Goal: Transaction & Acquisition: Purchase product/service

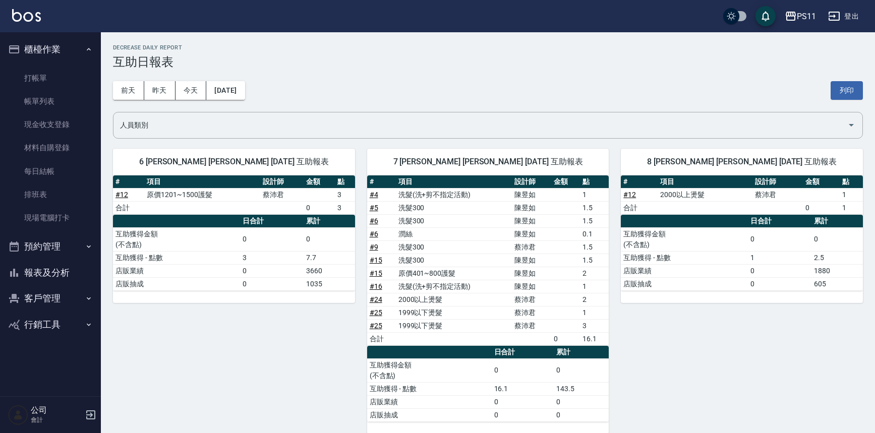
scroll to position [6, 0]
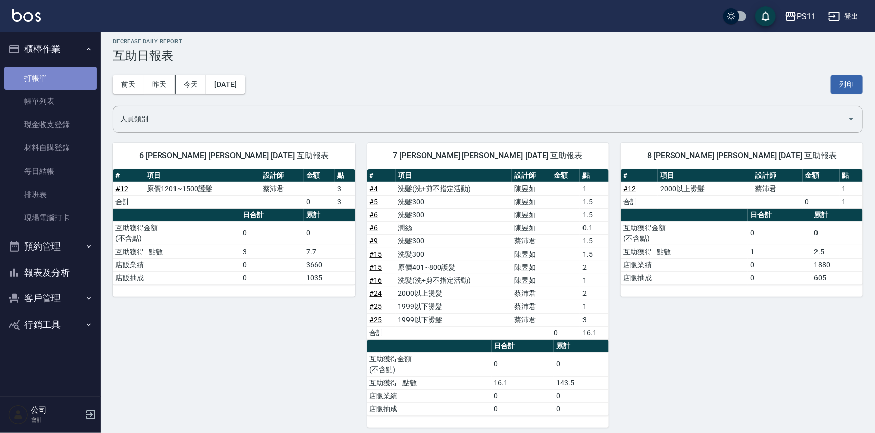
click at [56, 77] on link "打帳單" at bounding box center [50, 78] width 93 height 23
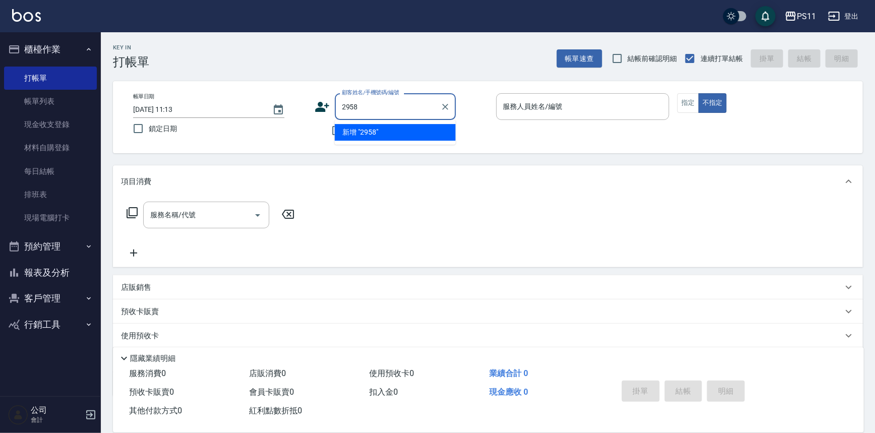
type input "2958"
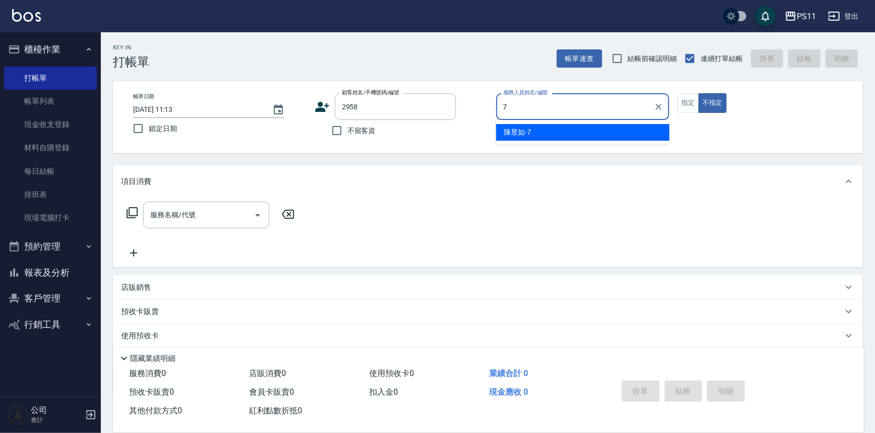
type input "陳昱如-7"
type button "false"
type input "[PERSON_NAME]/0929632578/2958"
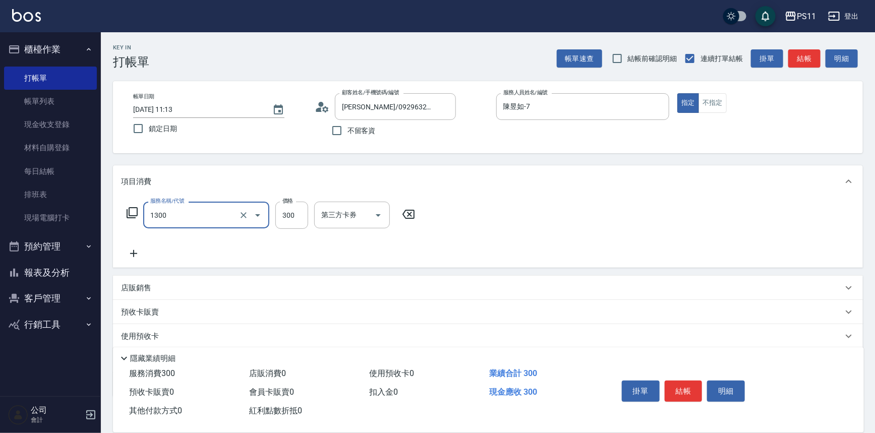
type input "洗髮300(1300)"
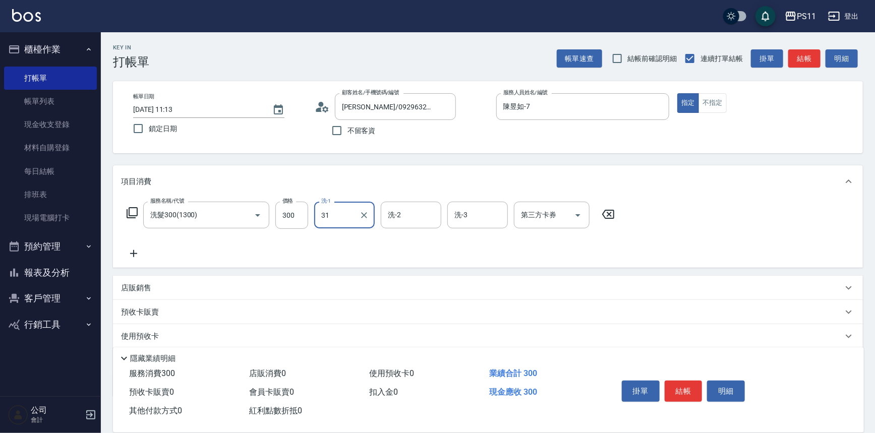
type input "[PERSON_NAME]-31"
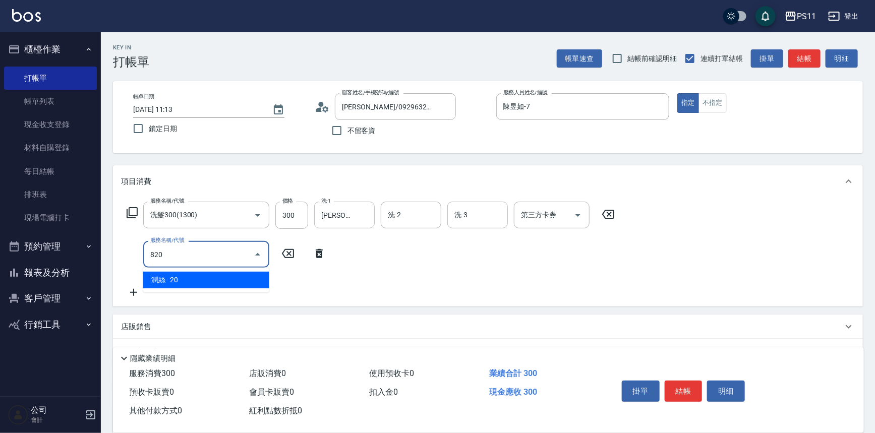
type input "潤絲(820)"
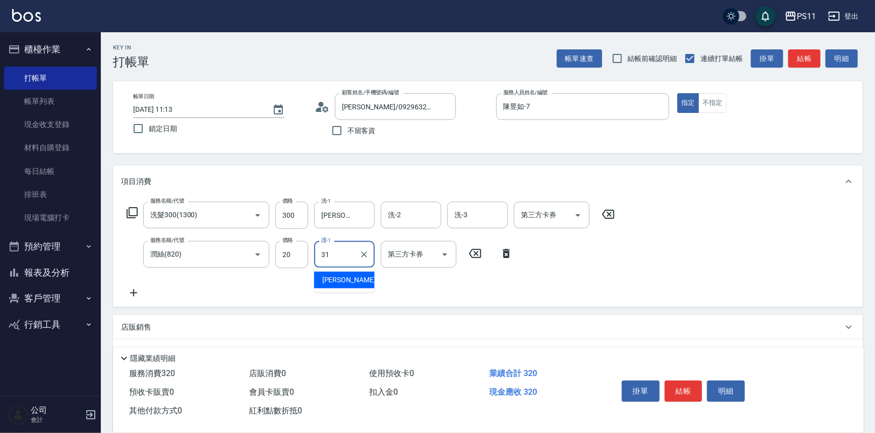
type input "[PERSON_NAME]-31"
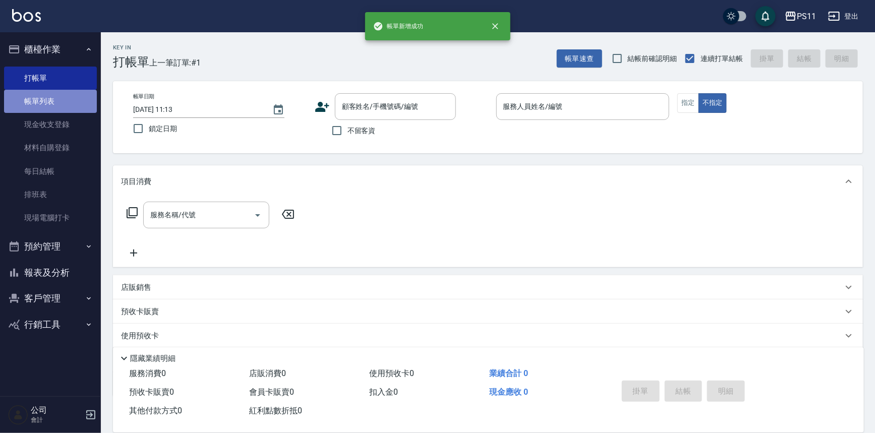
click at [59, 102] on link "帳單列表" at bounding box center [50, 101] width 93 height 23
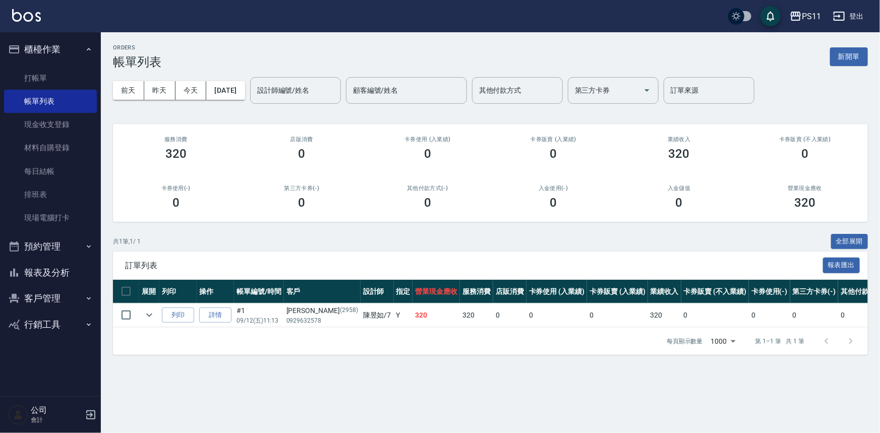
drag, startPoint x: 58, startPoint y: 259, endPoint x: 63, endPoint y: 262, distance: 5.4
click at [63, 262] on ul "櫃檯作業 打帳單 帳單列表 現金收支登錄 材料自購登錄 每日結帳 排班表 現場電腦打卡 預約管理 預約管理 單日預約紀錄 單週預約紀錄 報表及分析 報表目錄 …" at bounding box center [50, 186] width 93 height 309
click at [8, 77] on link "打帳單" at bounding box center [50, 78] width 93 height 23
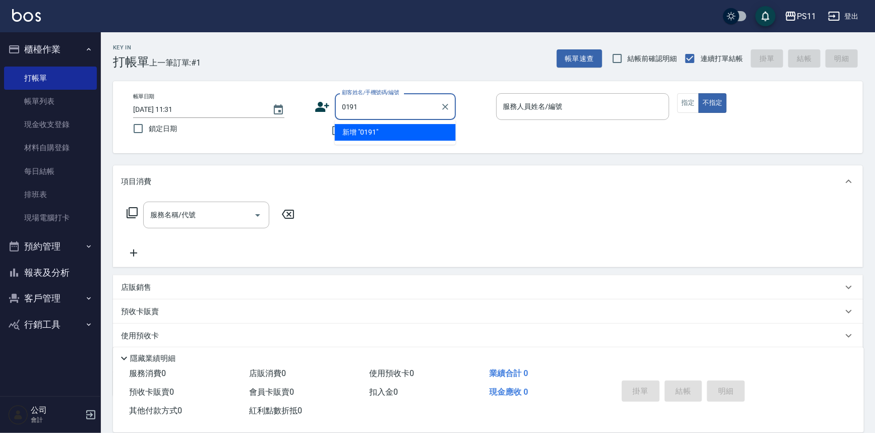
type input "0191"
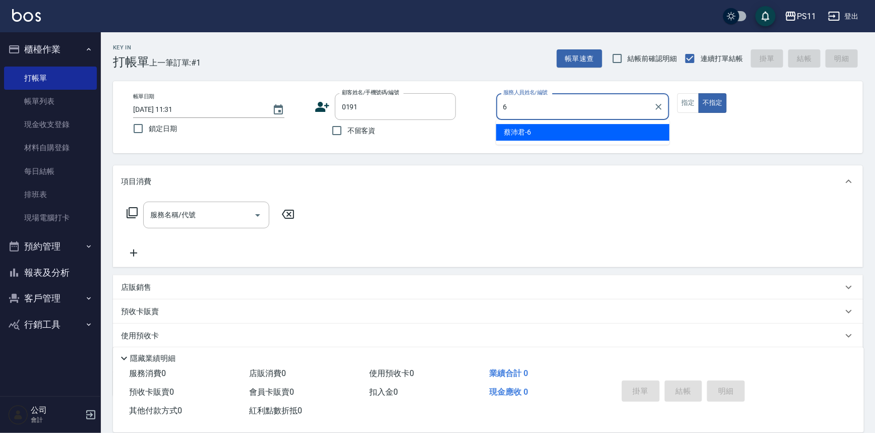
type input "[PERSON_NAME]6"
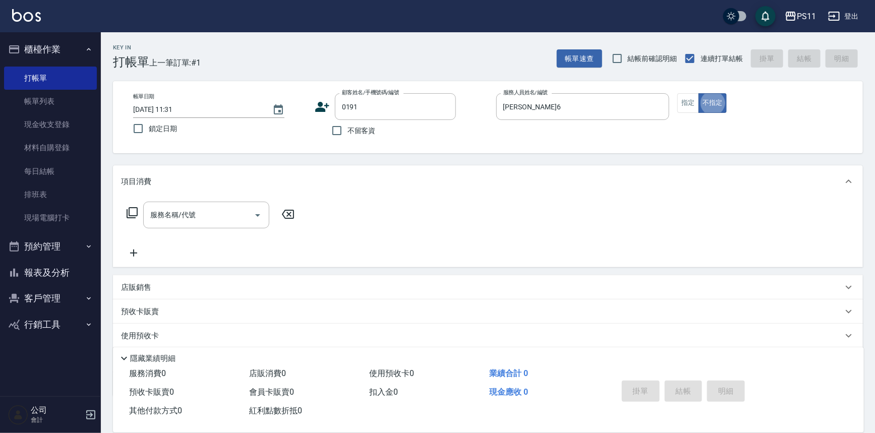
type button "false"
type input "[PERSON_NAME]/0906042686/0191"
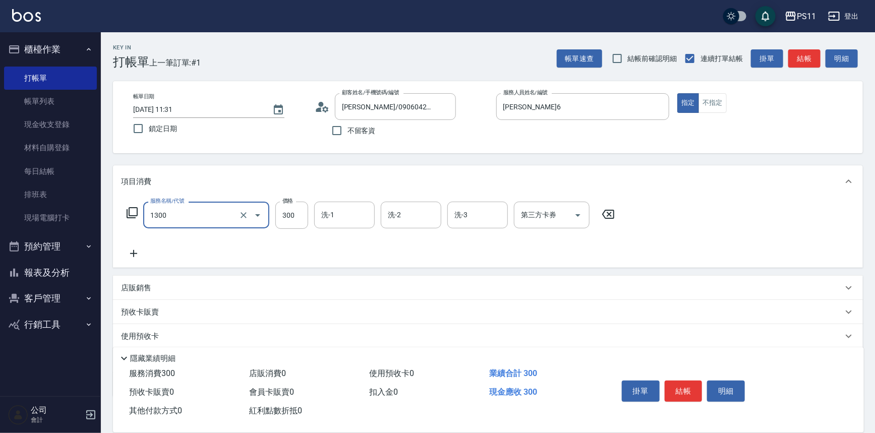
type input "洗髮300(1300)"
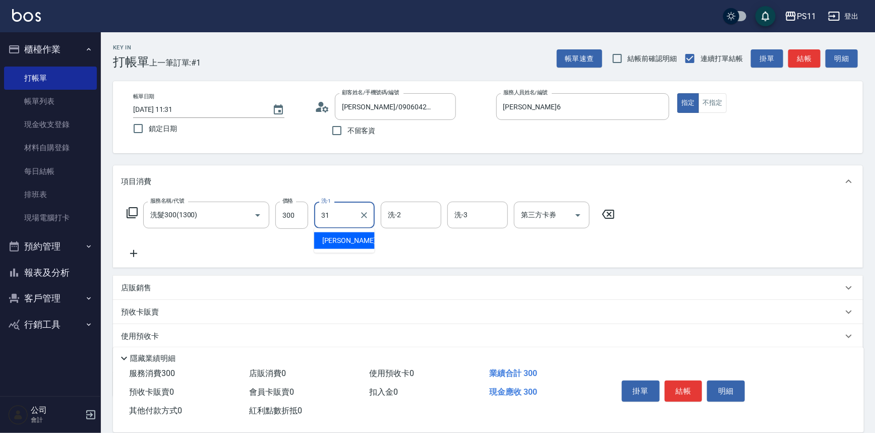
type input "[PERSON_NAME]-31"
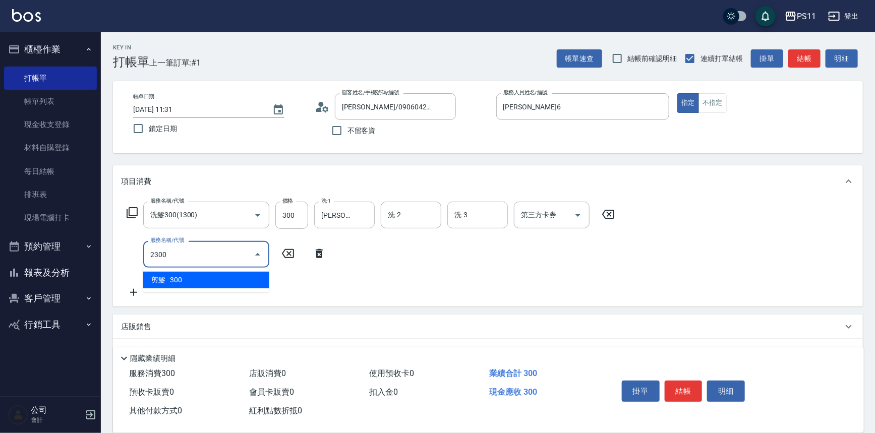
type input "剪髮(2300)"
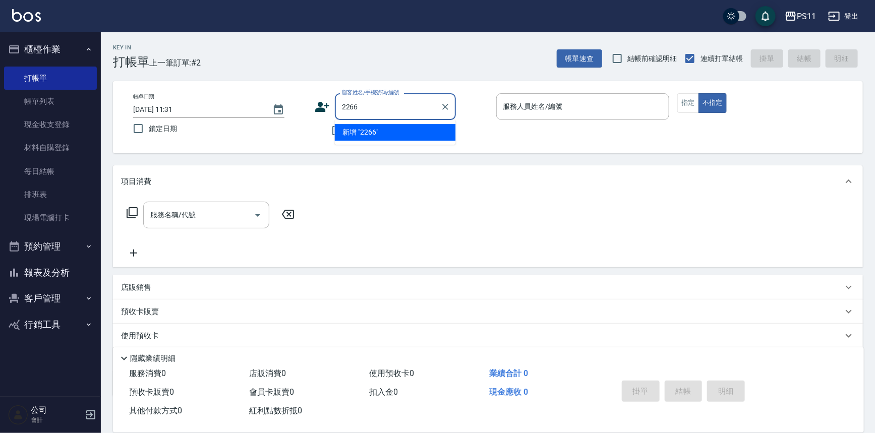
type input "2266"
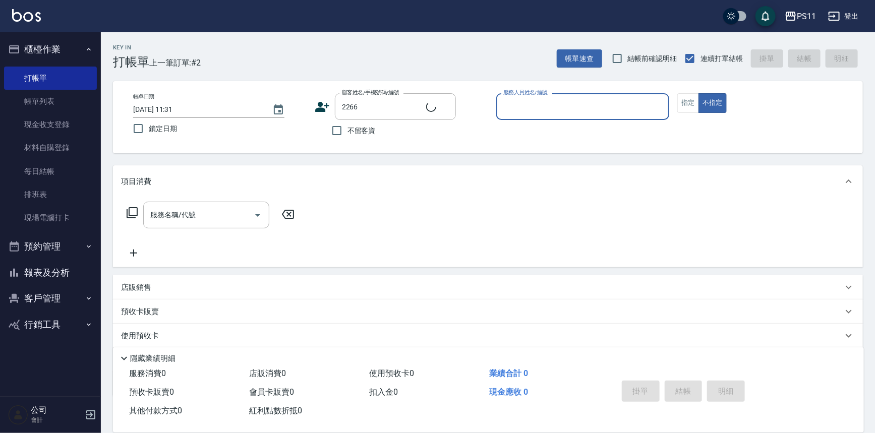
type input "7"
type input "[PERSON_NAME]/0914010107/2266"
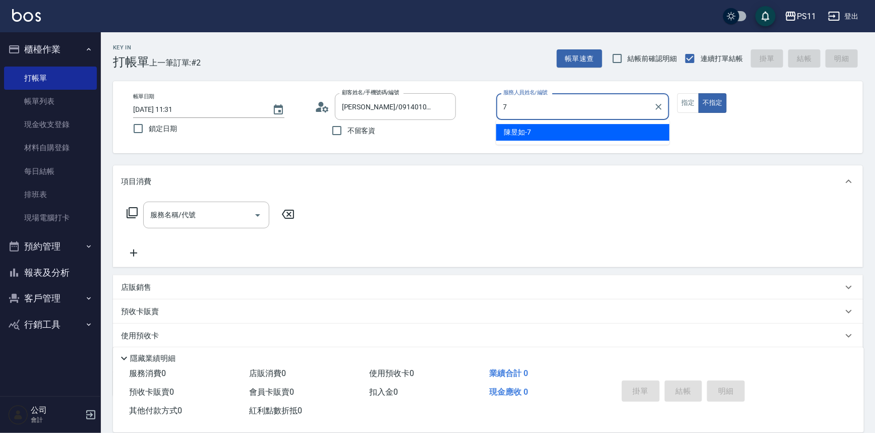
type input "陳昱如-7"
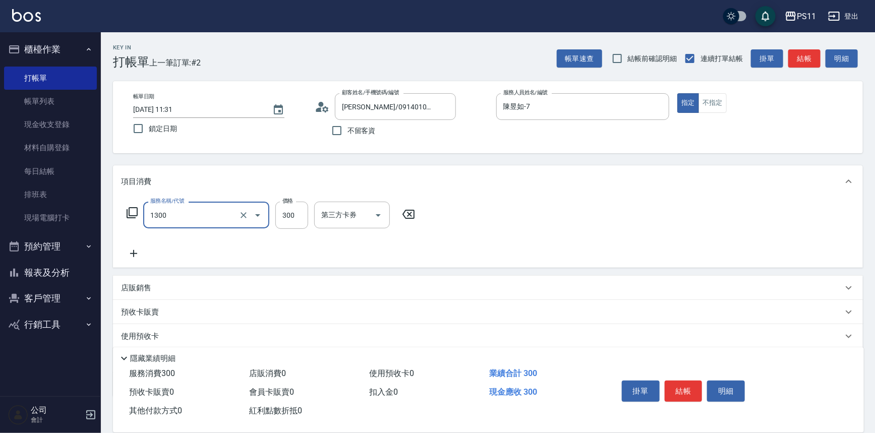
type input "洗髮300(1300)"
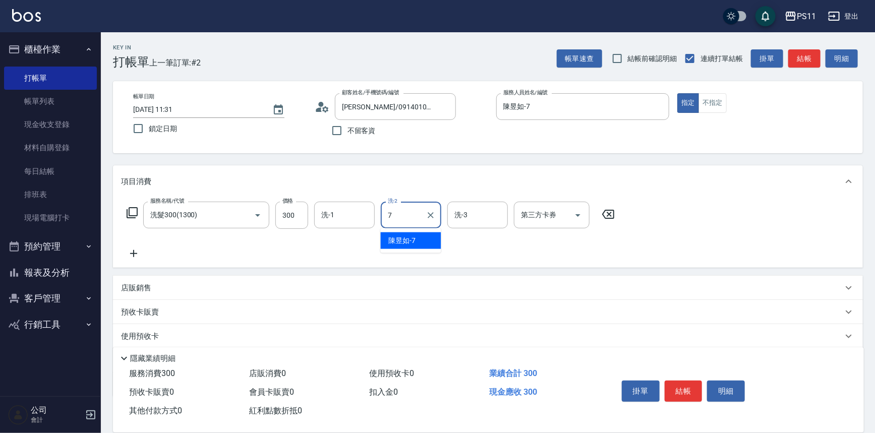
type input "陳昱如-7"
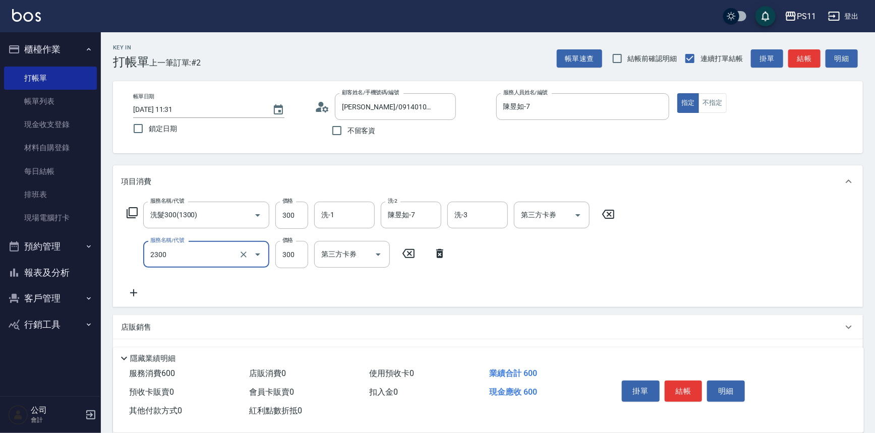
type input "剪髮(2300)"
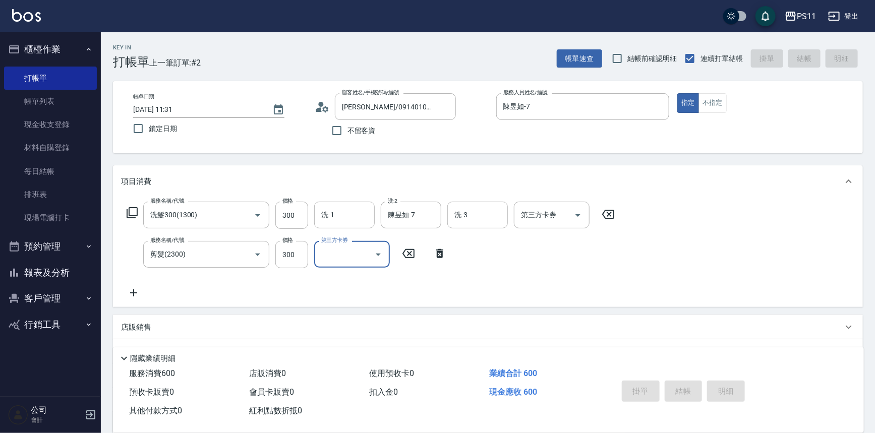
type input "[DATE] 11:35"
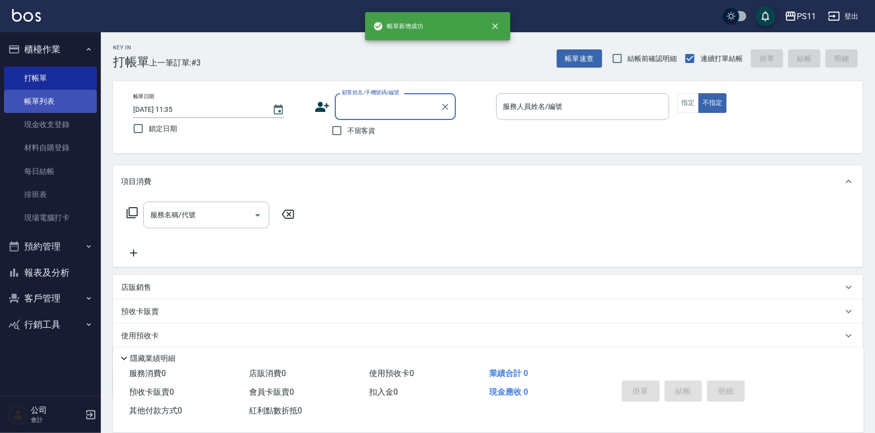
click at [81, 107] on link "帳單列表" at bounding box center [50, 101] width 93 height 23
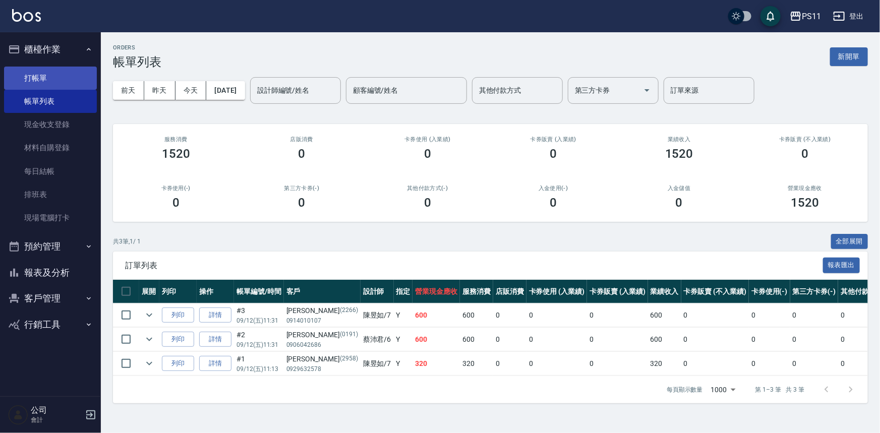
click at [72, 70] on link "打帳單" at bounding box center [50, 78] width 93 height 23
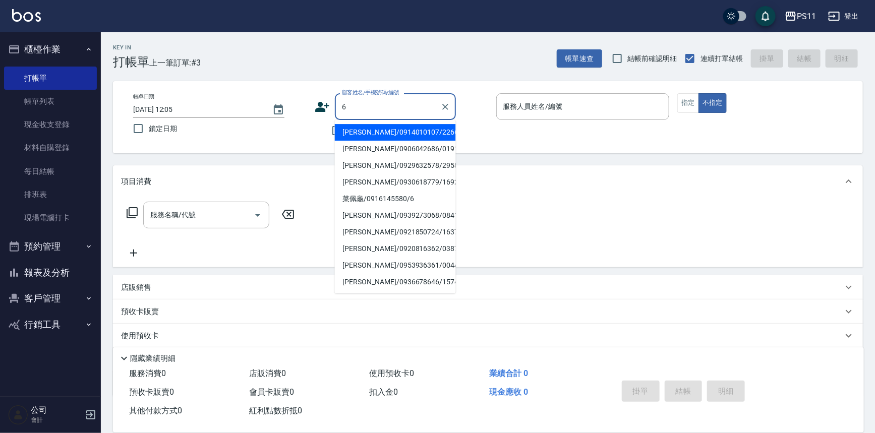
type input "[PERSON_NAME]/0914010107/2266"
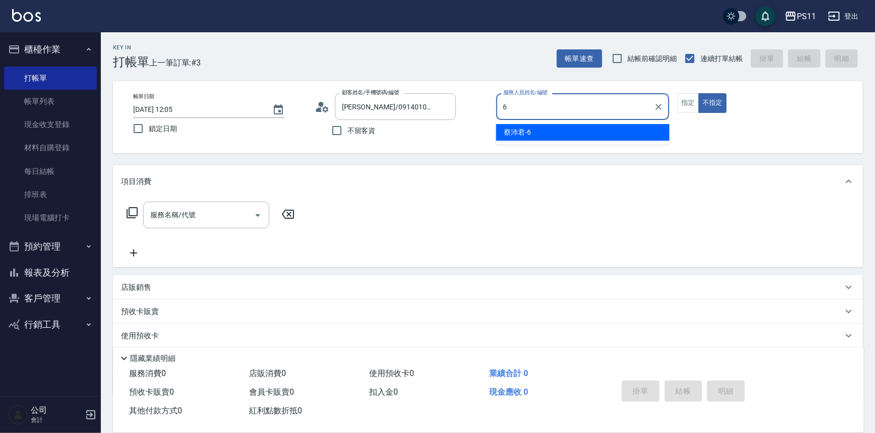
type input "[PERSON_NAME]6"
type button "false"
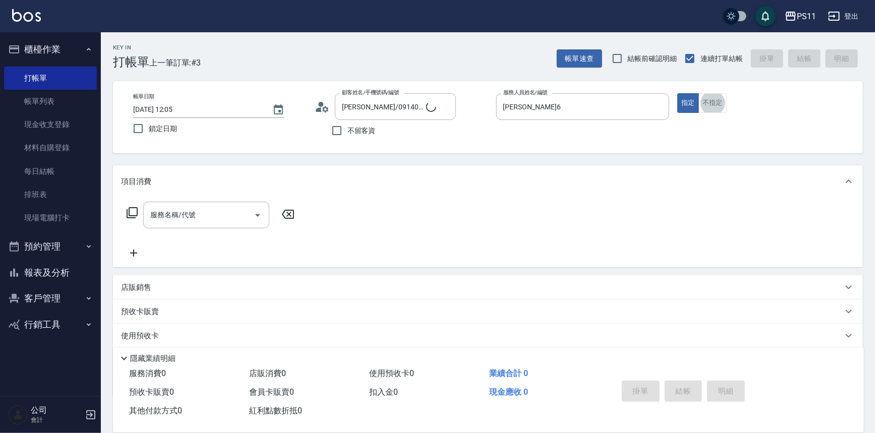
type input "菜佩龜/0916145580/6"
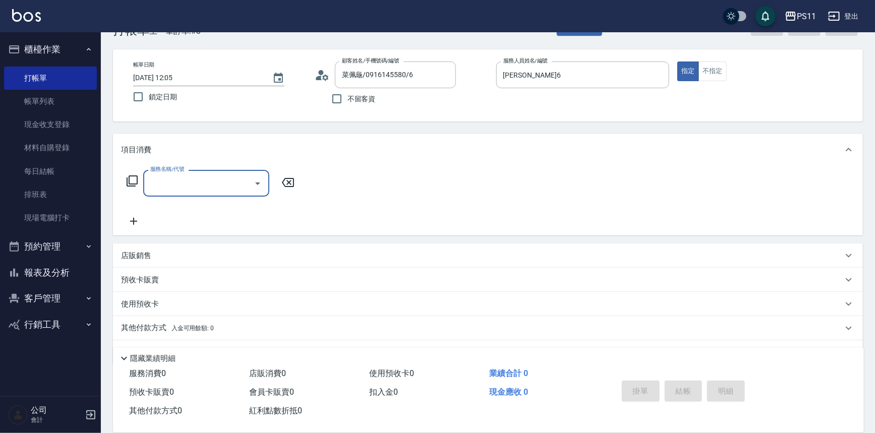
scroll to position [57, 0]
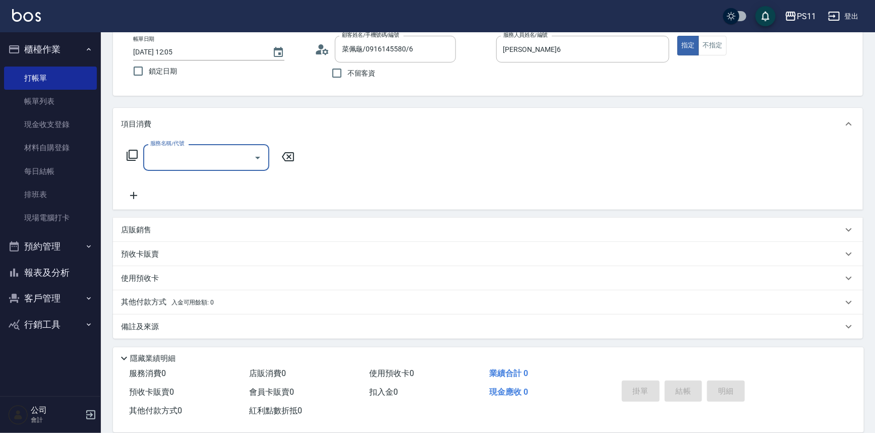
click at [129, 227] on p "店販銷售" at bounding box center [136, 230] width 30 height 11
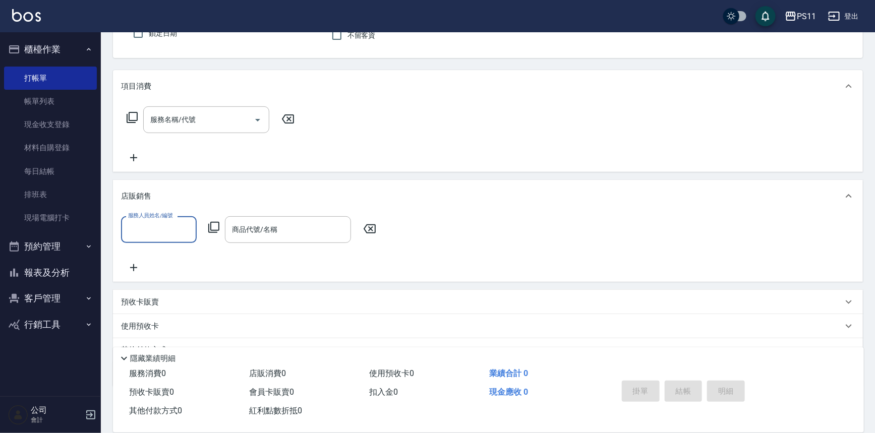
scroll to position [142, 0]
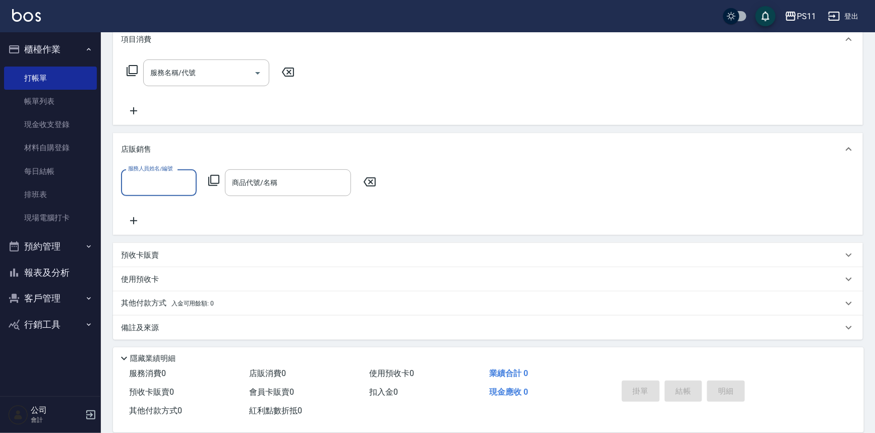
click at [155, 183] on input "服務人員姓名/編號" at bounding box center [159, 183] width 67 height 18
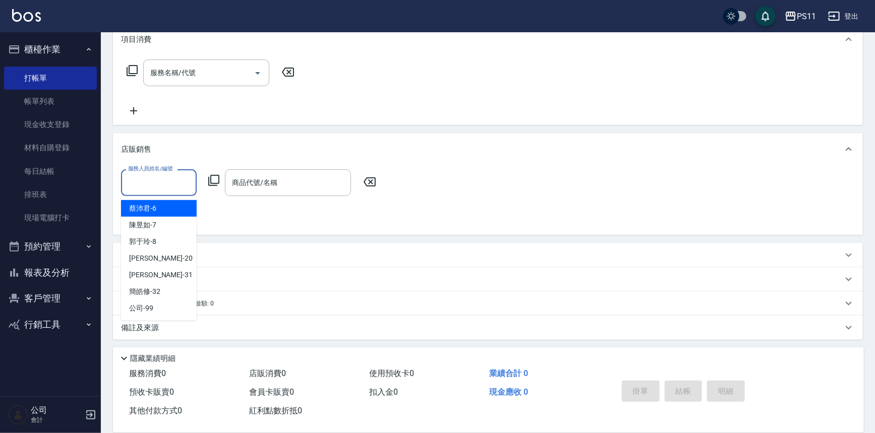
click at [151, 207] on span "[PERSON_NAME]6" at bounding box center [142, 208] width 27 height 11
type input "[PERSON_NAME]6"
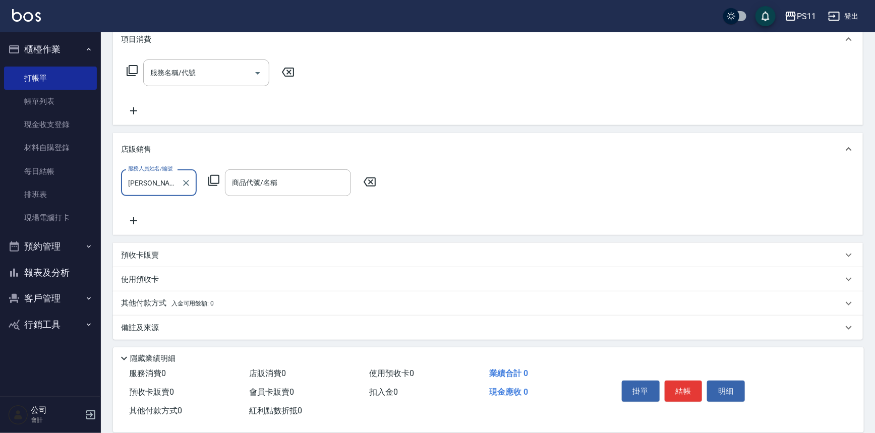
click at [209, 182] on icon at bounding box center [213, 180] width 11 height 11
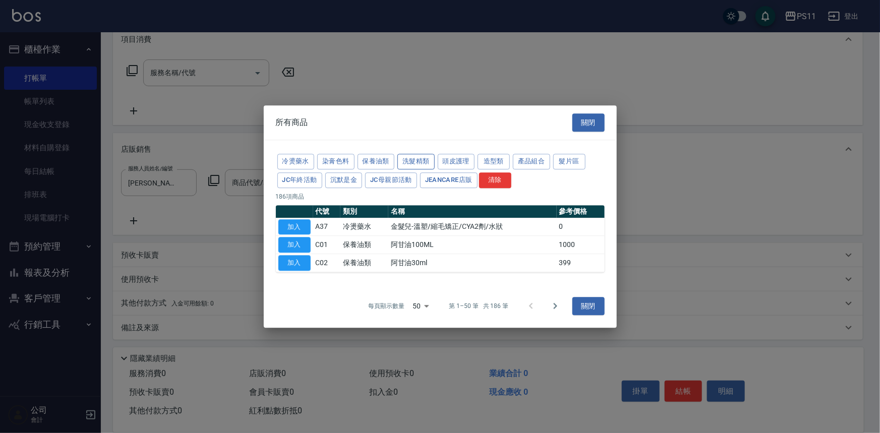
click at [408, 159] on button "洗髮精類" at bounding box center [415, 162] width 37 height 16
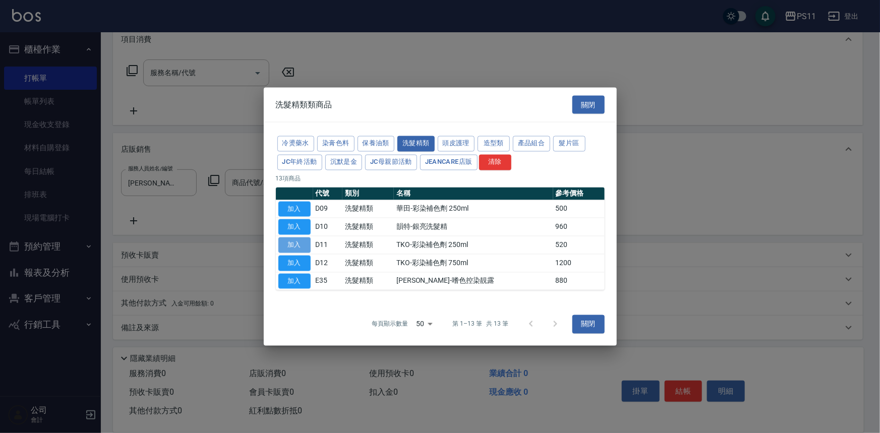
click at [295, 246] on button "加入" at bounding box center [294, 245] width 32 height 16
type input "TKO-彩染補色劑 250ml"
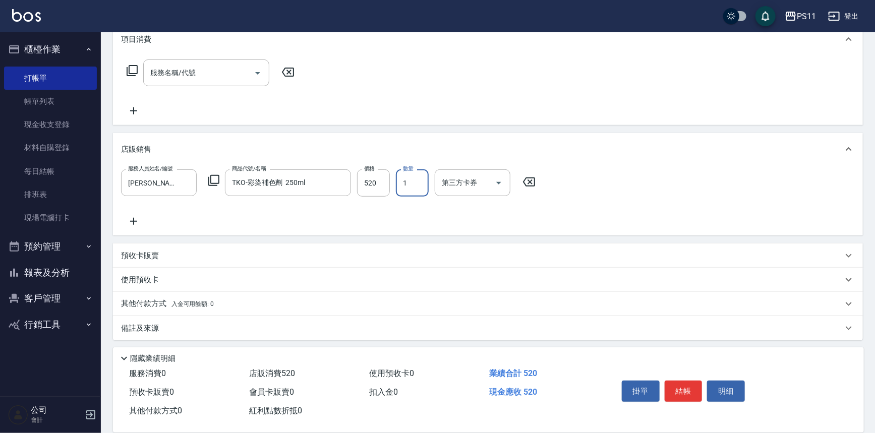
click at [413, 183] on input "1" at bounding box center [412, 182] width 33 height 27
type input "6"
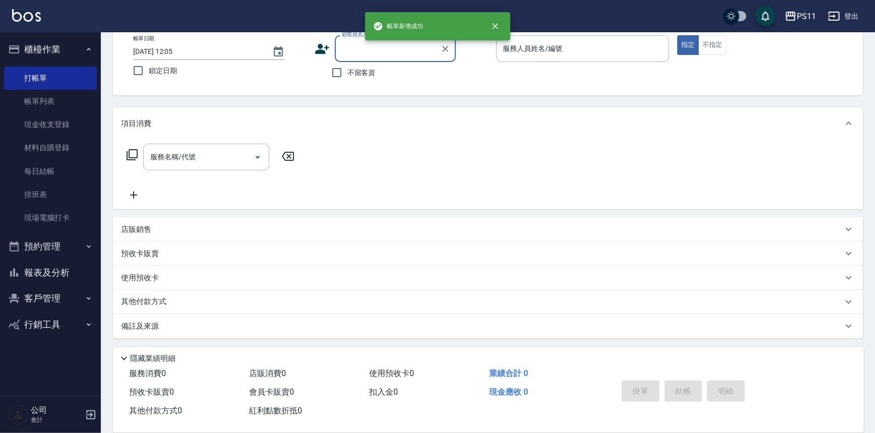
scroll to position [0, 0]
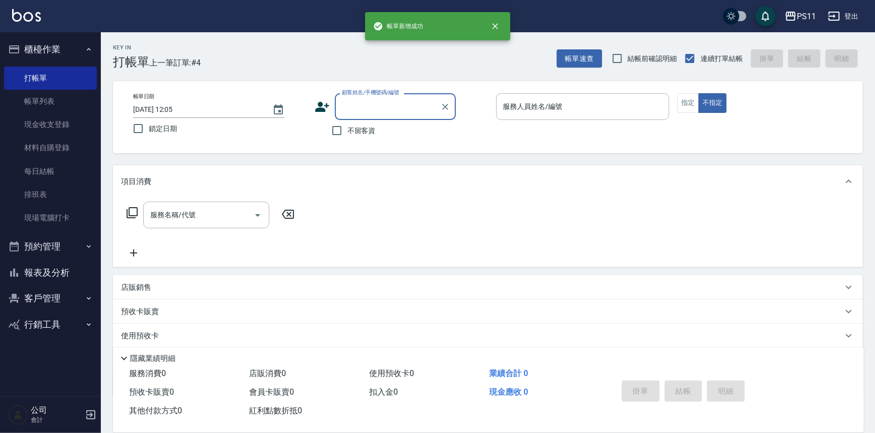
drag, startPoint x: 19, startPoint y: 274, endPoint x: 20, endPoint y: 266, distance: 7.6
click at [19, 274] on icon "button" at bounding box center [14, 273] width 12 height 12
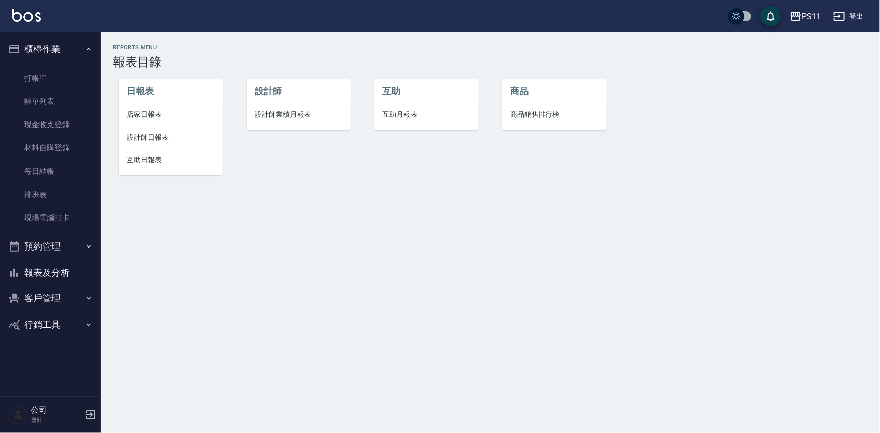
click at [166, 131] on li "設計師日報表" at bounding box center [170, 137] width 104 height 23
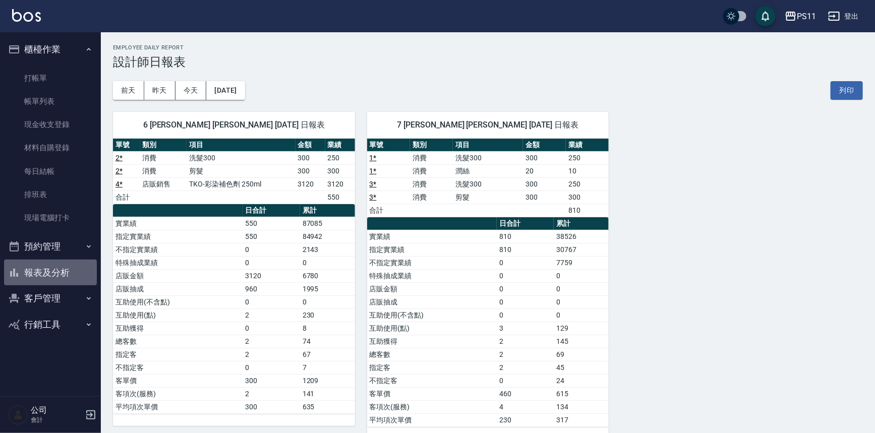
click at [57, 269] on button "報表及分析" at bounding box center [50, 273] width 93 height 26
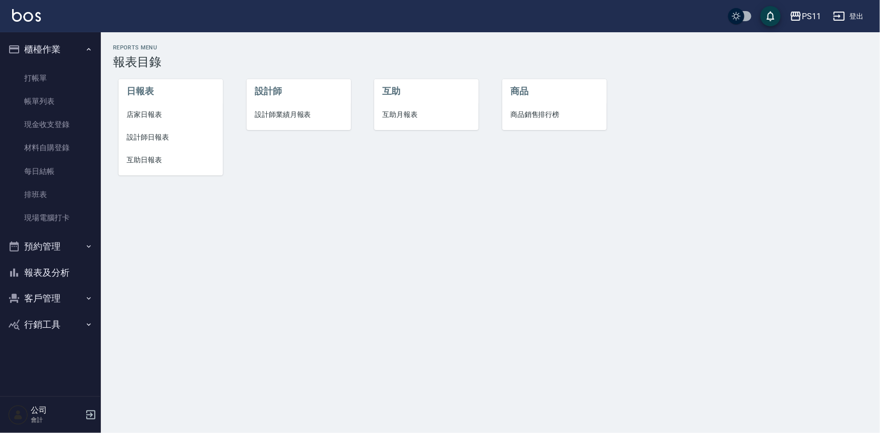
click at [153, 157] on span "互助日報表" at bounding box center [171, 160] width 88 height 11
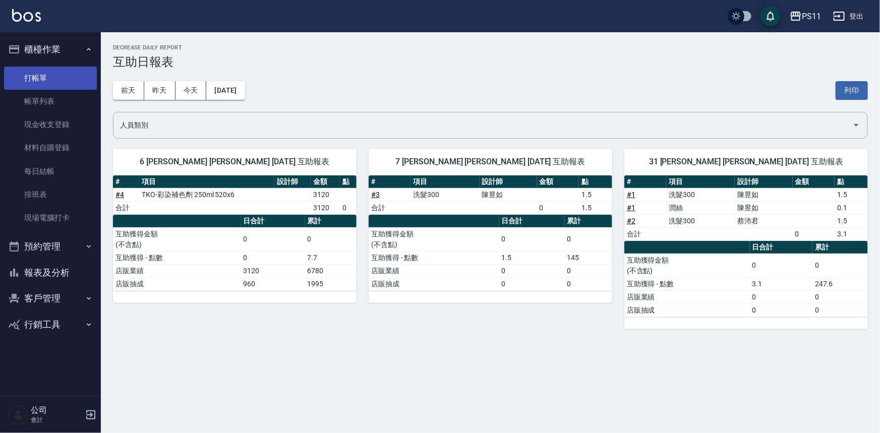
click at [42, 78] on link "打帳單" at bounding box center [50, 78] width 93 height 23
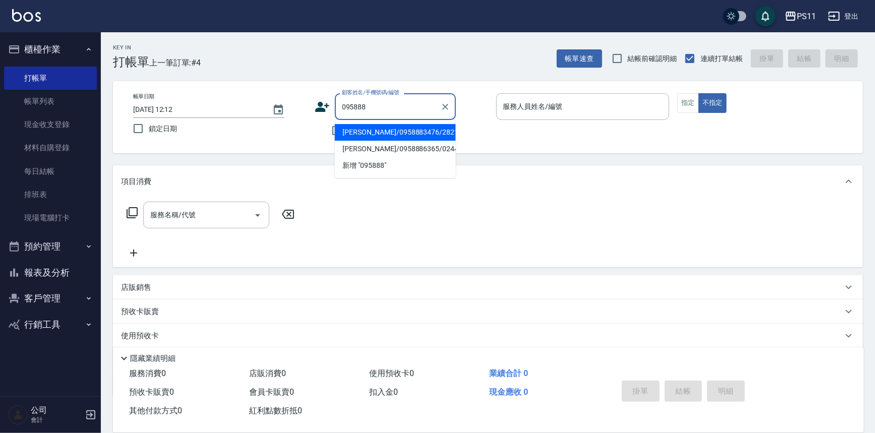
click at [438, 137] on li "[PERSON_NAME]/0958883476/2821" at bounding box center [395, 132] width 121 height 17
type input "[PERSON_NAME]/0958883476/2821"
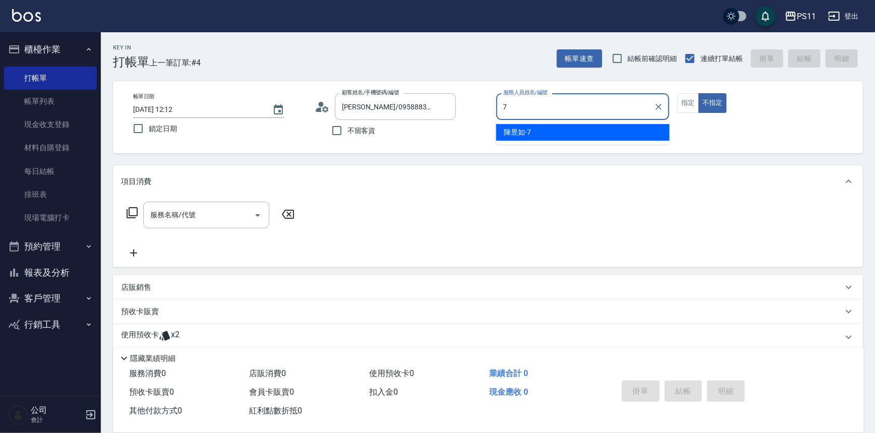
type input "陳昱如-7"
type button "false"
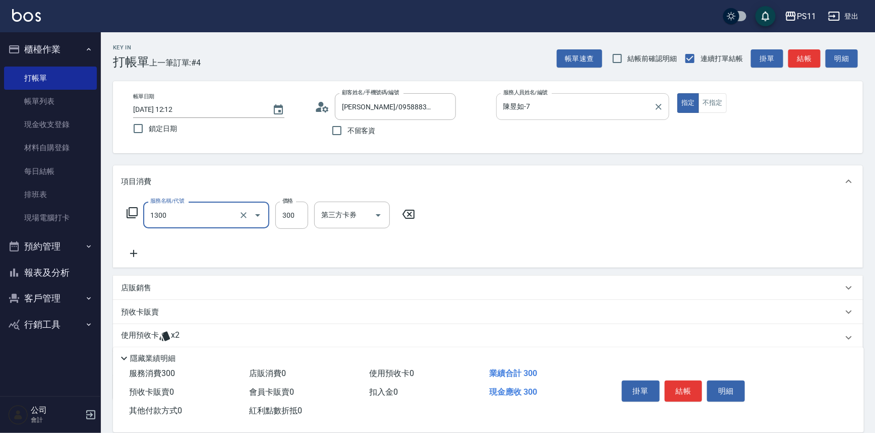
type input "洗髮300(1300)"
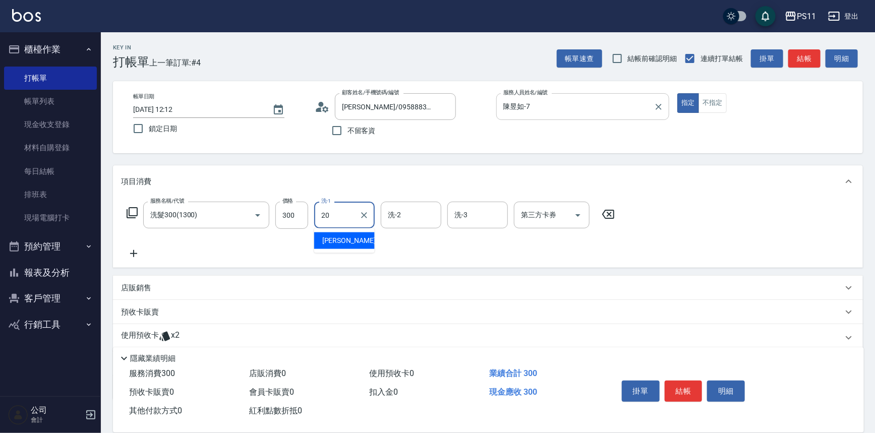
type input "[PERSON_NAME]-20"
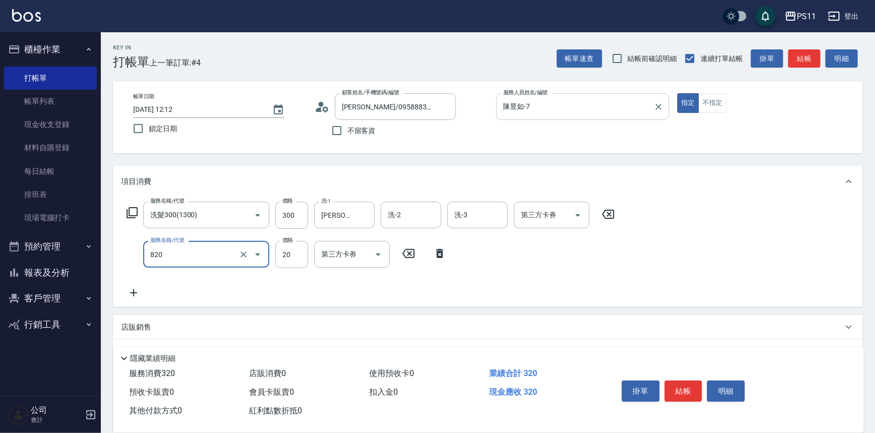
type input "潤絲(820)"
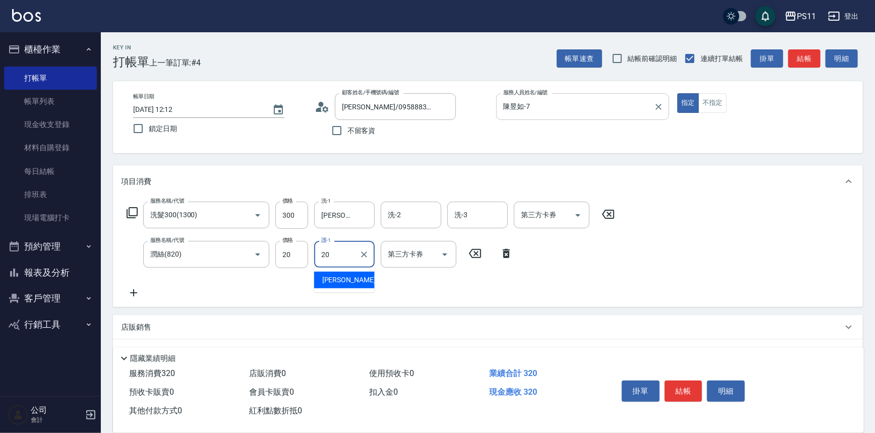
type input "[PERSON_NAME]-20"
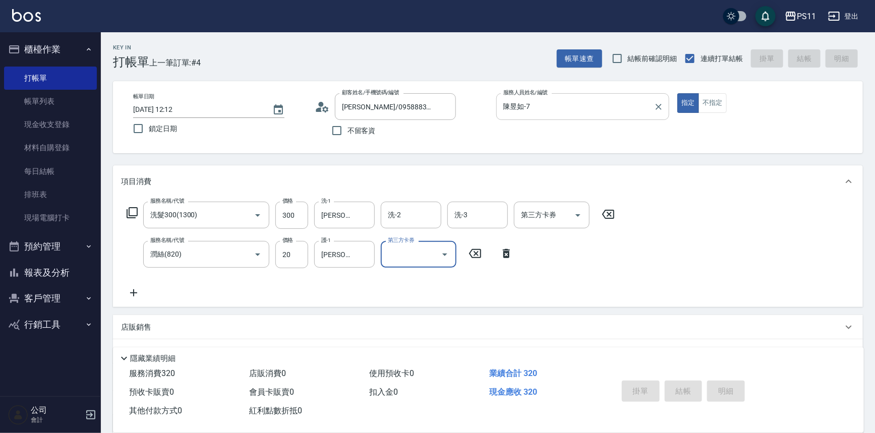
type input "[DATE] 12:39"
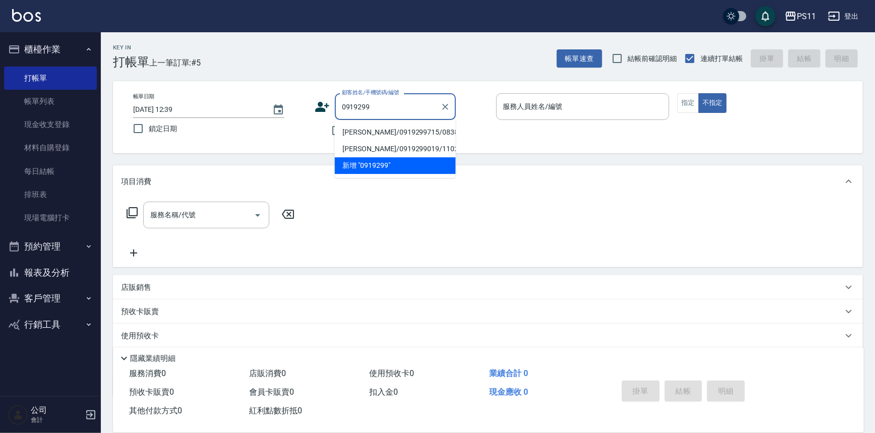
click at [396, 131] on li "[PERSON_NAME]/0919299715/0838" at bounding box center [395, 132] width 121 height 17
type input "[PERSON_NAME]/0919299715/0838"
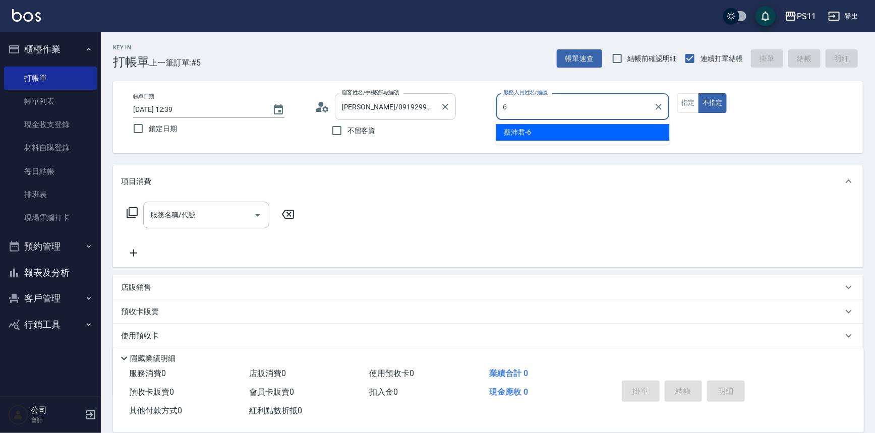
type input "[PERSON_NAME]6"
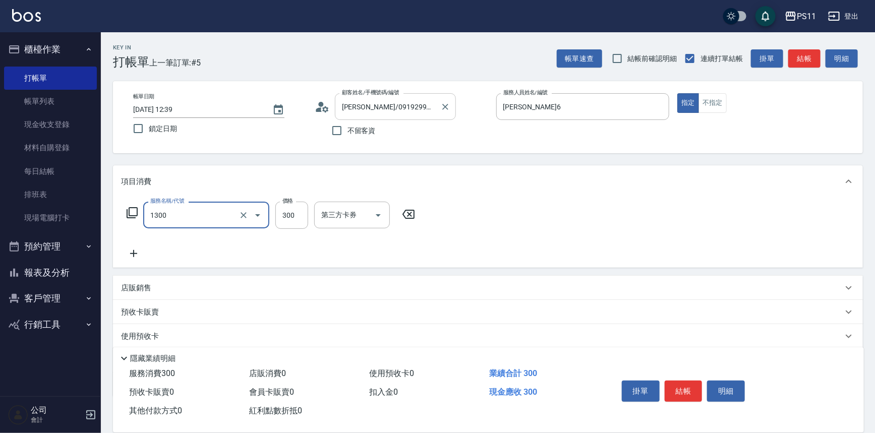
type input "洗髮300(1300)"
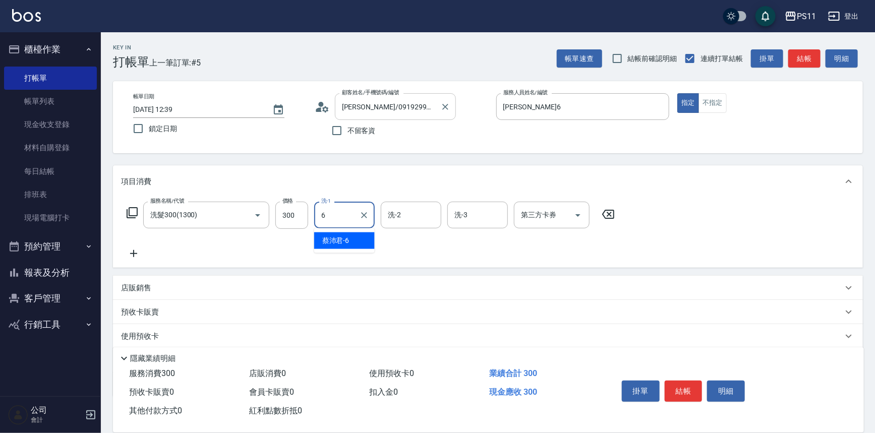
type input "[PERSON_NAME]6"
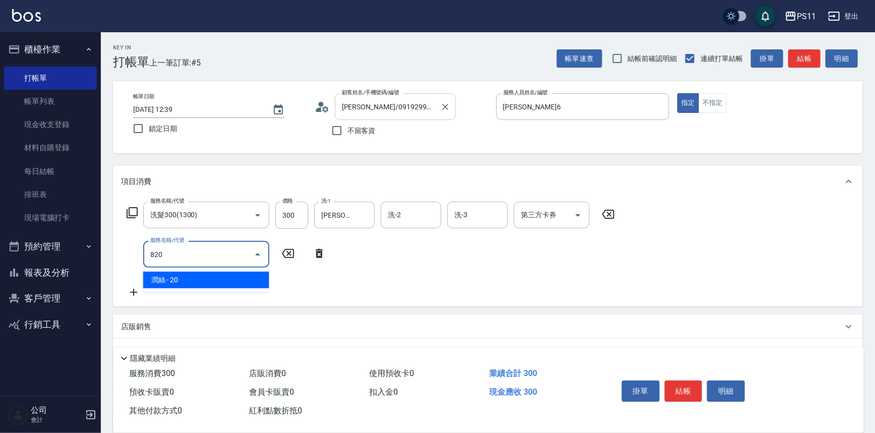
type input "潤絲(820)"
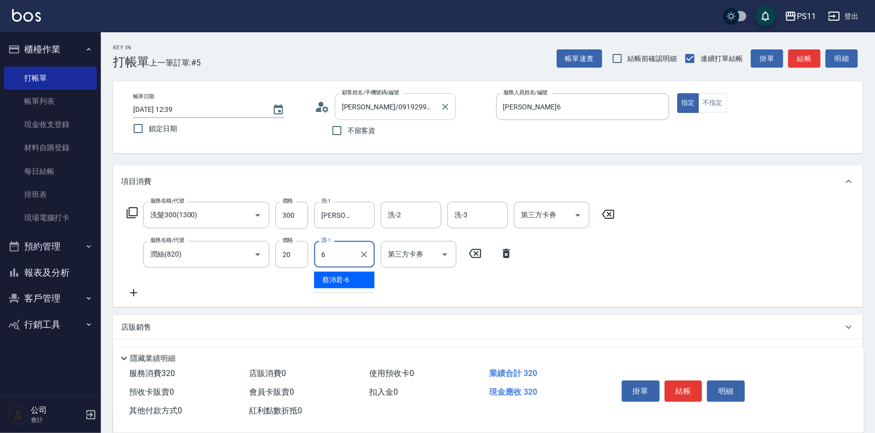
type input "[PERSON_NAME]6"
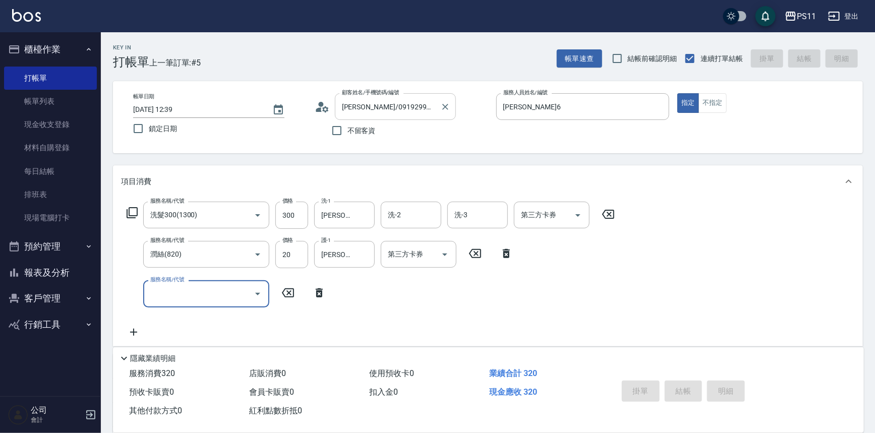
type input "[DATE] 13:00"
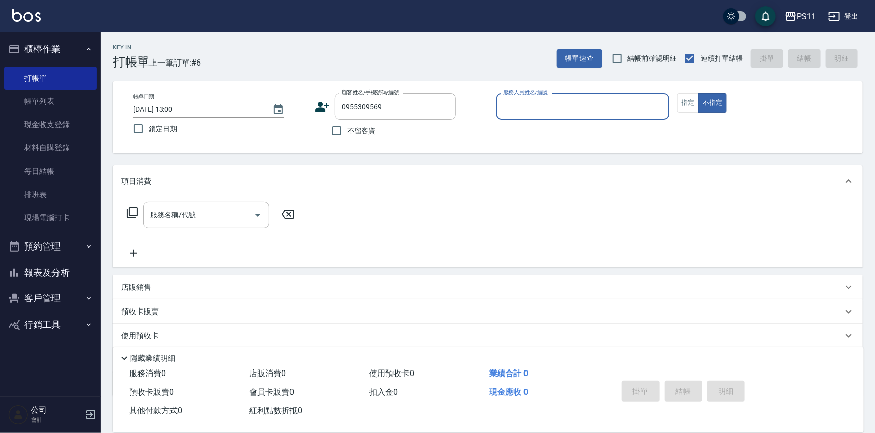
type input "[PERSON_NAME]/0955309569/0162"
click at [42, 292] on button "客戶管理" at bounding box center [50, 298] width 93 height 26
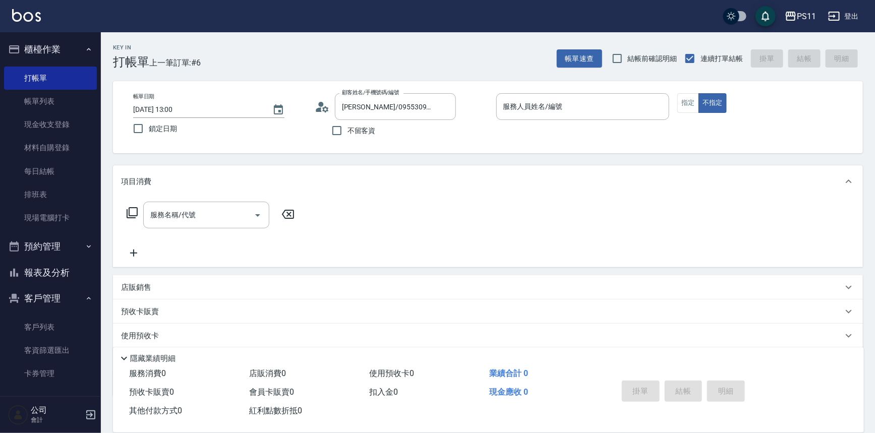
click at [46, 276] on button "報表及分析" at bounding box center [50, 273] width 93 height 26
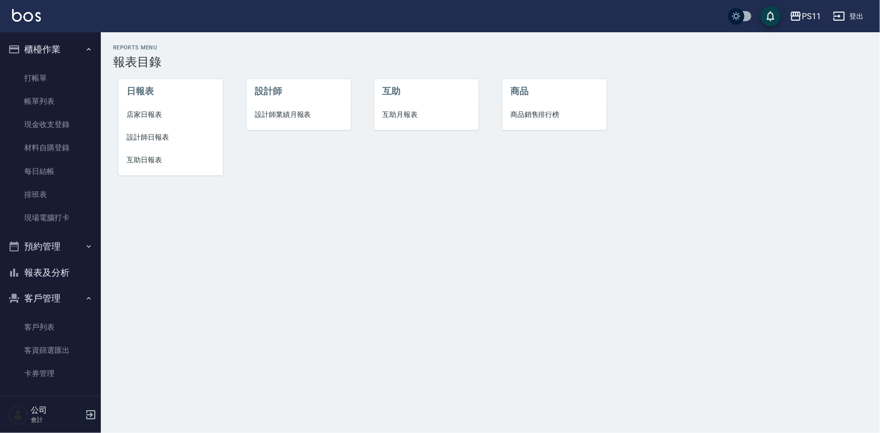
click at [162, 108] on li "店家日報表" at bounding box center [170, 114] width 104 height 23
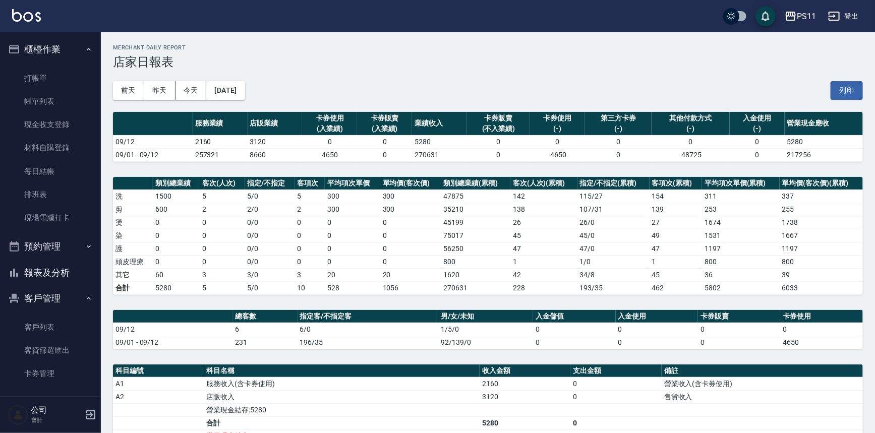
click at [75, 270] on button "報表及分析" at bounding box center [50, 273] width 93 height 26
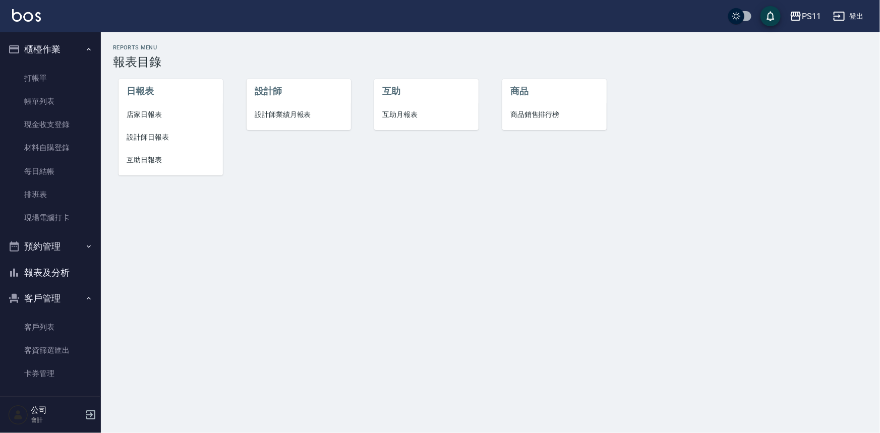
click at [54, 300] on button "客戶管理" at bounding box center [50, 298] width 93 height 26
click at [52, 303] on button "客戶管理" at bounding box center [50, 298] width 93 height 26
click at [53, 323] on link "客戶列表" at bounding box center [50, 327] width 93 height 23
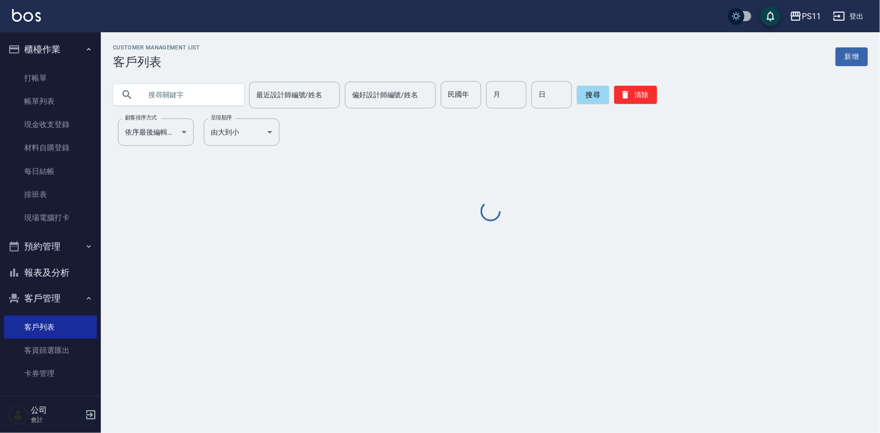
click at [203, 93] on input "text" at bounding box center [188, 94] width 95 height 27
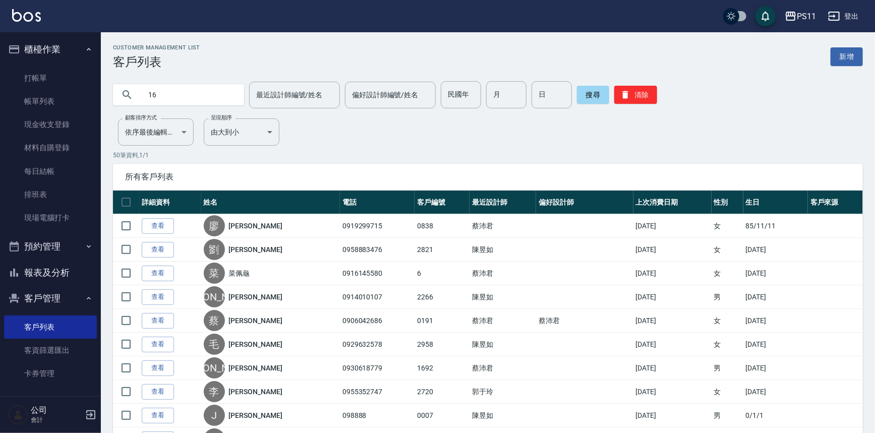
type input "1"
type input "0162"
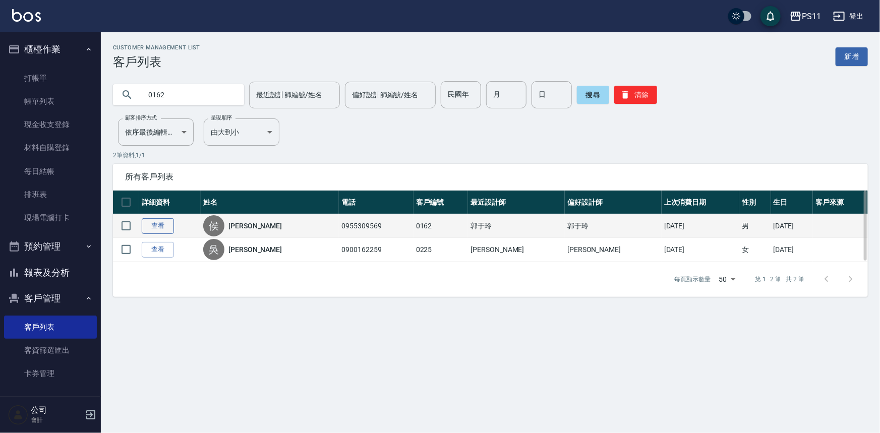
click at [156, 231] on link "查看" at bounding box center [158, 226] width 32 height 16
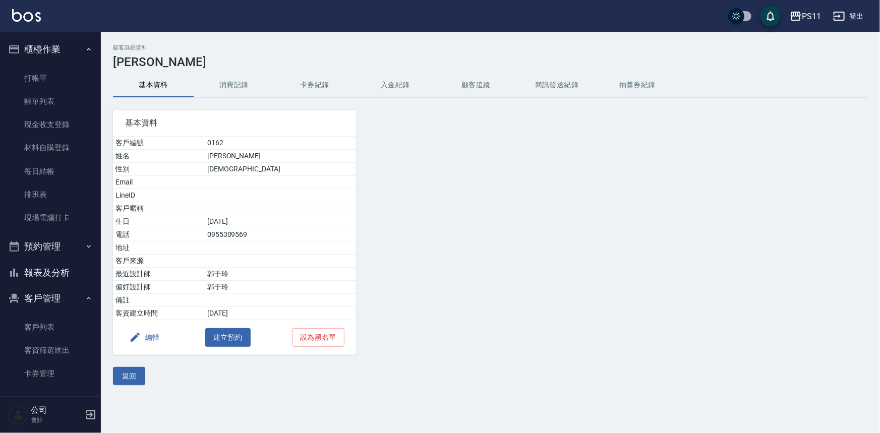
click at [232, 98] on div "基本資料 客戶編號 0162 姓名 [PERSON_NAME] 性別 [DEMOGRAPHIC_DATA] Email LineID 客戶暱稱 生日 [DEM…" at bounding box center [229, 226] width 256 height 257
click at [235, 83] on button "消費記錄" at bounding box center [234, 85] width 81 height 24
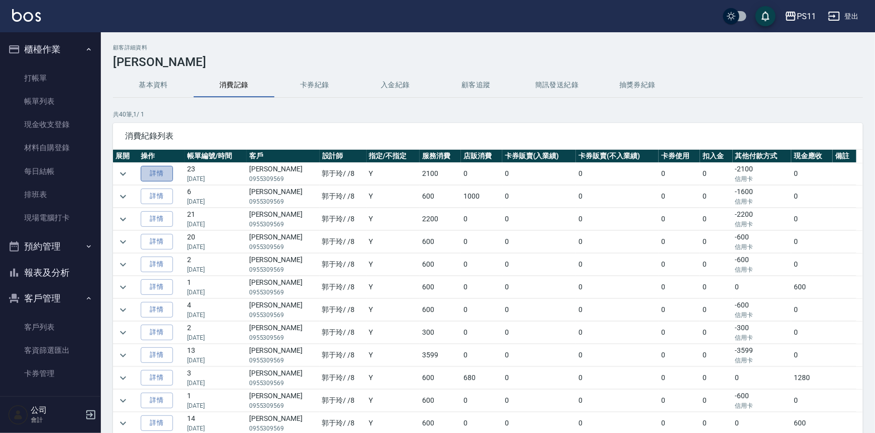
click at [165, 177] on link "詳情" at bounding box center [157, 174] width 32 height 16
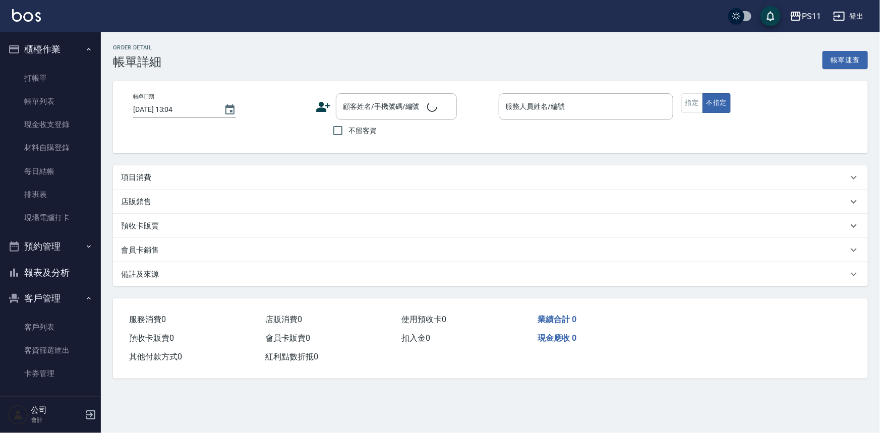
type input "[DATE] 18:24"
type input "郭于玲-8"
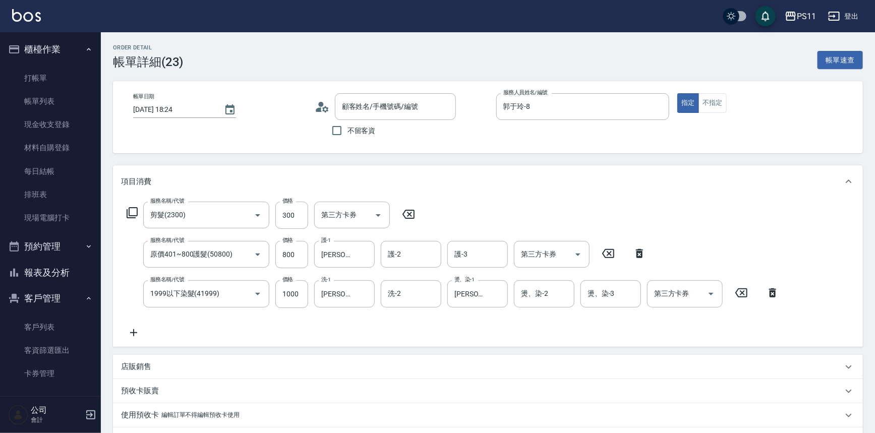
type input "剪髮(2300)"
type input "原價401~800護髮(50800)"
type input "1999以下染髮(41999)"
type input "[PERSON_NAME]/0955309569/0162"
click at [66, 105] on link "帳單列表" at bounding box center [50, 101] width 93 height 23
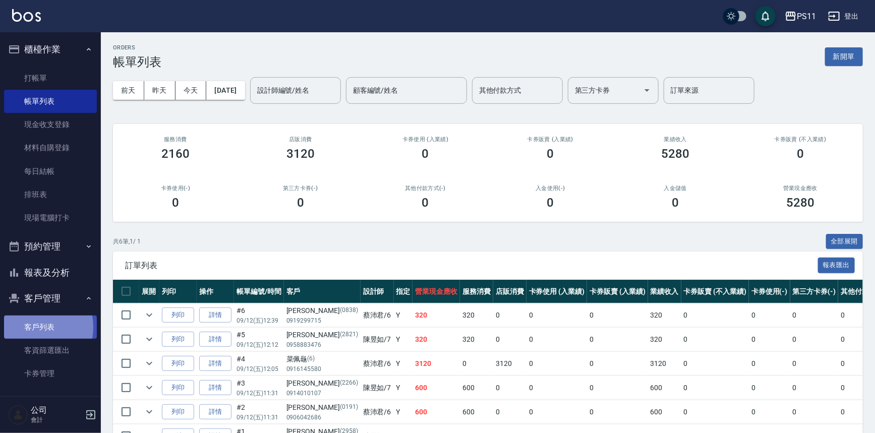
drag, startPoint x: 29, startPoint y: 328, endPoint x: 39, endPoint y: 363, distance: 36.7
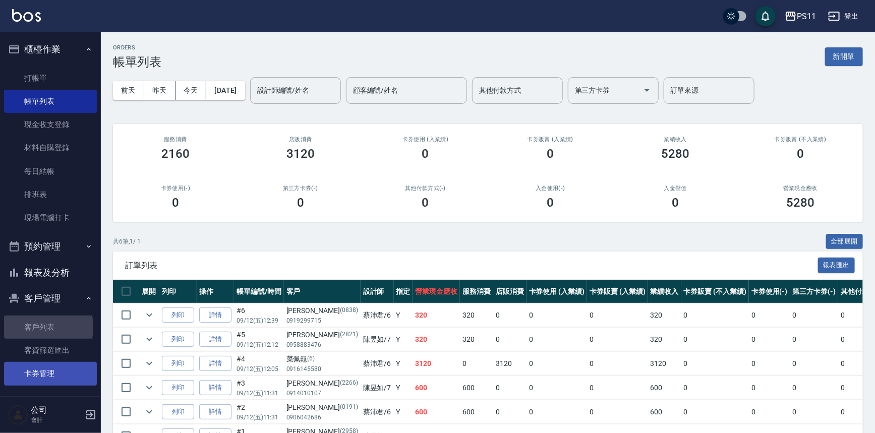
click at [29, 327] on link "客戶列表" at bounding box center [50, 327] width 93 height 23
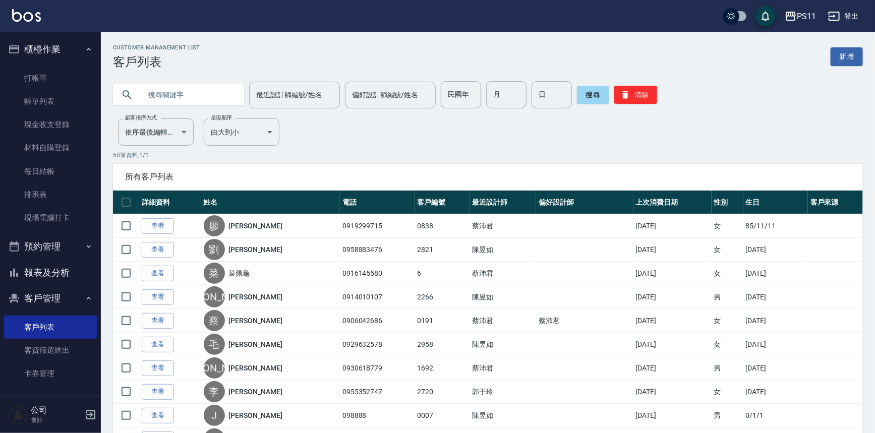
click at [216, 81] on div "最近設計師編號/姓名 最近設計師編號/姓名 偏好設計師編號/姓名 偏好設計師編號/姓名 民國年 民國年 月 月 日 日 搜尋 清除" at bounding box center [482, 88] width 762 height 39
click at [216, 83] on input "text" at bounding box center [188, 94] width 95 height 27
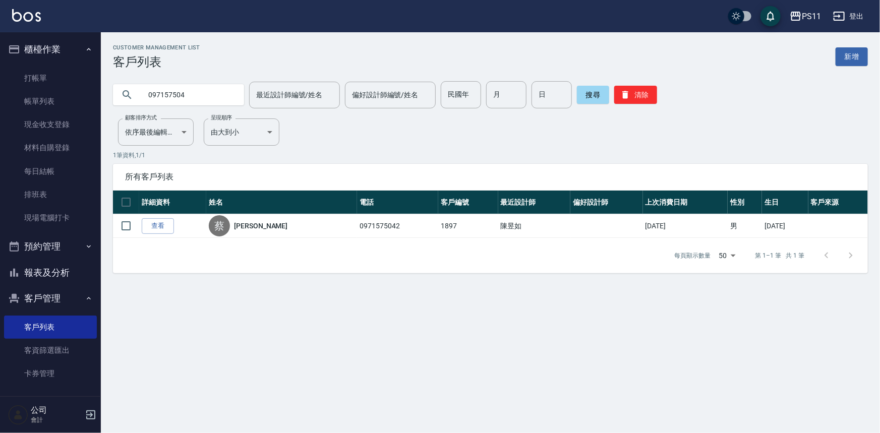
type input "097157504"
click at [206, 103] on input "097157504" at bounding box center [188, 94] width 95 height 27
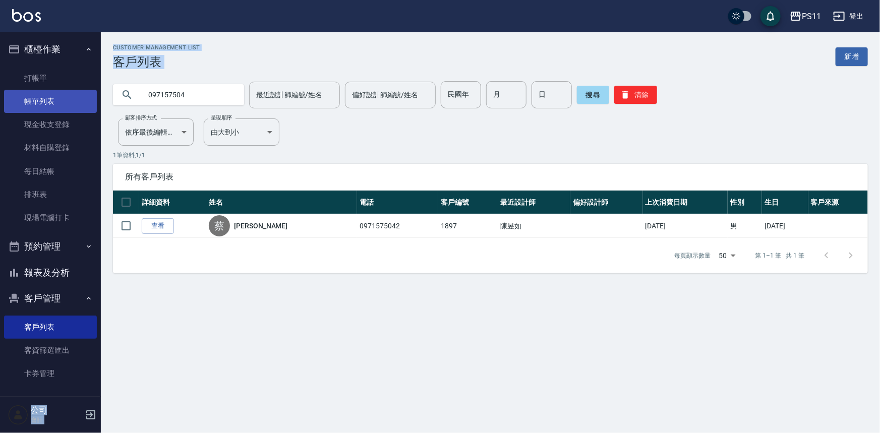
drag, startPoint x: 238, startPoint y: 92, endPoint x: 22, endPoint y: 95, distance: 216.3
click at [22, 95] on div "PS11 登出 櫃檯作業 打帳單 帳單列表 現金收支登錄 材料自購登錄 每日結帳 排班表 現場電腦打卡 預約管理 預約管理 單日預約紀錄 單週預約紀錄 報表及…" at bounding box center [440, 216] width 880 height 433
click at [181, 89] on input "097157504" at bounding box center [188, 94] width 95 height 27
click at [196, 100] on input "097157504" at bounding box center [188, 94] width 95 height 27
drag, startPoint x: 198, startPoint y: 93, endPoint x: 75, endPoint y: 90, distance: 123.0
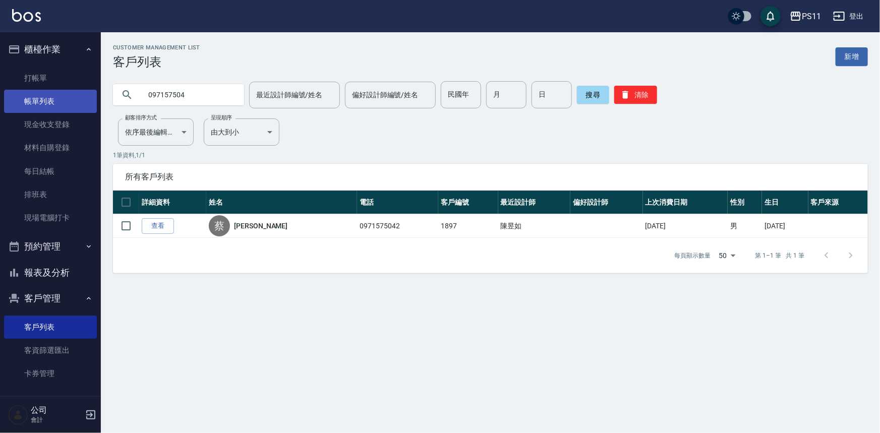
click at [70, 91] on div "PS11 登出 櫃檯作業 打帳單 帳單列表 現金收支登錄 材料自購登錄 每日結帳 排班表 現場電腦打卡 預約管理 預約管理 單日預約紀錄 單週預約紀錄 報表及…" at bounding box center [440, 216] width 880 height 433
type input "[PERSON_NAME]"
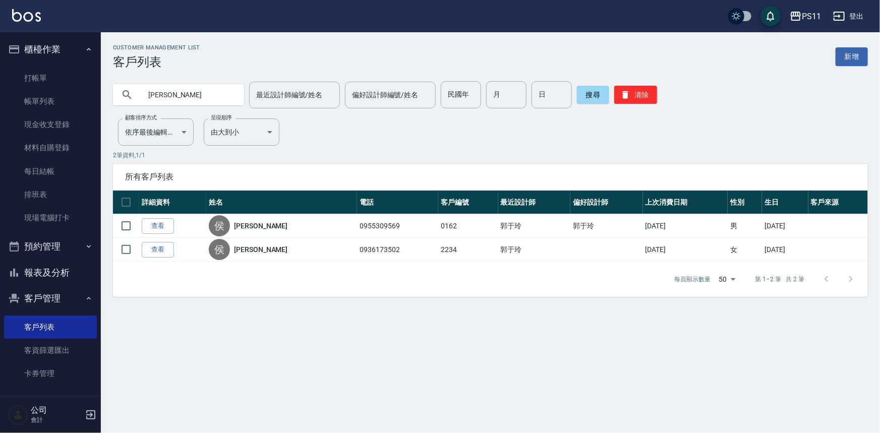
click at [159, 226] on link "查看" at bounding box center [158, 226] width 32 height 16
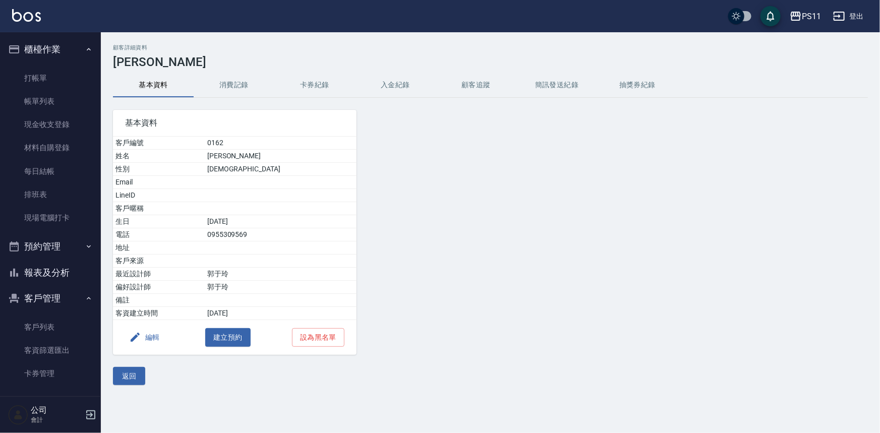
click at [238, 84] on button "消費記錄" at bounding box center [234, 85] width 81 height 24
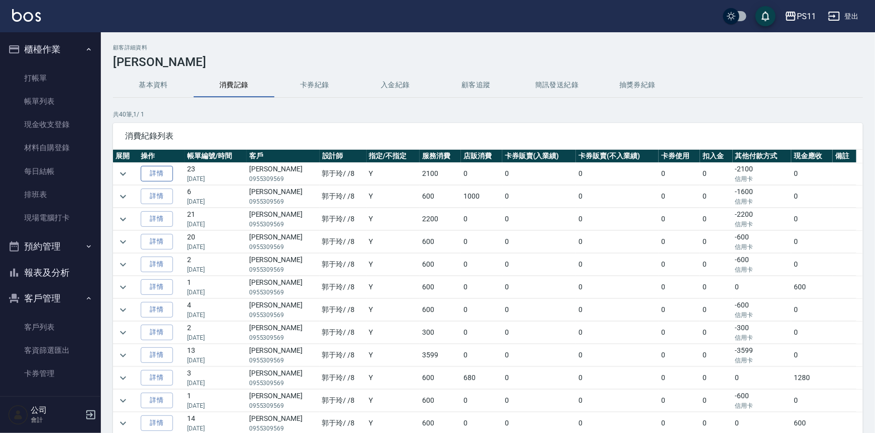
click at [153, 169] on link "詳情" at bounding box center [157, 174] width 32 height 16
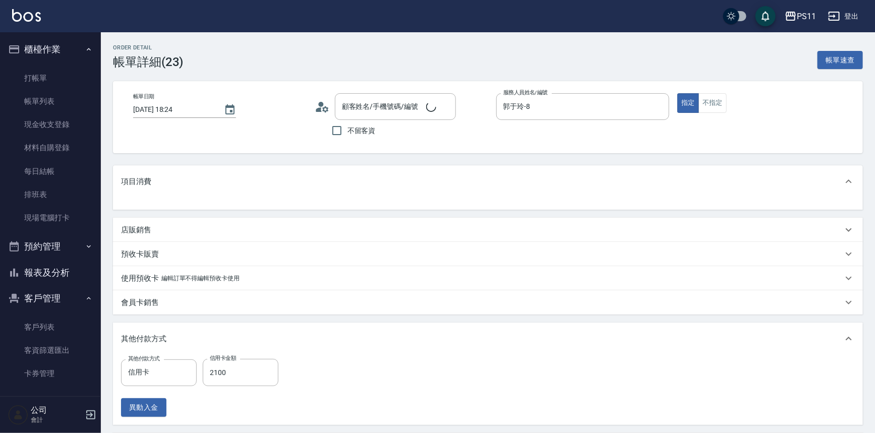
type input "[PERSON_NAME]/0955309569/0162"
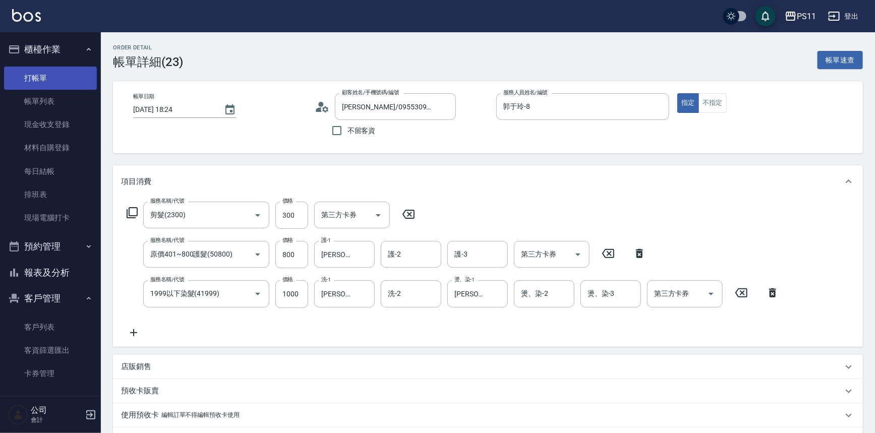
click at [64, 70] on link "打帳單" at bounding box center [50, 78] width 93 height 23
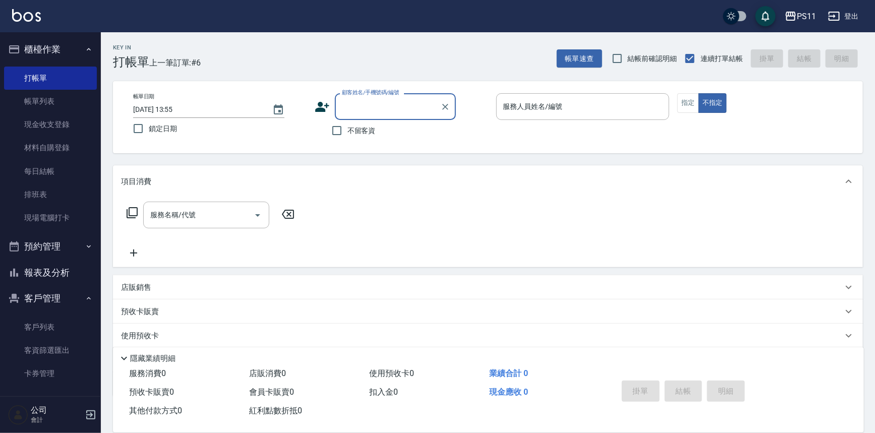
click at [358, 99] on input "顧客姓名/手機號碼/編號" at bounding box center [387, 107] width 97 height 18
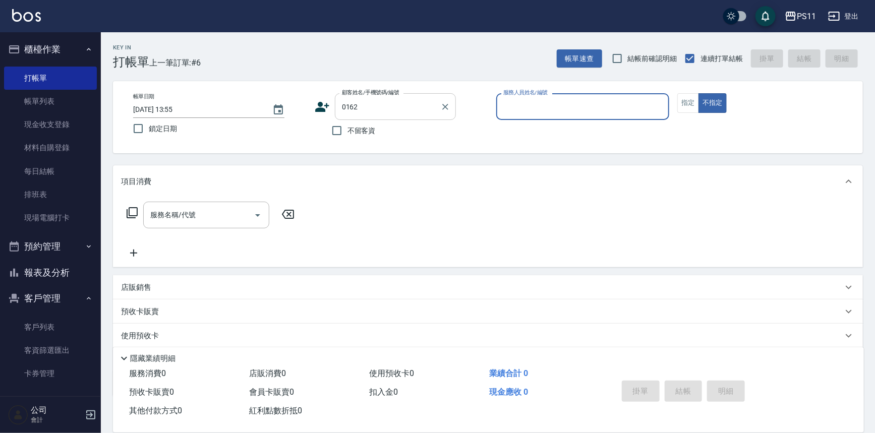
type input "[PERSON_NAME]/0955309569/0162"
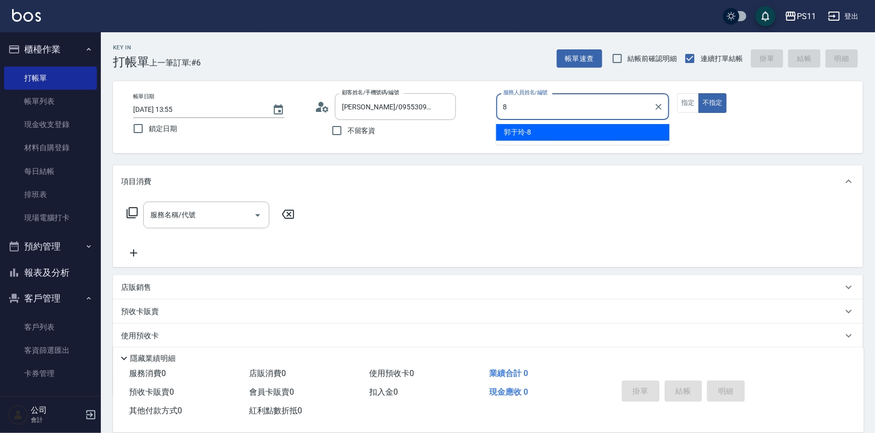
type input "郭于玲-8"
type button "false"
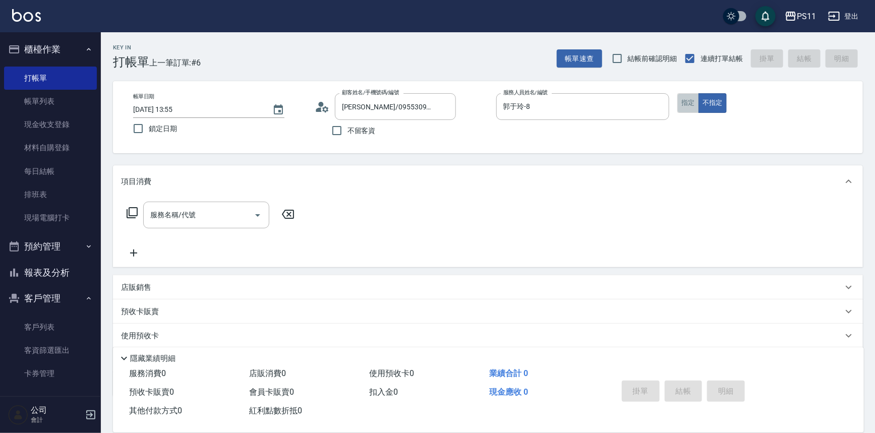
click at [696, 105] on button "指定" at bounding box center [688, 103] width 22 height 20
click at [131, 210] on icon at bounding box center [132, 213] width 12 height 12
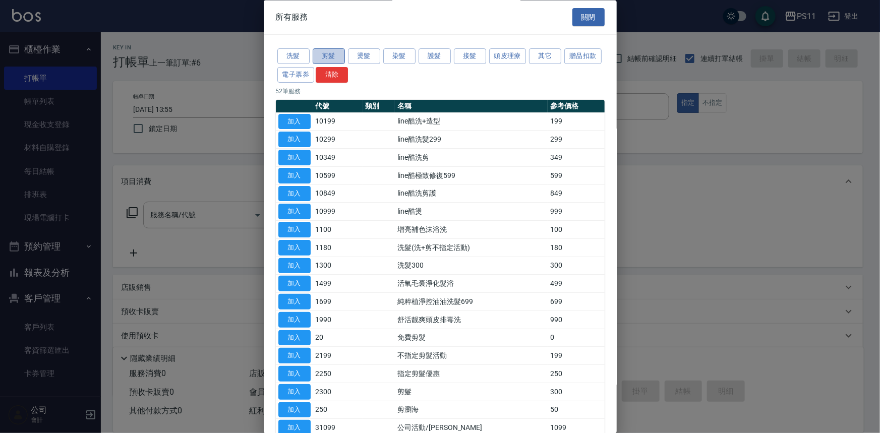
click at [329, 55] on button "剪髮" at bounding box center [329, 57] width 32 height 16
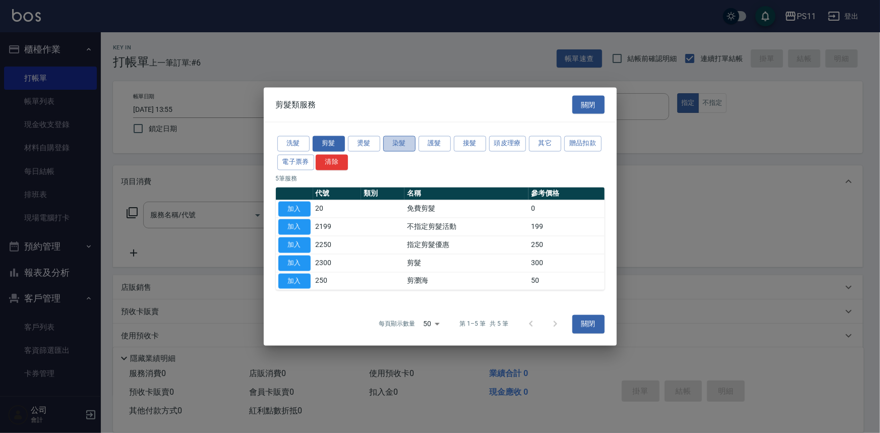
click at [403, 142] on button "染髮" at bounding box center [399, 144] width 32 height 16
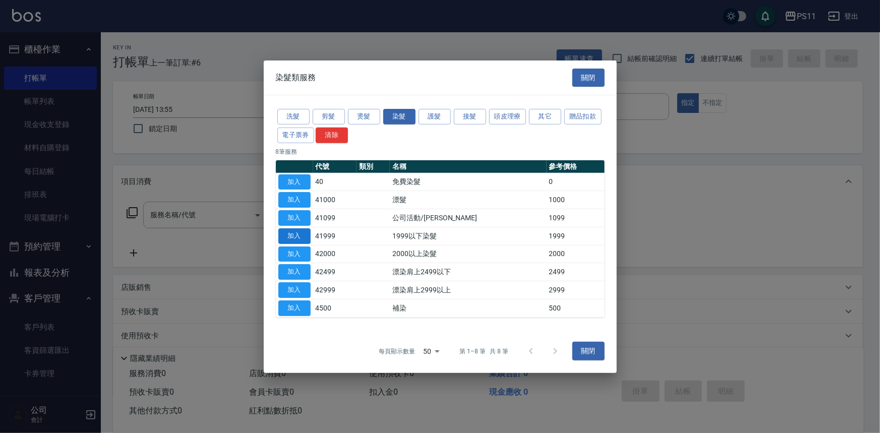
click at [294, 231] on button "加入" at bounding box center [294, 236] width 32 height 16
type input "1999以下染髮(41999)"
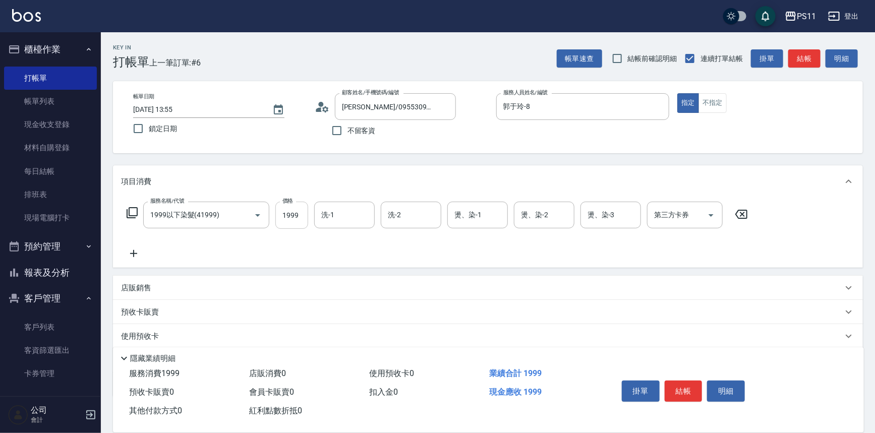
click at [303, 213] on input "1999" at bounding box center [291, 215] width 33 height 27
type input "1000"
type input "[PERSON_NAME]-20"
type input "陳昱如-7"
click at [136, 252] on icon at bounding box center [133, 253] width 25 height 12
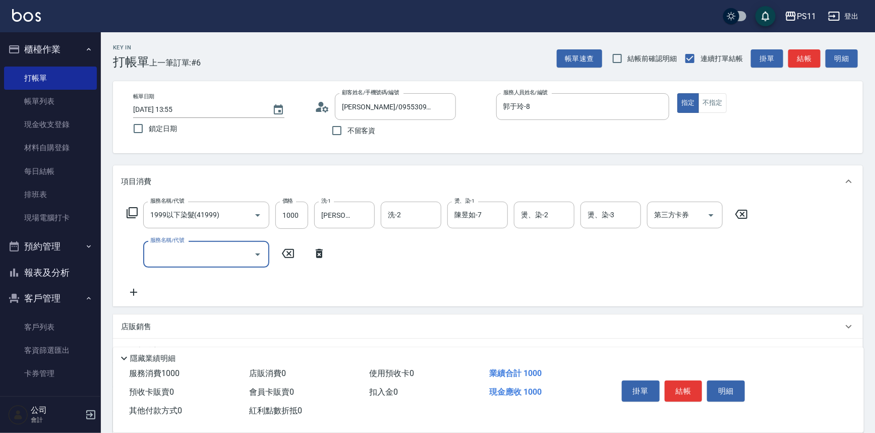
drag, startPoint x: 136, startPoint y: 252, endPoint x: 170, endPoint y: 241, distance: 35.4
click at [166, 252] on input "服務名稱/代號" at bounding box center [199, 254] width 102 height 18
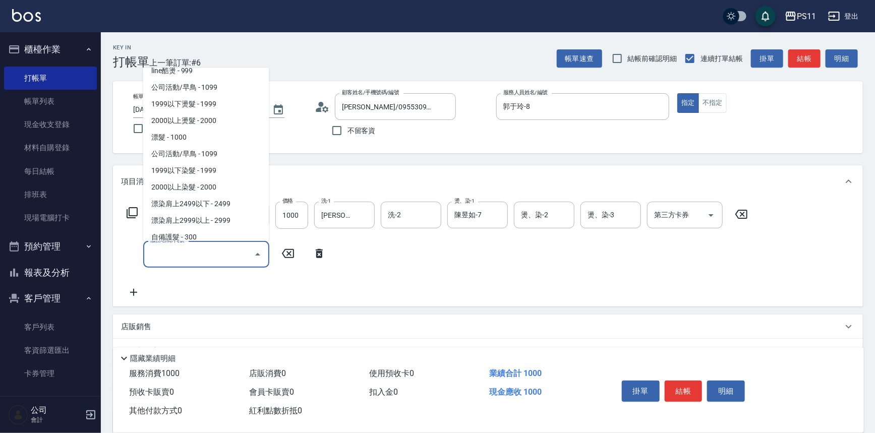
scroll to position [595, 0]
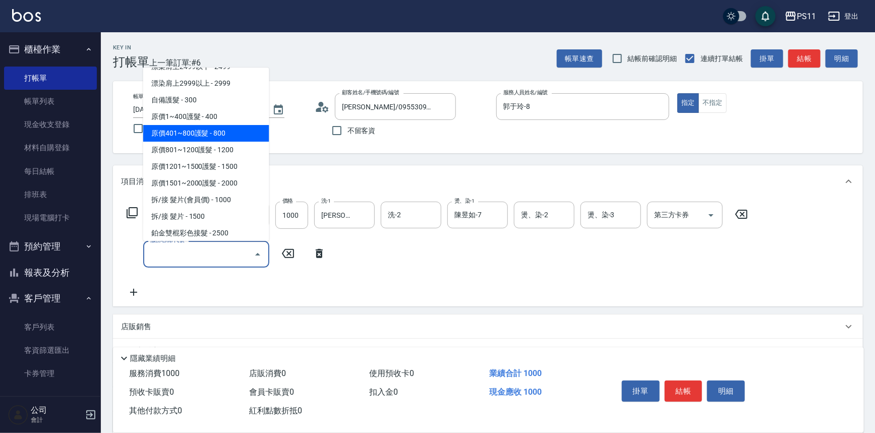
click at [220, 125] on span "原價401~800護髮 - 800" at bounding box center [206, 133] width 126 height 17
type input "原價401~800護髮(50800)"
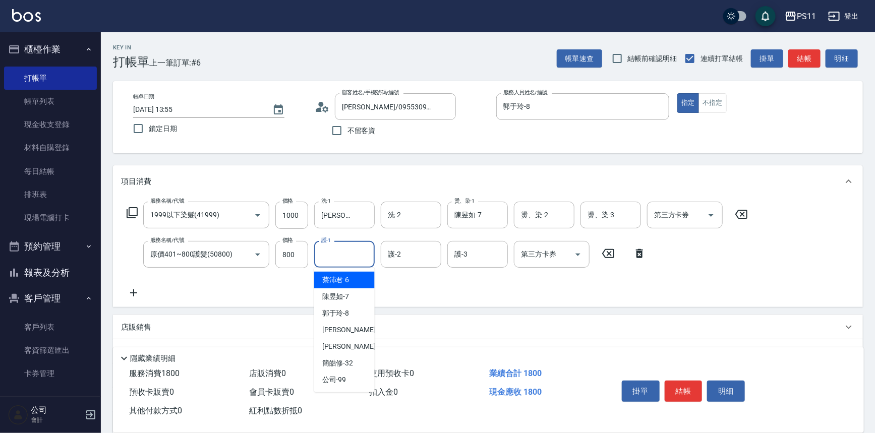
click at [353, 258] on input "護-1" at bounding box center [344, 254] width 51 height 18
type input "[PERSON_NAME]-20"
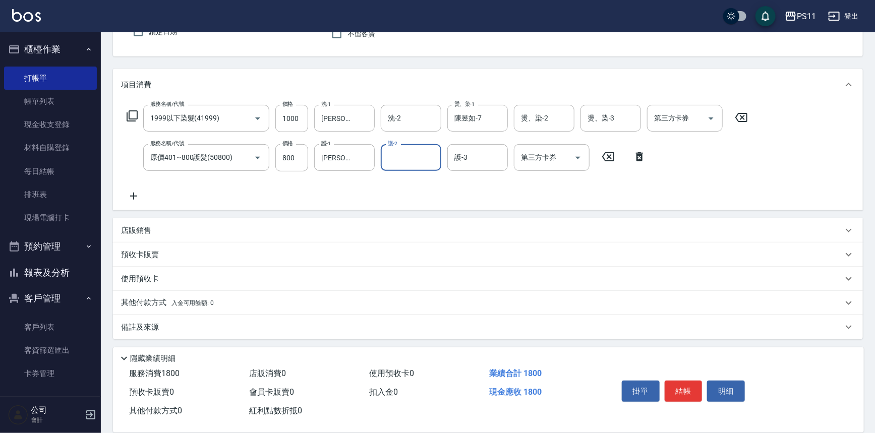
scroll to position [97, 0]
click at [139, 301] on p "其他付款方式 入金可用餘額: 0" at bounding box center [167, 302] width 93 height 11
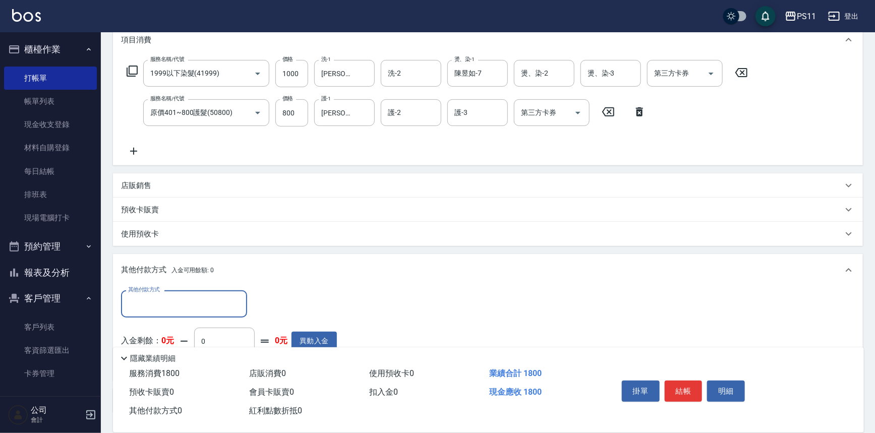
scroll to position [0, 0]
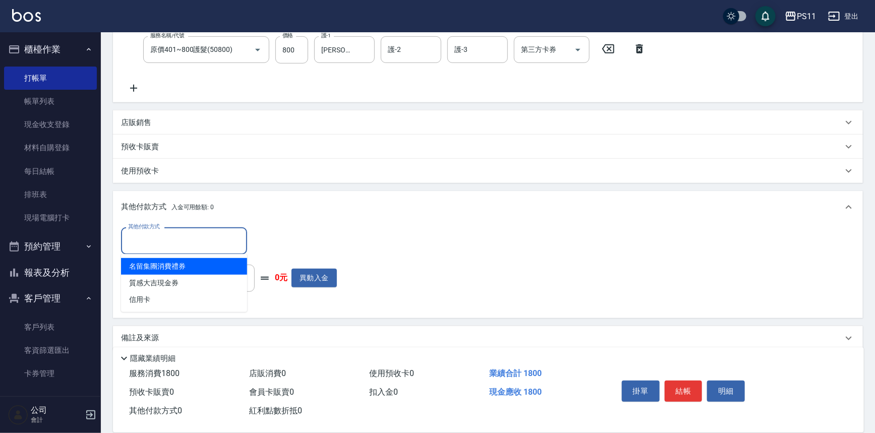
click at [168, 238] on input "其他付款方式" at bounding box center [184, 241] width 117 height 18
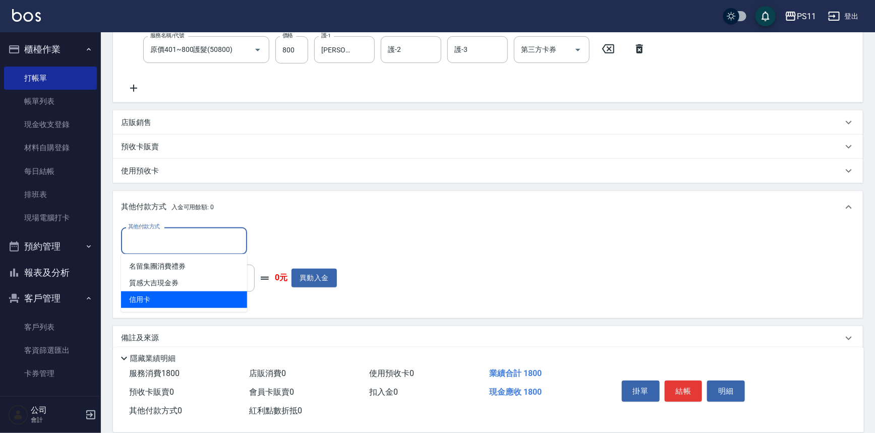
click at [157, 292] on span "信用卡" at bounding box center [184, 299] width 126 height 17
type input "信用卡"
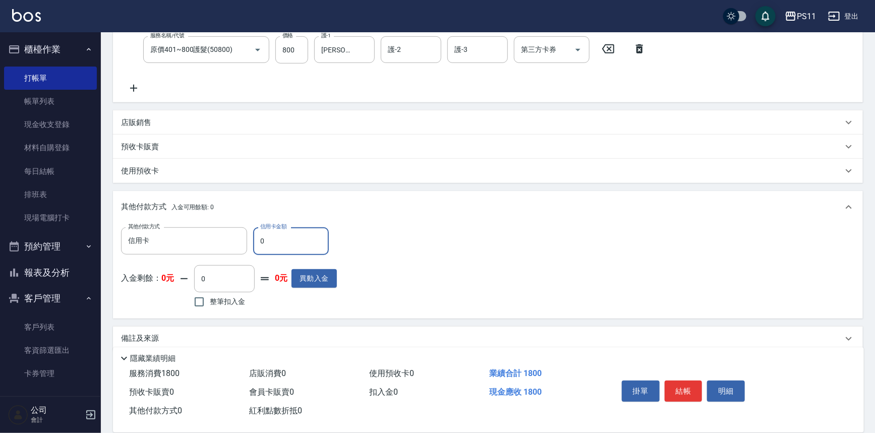
drag, startPoint x: 262, startPoint y: 243, endPoint x: 249, endPoint y: 243, distance: 12.6
click at [249, 243] on div "其他付款方式 信用卡 其他付款方式 信用卡金額 0 信用卡金額" at bounding box center [229, 240] width 216 height 27
drag, startPoint x: 292, startPoint y: 239, endPoint x: 241, endPoint y: 242, distance: 51.0
click at [241, 242] on div "其他付款方式 信用卡 其他付款方式 信用卡金額 0 信用卡金額" at bounding box center [229, 240] width 216 height 27
type input "1800"
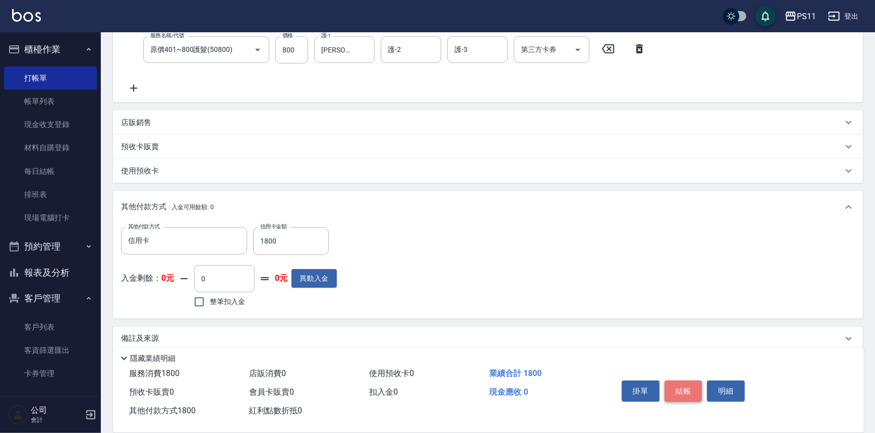
click at [672, 383] on button "結帳" at bounding box center [683, 391] width 38 height 21
type input "[DATE] 13:56"
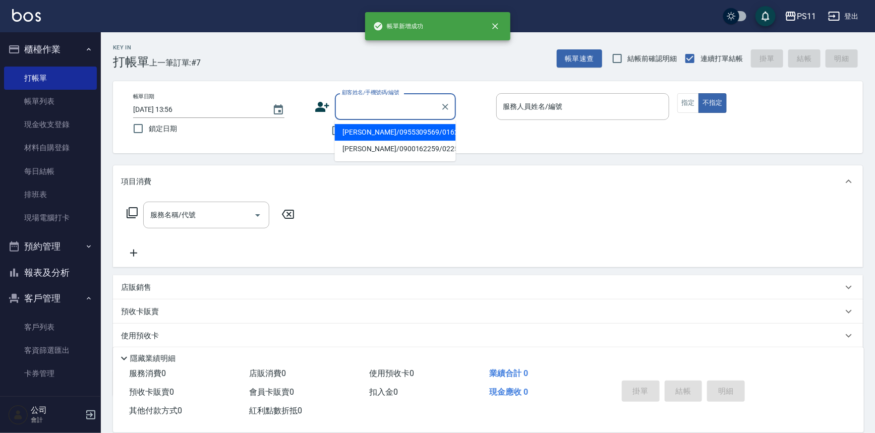
click at [361, 107] on input "顧客姓名/手機號碼/編號" at bounding box center [387, 107] width 97 height 18
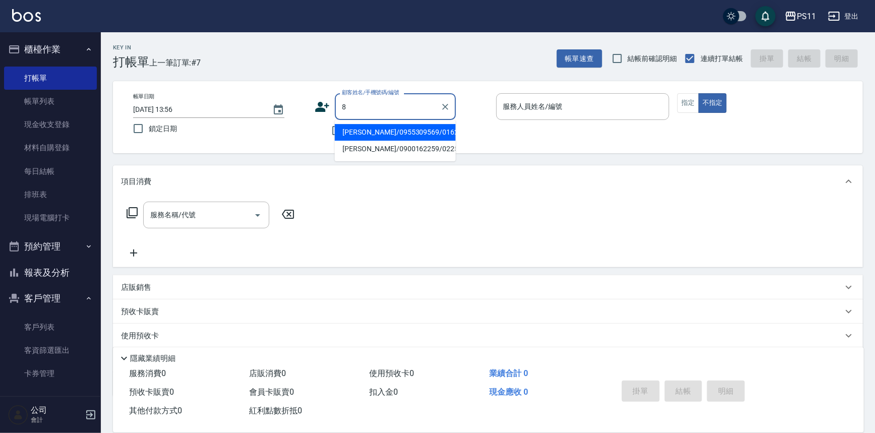
type input "8"
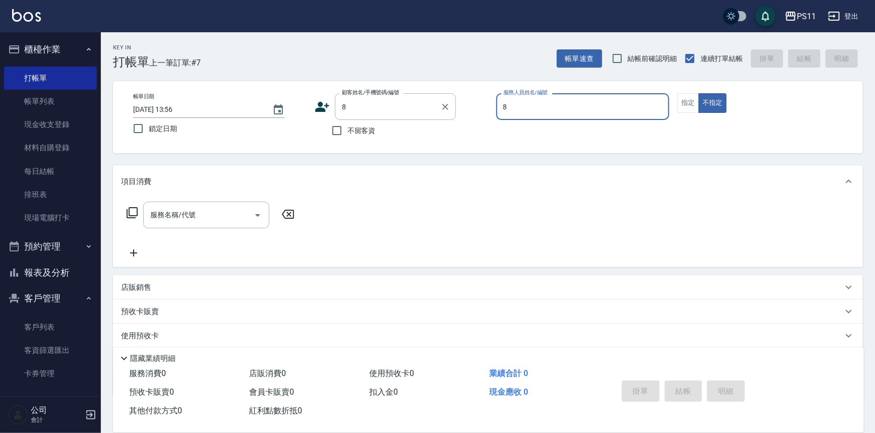
type input "85"
type input "郭魚鱗/0325308409/8"
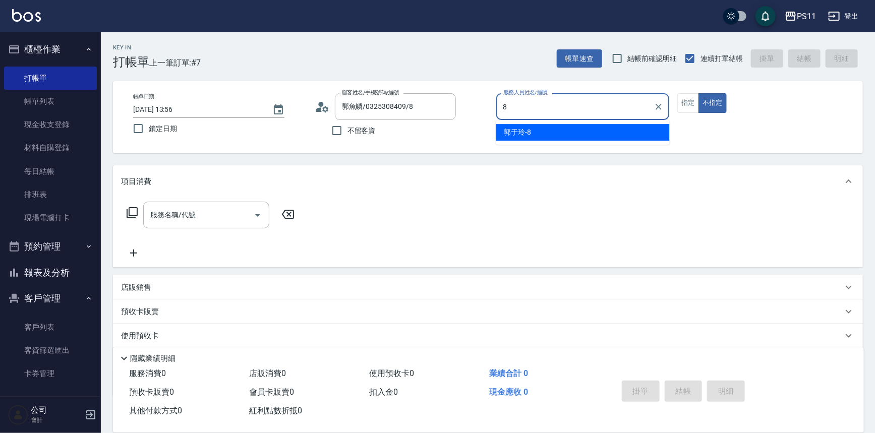
type input "郭于玲-8"
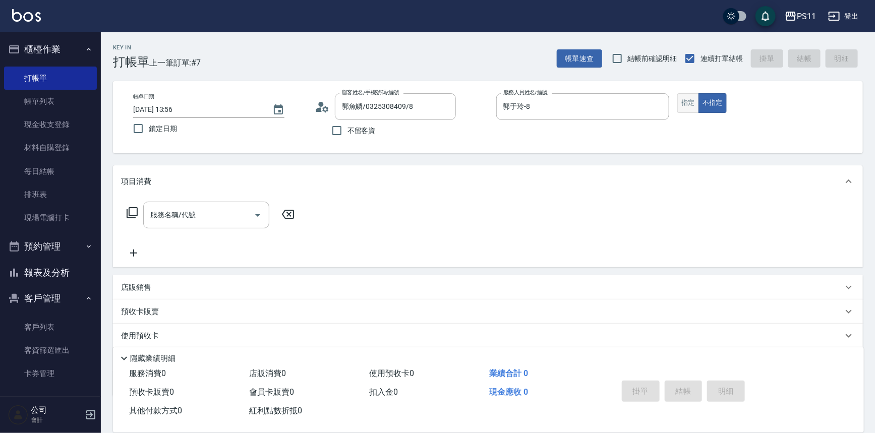
click at [686, 103] on button "指定" at bounding box center [688, 103] width 22 height 20
click at [131, 213] on icon at bounding box center [132, 213] width 12 height 12
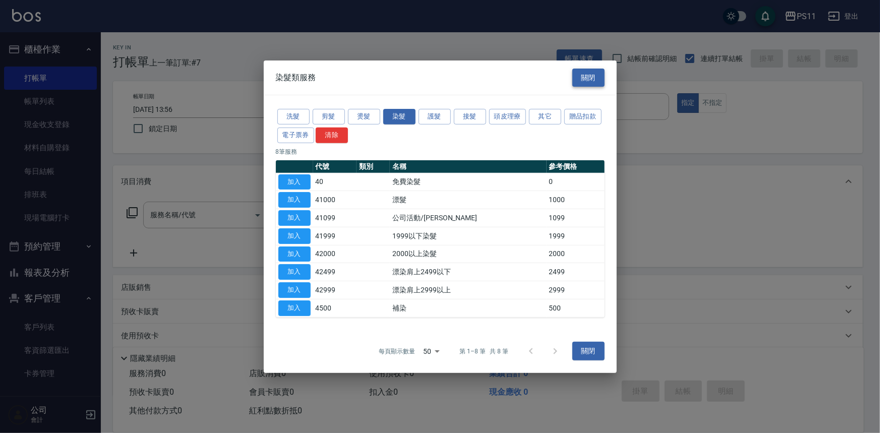
click at [594, 79] on button "關閉" at bounding box center [588, 77] width 32 height 19
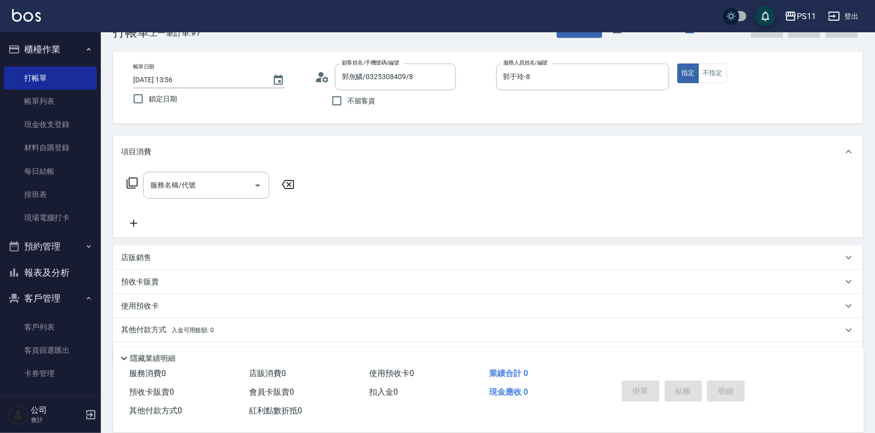
scroll to position [57, 0]
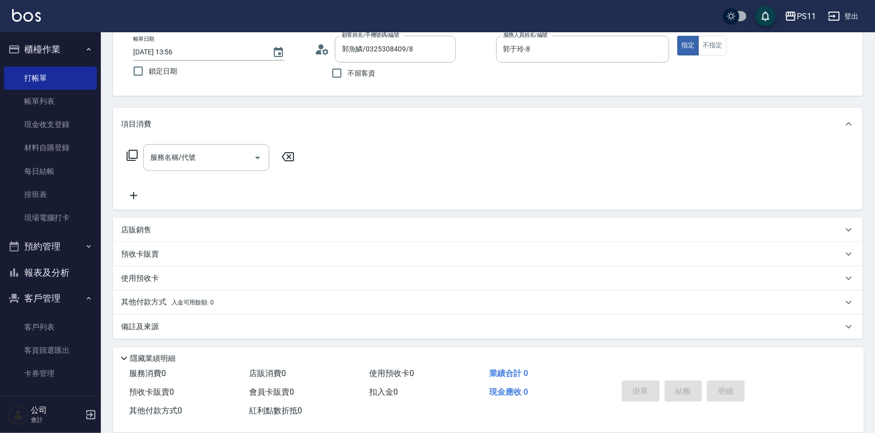
click at [154, 304] on p "其他付款方式 入金可用餘額: 0" at bounding box center [167, 302] width 93 height 11
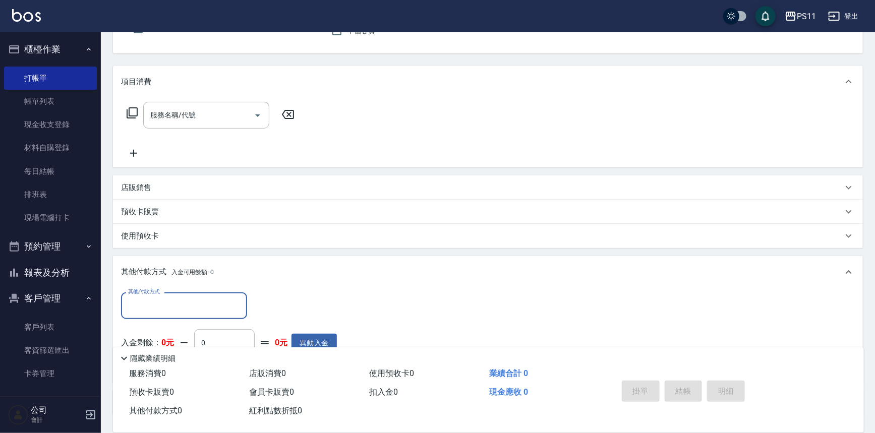
scroll to position [160, 0]
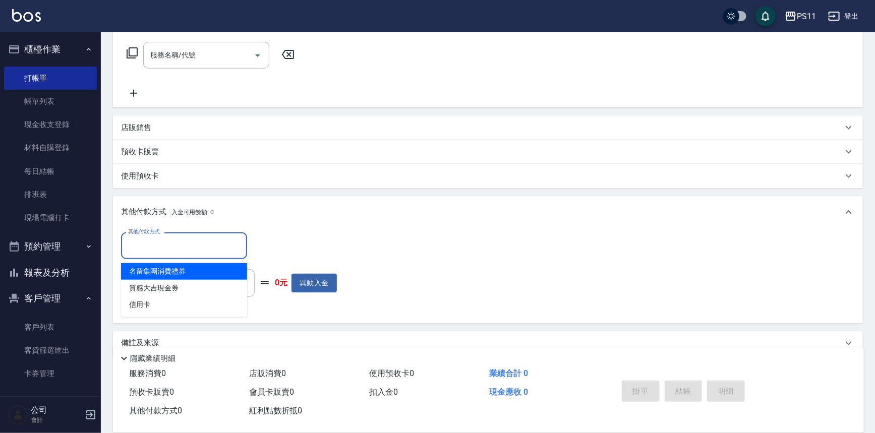
click at [164, 245] on input "其他付款方式" at bounding box center [184, 246] width 117 height 18
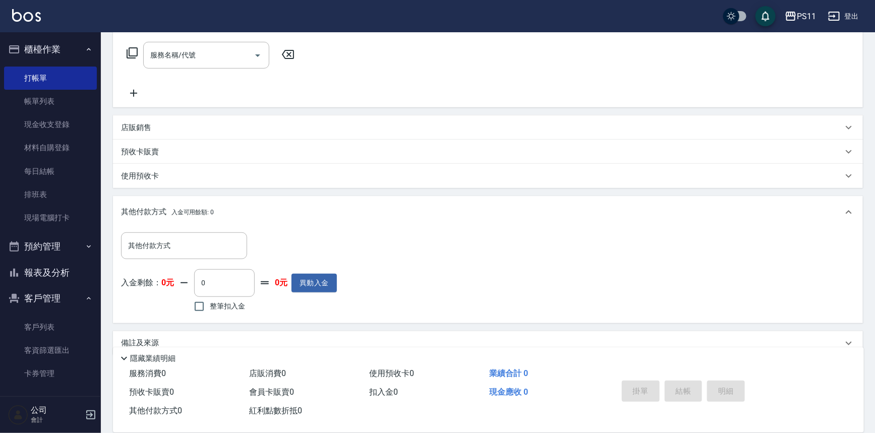
click at [245, 198] on div "其他付款方式 入金可用餘額: 0" at bounding box center [488, 212] width 750 height 32
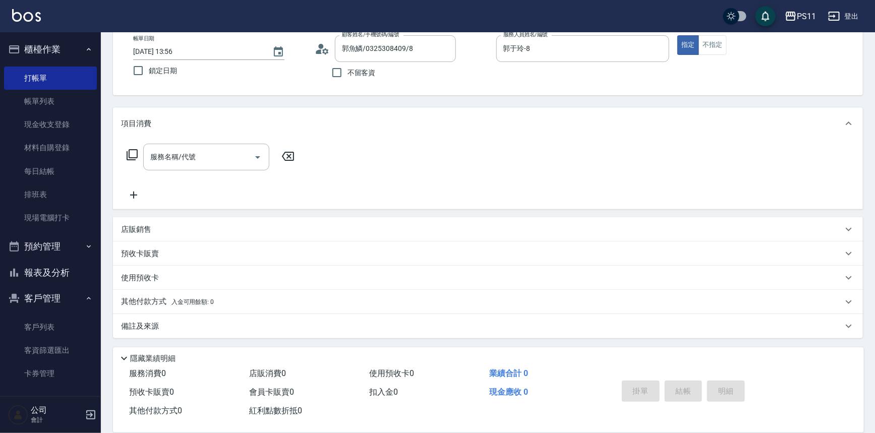
scroll to position [57, 0]
click at [141, 229] on p "店販銷售" at bounding box center [136, 230] width 30 height 11
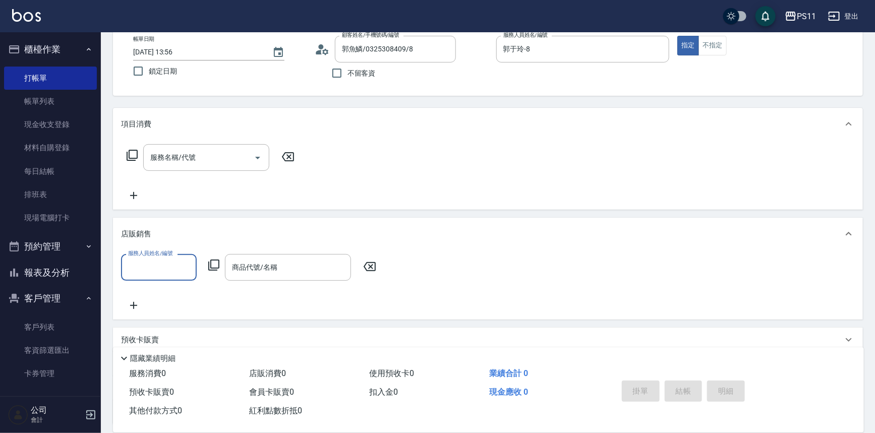
scroll to position [0, 0]
click at [151, 272] on input "服務人員姓名/編號" at bounding box center [159, 268] width 67 height 18
click at [163, 332] on div "郭于玲 -8" at bounding box center [159, 326] width 76 height 17
type input "郭于玲-8"
click at [218, 263] on icon at bounding box center [213, 265] width 11 height 11
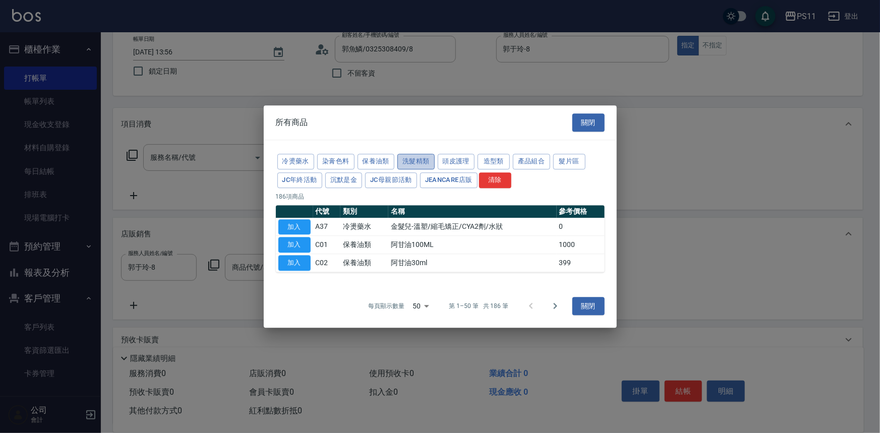
click at [429, 163] on button "洗髮精類" at bounding box center [415, 162] width 37 height 16
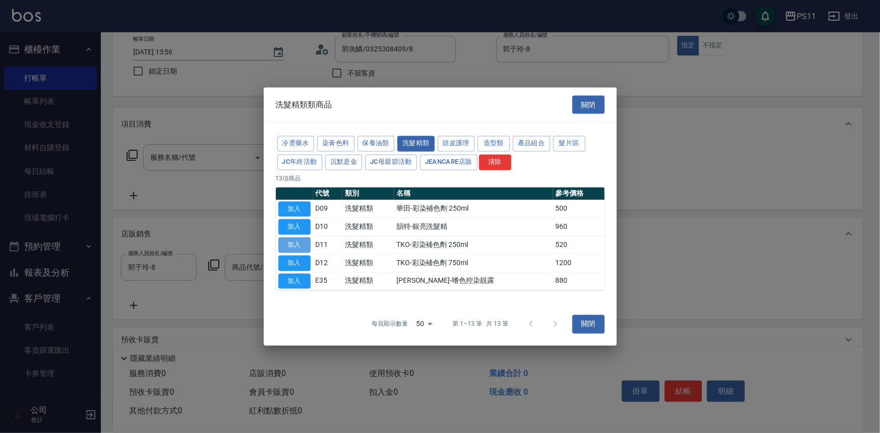
click at [296, 246] on button "加入" at bounding box center [294, 245] width 32 height 16
type input "TKO-彩染補色劑 250ml"
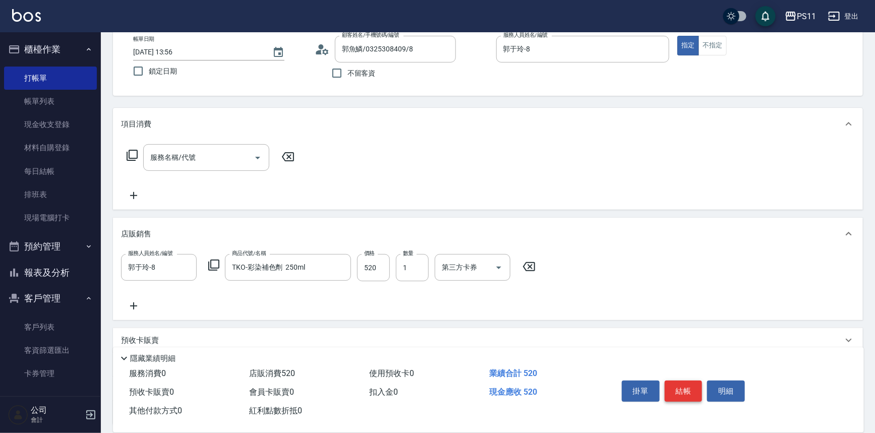
click at [693, 381] on button "結帳" at bounding box center [683, 391] width 38 height 21
type input "[DATE] 14:06"
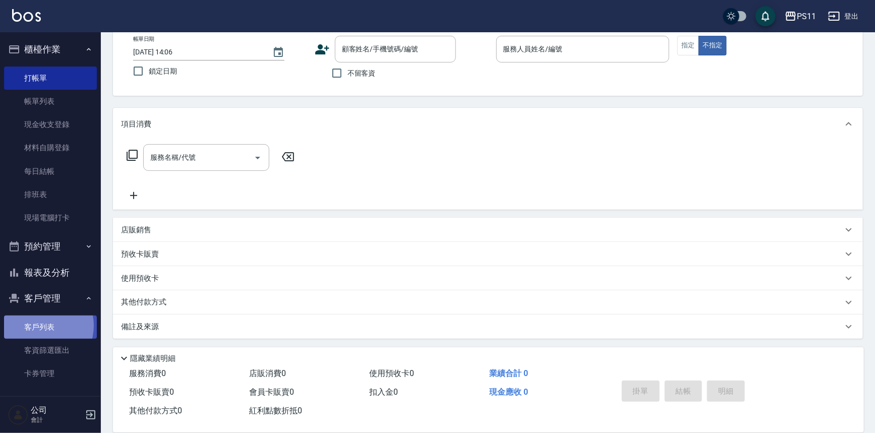
click at [36, 326] on link "客戶列表" at bounding box center [50, 327] width 93 height 23
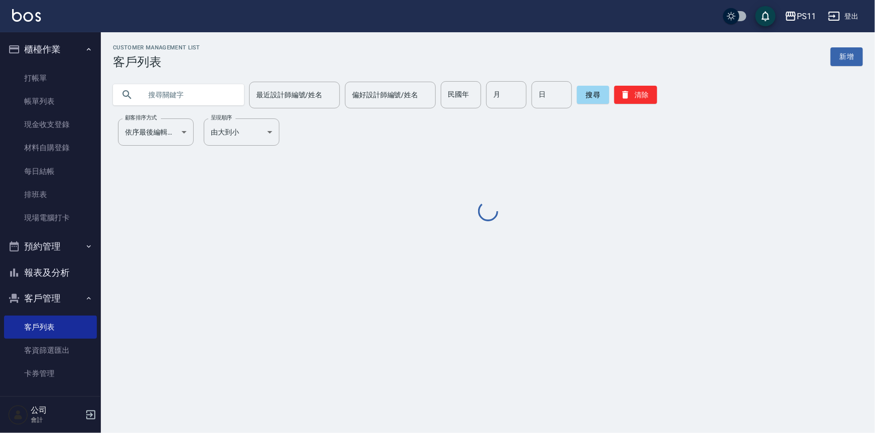
click at [161, 92] on input "text" at bounding box center [188, 94] width 95 height 27
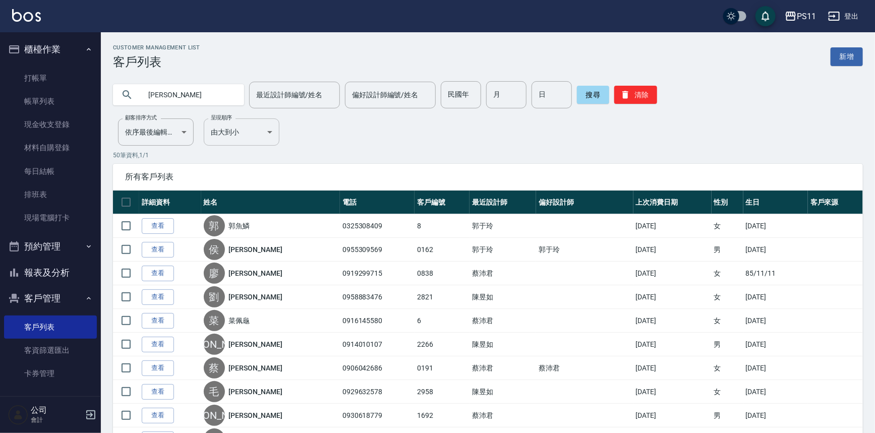
type input "[PERSON_NAME]"
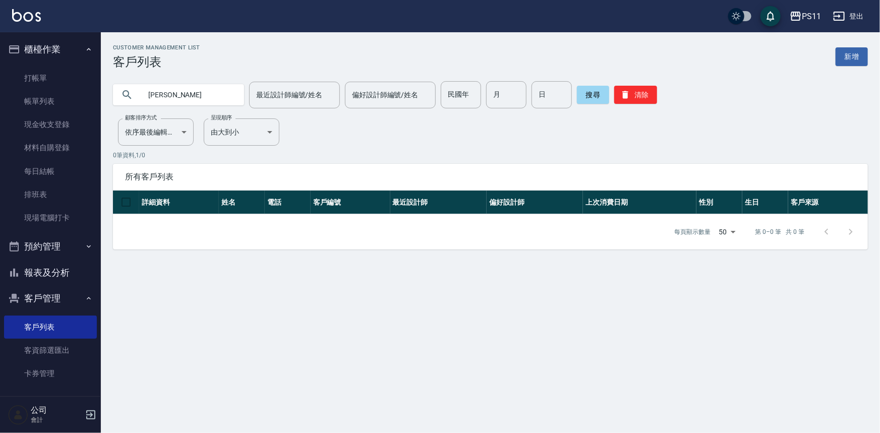
click at [204, 96] on input "[PERSON_NAME]" at bounding box center [188, 94] width 95 height 27
click at [186, 92] on input "[PERSON_NAME]" at bounding box center [188, 94] width 95 height 27
click at [623, 95] on icon "button" at bounding box center [625, 95] width 6 height 8
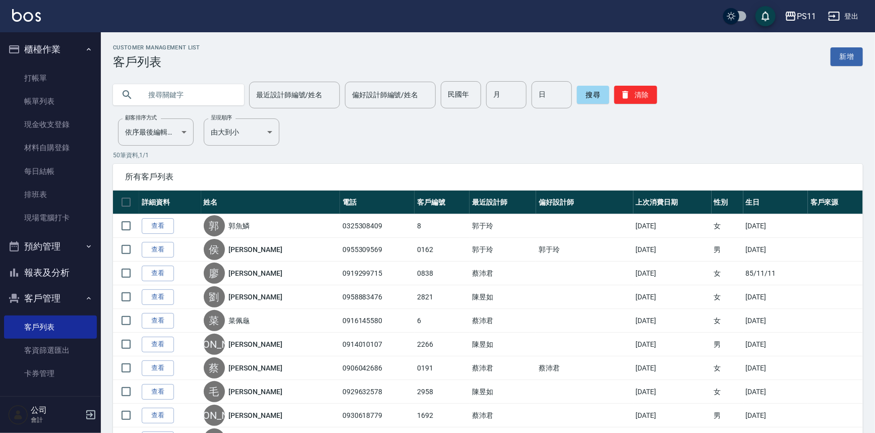
click at [180, 92] on input "text" at bounding box center [188, 94] width 95 height 27
type input "0966205193"
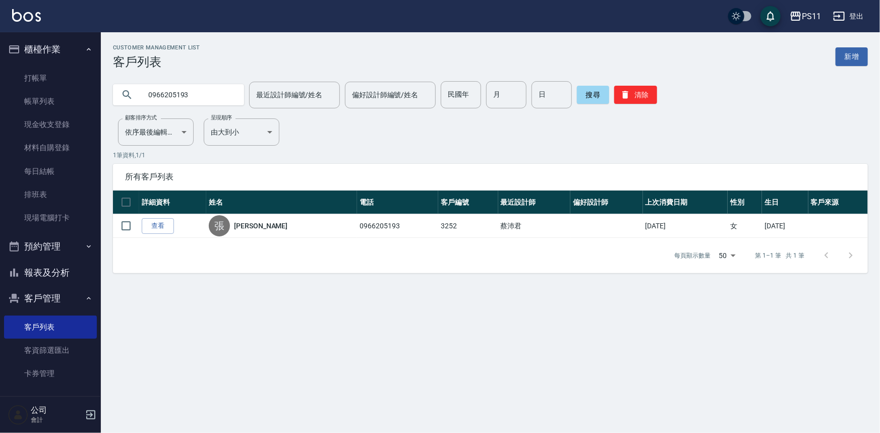
click at [151, 223] on link "查看" at bounding box center [158, 226] width 32 height 16
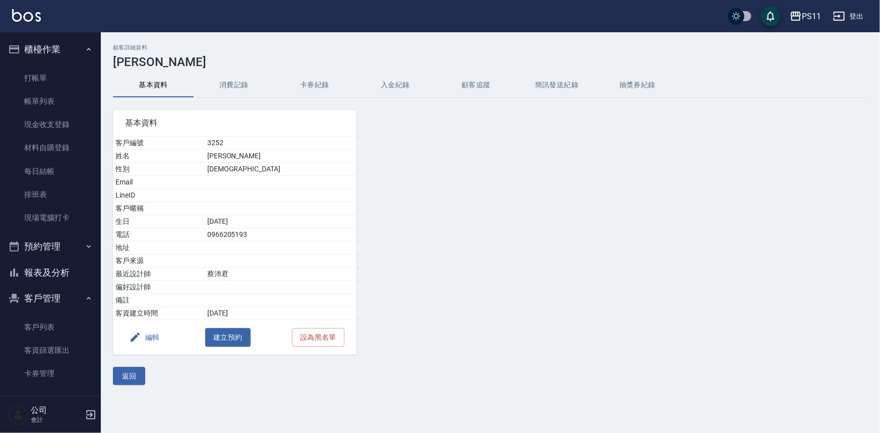
click at [214, 88] on button "消費記錄" at bounding box center [234, 85] width 81 height 24
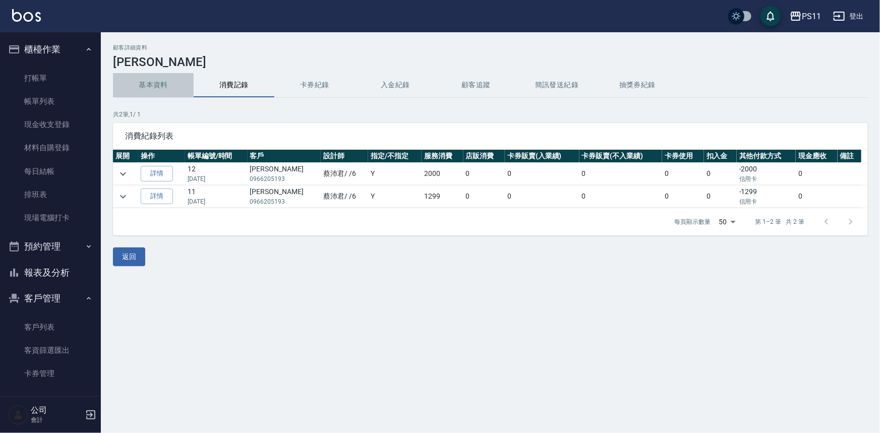
click at [152, 89] on button "基本資料" at bounding box center [153, 85] width 81 height 24
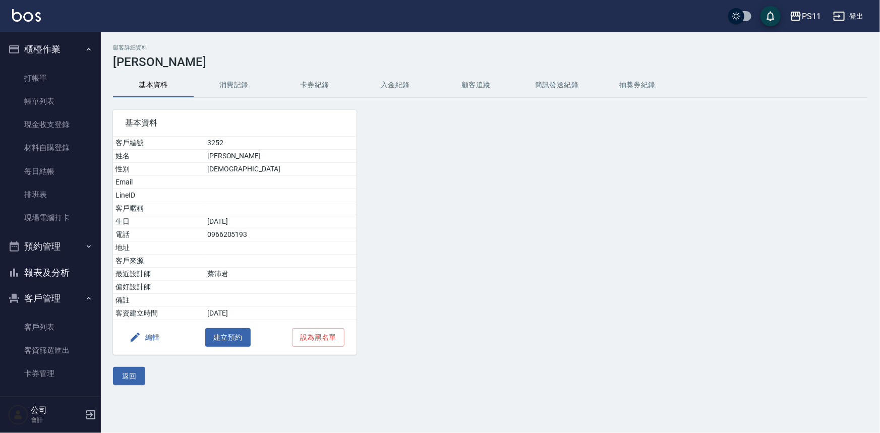
click at [229, 90] on button "消費記錄" at bounding box center [234, 85] width 81 height 24
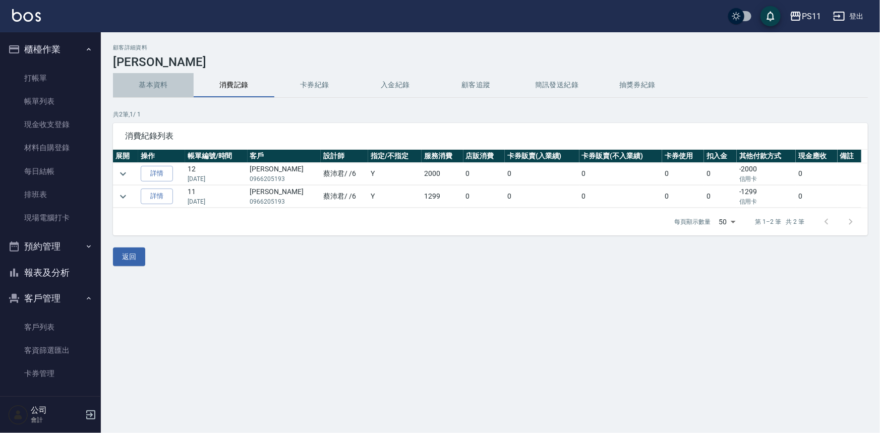
click at [156, 85] on button "基本資料" at bounding box center [153, 85] width 81 height 24
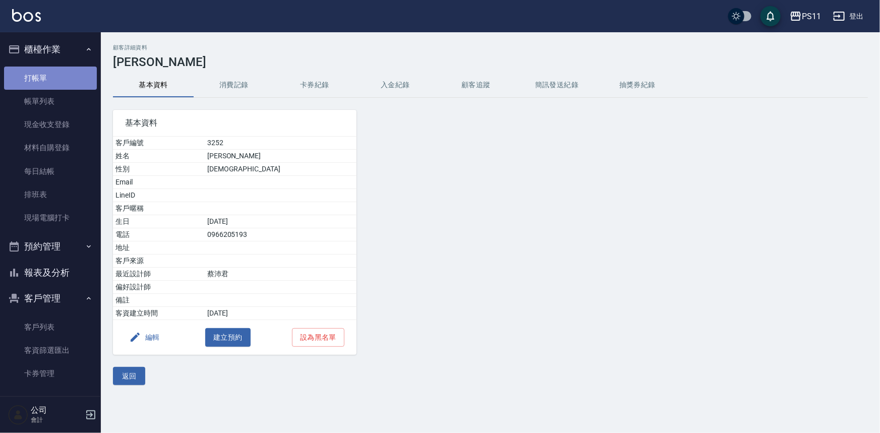
click at [71, 77] on link "打帳單" at bounding box center [50, 78] width 93 height 23
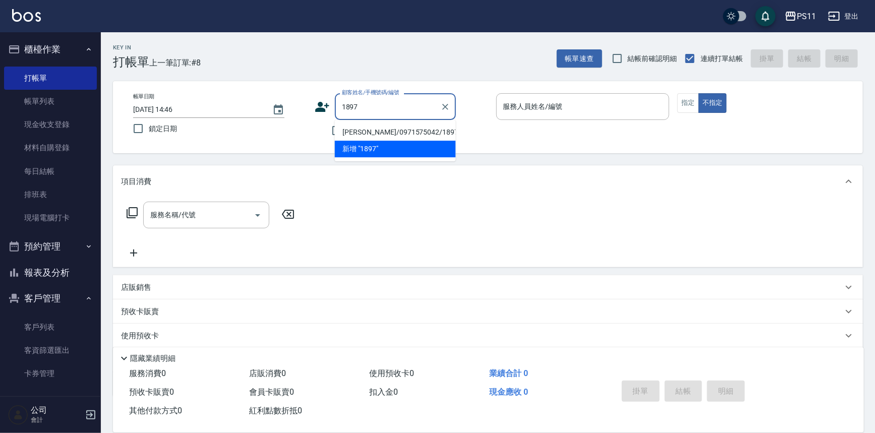
type input "[PERSON_NAME]/0971575042/1897"
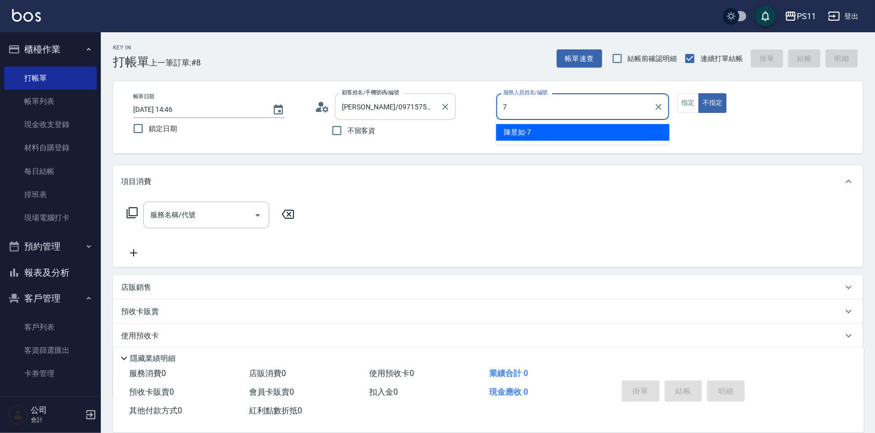
type input "陳昱如-7"
type button "false"
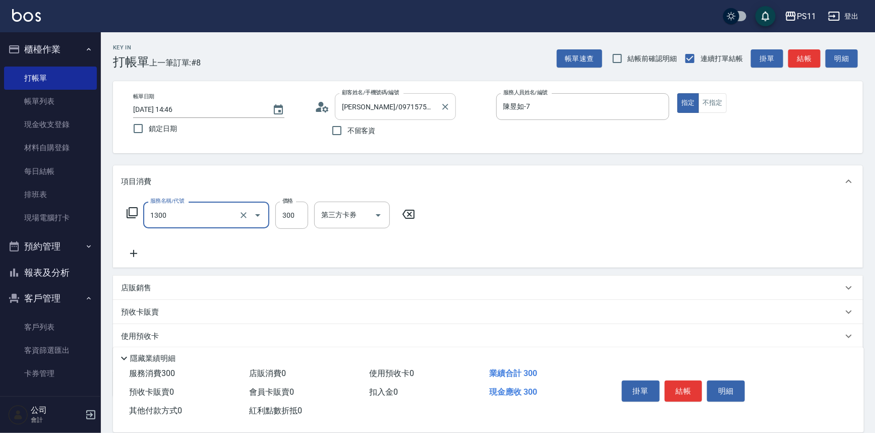
type input "洗髮300(1300)"
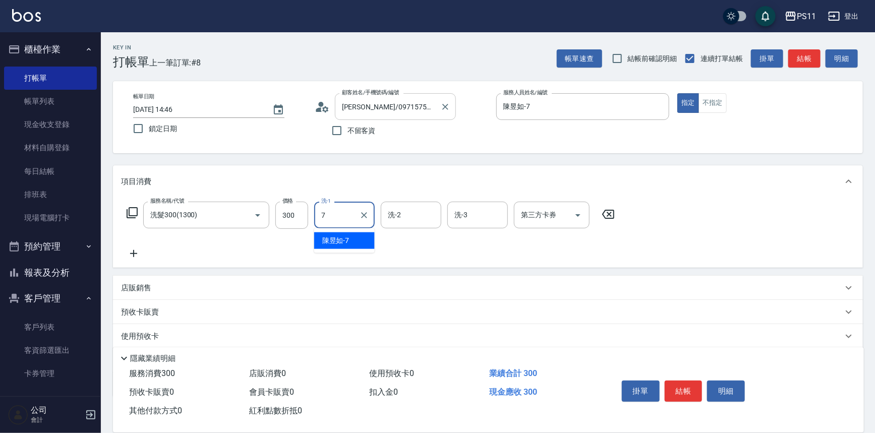
type input "陳昱如-7"
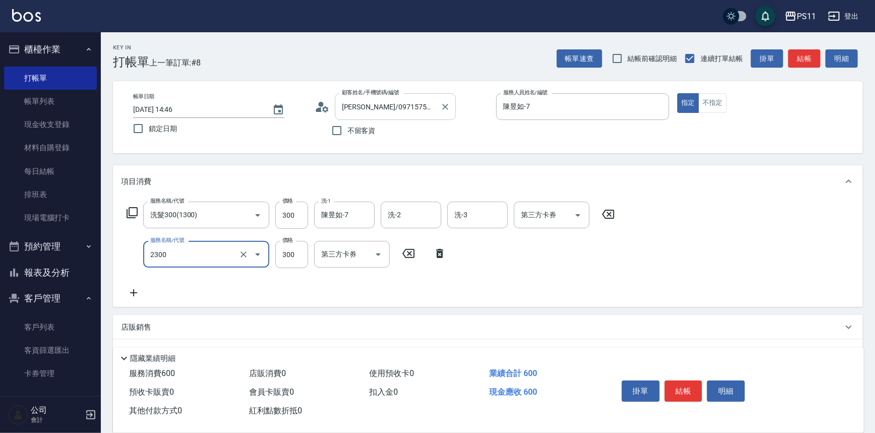
type input "剪髮(2300)"
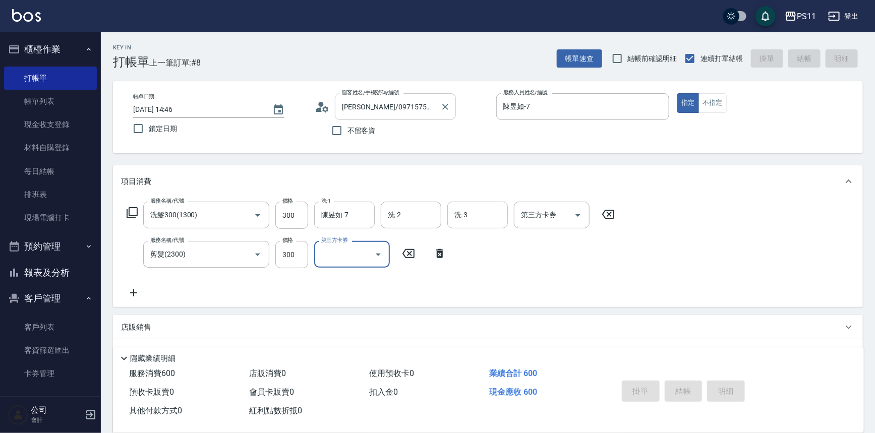
type input "[DATE] 14:47"
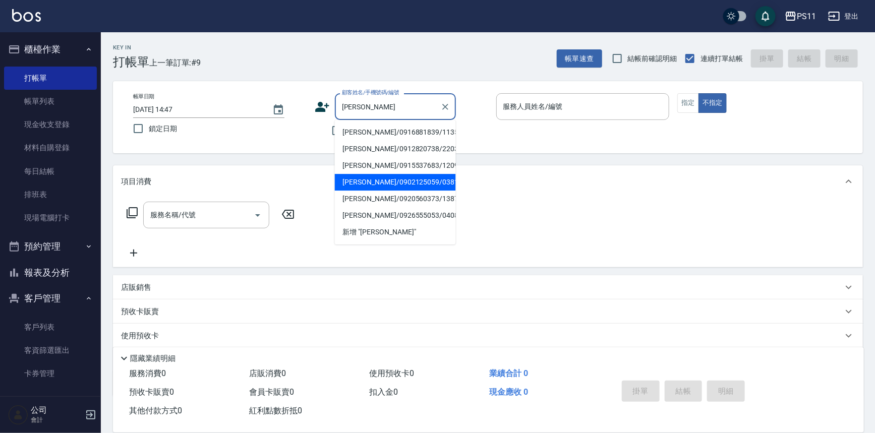
click at [438, 179] on li "[PERSON_NAME]/0902125059/0381" at bounding box center [395, 182] width 121 height 17
type input "[PERSON_NAME]/0902125059/0381"
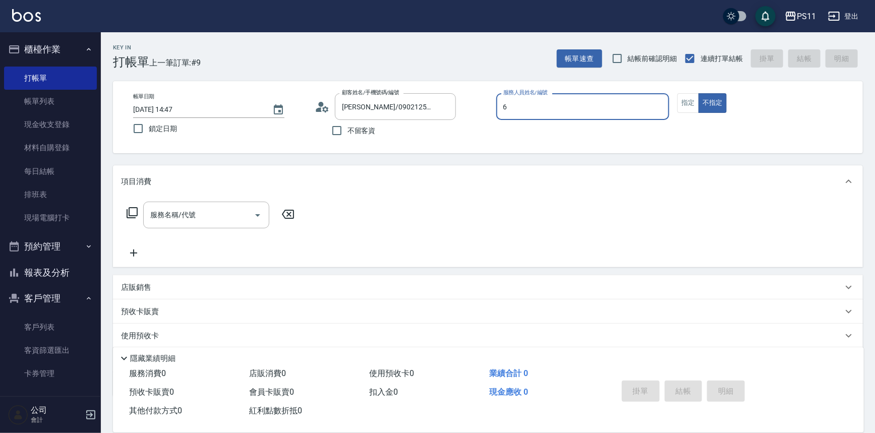
type input "[PERSON_NAME]6"
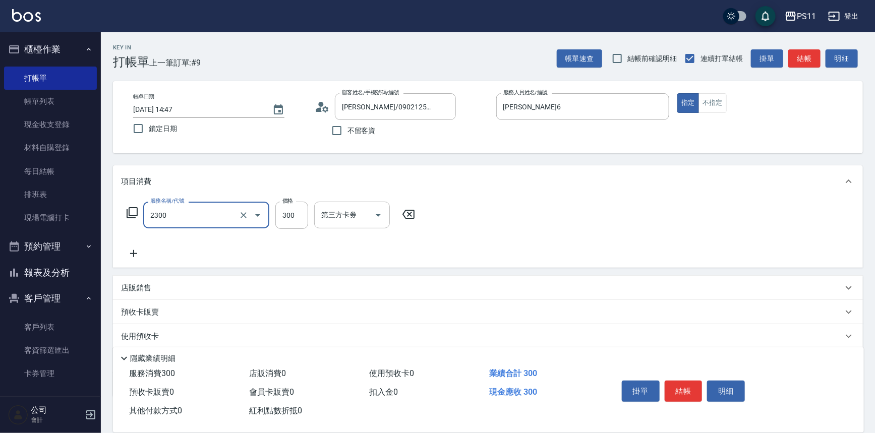
type input "剪髮(2300)"
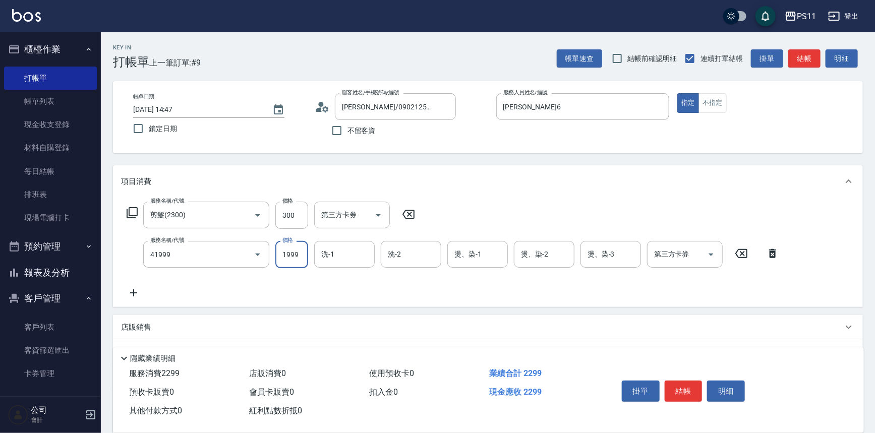
type input "1999以下染髮(41999)"
type input "1500"
type input "[PERSON_NAME]-31"
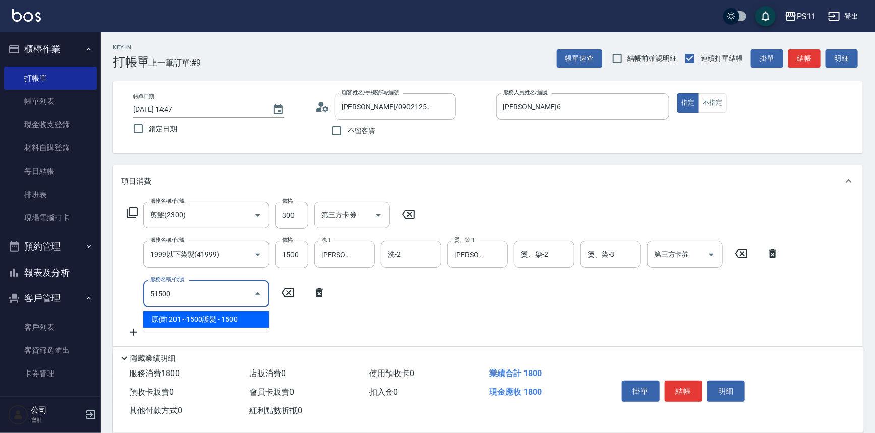
type input "原價1201~1500護髮(51500)"
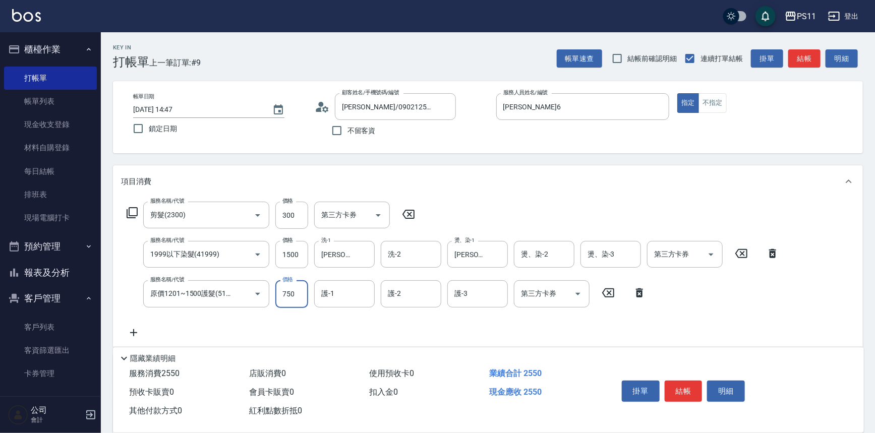
type input "750"
type input "[PERSON_NAME]-31"
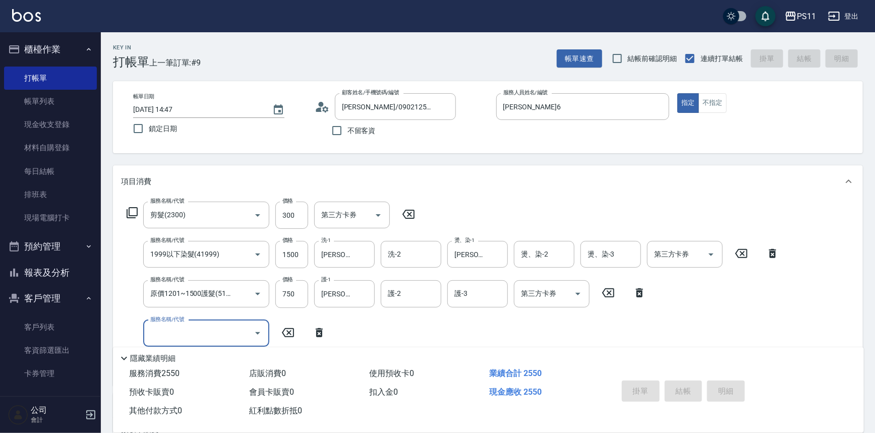
type input "[DATE] 14:48"
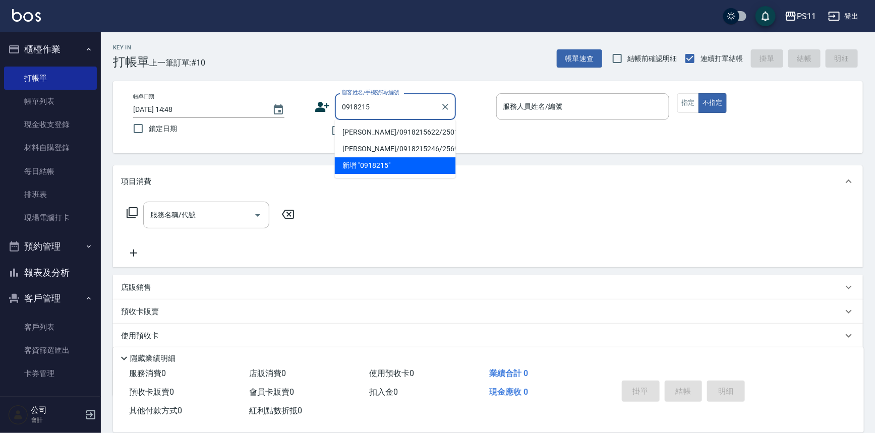
click at [431, 146] on li "[PERSON_NAME]/0918215246/2569" at bounding box center [395, 149] width 121 height 17
type input "[PERSON_NAME]/0918215246/2569"
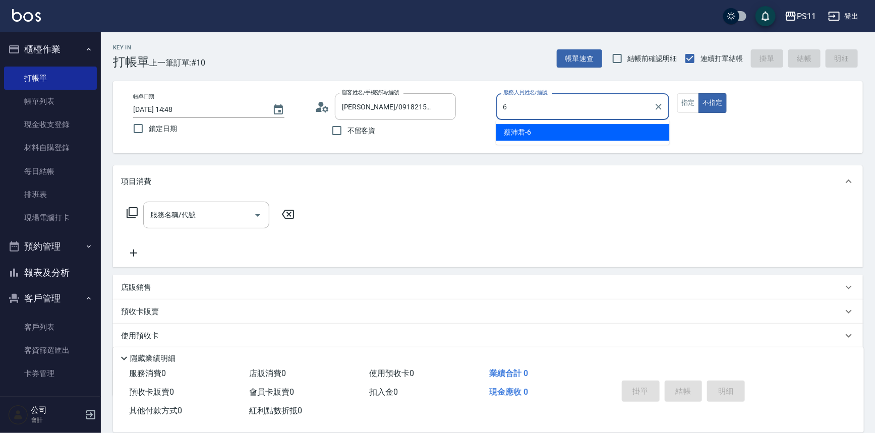
type input "[PERSON_NAME]6"
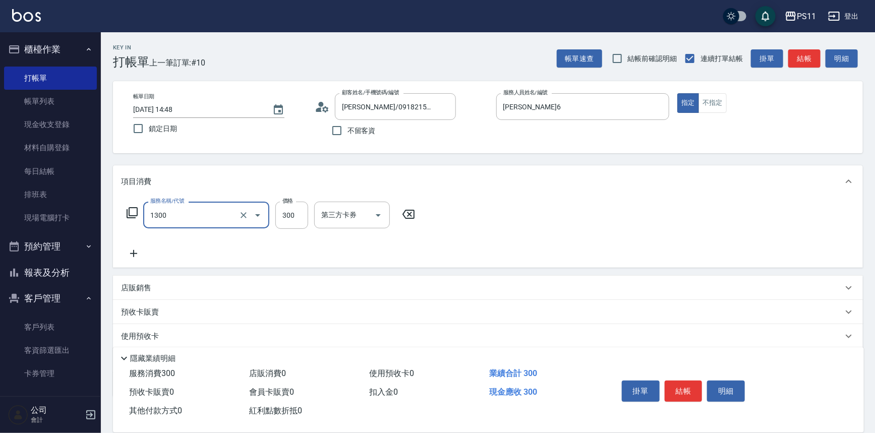
type input "洗髮300(1300)"
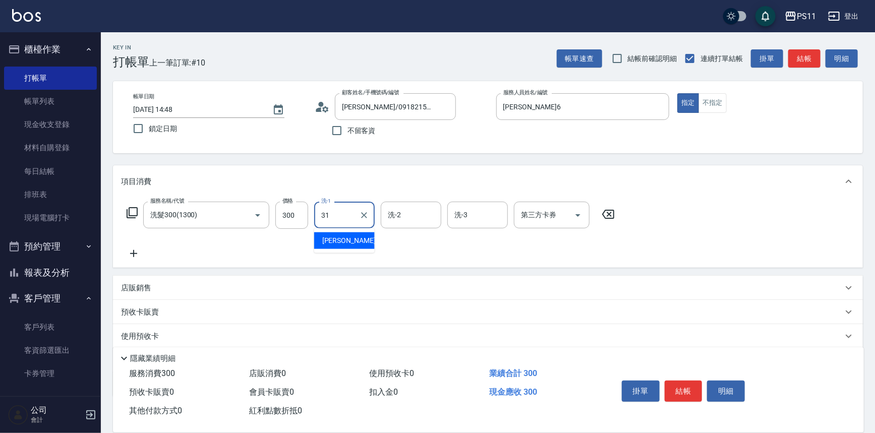
type input "[PERSON_NAME]-31"
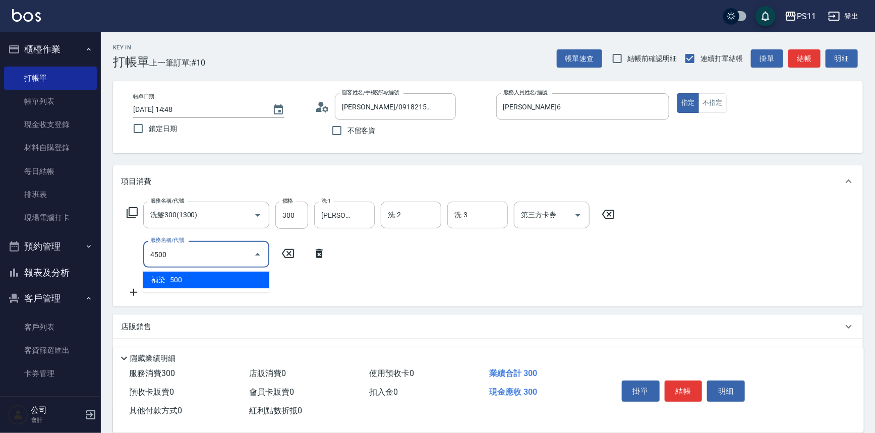
type input "補染(4500)"
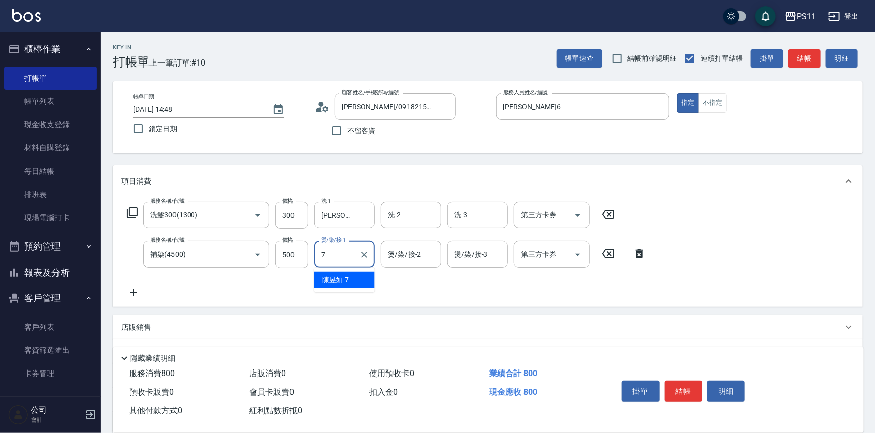
type input "陳昱如-7"
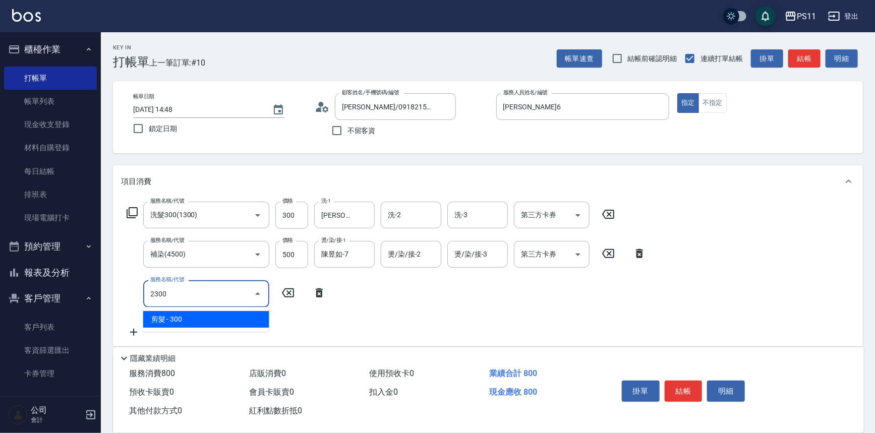
type input "剪髮(2300)"
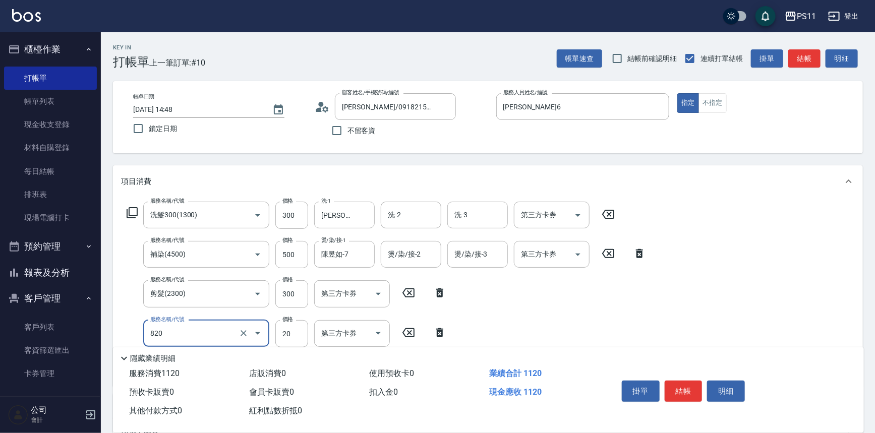
type input "潤絲(820)"
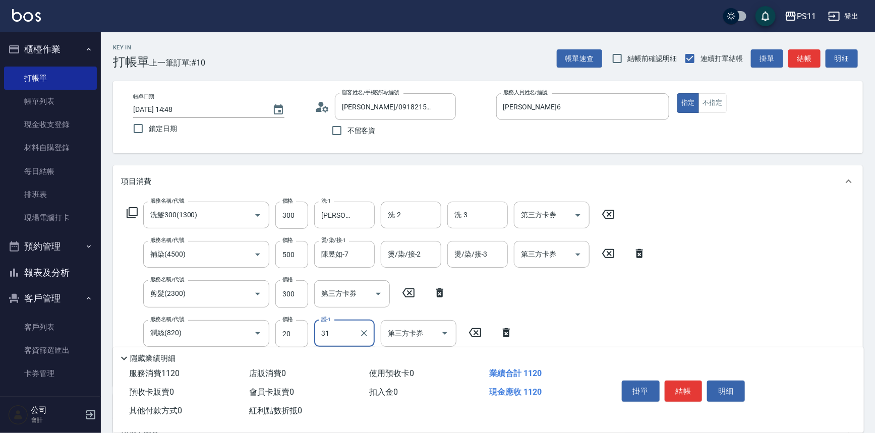
type input "[PERSON_NAME]-31"
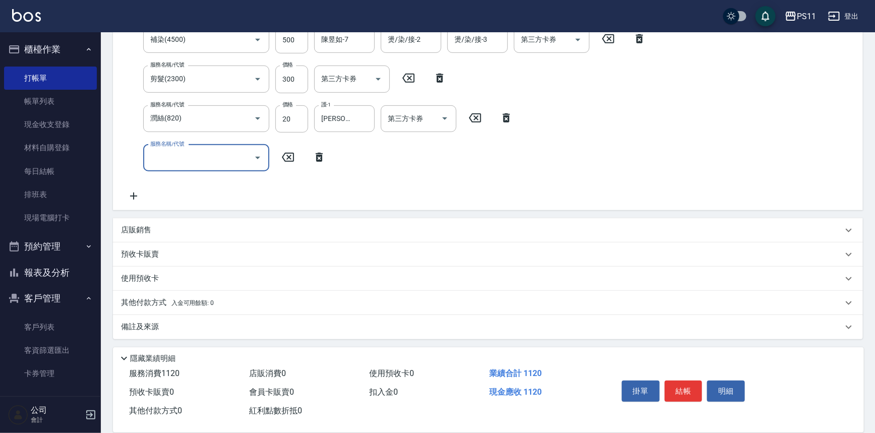
scroll to position [215, 0]
click at [132, 307] on p "其他付款方式 入金可用餘額: 0" at bounding box center [167, 302] width 93 height 11
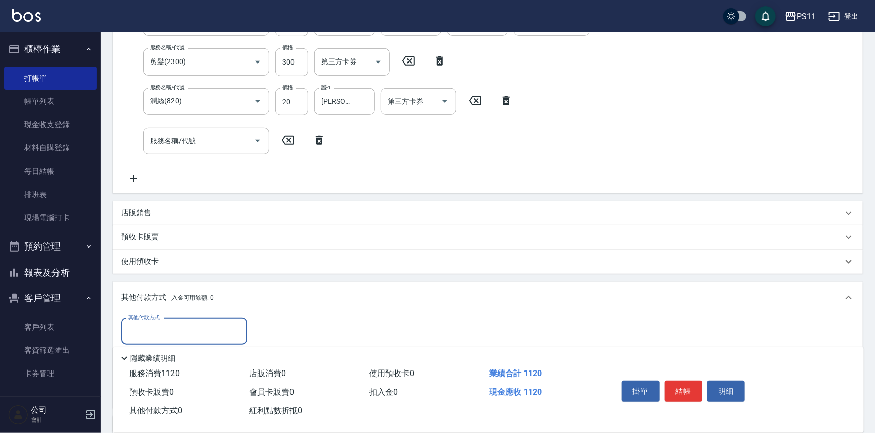
scroll to position [0, 0]
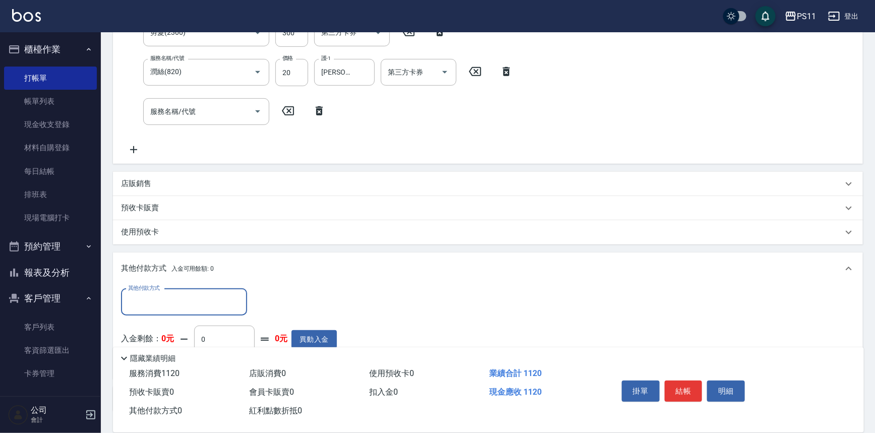
click at [166, 309] on input "其他付款方式" at bounding box center [184, 302] width 117 height 18
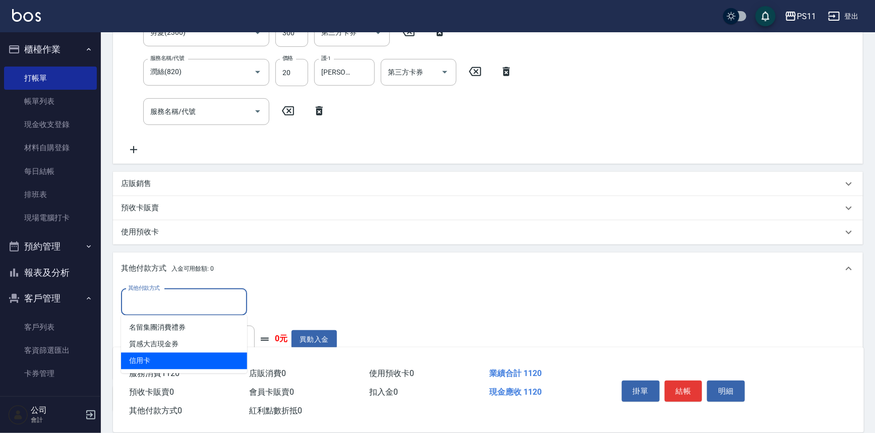
click at [180, 361] on span "信用卡" at bounding box center [184, 361] width 126 height 17
type input "信用卡"
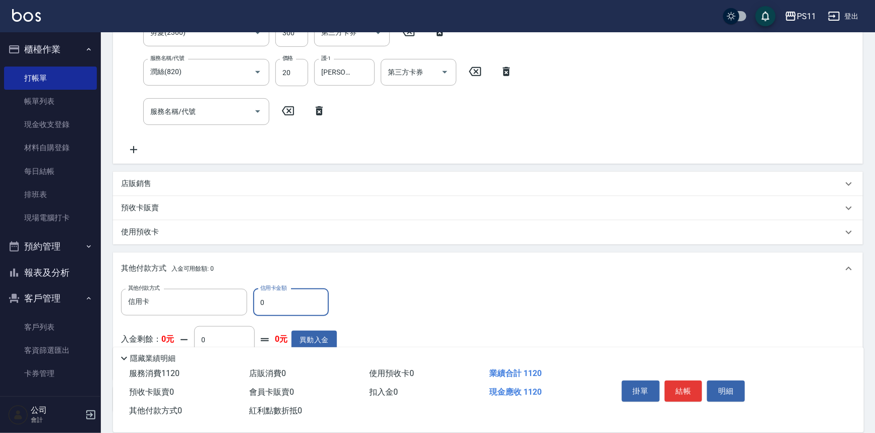
drag, startPoint x: 266, startPoint y: 302, endPoint x: 257, endPoint y: 304, distance: 9.3
click at [257, 304] on input "0" at bounding box center [291, 302] width 76 height 27
type input "1120"
type input "[DATE] 15:14"
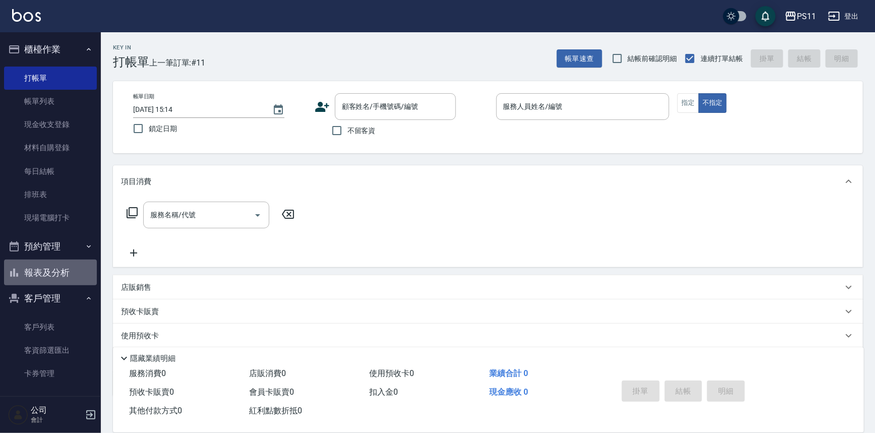
click at [59, 278] on button "報表及分析" at bounding box center [50, 273] width 93 height 26
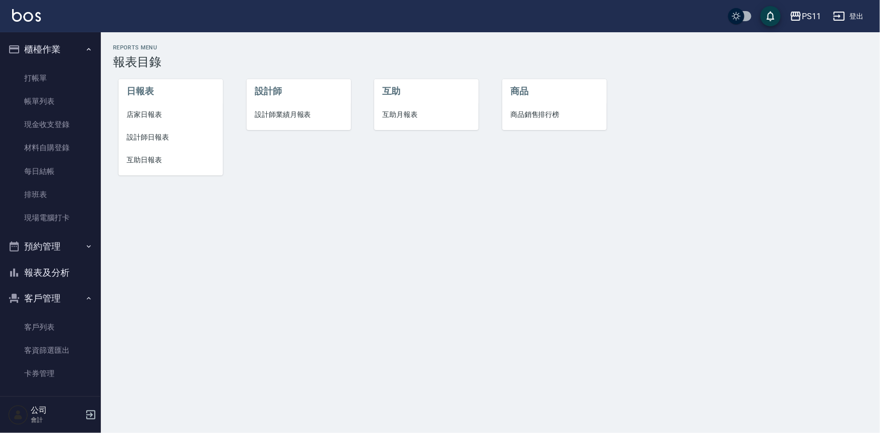
click at [168, 136] on span "設計師日報表" at bounding box center [171, 137] width 88 height 11
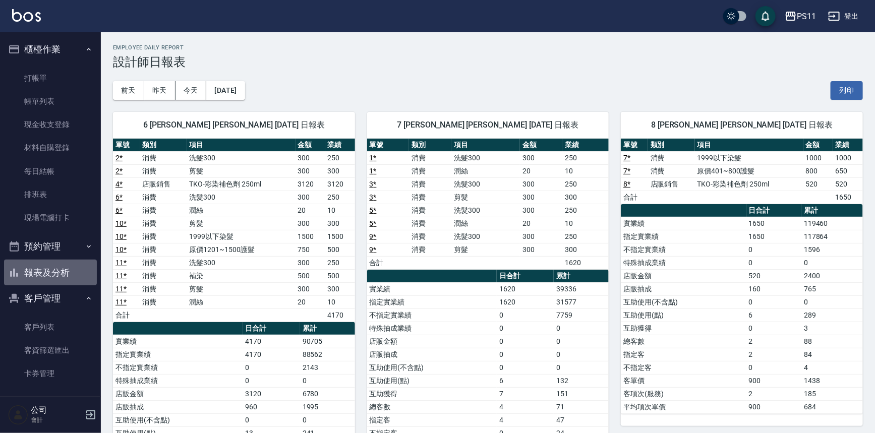
click at [71, 271] on button "報表及分析" at bounding box center [50, 273] width 93 height 26
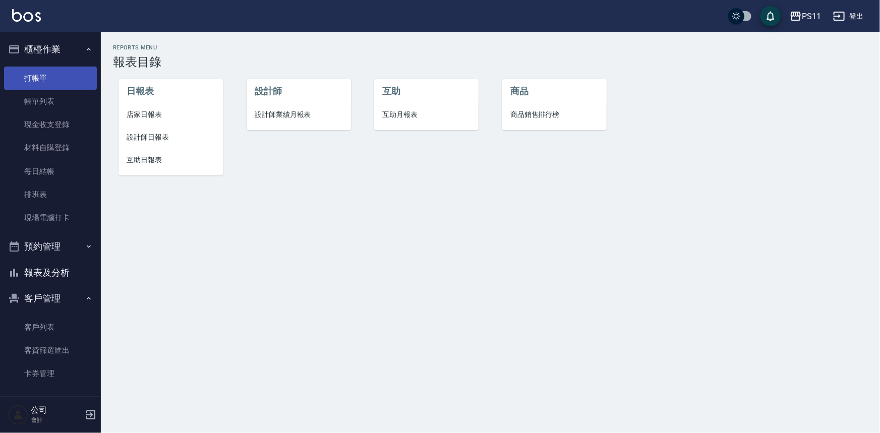
click at [37, 79] on link "打帳單" at bounding box center [50, 78] width 93 height 23
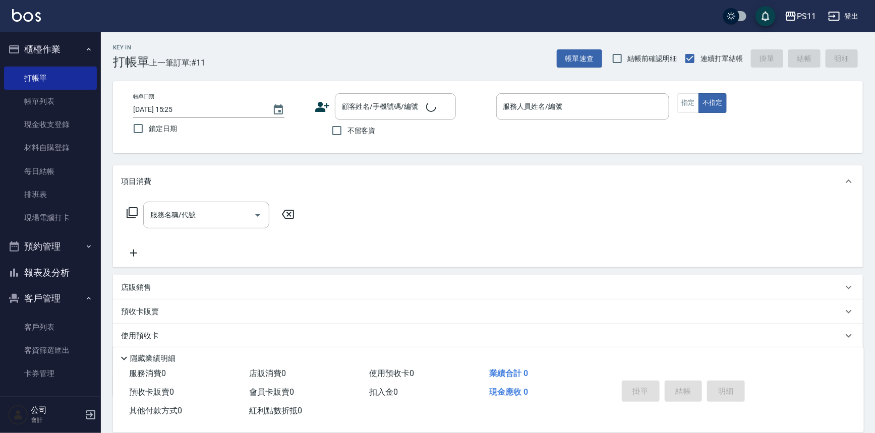
click at [217, 156] on div "Key In 打帳單 上一筆訂單:#11 帳單速查 結帳前確認明細 連續打單結帳 掛單 結帳 明細 帳單日期 [DATE] 15:25 鎖定日期 顧客姓名/手…" at bounding box center [488, 261] width 774 height 459
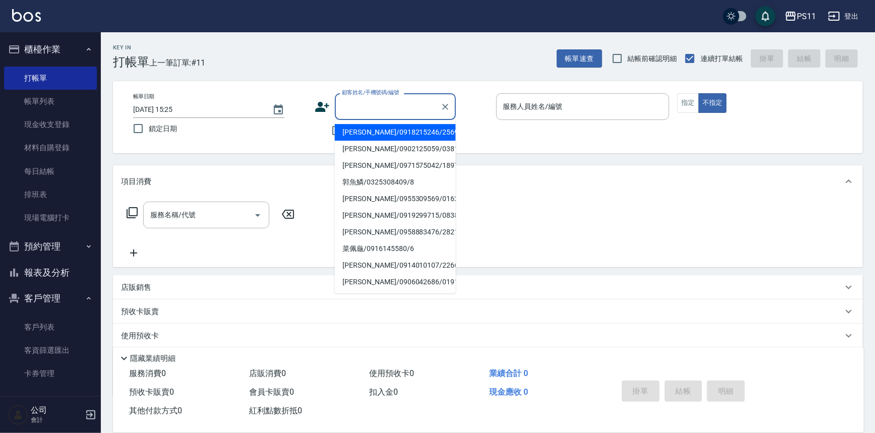
click at [348, 112] on input "顧客姓名/手機號碼/編號" at bounding box center [387, 107] width 97 height 18
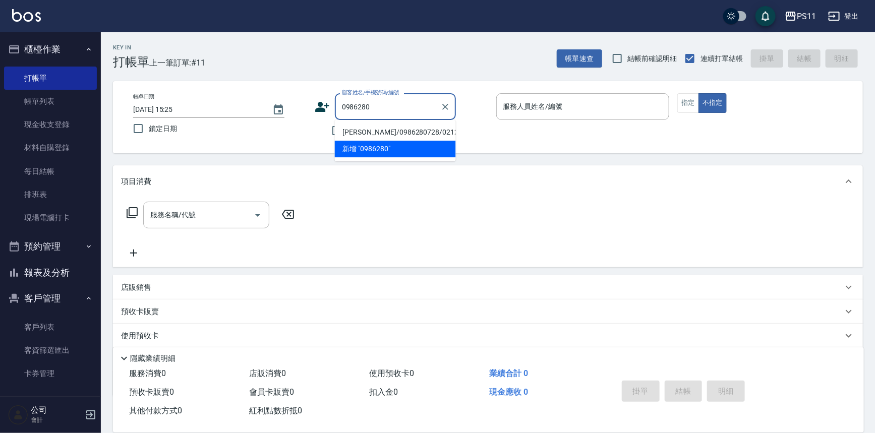
click at [395, 129] on li "[PERSON_NAME]/0986280728/0212" at bounding box center [395, 132] width 121 height 17
type input "[PERSON_NAME]/0986280728/0212"
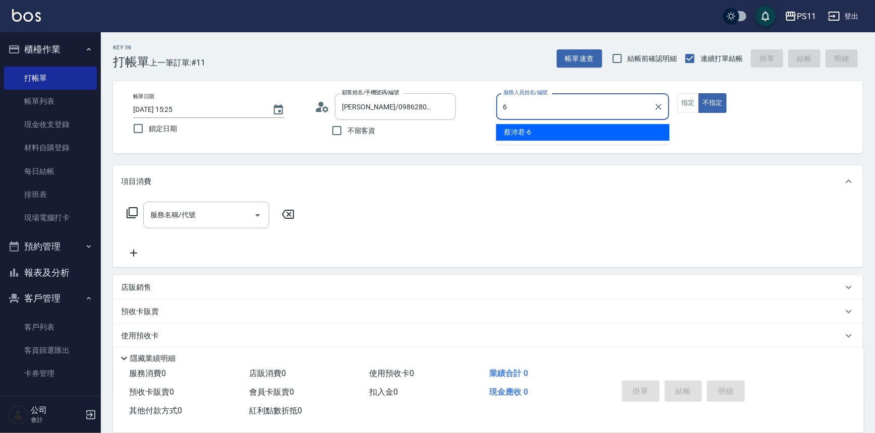
type input "[PERSON_NAME]6"
type button "false"
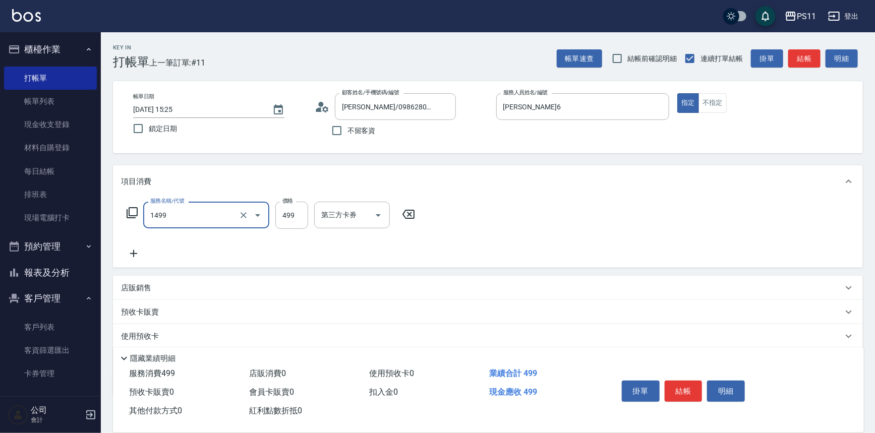
type input "活氧毛囊淨化髮浴(1499)"
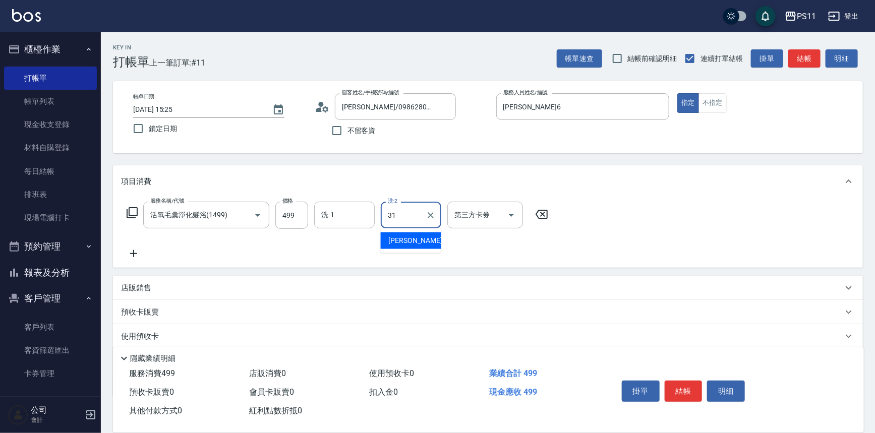
type input "[PERSON_NAME]-31"
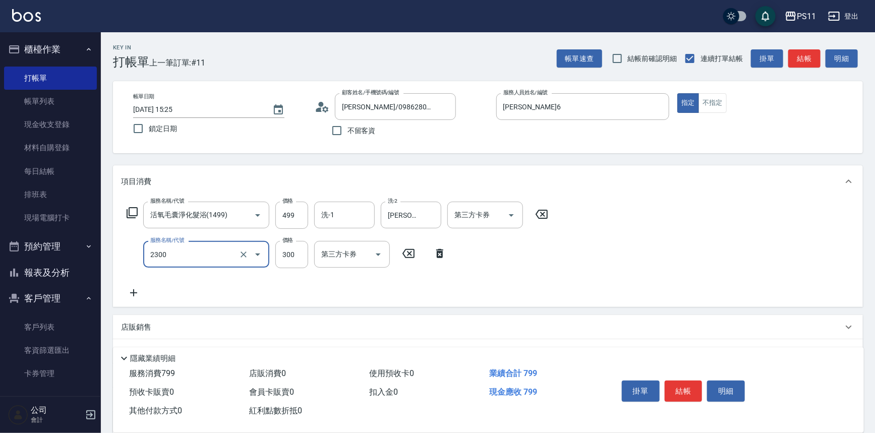
type input "剪髮(2300)"
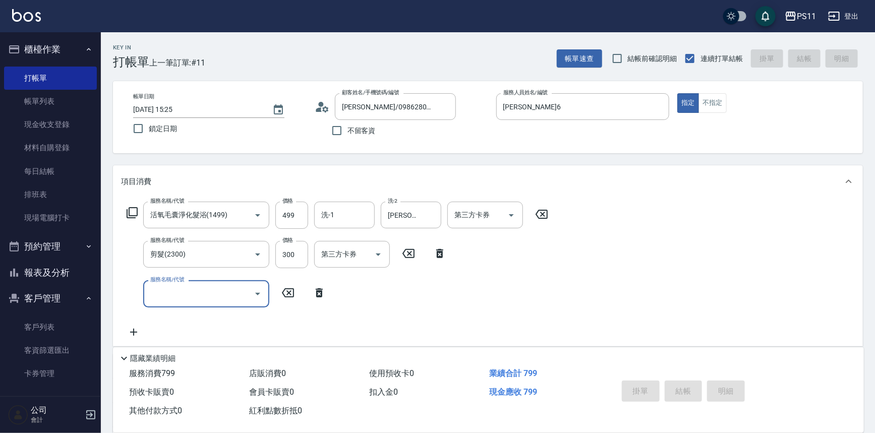
type input "[DATE] 15:26"
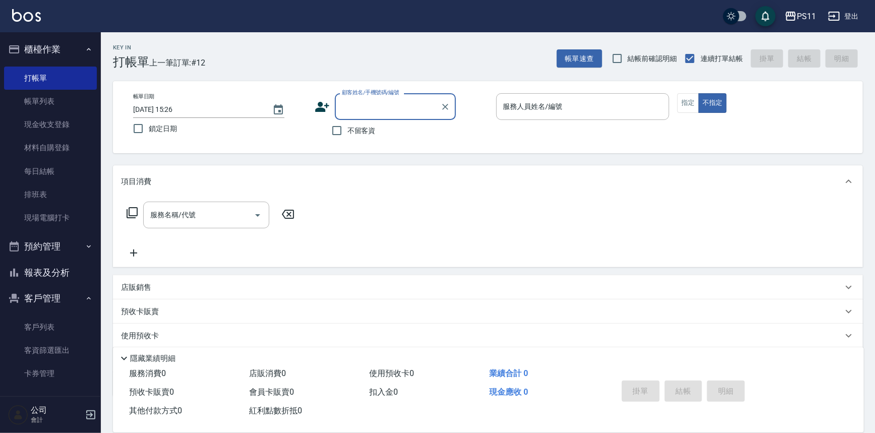
click at [32, 103] on link "帳單列表" at bounding box center [50, 101] width 93 height 23
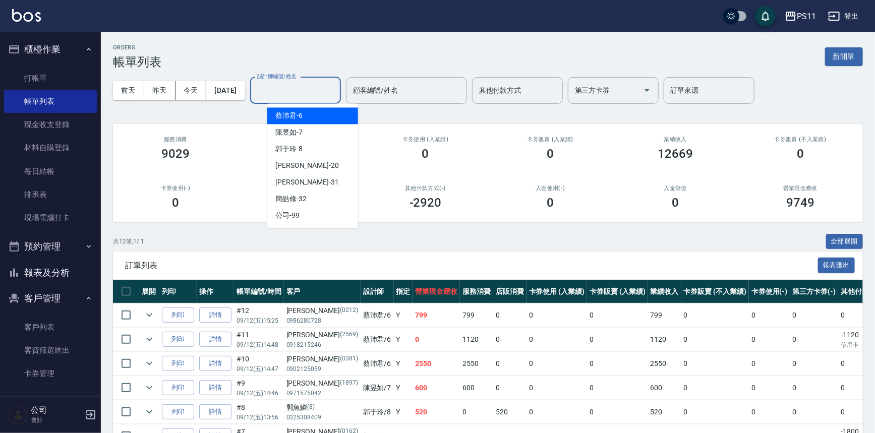
click at [311, 89] on input "設計師編號/姓名" at bounding box center [296, 91] width 82 height 18
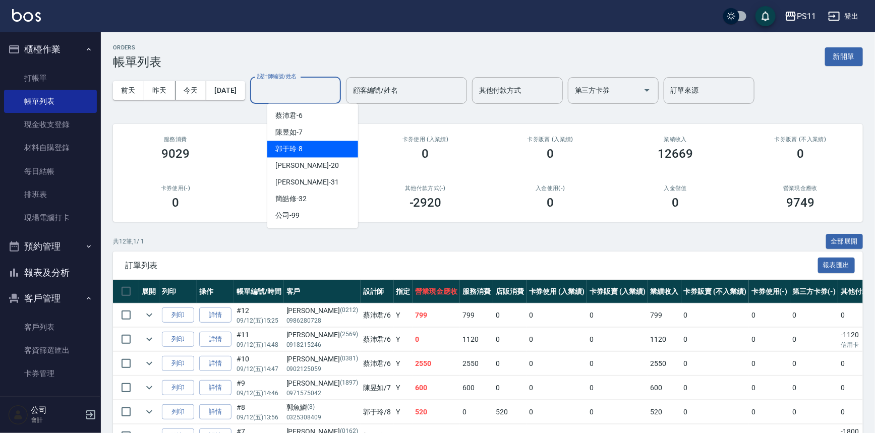
click at [307, 148] on div "郭于玲 -8" at bounding box center [312, 149] width 91 height 17
type input "郭于玲-8"
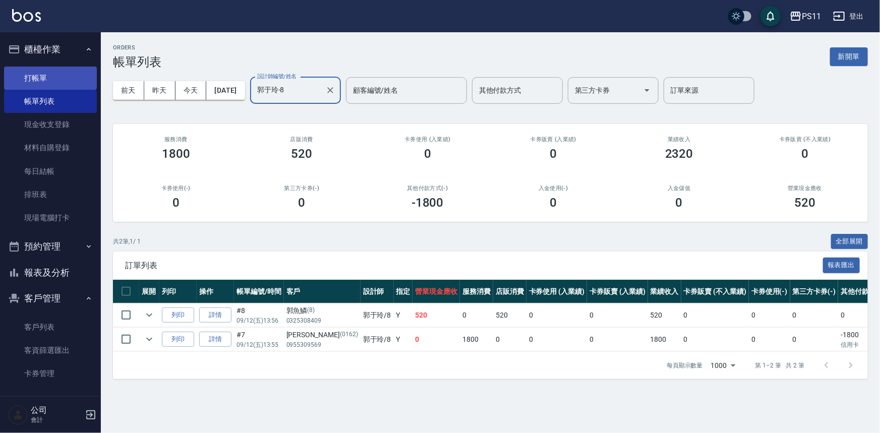
click at [43, 71] on link "打帳單" at bounding box center [50, 78] width 93 height 23
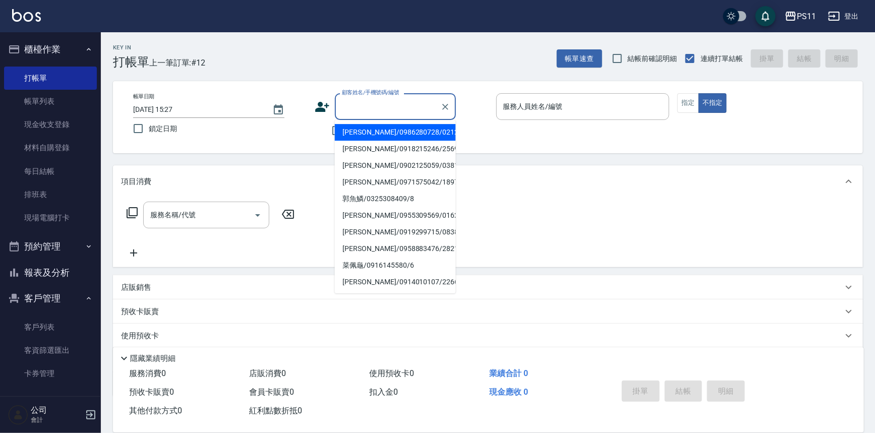
click at [389, 111] on input "顧客姓名/手機號碼/編號" at bounding box center [387, 107] width 97 height 18
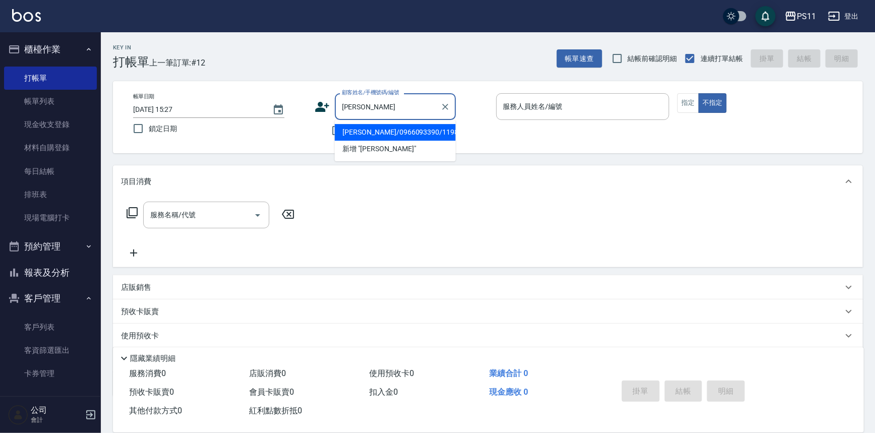
click at [411, 134] on li "[PERSON_NAME]/0966093390/1198" at bounding box center [395, 132] width 121 height 17
type input "[PERSON_NAME]/0966093390/1198"
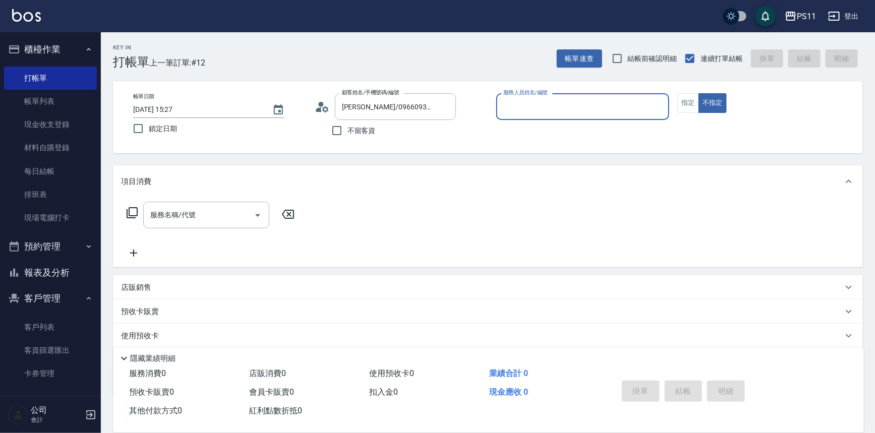
click at [539, 113] on input "服務人員姓名/編號" at bounding box center [583, 107] width 164 height 18
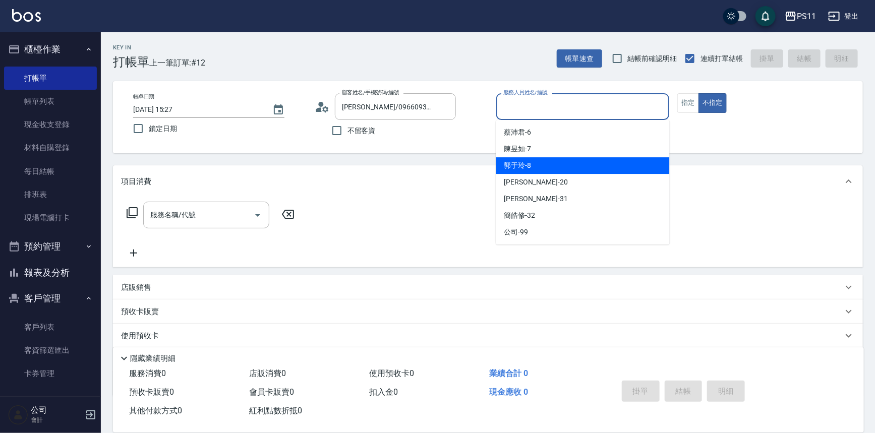
click at [533, 162] on div "郭于玲 -8" at bounding box center [582, 165] width 173 height 17
type input "郭于玲-8"
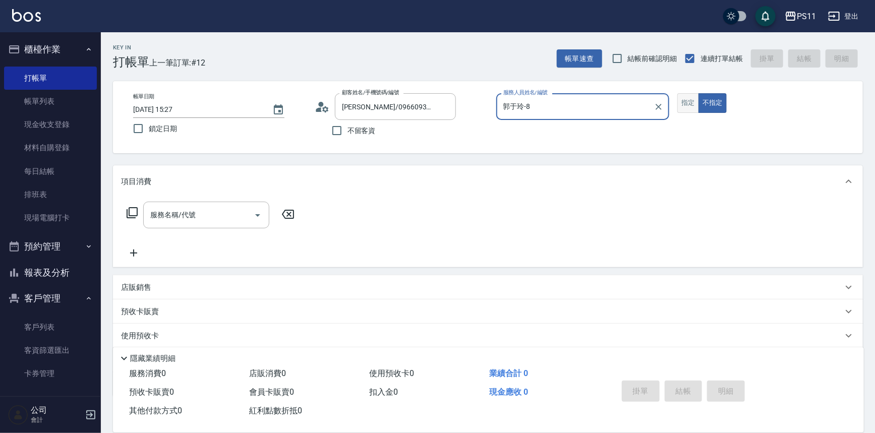
click at [695, 99] on button "指定" at bounding box center [688, 103] width 22 height 20
click at [136, 208] on icon at bounding box center [132, 212] width 11 height 11
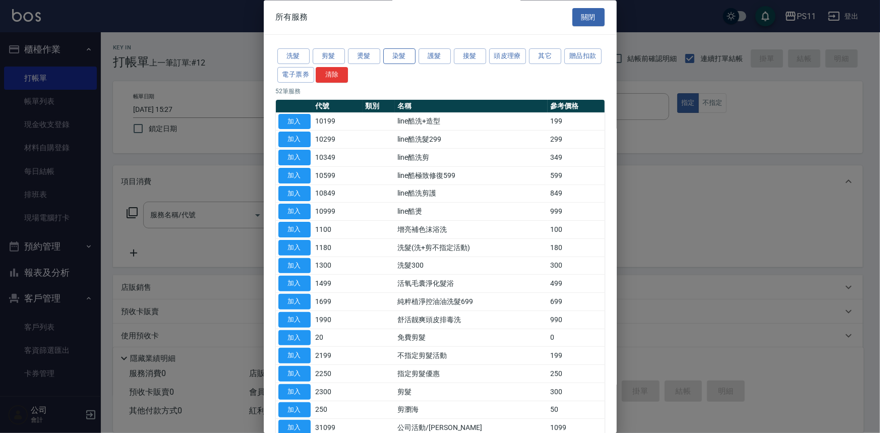
click at [398, 60] on button "染髮" at bounding box center [399, 57] width 32 height 16
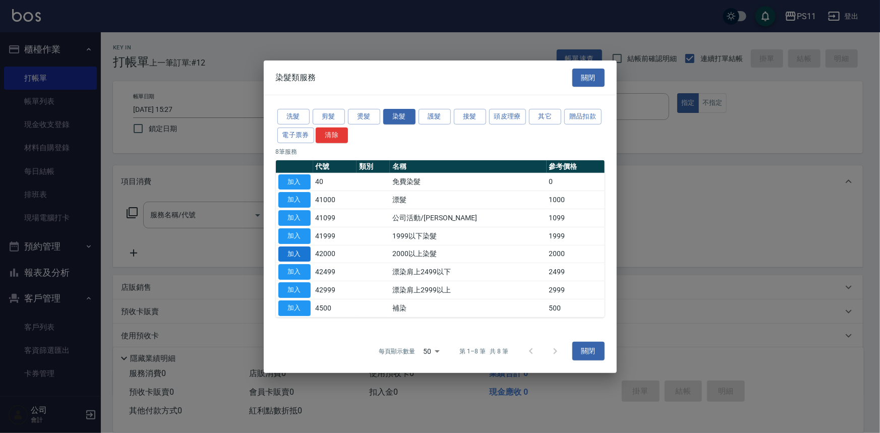
click at [295, 256] on button "加入" at bounding box center [294, 254] width 32 height 16
type input "2000以上染髮(42000)"
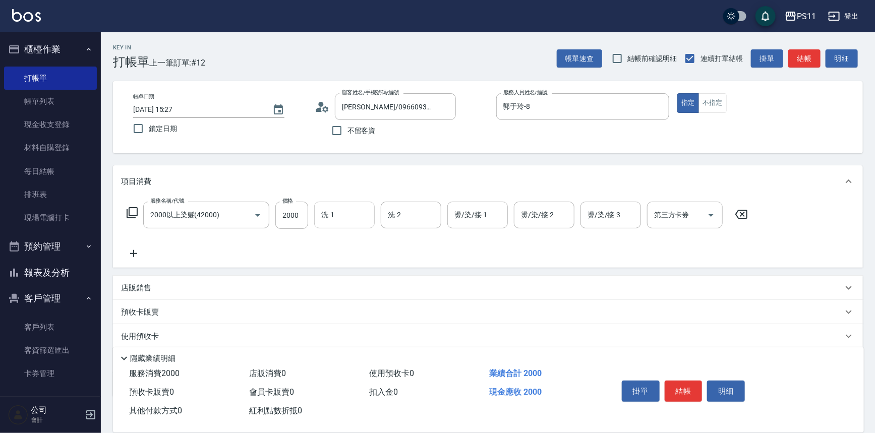
click at [351, 218] on input "洗-1" at bounding box center [344, 215] width 51 height 18
type input "[PERSON_NAME]-31"
click at [135, 254] on icon at bounding box center [133, 253] width 25 height 12
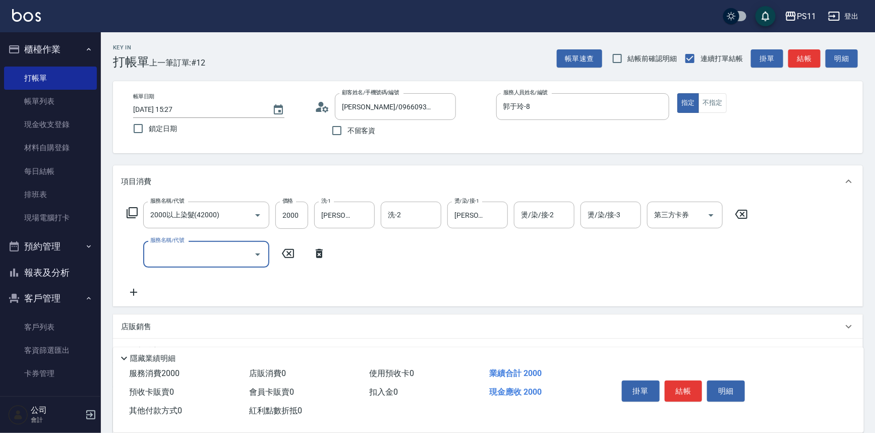
click at [230, 265] on div "服務名稱/代號" at bounding box center [206, 254] width 126 height 27
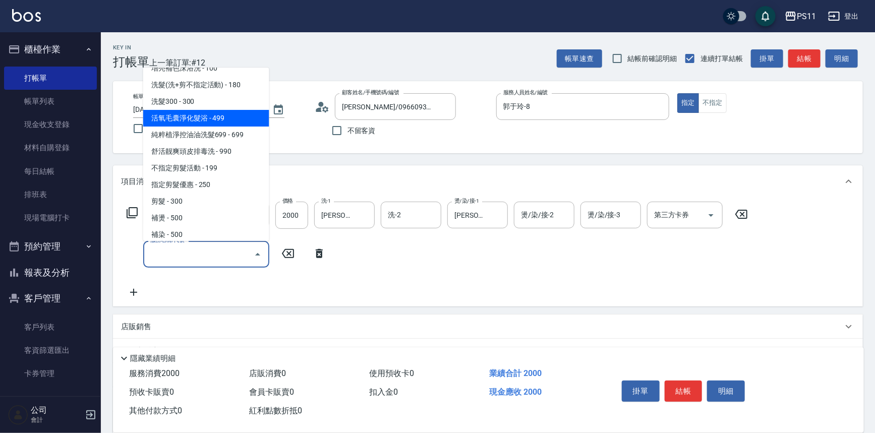
scroll to position [183, 0]
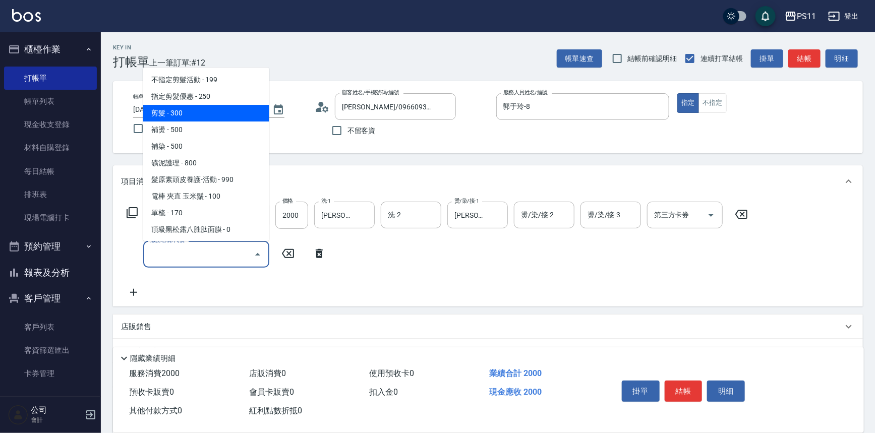
click at [207, 114] on span "剪髮 - 300" at bounding box center [206, 113] width 126 height 17
type input "剪髮(2300)"
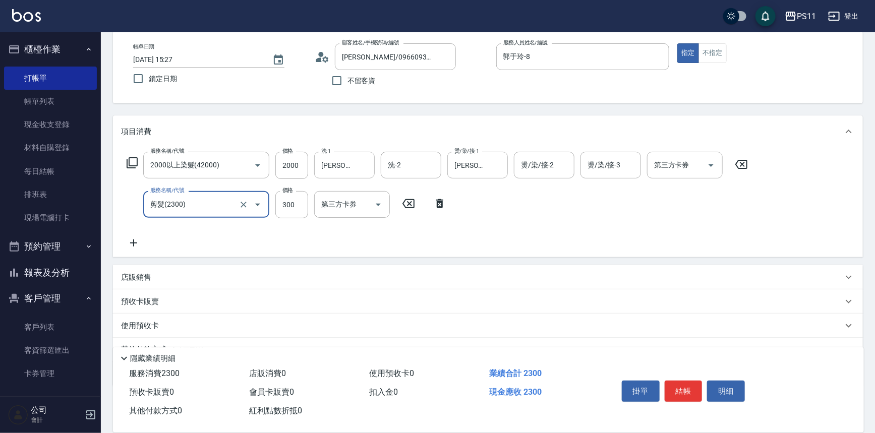
scroll to position [97, 0]
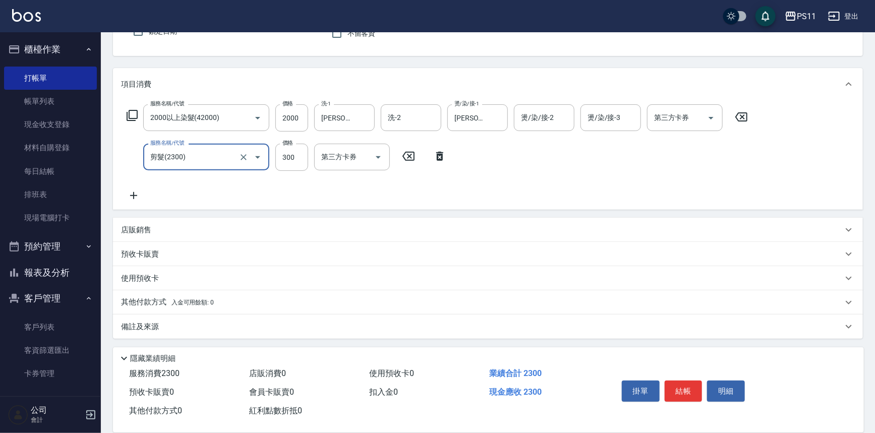
click at [137, 196] on icon at bounding box center [133, 196] width 25 height 12
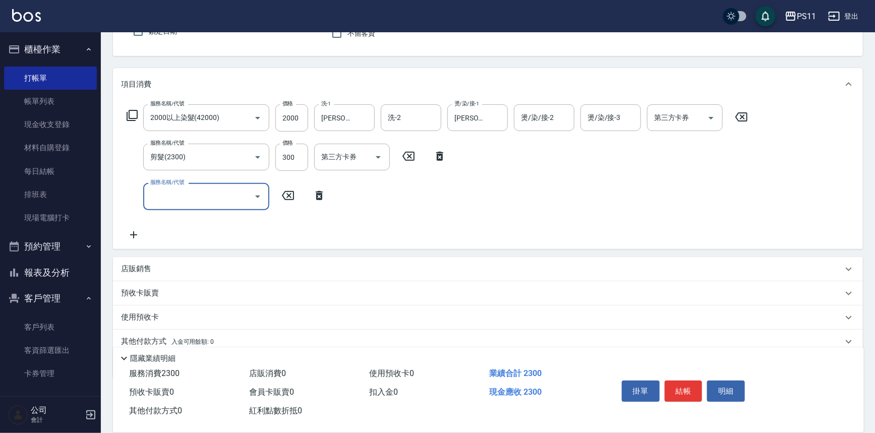
click at [176, 200] on input "服務名稱/代號" at bounding box center [199, 197] width 102 height 18
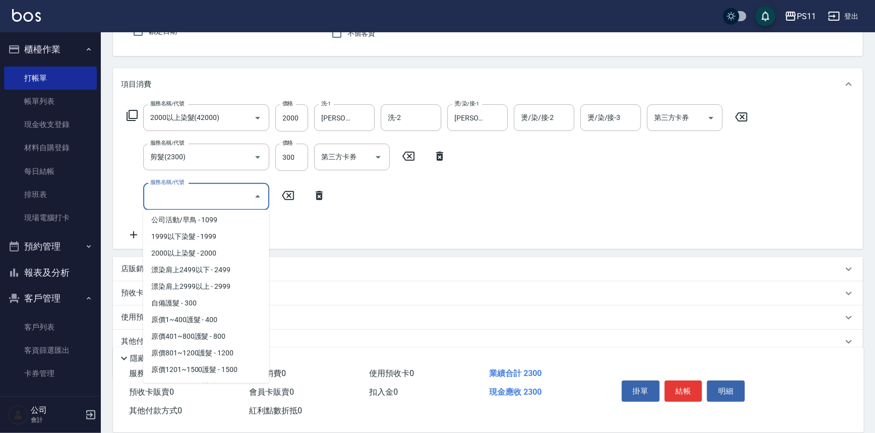
scroll to position [549, 0]
click at [243, 326] on span "原價401~800護髮 - 800" at bounding box center [206, 321] width 126 height 17
type input "原價401~800護髮(50800)"
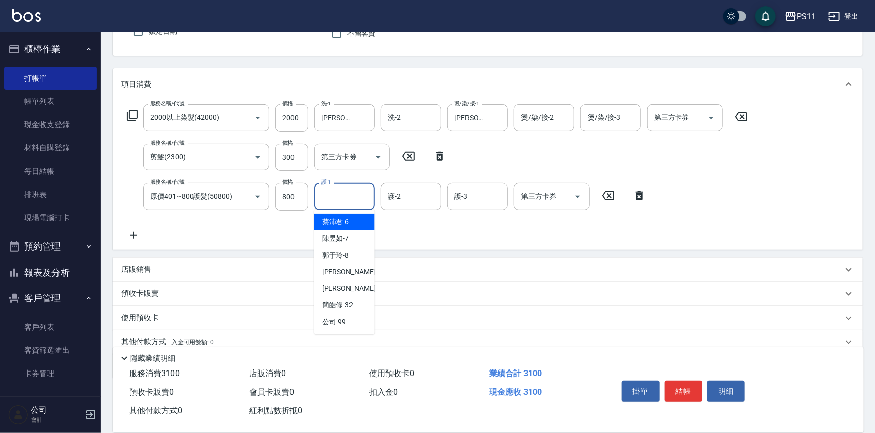
click at [333, 197] on input "護-1" at bounding box center [344, 197] width 51 height 18
type input "[PERSON_NAME]-31"
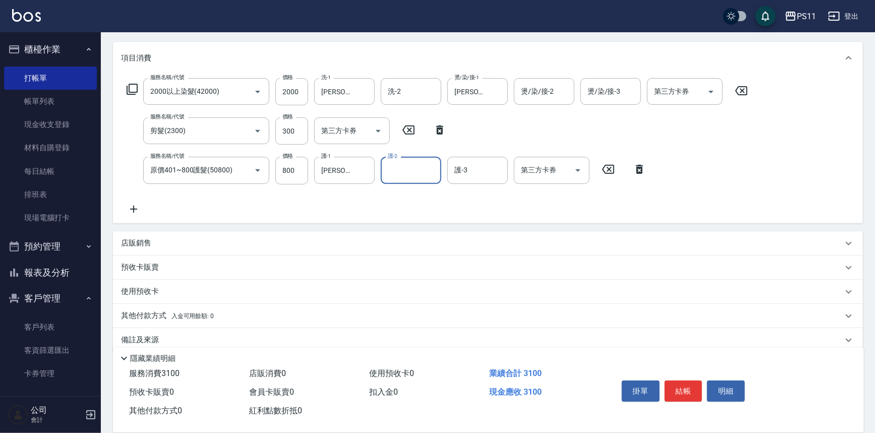
scroll to position [137, 0]
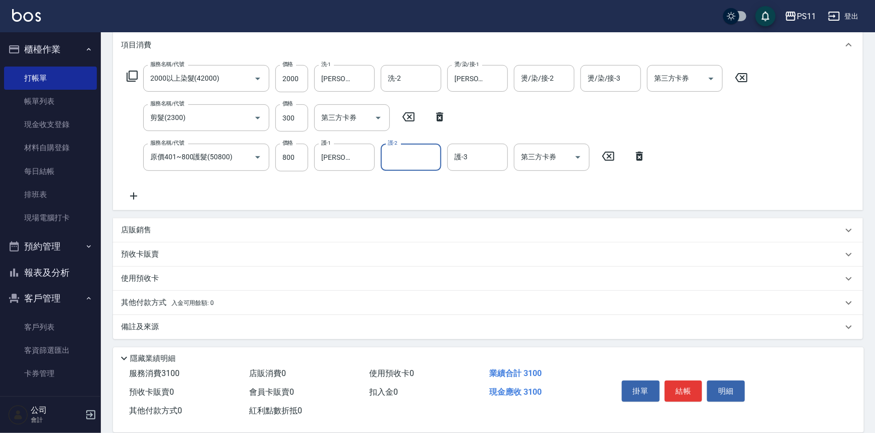
click at [169, 299] on p "其他付款方式 入金可用餘額: 0" at bounding box center [167, 302] width 93 height 11
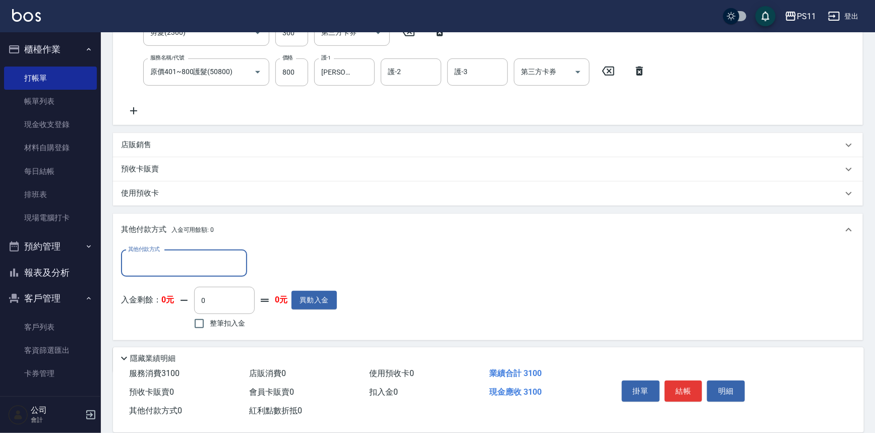
scroll to position [0, 0]
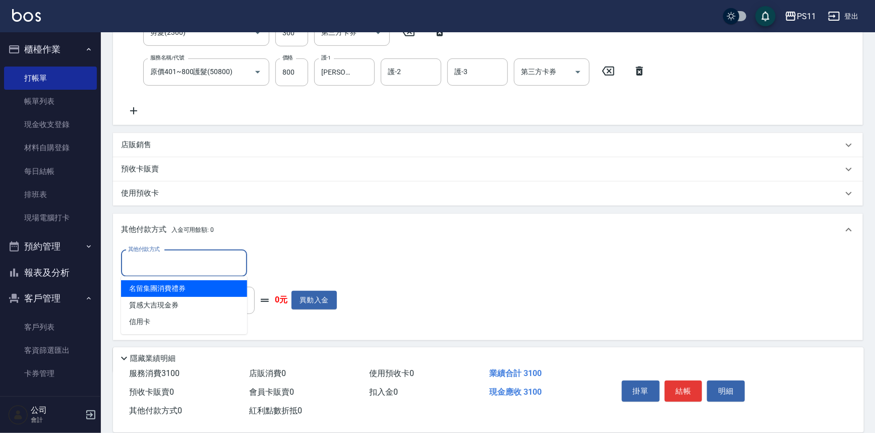
click at [183, 262] on input "其他付款方式" at bounding box center [184, 264] width 117 height 18
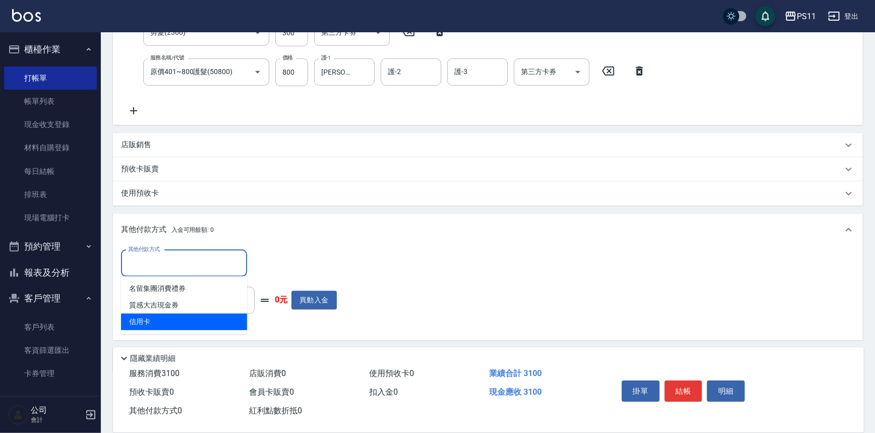
drag, startPoint x: 192, startPoint y: 330, endPoint x: 259, endPoint y: 289, distance: 78.5
click at [196, 328] on ul "名留集團消費禮券 質感大吉現金券 信用卡" at bounding box center [184, 305] width 126 height 58
drag, startPoint x: 167, startPoint y: 320, endPoint x: 194, endPoint y: 314, distance: 27.4
click at [169, 320] on span "信用卡" at bounding box center [184, 322] width 126 height 17
type input "信用卡"
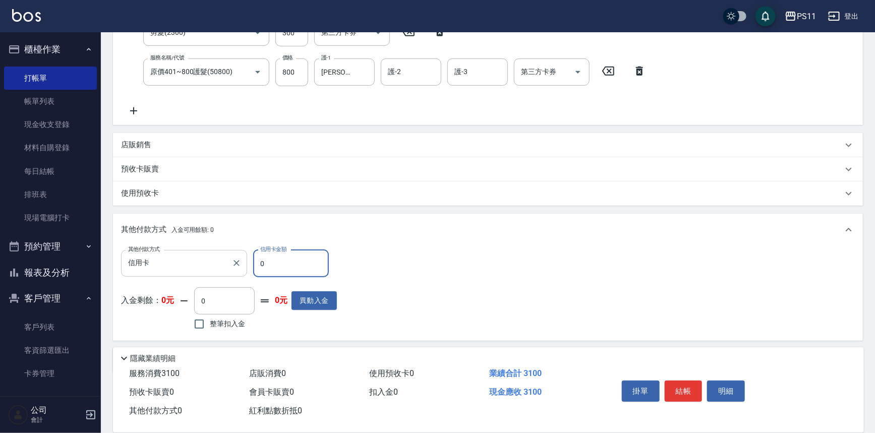
drag, startPoint x: 291, startPoint y: 264, endPoint x: 134, endPoint y: 259, distance: 157.8
click at [134, 259] on div "其他付款方式 信用卡 其他付款方式 信用卡金額 0 信用卡金額" at bounding box center [229, 263] width 216 height 27
type input "3100"
click at [680, 384] on button "結帳" at bounding box center [683, 391] width 38 height 21
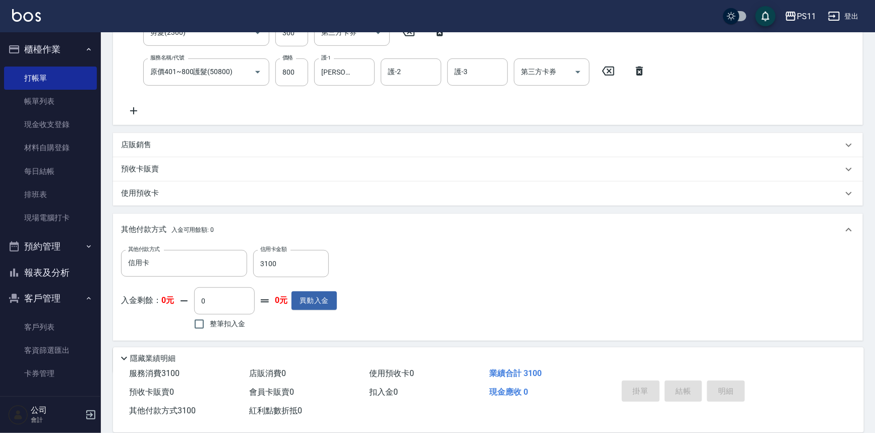
type input "[DATE] 15:28"
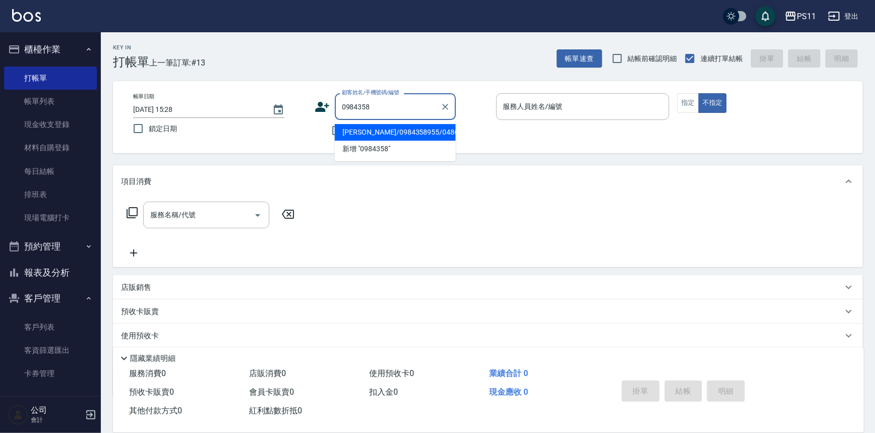
click at [393, 125] on li "[PERSON_NAME]/0984358955/0486" at bounding box center [395, 132] width 121 height 17
type input "[PERSON_NAME]/0984358955/0486"
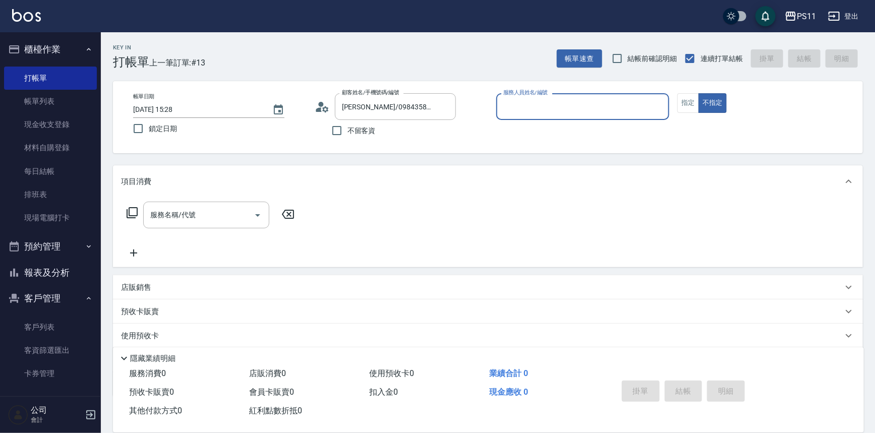
click at [539, 100] on input "服務人員姓名/編號" at bounding box center [583, 107] width 164 height 18
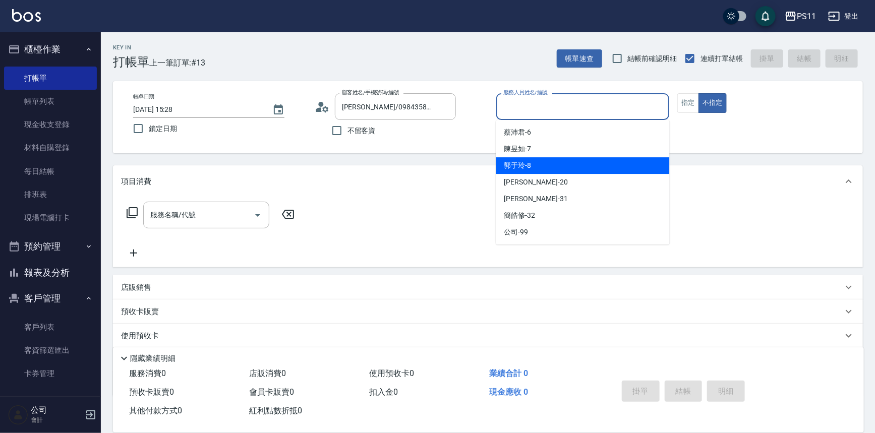
drag, startPoint x: 551, startPoint y: 171, endPoint x: 508, endPoint y: 173, distance: 43.9
click at [551, 171] on div "郭于玲 -8" at bounding box center [582, 165] width 173 height 17
type input "郭于玲-8"
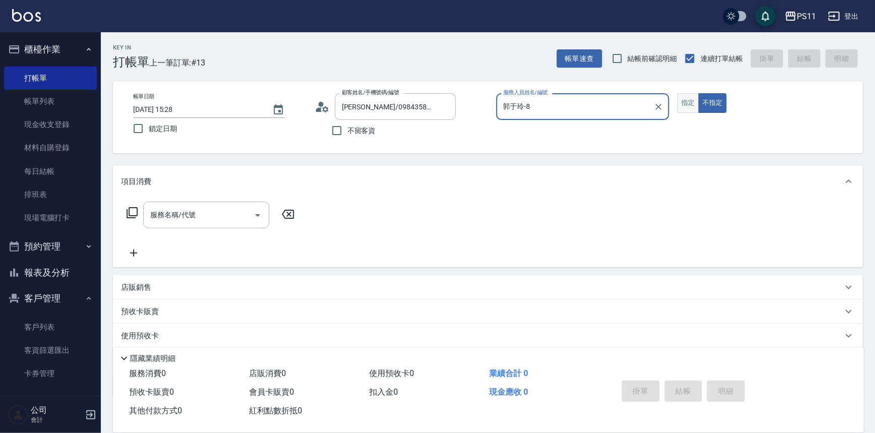
click at [689, 103] on button "指定" at bounding box center [688, 103] width 22 height 20
click at [135, 209] on icon at bounding box center [132, 213] width 12 height 12
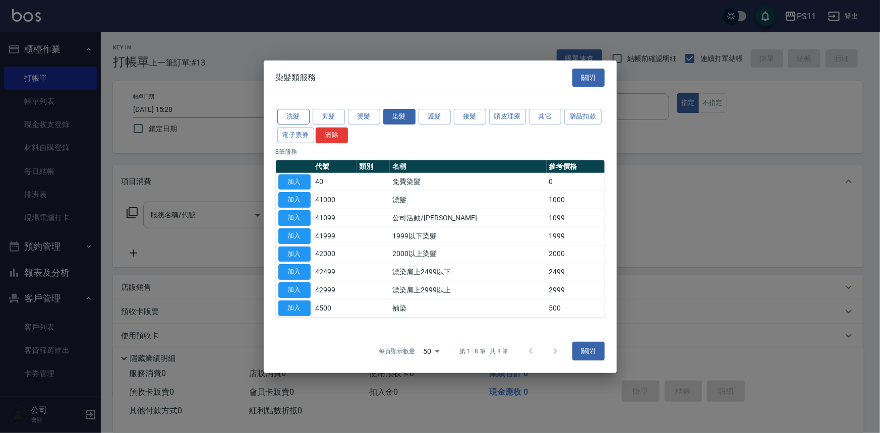
click at [304, 114] on button "洗髮" at bounding box center [293, 117] width 32 height 16
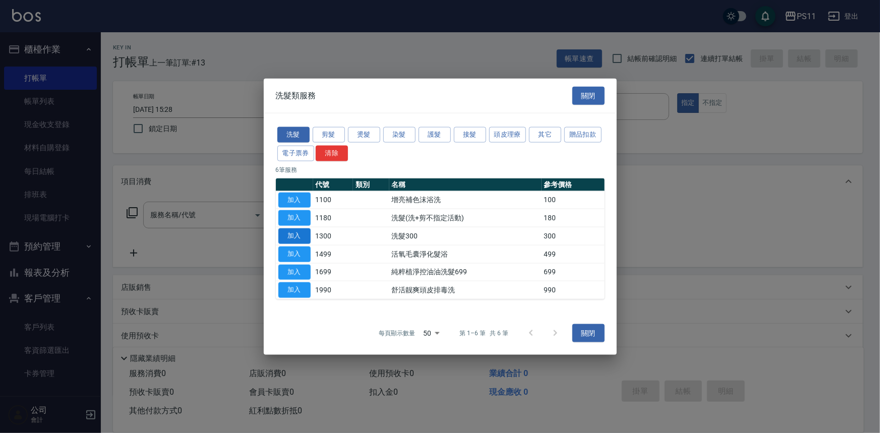
click at [297, 231] on button "加入" at bounding box center [294, 236] width 32 height 16
type input "洗髮300(1300)"
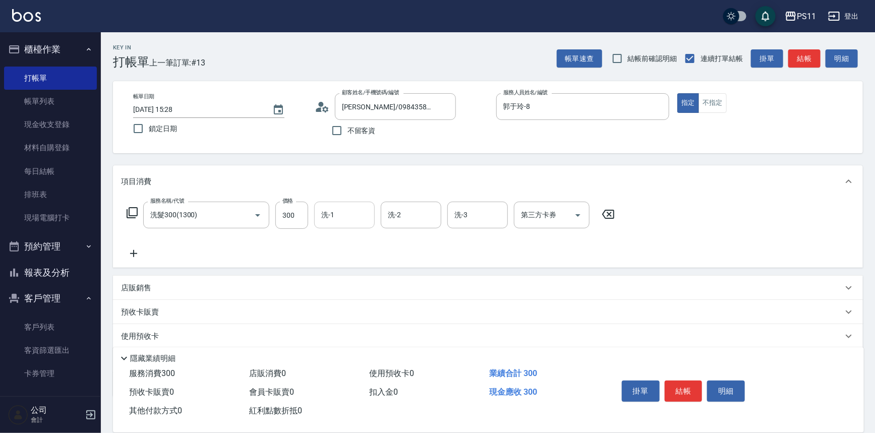
click at [332, 214] on input "洗-1" at bounding box center [344, 215] width 51 height 18
click at [355, 206] on input "洗-1" at bounding box center [344, 215] width 51 height 18
type input "[PERSON_NAME]-31"
click at [124, 257] on icon at bounding box center [133, 253] width 25 height 12
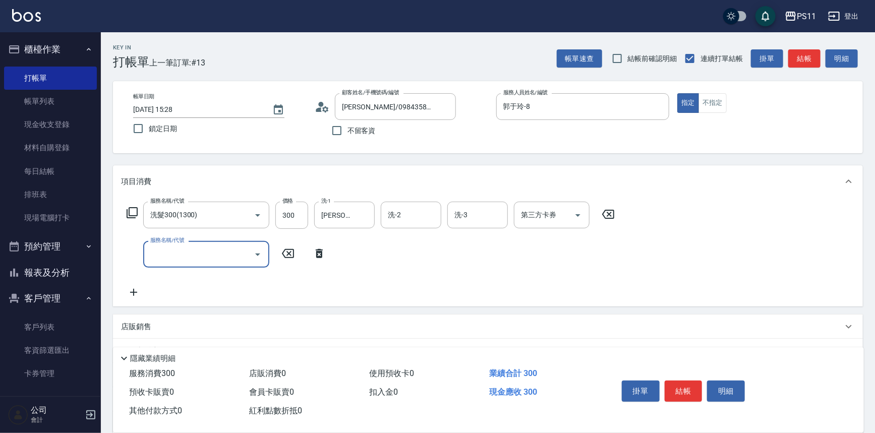
click at [177, 261] on input "服務名稱/代號" at bounding box center [199, 254] width 102 height 18
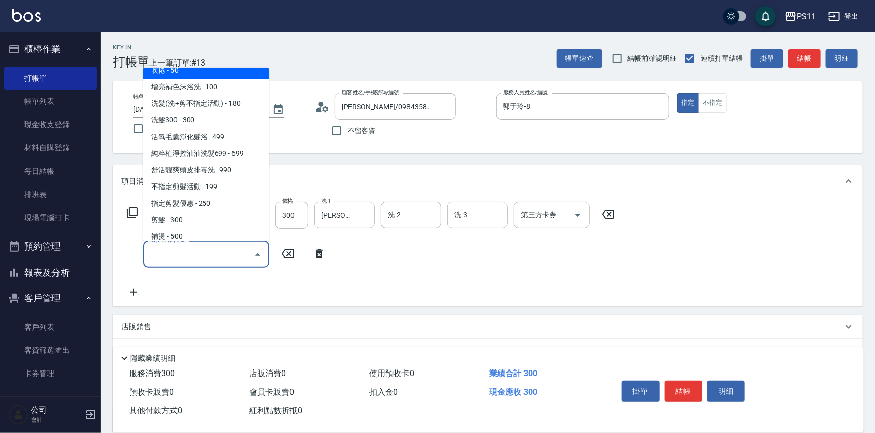
scroll to position [183, 0]
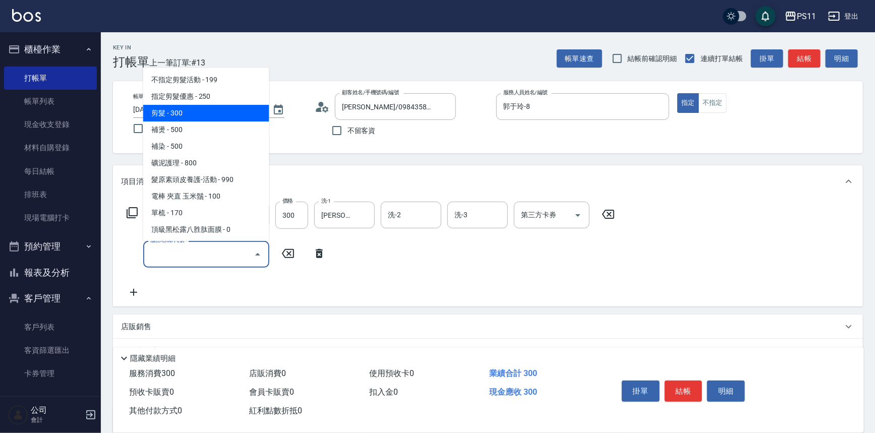
click at [202, 112] on span "剪髮 - 300" at bounding box center [206, 113] width 126 height 17
type input "剪髮(2300)"
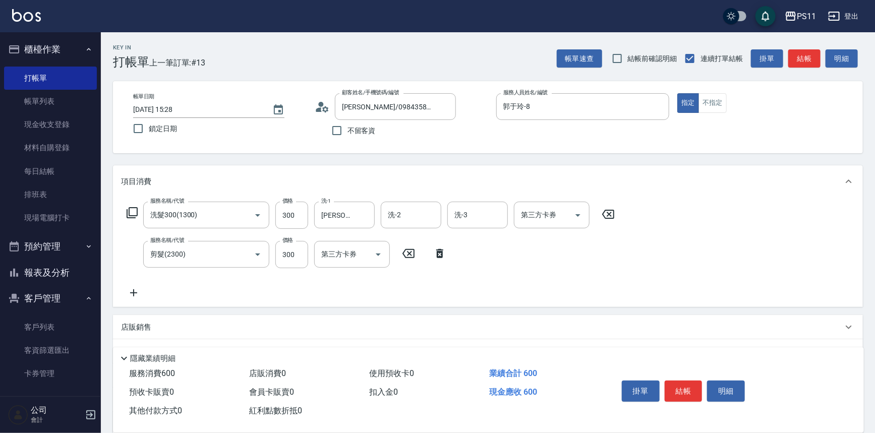
click at [126, 294] on icon at bounding box center [133, 293] width 25 height 12
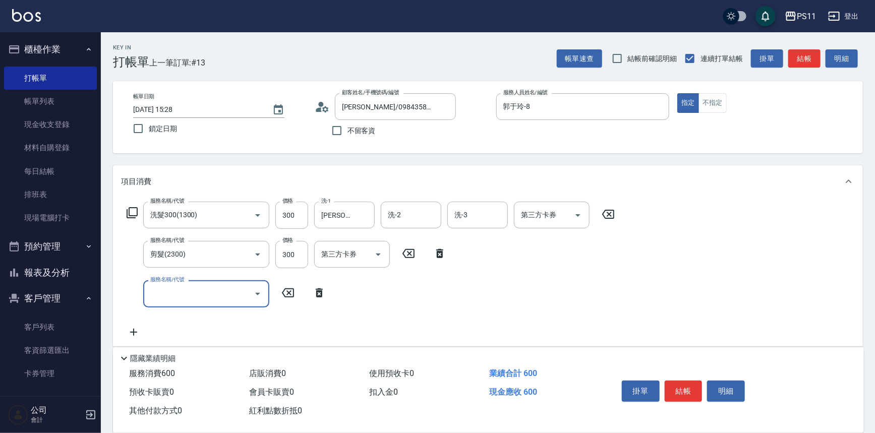
click at [173, 296] on input "服務名稱/代號" at bounding box center [199, 294] width 102 height 18
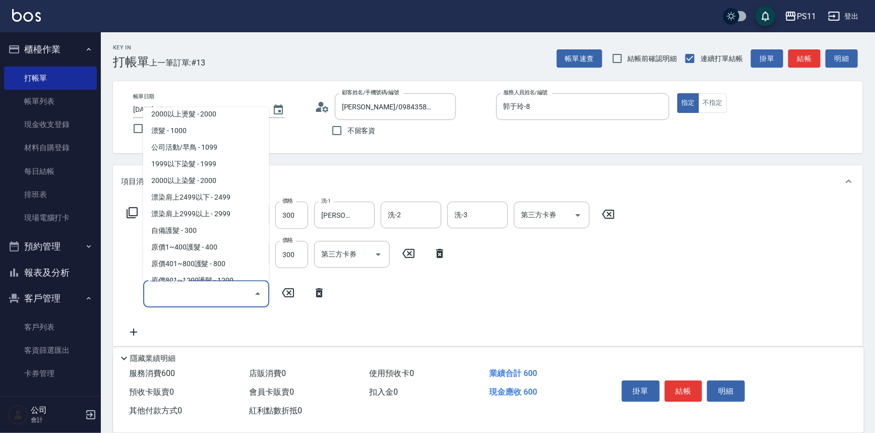
scroll to position [595, 0]
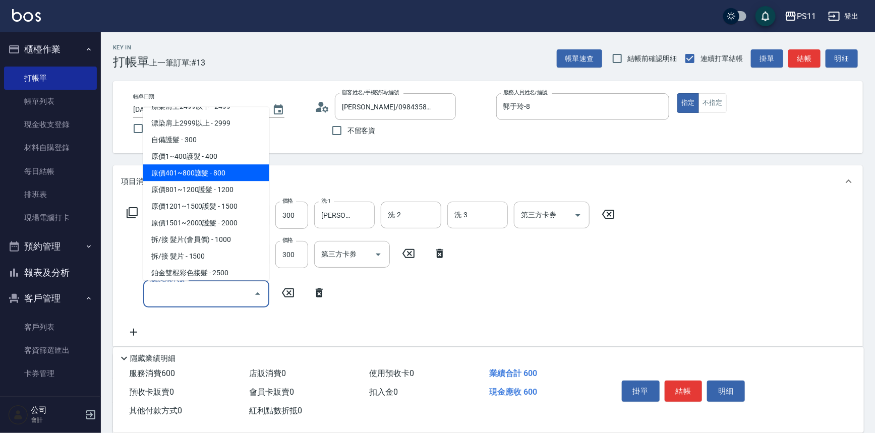
click at [210, 175] on span "原價401~800護髮 - 800" at bounding box center [206, 173] width 126 height 17
type input "原價401~800護髮(50800)"
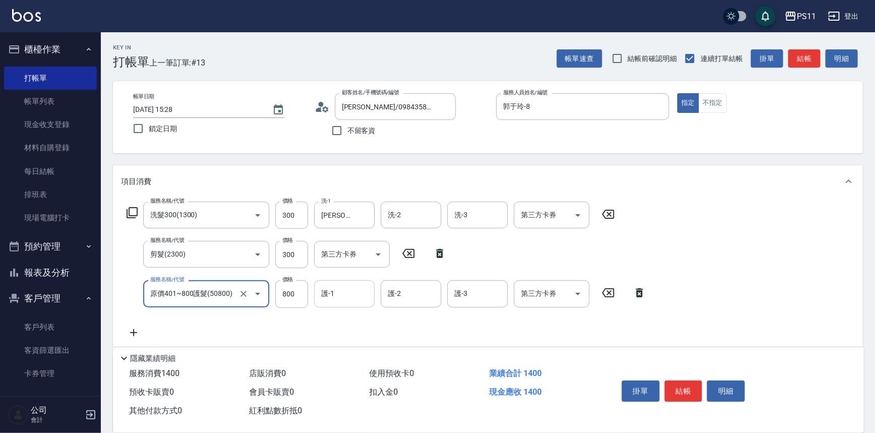
click at [330, 298] on input "護-1" at bounding box center [344, 294] width 51 height 18
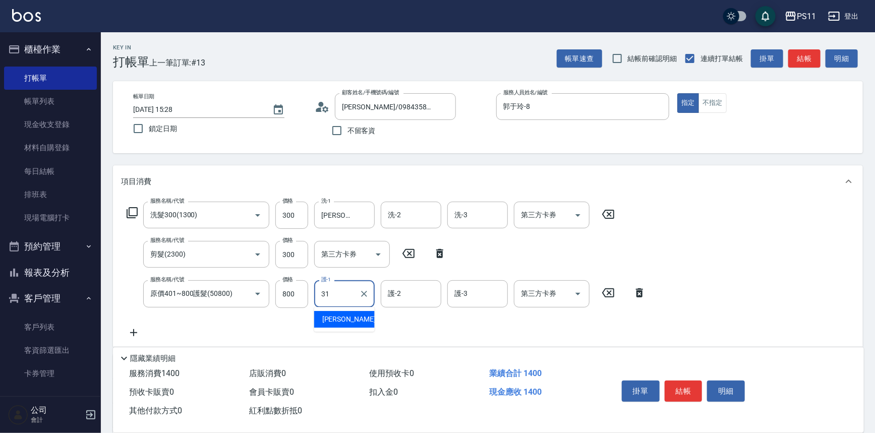
type input "[PERSON_NAME]-31"
click at [683, 388] on button "結帳" at bounding box center [683, 391] width 38 height 21
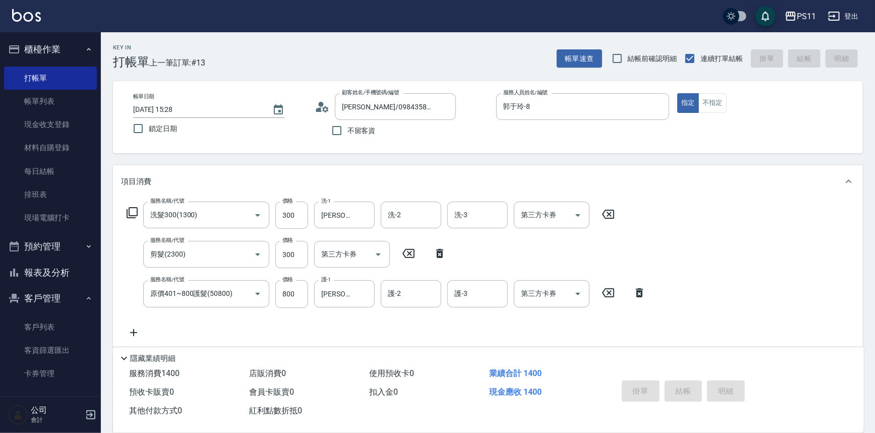
type input "[DATE] 15:34"
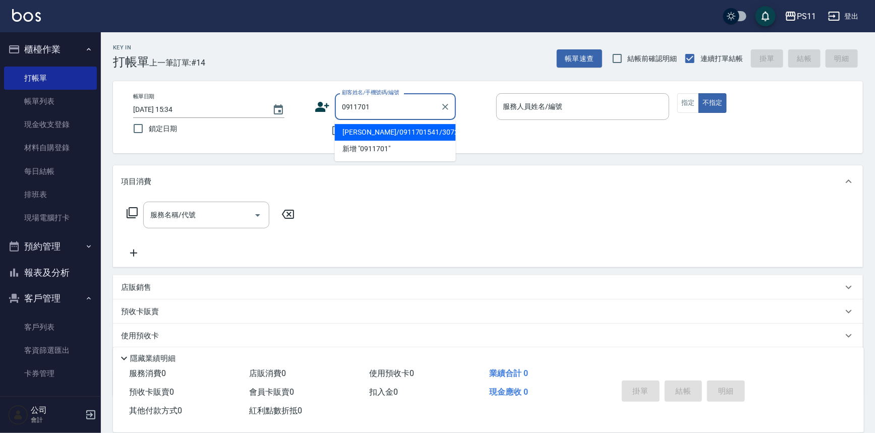
click at [414, 135] on li "[PERSON_NAME]/0911701541/3072" at bounding box center [395, 132] width 121 height 17
type input "[PERSON_NAME]/0911701541/3072"
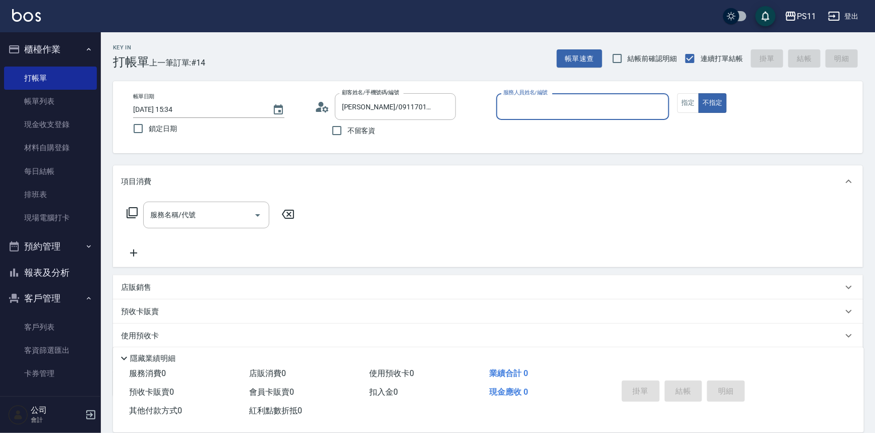
click at [573, 106] on input "服務人員姓名/編號" at bounding box center [583, 107] width 164 height 18
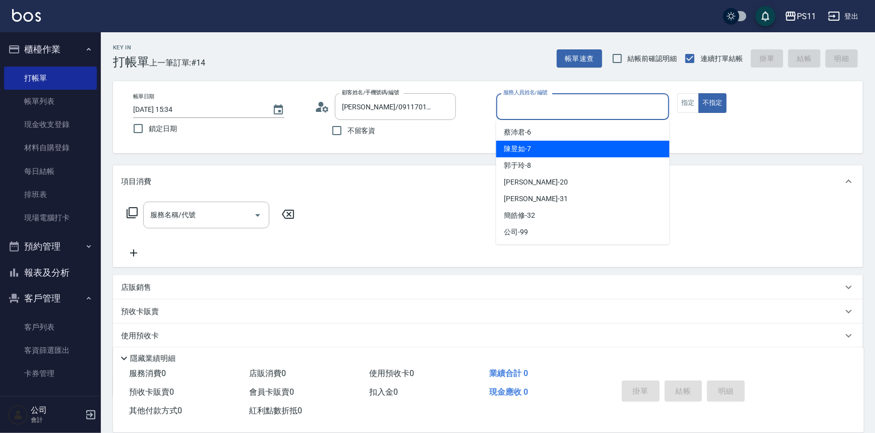
click at [594, 150] on div "陳昱如 -7" at bounding box center [582, 149] width 173 height 17
type input "陳昱如-7"
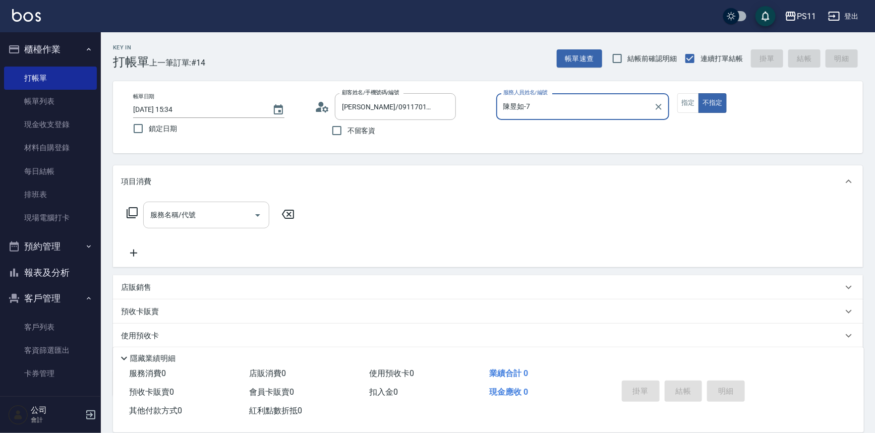
click at [202, 213] on input "服務名稱/代號" at bounding box center [199, 215] width 102 height 18
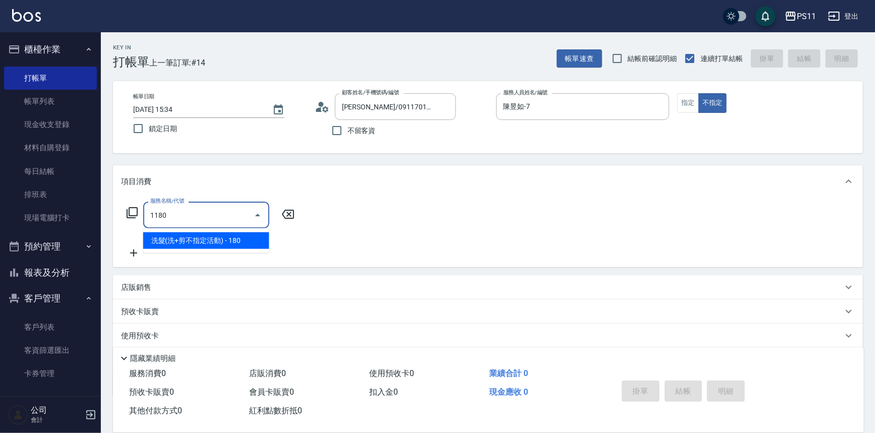
type input "洗髮(洗+剪不指定活動)(1180)"
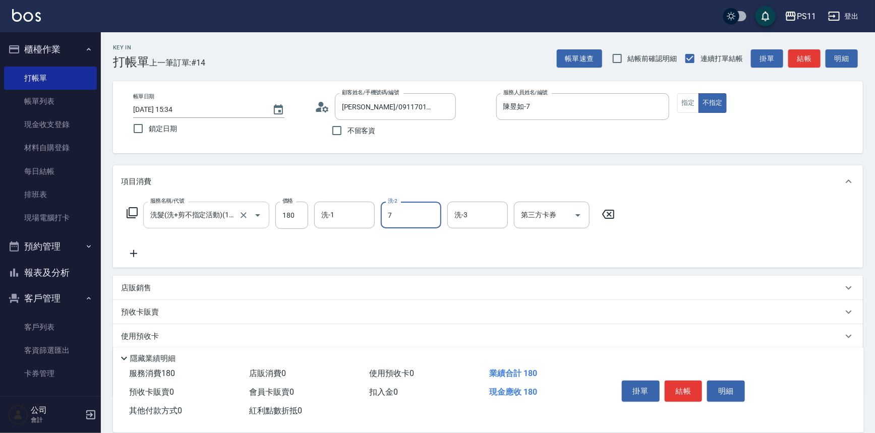
type input "陳昱如-7"
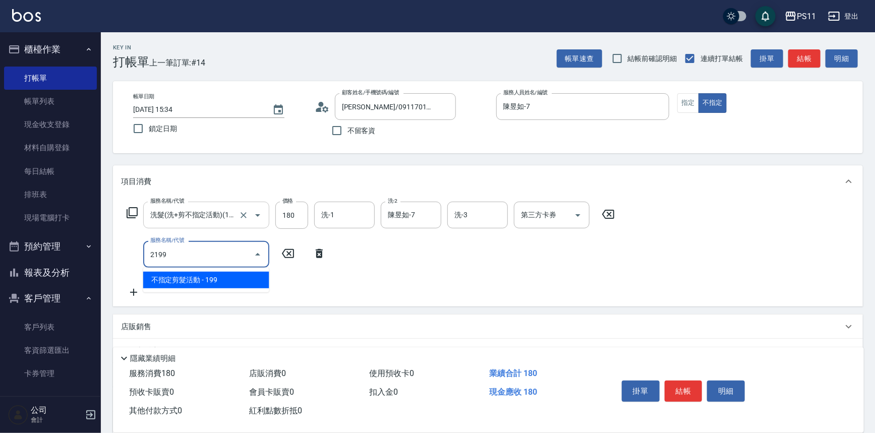
type input "不指定剪髮活動(2199)"
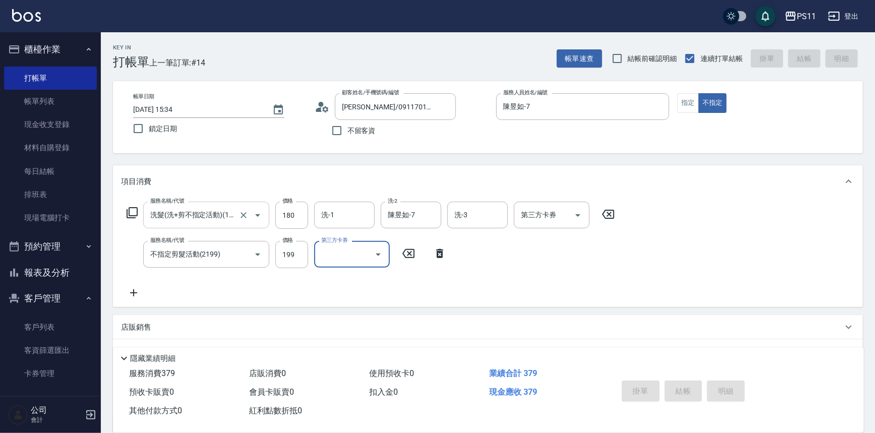
type input "[DATE] 16:03"
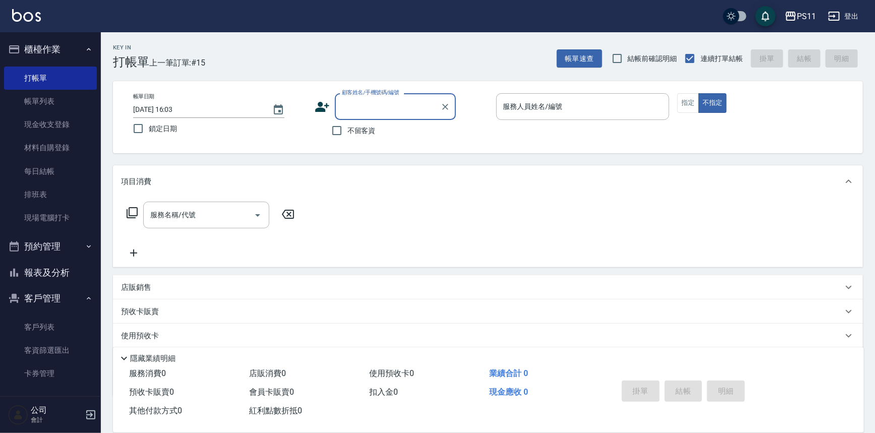
drag, startPoint x: 45, startPoint y: 271, endPoint x: 133, endPoint y: 216, distance: 104.2
click at [46, 272] on button "報表及分析" at bounding box center [50, 273] width 93 height 26
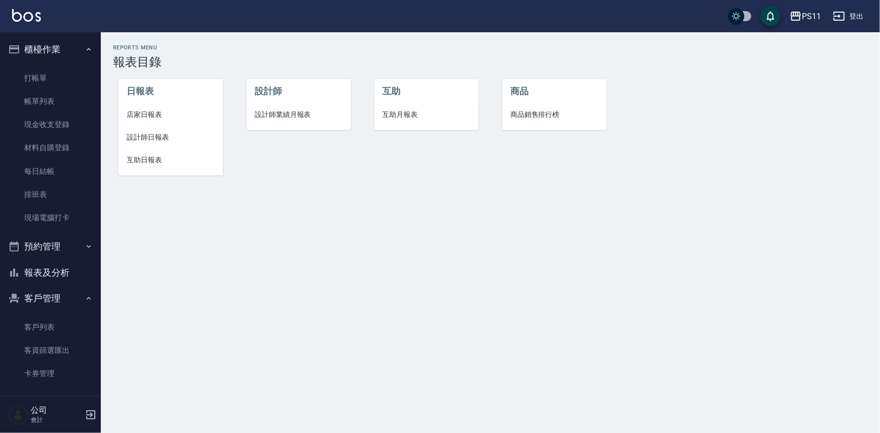
click at [146, 159] on span "互助日報表" at bounding box center [171, 160] width 88 height 11
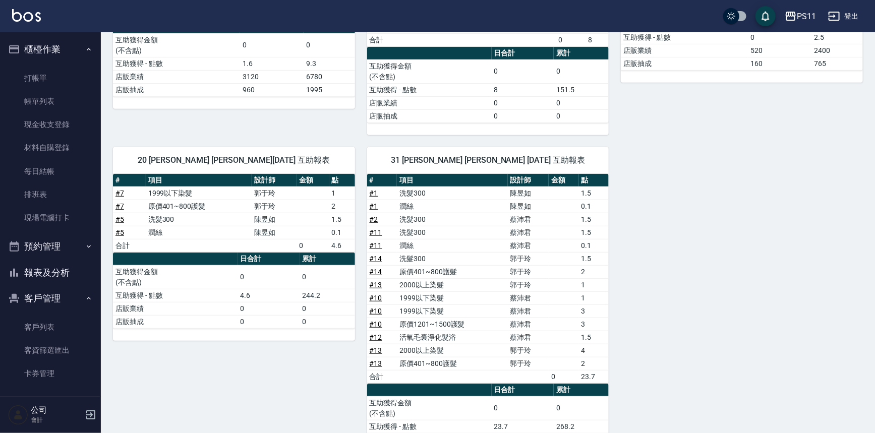
scroll to position [269, 0]
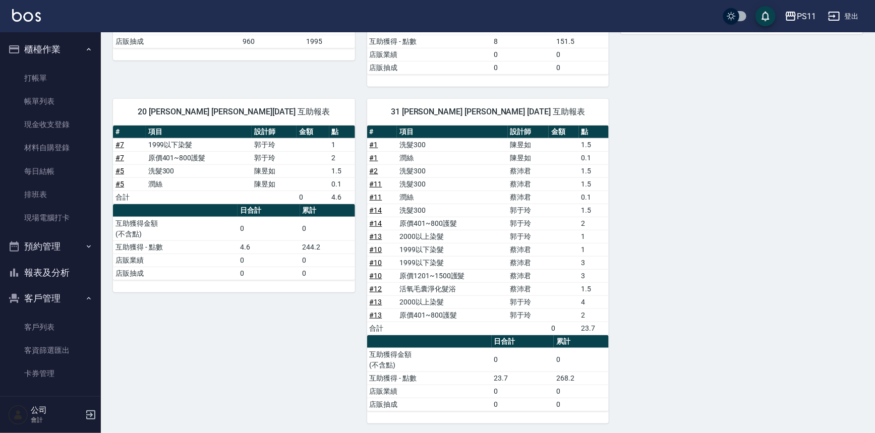
drag, startPoint x: 55, startPoint y: 78, endPoint x: 206, endPoint y: 66, distance: 151.7
click at [55, 79] on link "打帳單" at bounding box center [50, 78] width 93 height 23
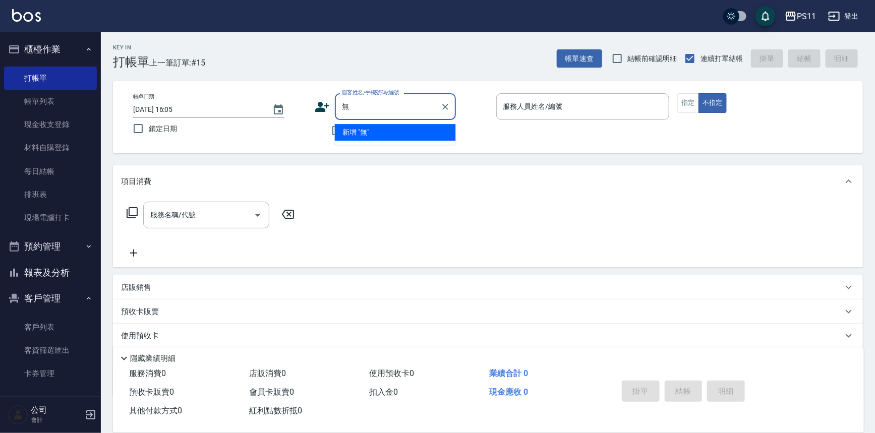
type input "吳"
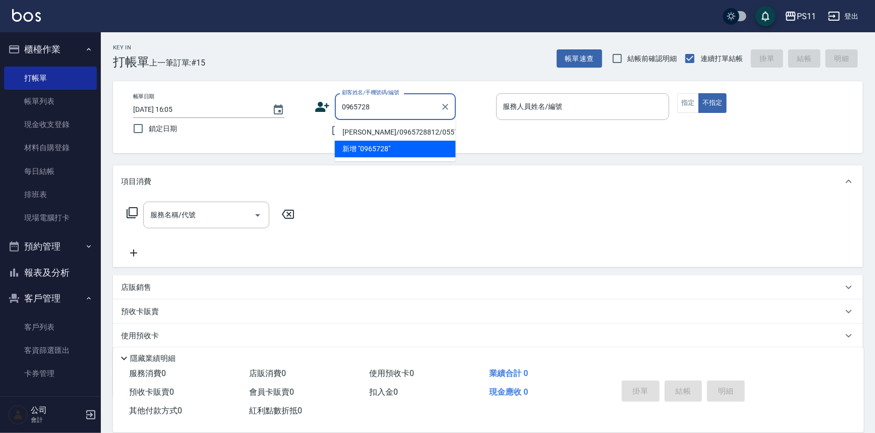
click at [441, 125] on li "[PERSON_NAME]/0965728812/0557" at bounding box center [395, 132] width 121 height 17
type input "[PERSON_NAME]/0965728812/0557"
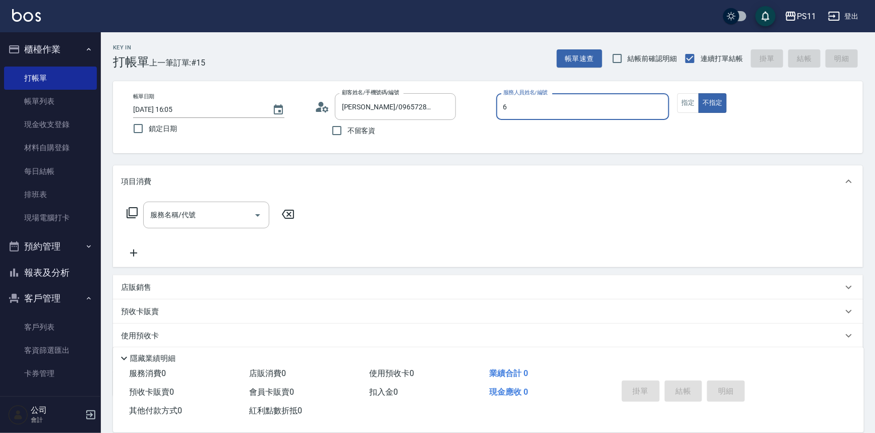
type input "[PERSON_NAME]6"
type button "false"
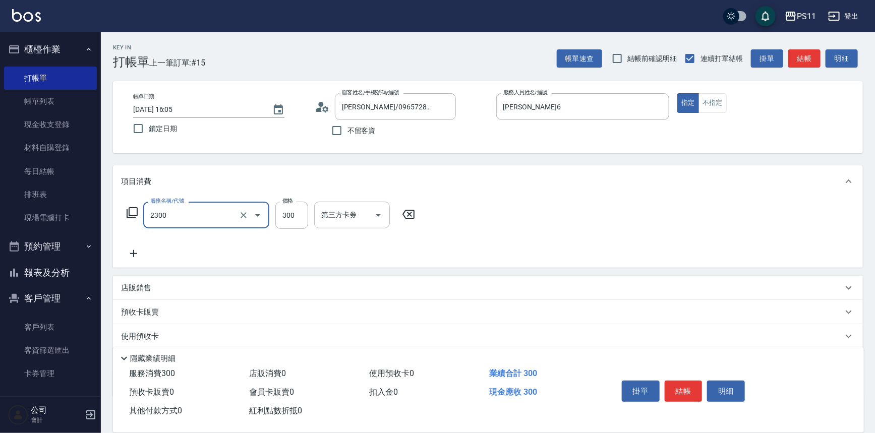
type input "剪髮(2300)"
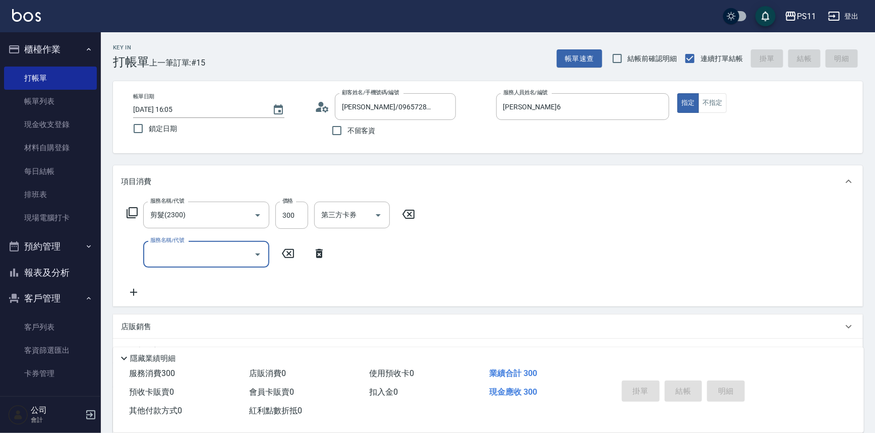
type input "[DATE] 16:07"
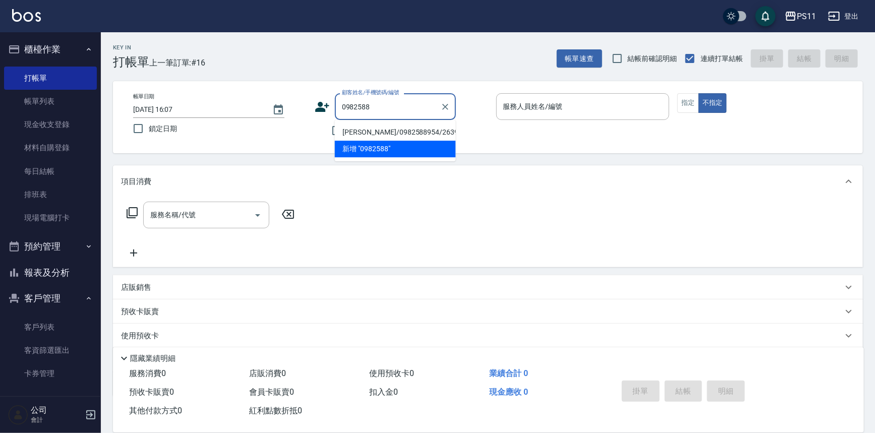
click at [418, 136] on li "[PERSON_NAME]/0982588954/2639" at bounding box center [395, 132] width 121 height 17
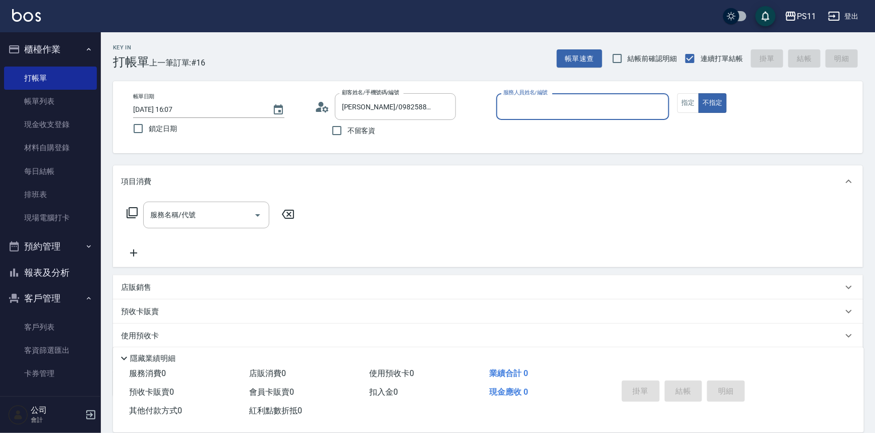
drag, startPoint x: 357, startPoint y: 105, endPoint x: 231, endPoint y: 102, distance: 126.0
click at [231, 102] on div "帳單日期 [DATE] 16:07 鎖定日期 顧客姓名/手機號碼/編號 [PERSON_NAME]/0982588954/2639 顧客姓名/手機號碼/編號 …" at bounding box center [487, 117] width 725 height 48
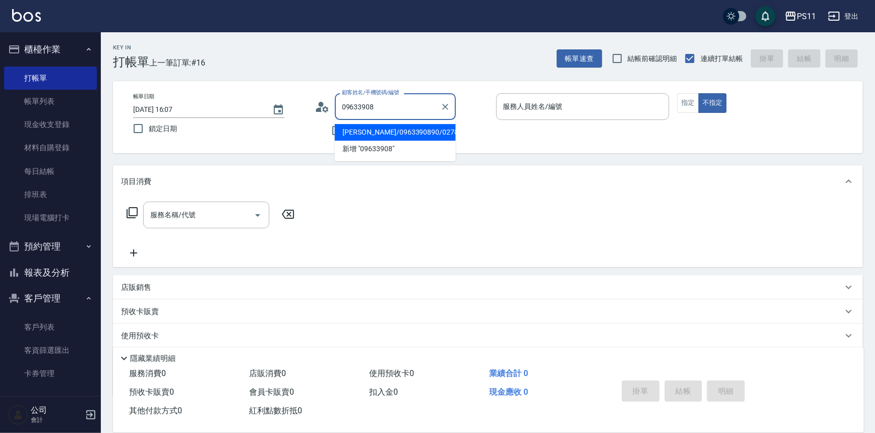
drag, startPoint x: 419, startPoint y: 134, endPoint x: 343, endPoint y: 207, distance: 105.2
click at [419, 134] on li "[PERSON_NAME]/0963390890/0278" at bounding box center [395, 132] width 121 height 17
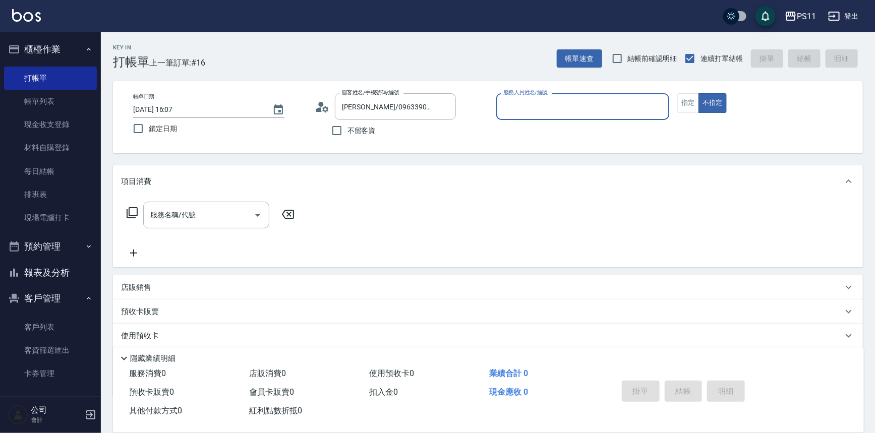
click at [610, 99] on input "服務人員姓名/編號" at bounding box center [583, 107] width 164 height 18
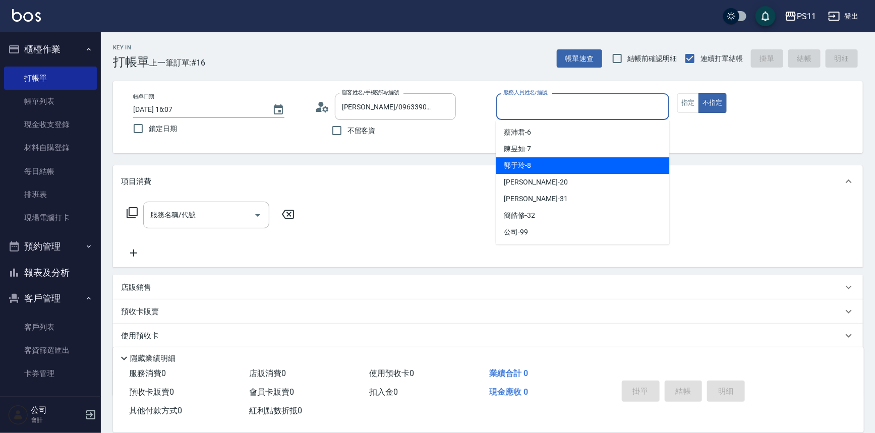
drag, startPoint x: 570, startPoint y: 166, endPoint x: 615, endPoint y: 133, distance: 56.6
click at [570, 167] on div "郭于玲 -8" at bounding box center [582, 165] width 173 height 17
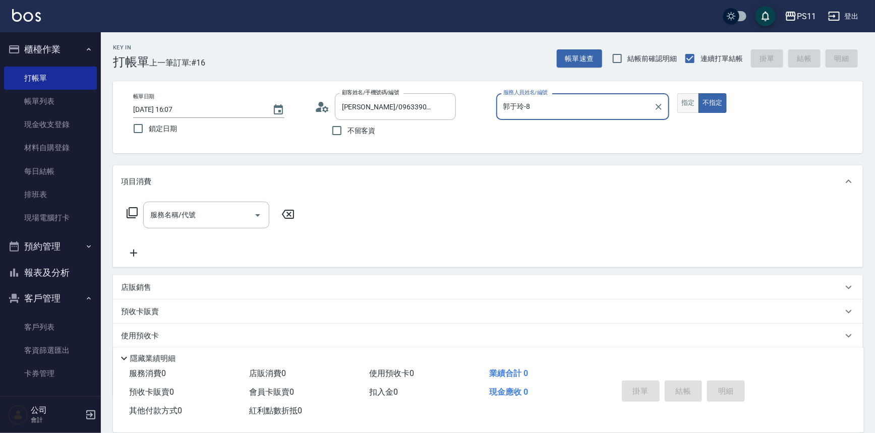
click at [691, 99] on button "指定" at bounding box center [688, 103] width 22 height 20
click at [235, 222] on input "服務名稱/代號" at bounding box center [199, 215] width 102 height 18
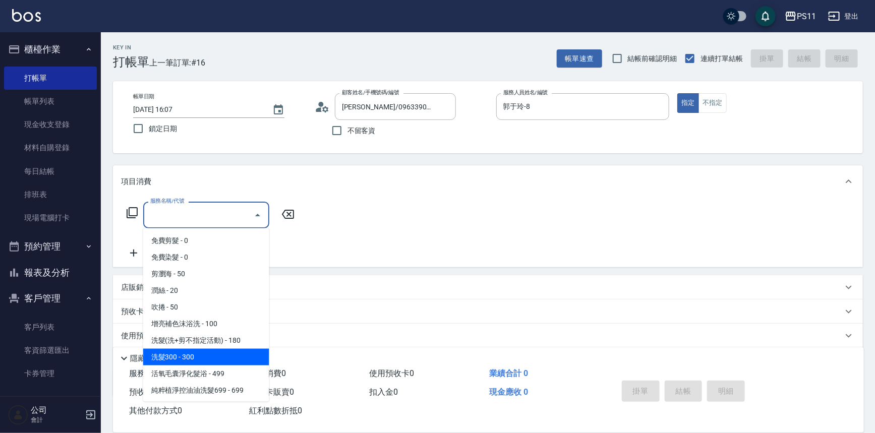
drag, startPoint x: 208, startPoint y: 359, endPoint x: 230, endPoint y: 337, distance: 31.4
click at [209, 359] on span "洗髮300 - 300" at bounding box center [206, 357] width 126 height 17
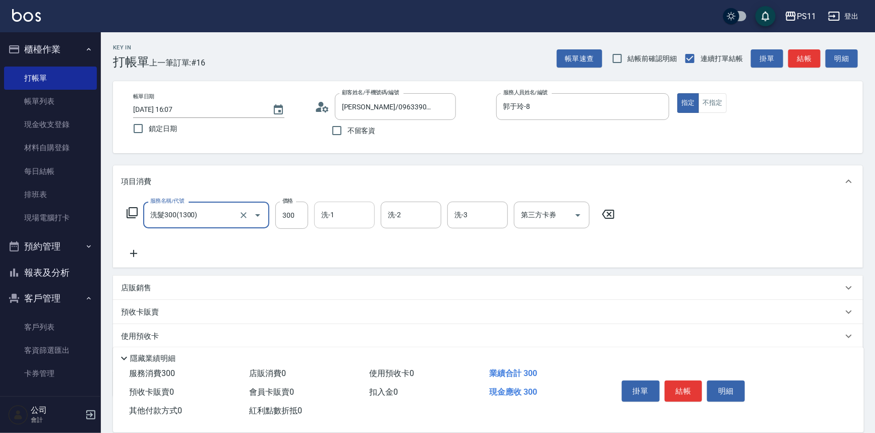
click at [330, 224] on div "洗-1" at bounding box center [344, 215] width 60 height 27
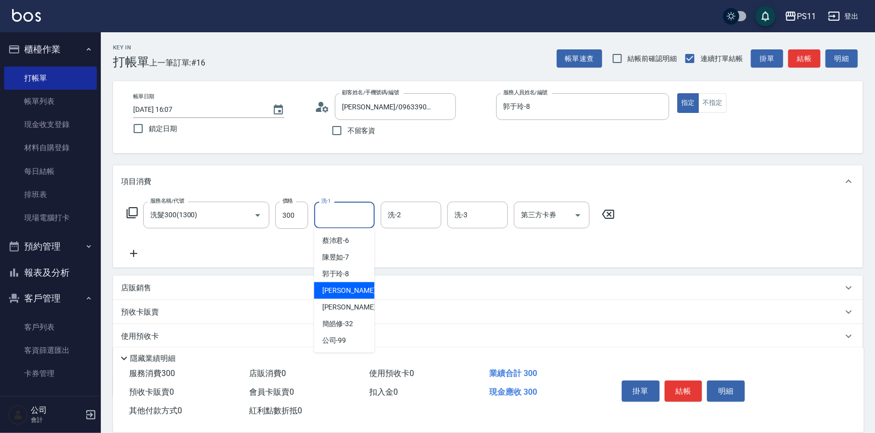
click at [335, 292] on span "[PERSON_NAME] -20" at bounding box center [354, 290] width 64 height 11
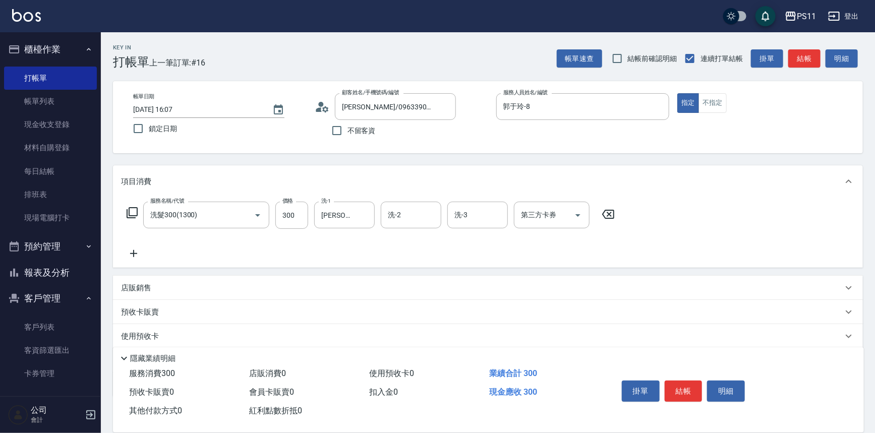
click at [118, 253] on div "服務名稱/代號 洗髮300(1300) 服務名稱/代號 價格 300 價格 洗-1 [PERSON_NAME]-20 洗-1 洗-2 洗-2 洗-3 洗-3 …" at bounding box center [488, 233] width 750 height 70
click at [132, 253] on icon at bounding box center [133, 253] width 25 height 12
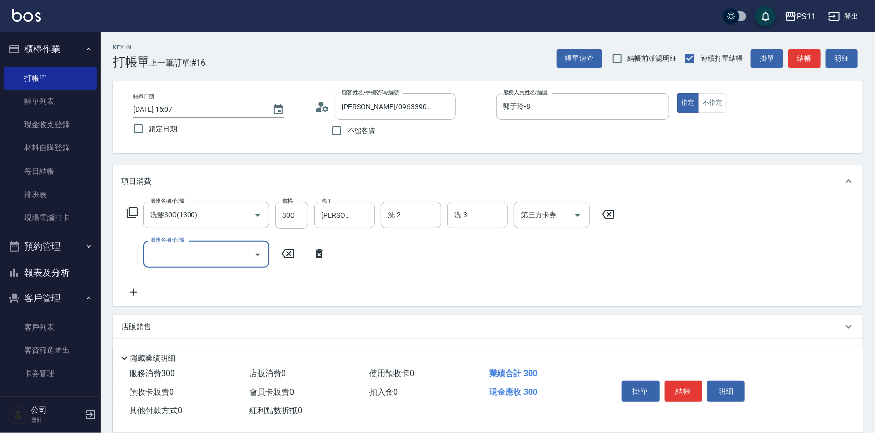
click at [253, 253] on icon "Open" at bounding box center [258, 254] width 12 height 12
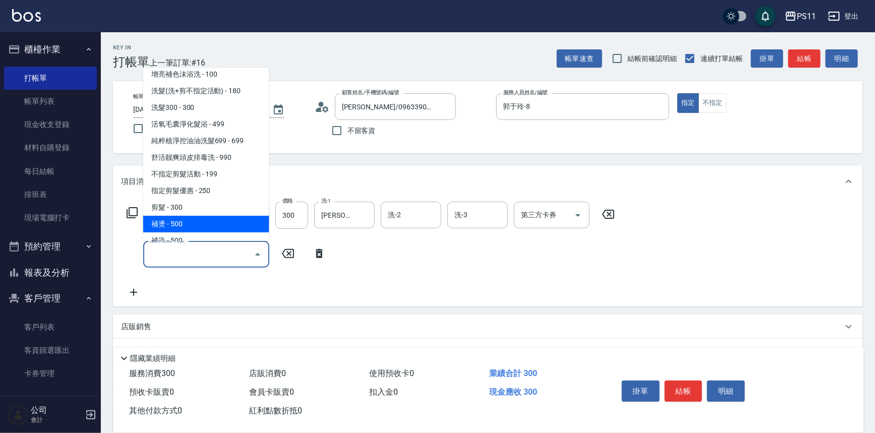
scroll to position [91, 0]
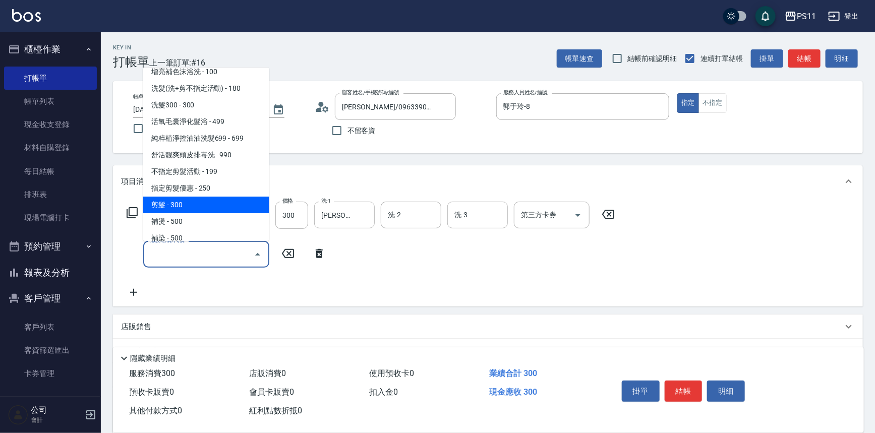
click at [212, 204] on span "剪髮 - 300" at bounding box center [206, 205] width 126 height 17
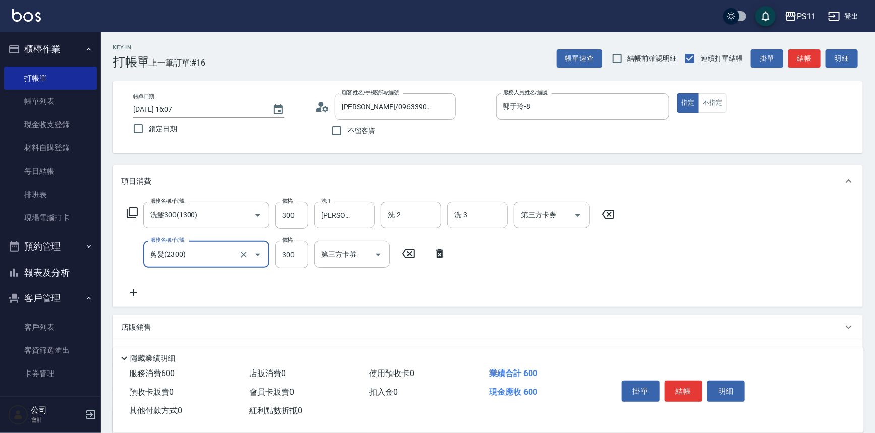
click at [417, 276] on div "服務名稱/代號 洗髮300(1300) 服務名稱/代號 價格 300 價格 洗-1 [PERSON_NAME]-20 洗-1 洗-2 洗-2 洗-3 洗-3 …" at bounding box center [371, 250] width 500 height 97
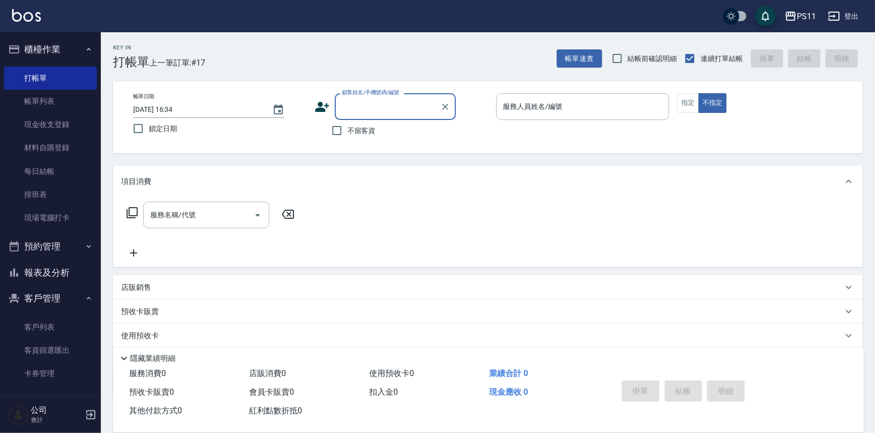
click at [48, 281] on button "報表及分析" at bounding box center [50, 273] width 93 height 26
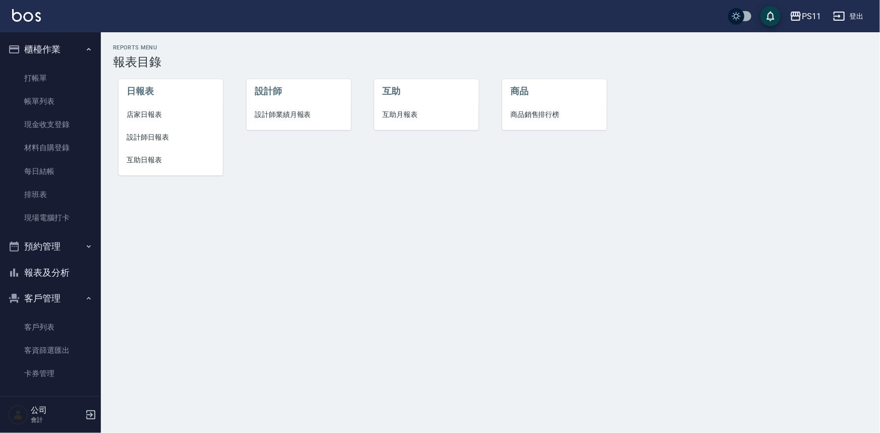
click at [169, 154] on li "互助日報表" at bounding box center [170, 160] width 104 height 23
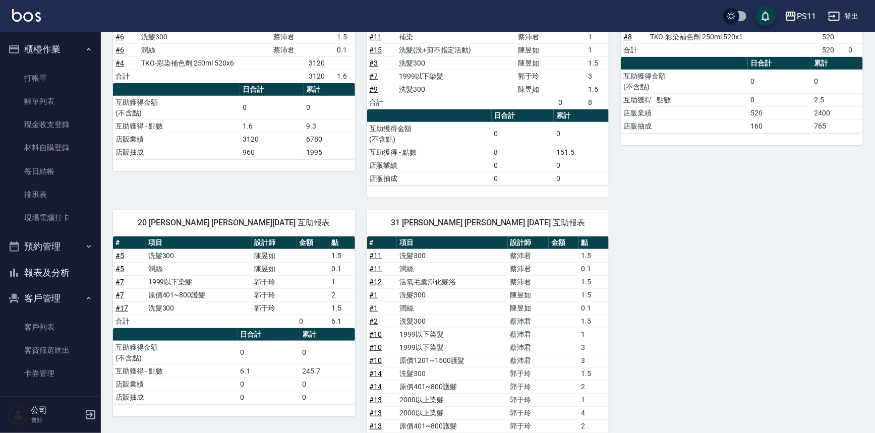
scroll to position [131, 0]
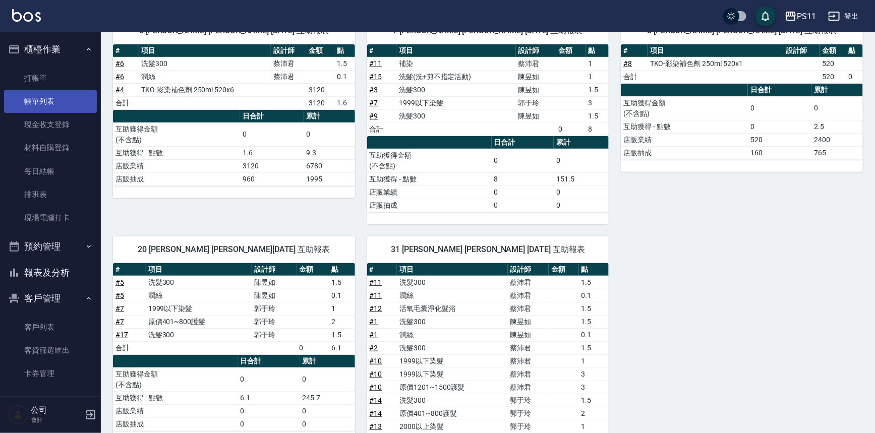
click at [31, 96] on link "帳單列表" at bounding box center [50, 101] width 93 height 23
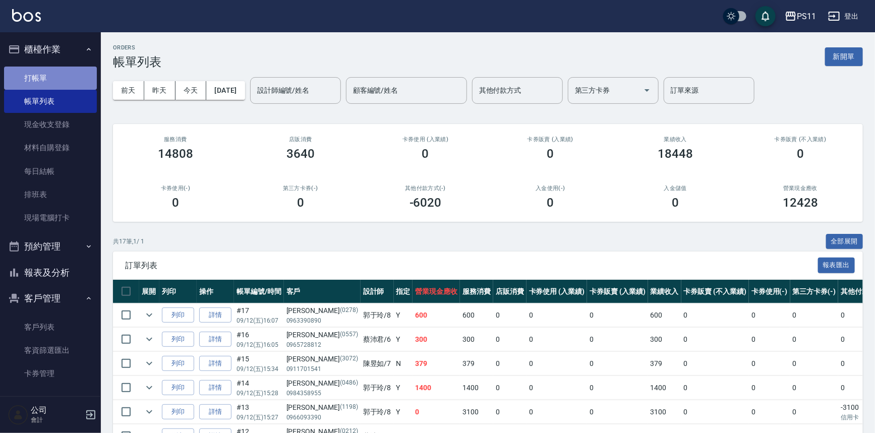
click at [62, 81] on link "打帳單" at bounding box center [50, 78] width 93 height 23
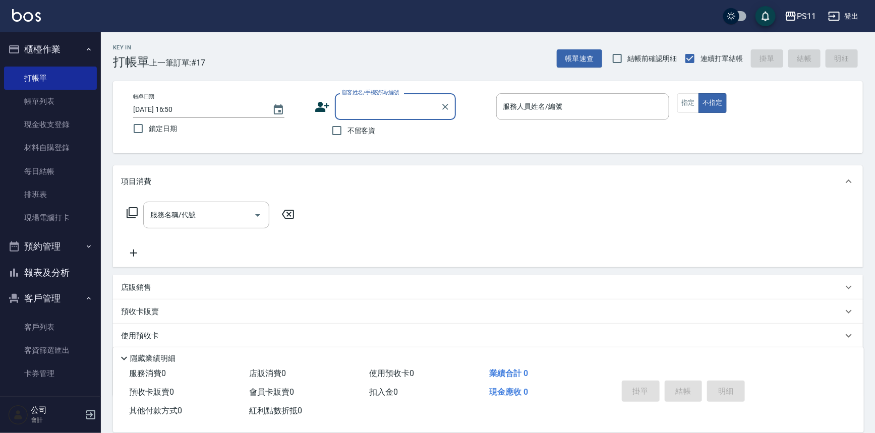
click at [350, 114] on input "顧客姓名/手機號碼/編號" at bounding box center [387, 107] width 97 height 18
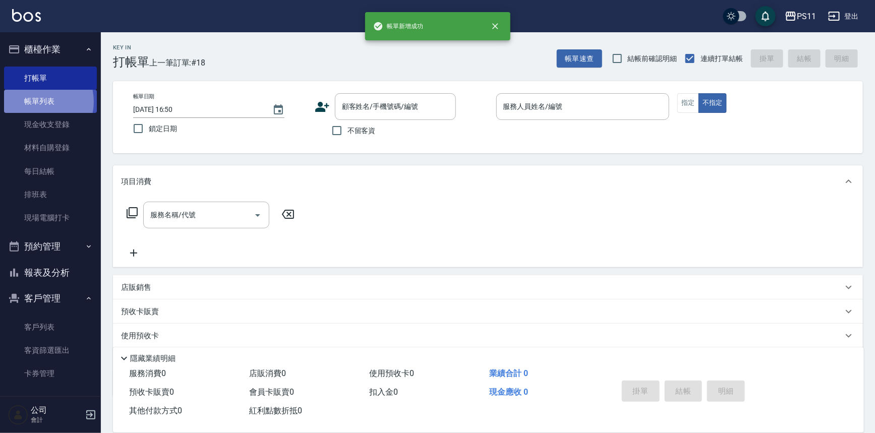
click at [35, 102] on link "帳單列表" at bounding box center [50, 101] width 93 height 23
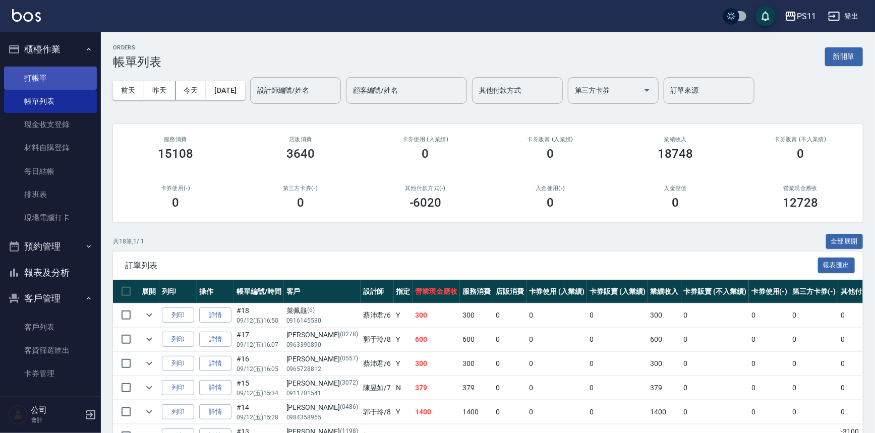
click at [64, 67] on link "打帳單" at bounding box center [50, 78] width 93 height 23
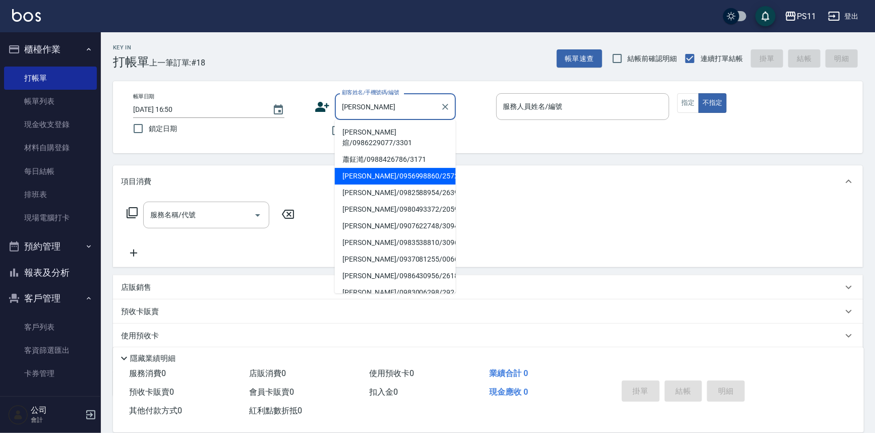
click at [423, 172] on li "[PERSON_NAME]/0956998860/2572" at bounding box center [395, 176] width 121 height 17
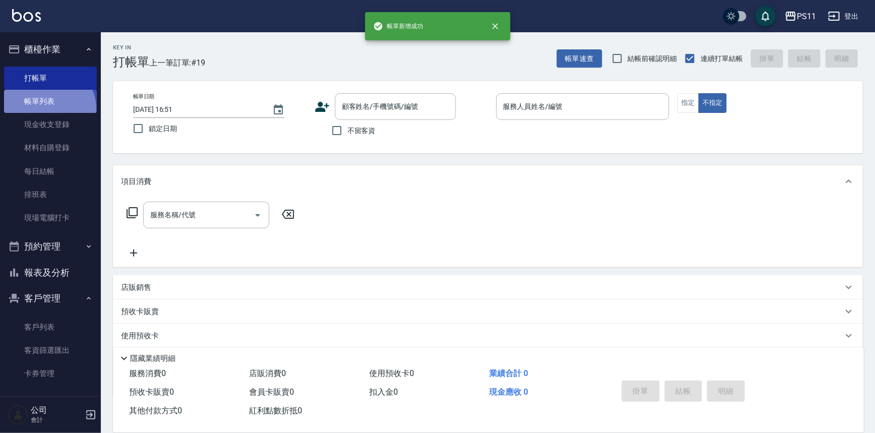
click at [47, 109] on link "帳單列表" at bounding box center [50, 101] width 93 height 23
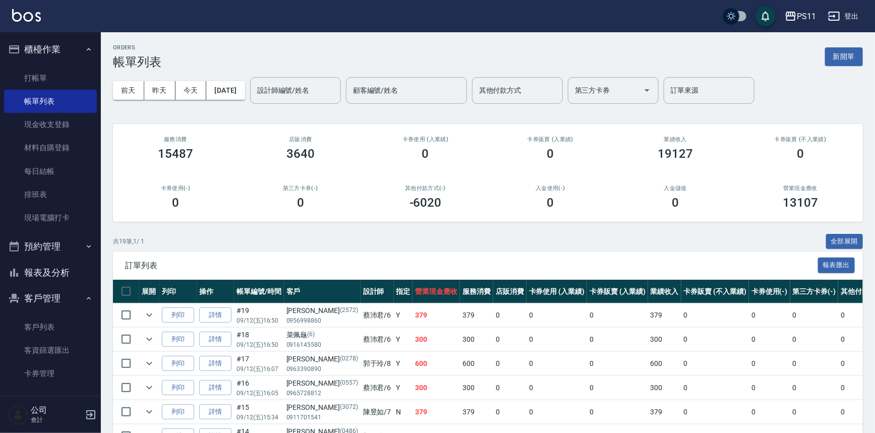
click at [64, 274] on button "報表及分析" at bounding box center [50, 273] width 93 height 26
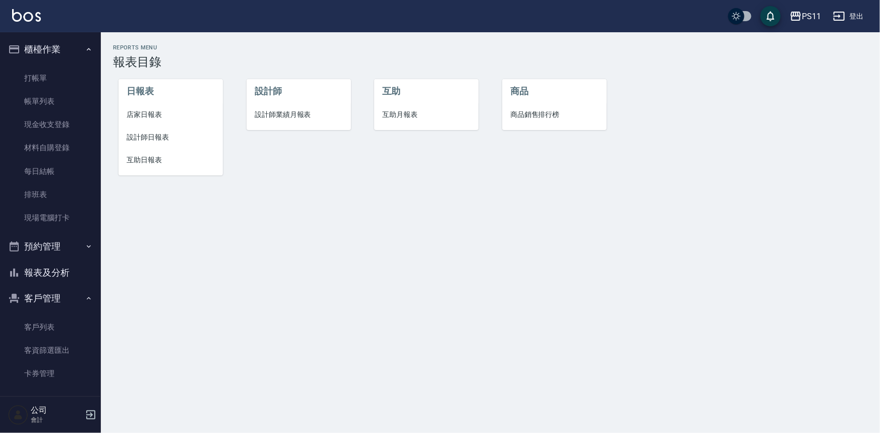
click at [141, 133] on span "設計師日報表" at bounding box center [171, 137] width 88 height 11
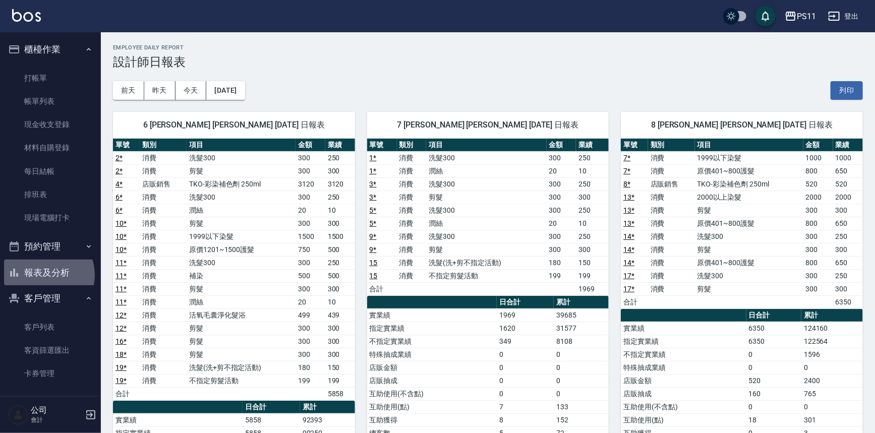
click at [45, 275] on button "報表及分析" at bounding box center [50, 273] width 93 height 26
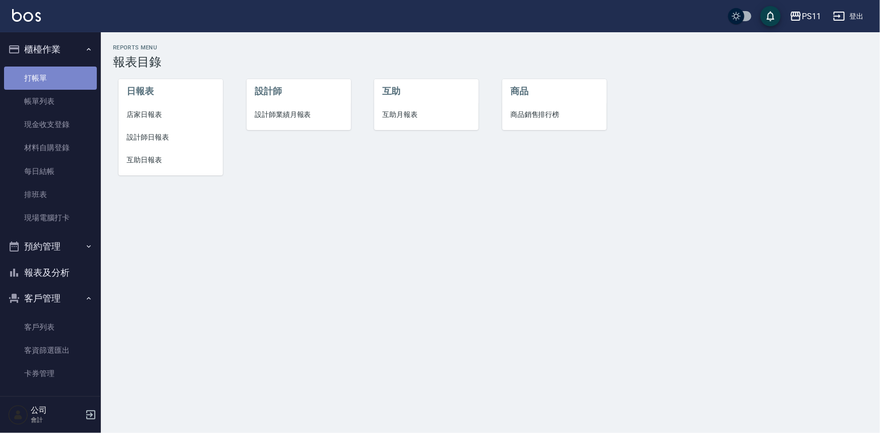
click at [52, 83] on link "打帳單" at bounding box center [50, 78] width 93 height 23
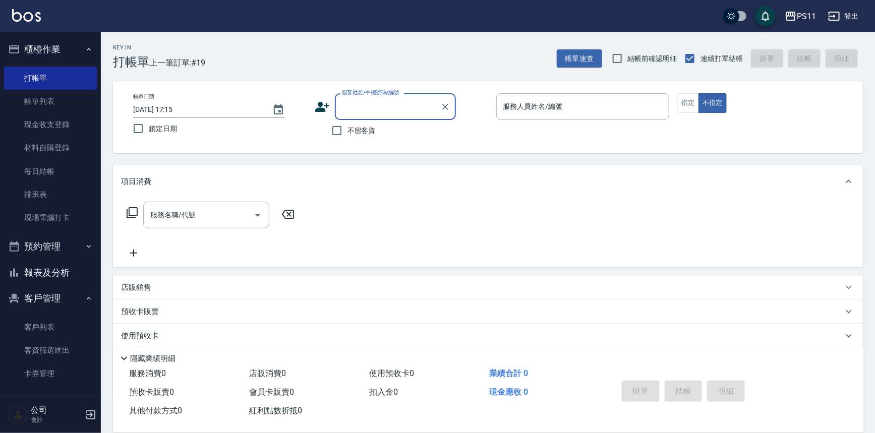
click at [387, 122] on div "不留客資" at bounding box center [385, 130] width 141 height 21
click at [391, 122] on div "不留客資" at bounding box center [385, 130] width 141 height 21
click at [393, 111] on input "顧客姓名/手機號碼/編號" at bounding box center [387, 107] width 97 height 18
click at [362, 133] on li "陳冠任/0966528195/0243" at bounding box center [395, 132] width 121 height 17
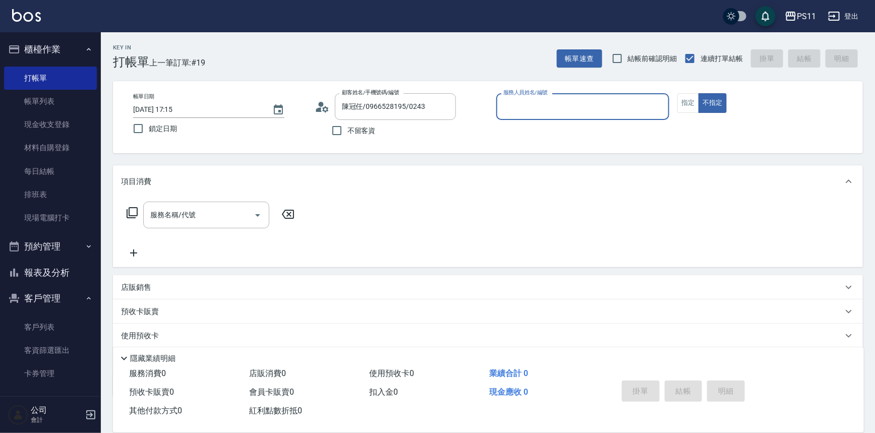
click at [569, 95] on div "服務人員姓名/編號" at bounding box center [582, 106] width 173 height 27
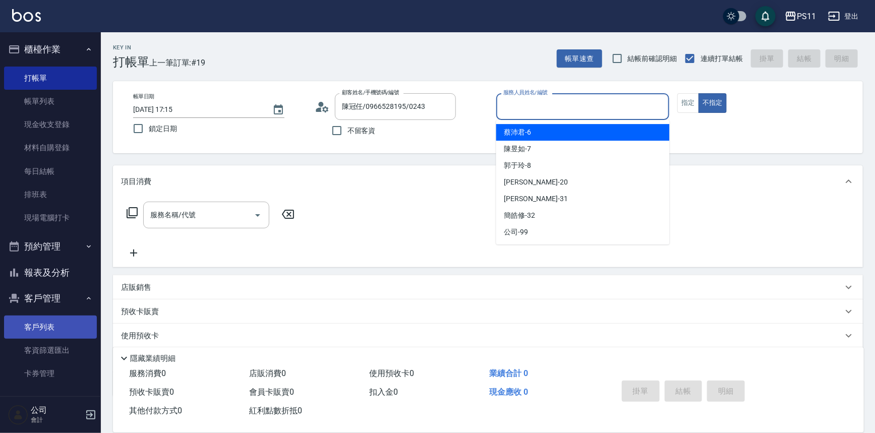
click at [56, 327] on link "客戶列表" at bounding box center [50, 327] width 93 height 23
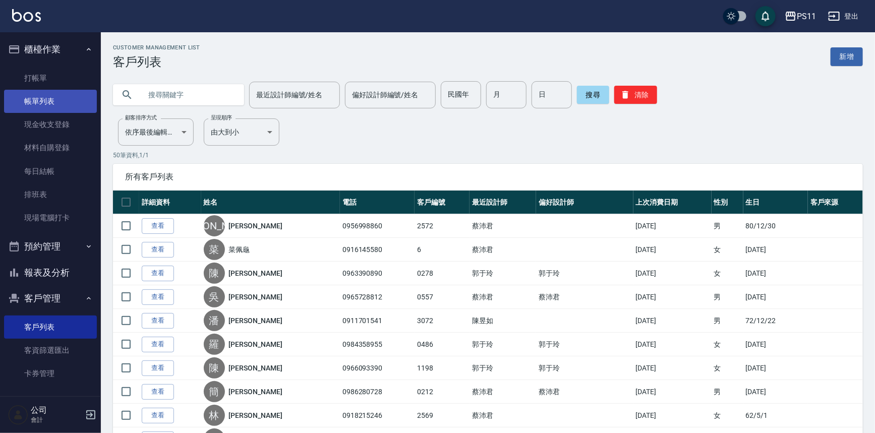
click at [60, 110] on link "帳單列表" at bounding box center [50, 101] width 93 height 23
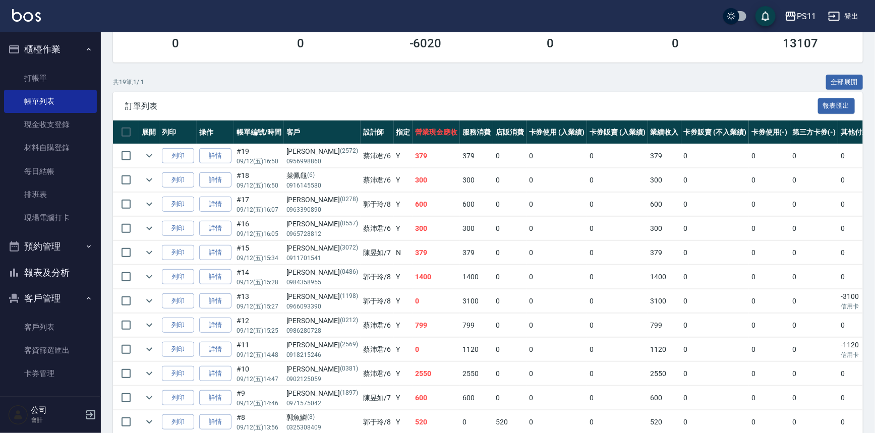
scroll to position [183, 0]
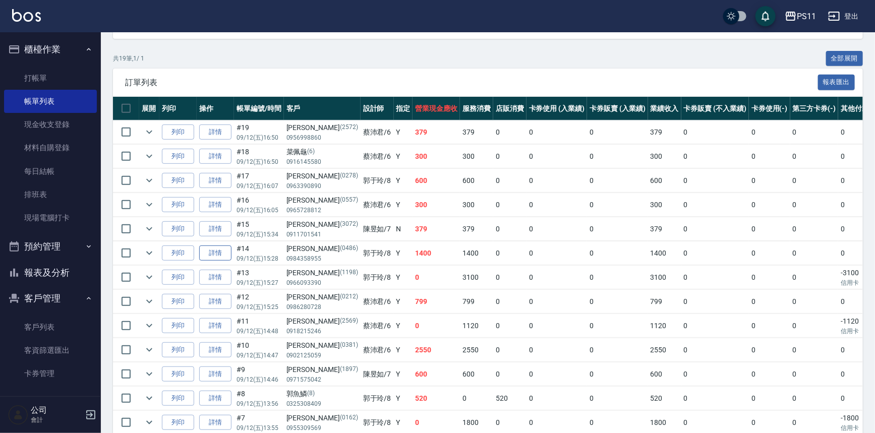
click at [226, 251] on link "詳情" at bounding box center [215, 253] width 32 height 16
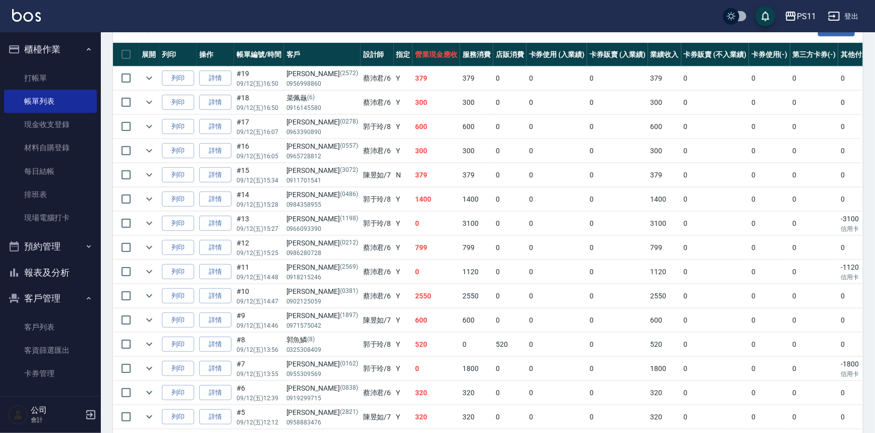
scroll to position [229, 0]
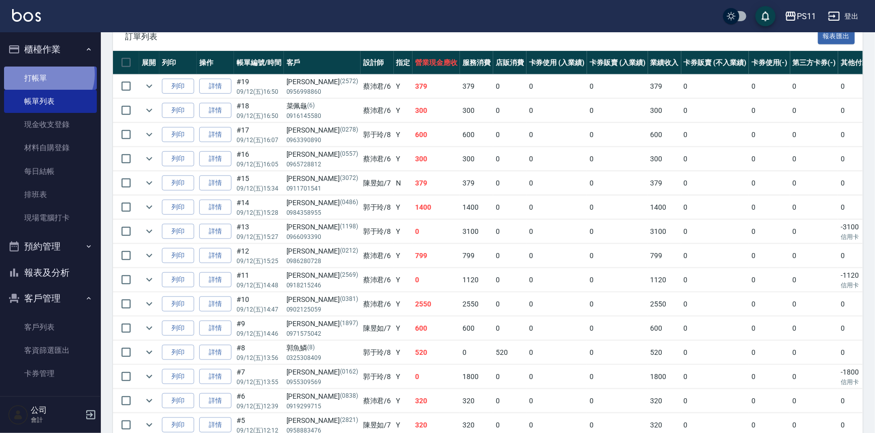
click at [47, 75] on link "打帳單" at bounding box center [50, 78] width 93 height 23
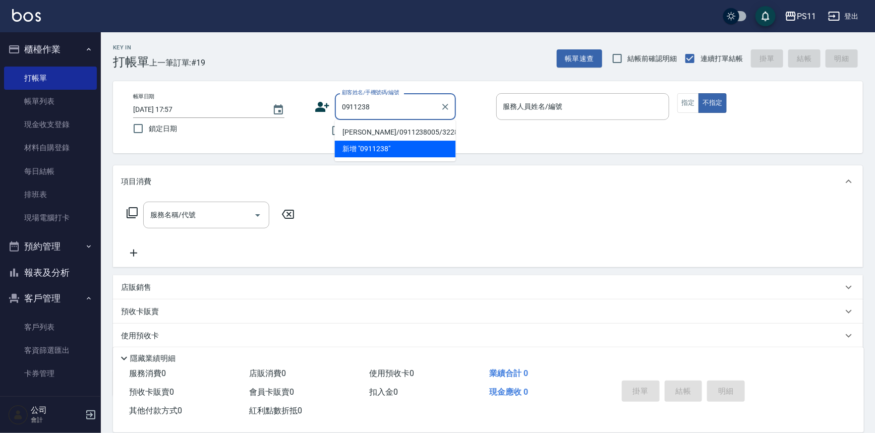
click at [388, 133] on li "[PERSON_NAME]/0911238005/3228" at bounding box center [395, 132] width 121 height 17
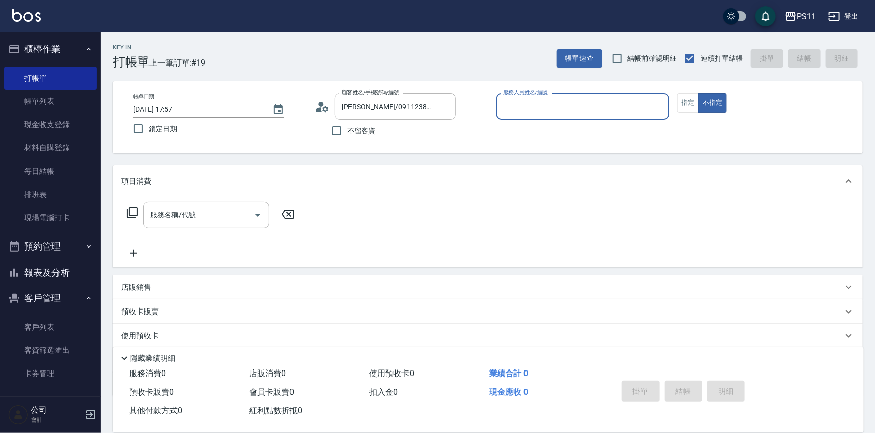
click at [565, 99] on input "服務人員姓名/編號" at bounding box center [583, 107] width 164 height 18
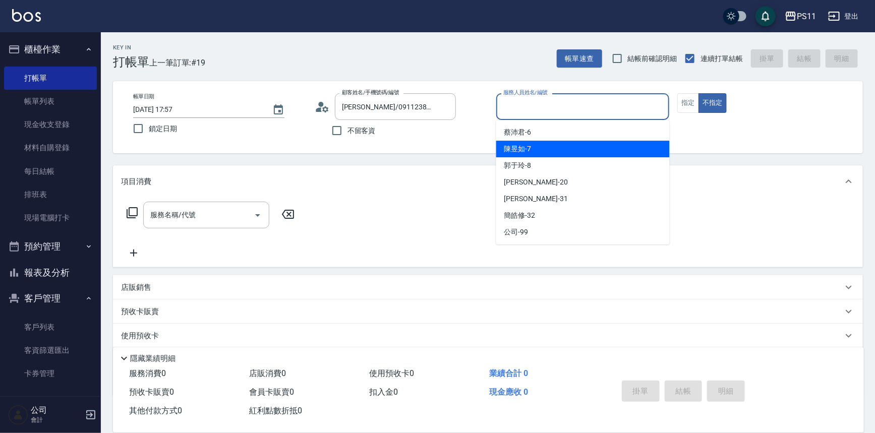
click at [555, 143] on div "陳昱如 -7" at bounding box center [582, 149] width 173 height 17
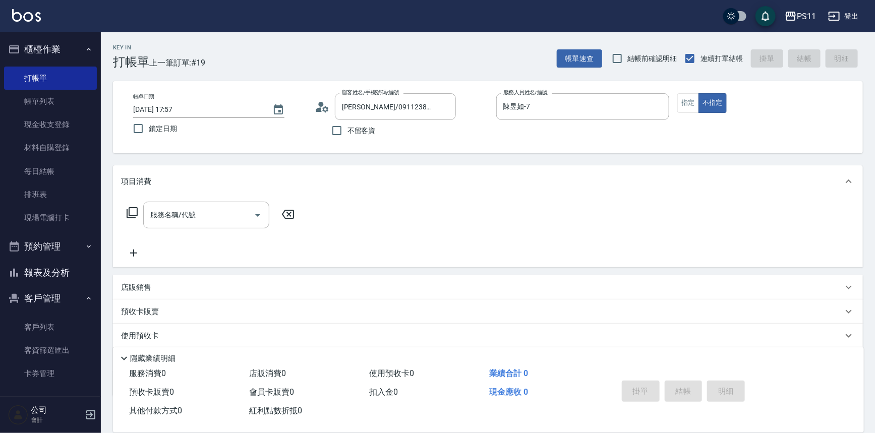
click at [131, 203] on div "服務名稱/代號 服務名稱/代號" at bounding box center [210, 215] width 179 height 27
click at [133, 212] on icon at bounding box center [132, 213] width 12 height 12
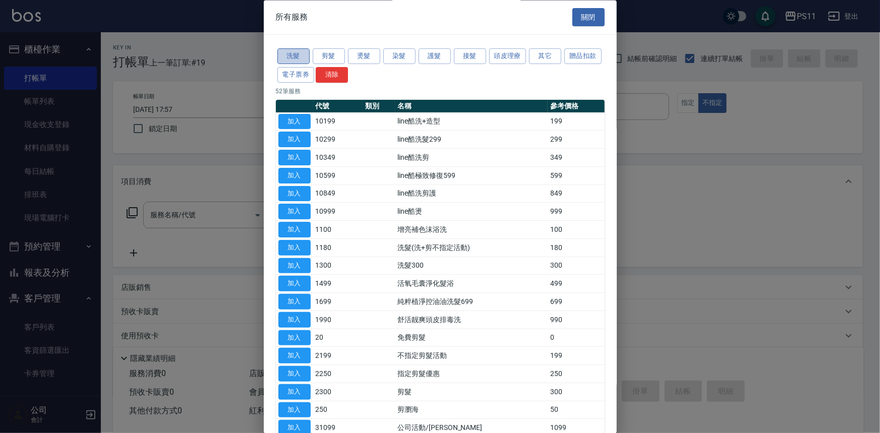
click at [301, 54] on button "洗髮" at bounding box center [293, 57] width 32 height 16
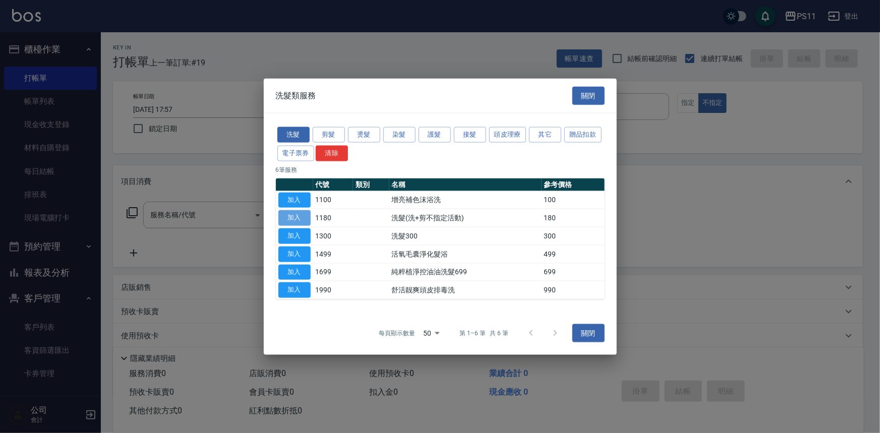
click at [296, 218] on button "加入" at bounding box center [294, 218] width 32 height 16
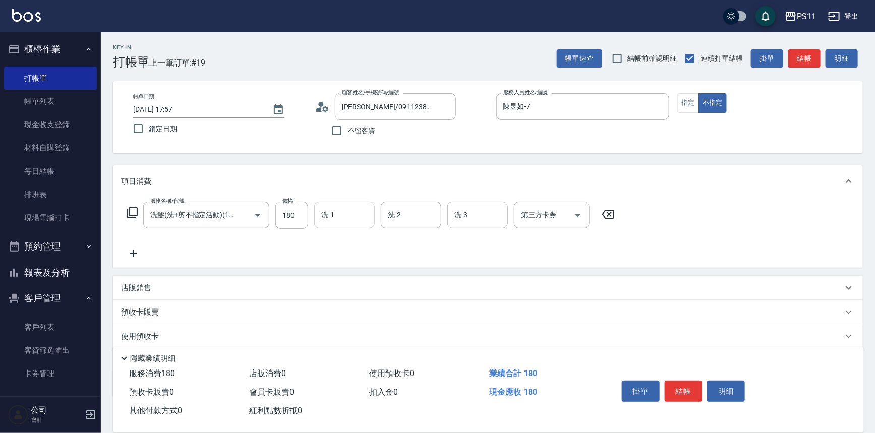
click at [338, 209] on input "洗-1" at bounding box center [344, 215] width 51 height 18
click at [135, 258] on icon at bounding box center [133, 253] width 25 height 12
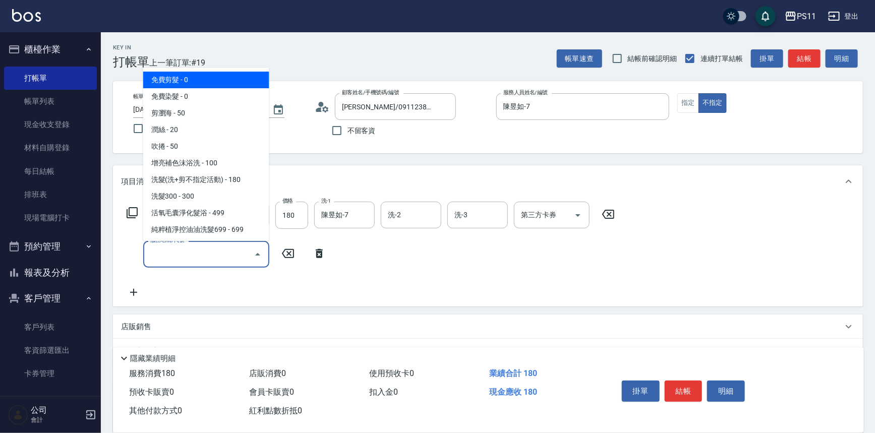
click at [236, 257] on input "服務名稱/代號" at bounding box center [199, 254] width 102 height 18
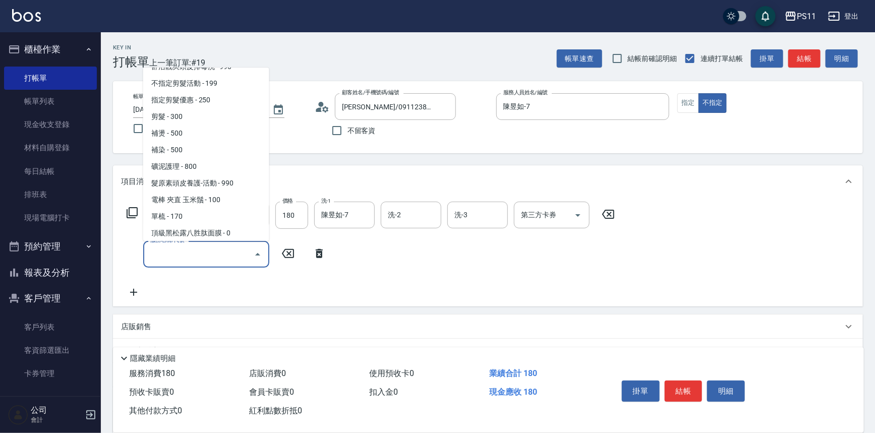
scroll to position [183, 0]
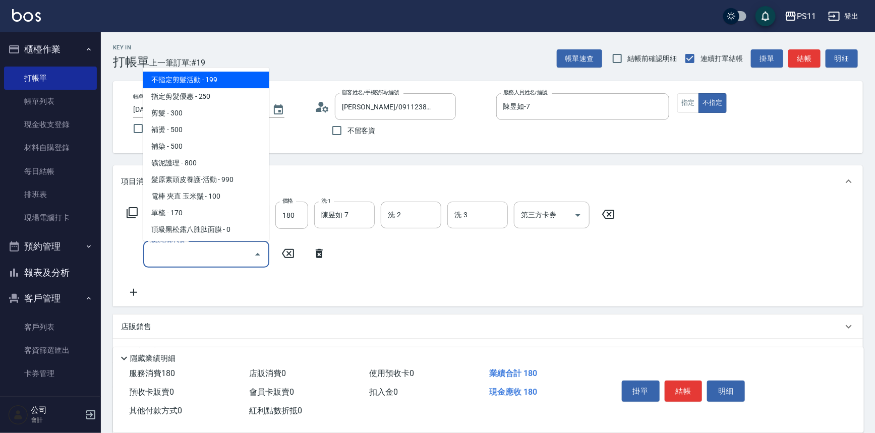
click at [229, 84] on span "不指定剪髮活動 - 199" at bounding box center [206, 80] width 126 height 17
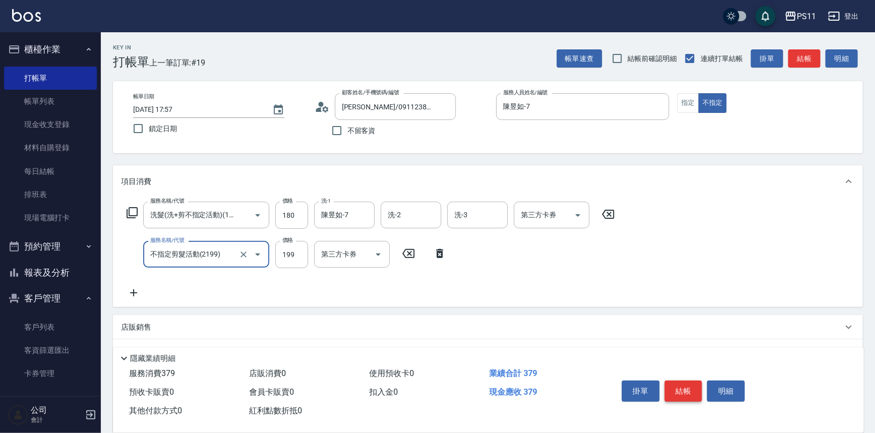
click at [675, 382] on button "結帳" at bounding box center [683, 391] width 38 height 21
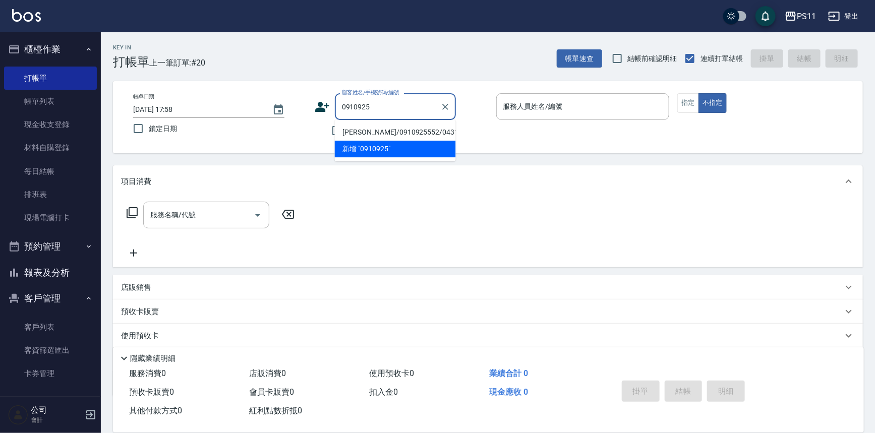
click at [411, 130] on li "[PERSON_NAME]/0910925552/0431" at bounding box center [395, 132] width 121 height 17
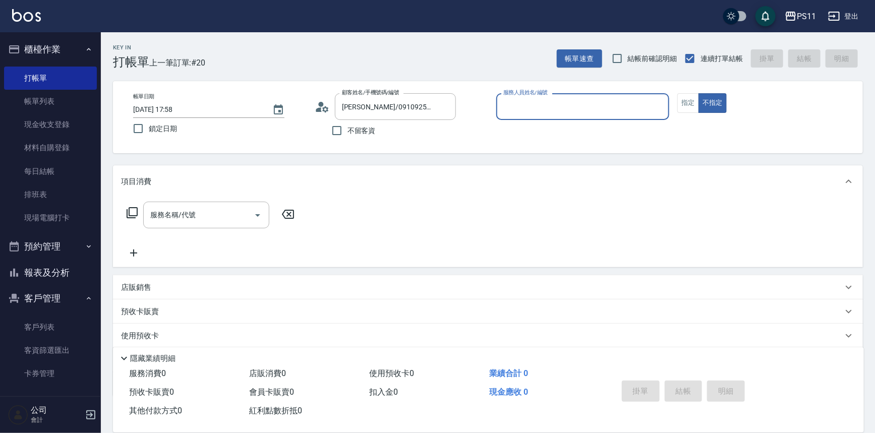
click at [566, 112] on input "服務人員姓名/編號" at bounding box center [583, 107] width 164 height 18
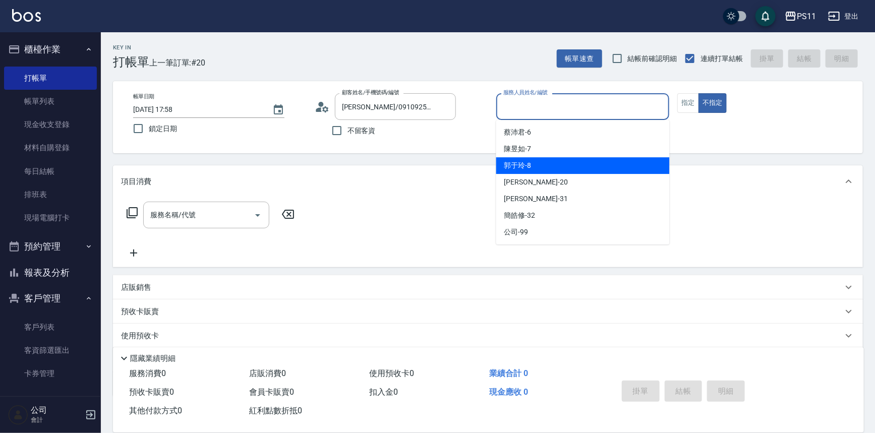
click at [555, 161] on div "郭于玲 -8" at bounding box center [582, 165] width 173 height 17
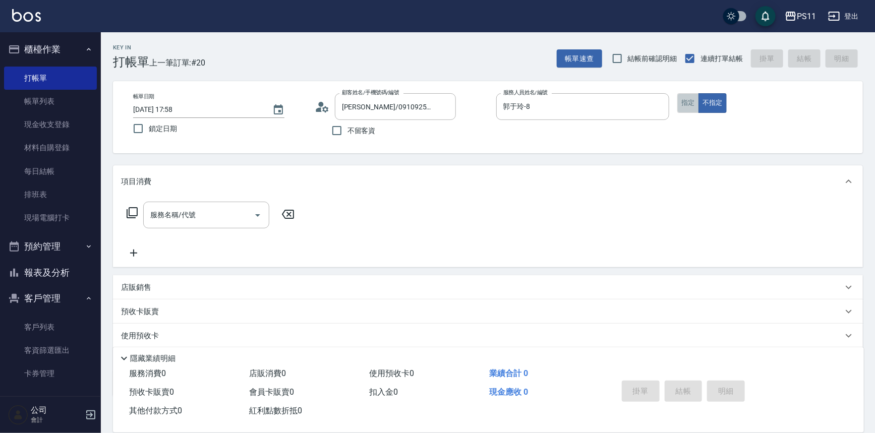
click at [684, 104] on button "指定" at bounding box center [688, 103] width 22 height 20
click at [136, 209] on icon at bounding box center [132, 213] width 12 height 12
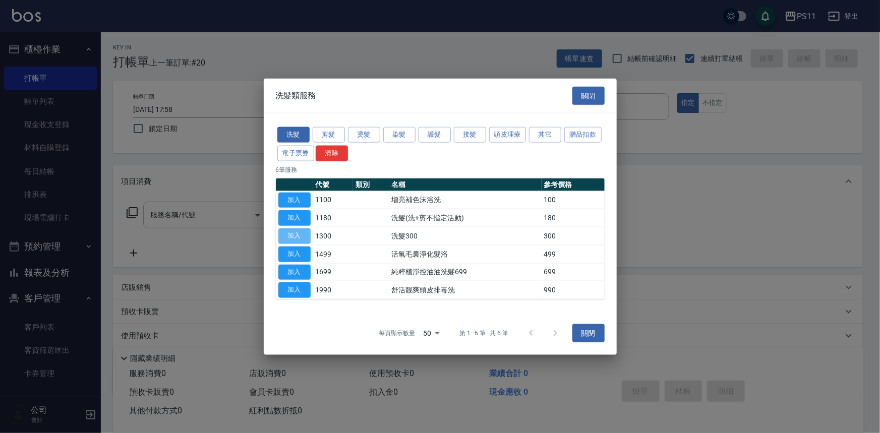
drag, startPoint x: 292, startPoint y: 235, endPoint x: 300, endPoint y: 233, distance: 8.2
click at [293, 235] on button "加入" at bounding box center [294, 236] width 32 height 16
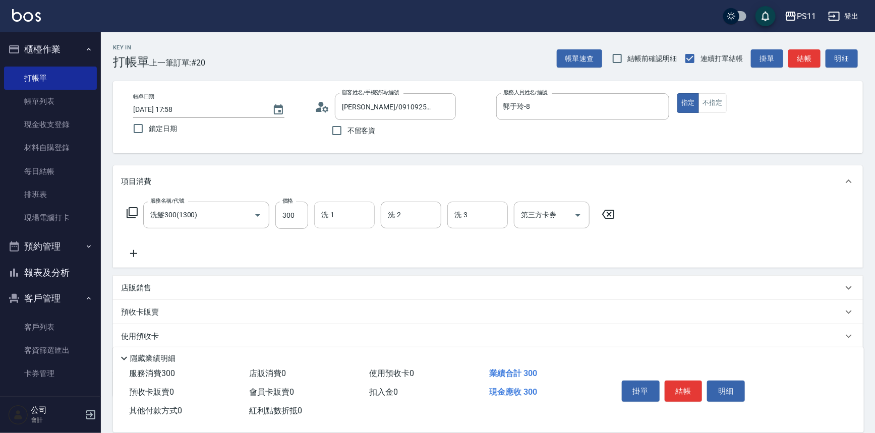
click at [348, 209] on input "洗-1" at bounding box center [344, 215] width 51 height 18
click at [128, 254] on icon at bounding box center [133, 253] width 25 height 12
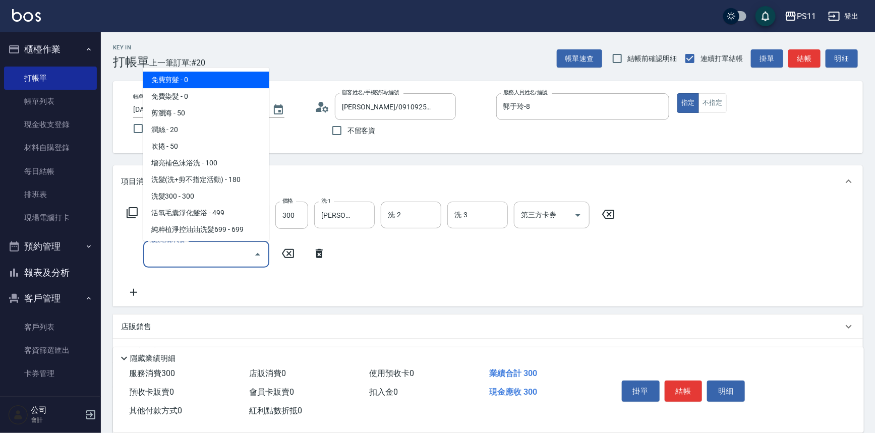
click at [182, 249] on input "服務名稱/代號" at bounding box center [199, 254] width 102 height 18
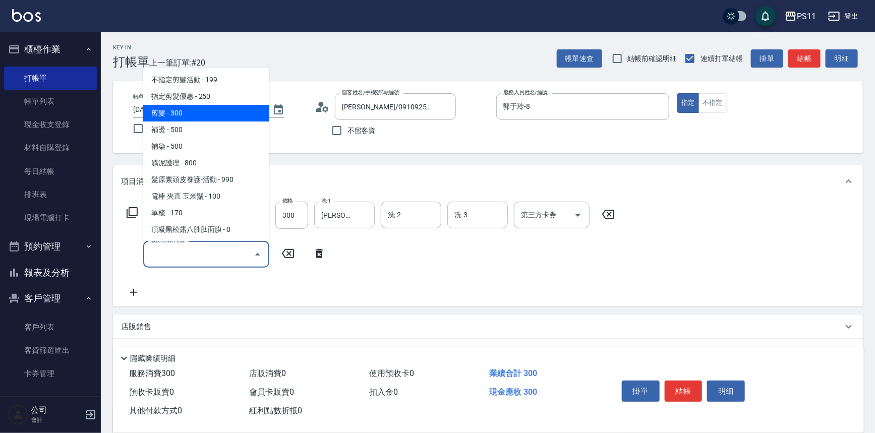
click at [199, 116] on span "剪髮 - 300" at bounding box center [206, 113] width 126 height 17
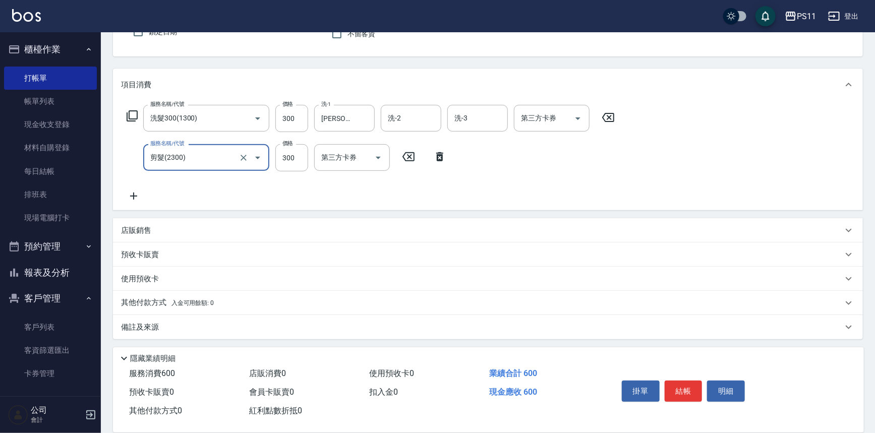
scroll to position [97, 0]
click at [143, 197] on icon at bounding box center [133, 196] width 25 height 12
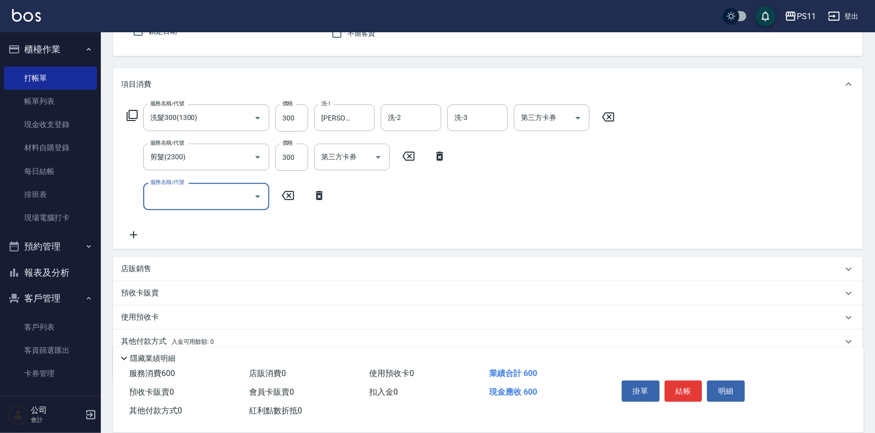
click at [182, 199] on input "服務名稱/代號" at bounding box center [199, 197] width 102 height 18
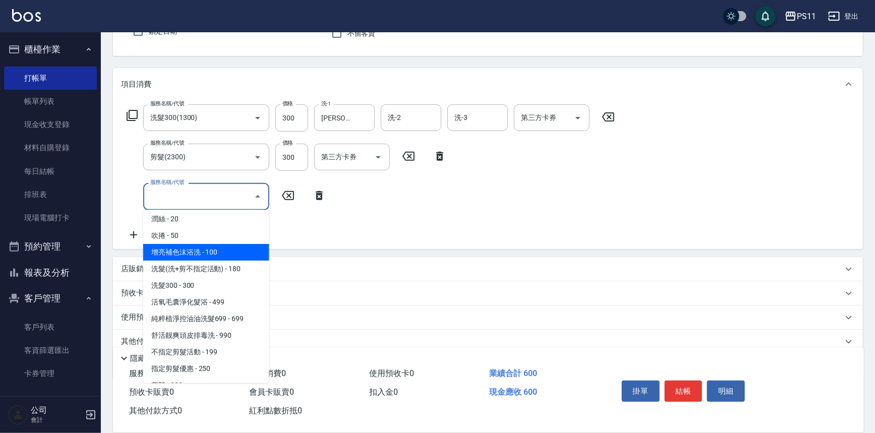
scroll to position [183, 0]
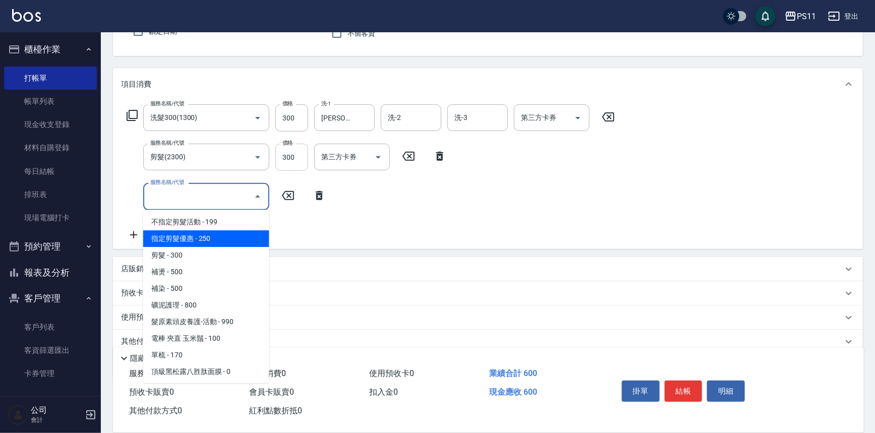
click at [302, 148] on input "300" at bounding box center [291, 157] width 33 height 27
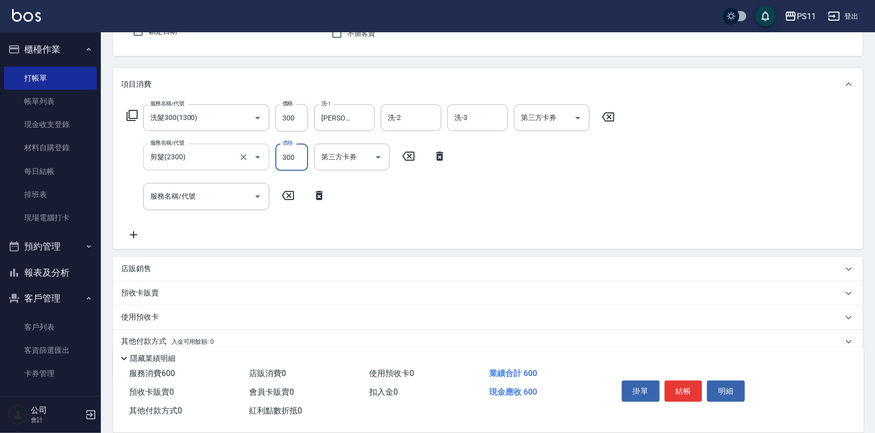
click at [263, 156] on icon "Open" at bounding box center [258, 157] width 12 height 12
click at [257, 156] on icon "Open" at bounding box center [257, 157] width 5 height 3
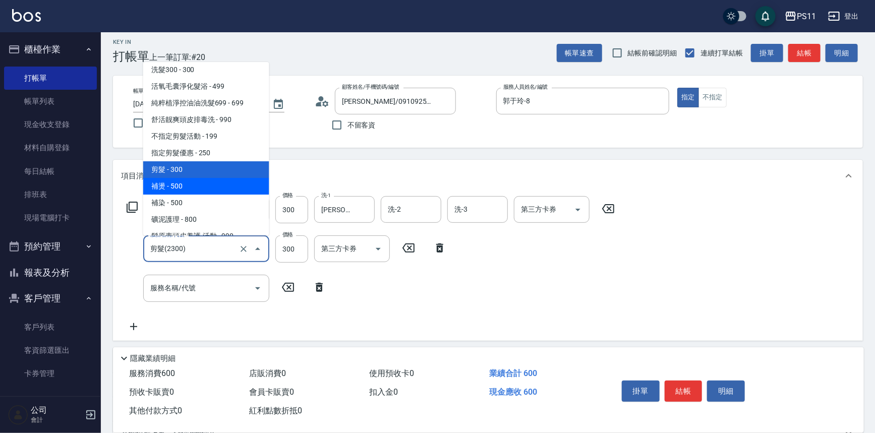
scroll to position [137, 0]
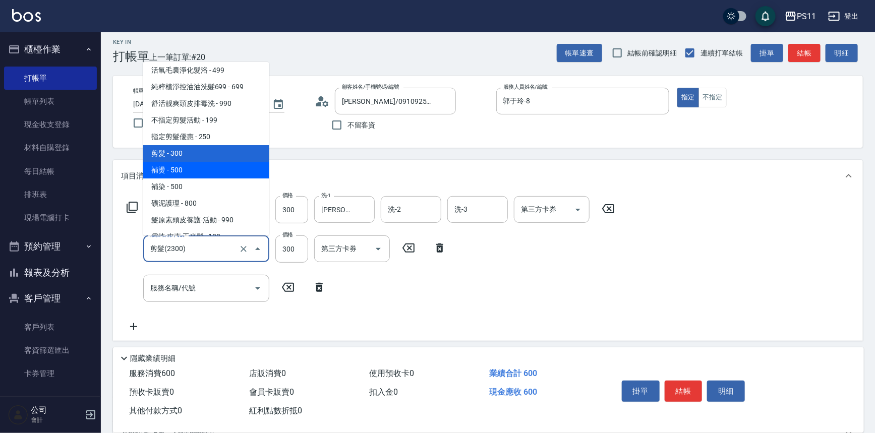
click at [205, 169] on span "補燙 - 500" at bounding box center [206, 170] width 126 height 17
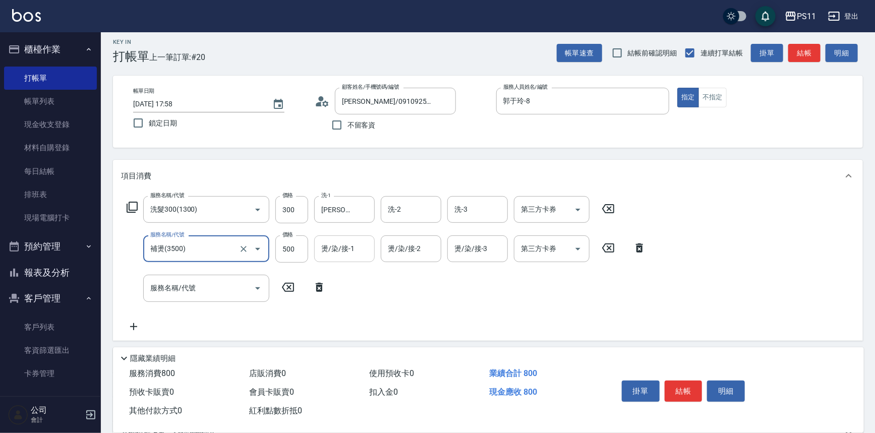
click at [341, 252] on input "燙/染/接-1" at bounding box center [344, 249] width 51 height 18
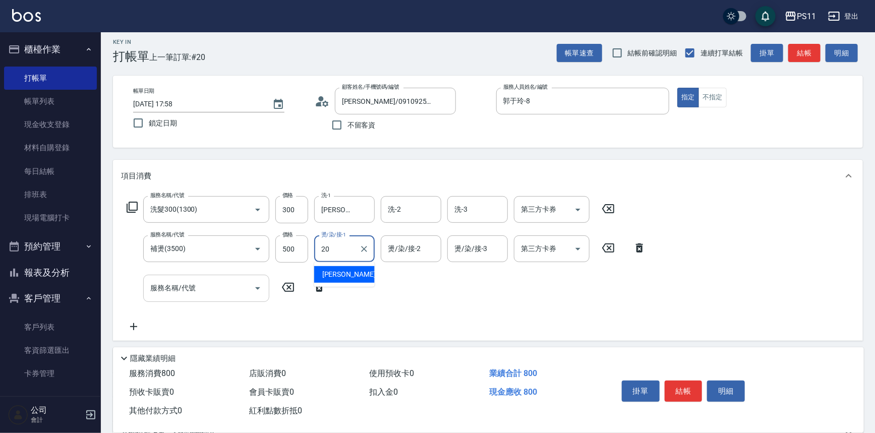
click at [201, 297] on div "服務名稱/代號" at bounding box center [206, 288] width 126 height 27
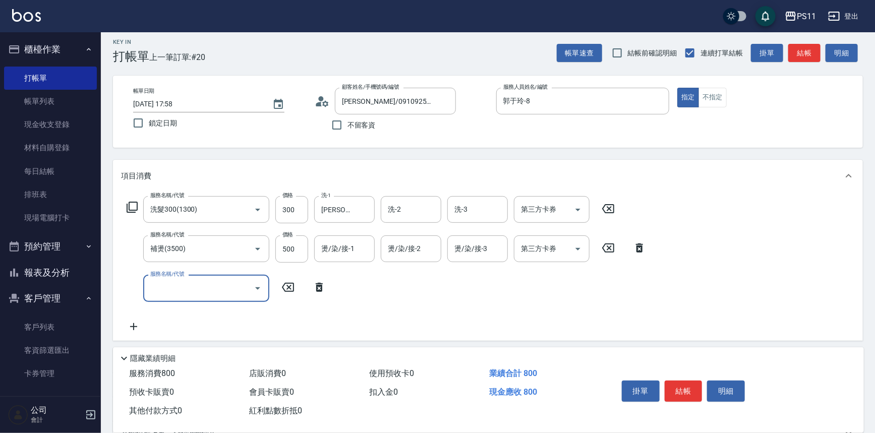
click at [232, 290] on input "服務名稱/代號" at bounding box center [199, 288] width 102 height 18
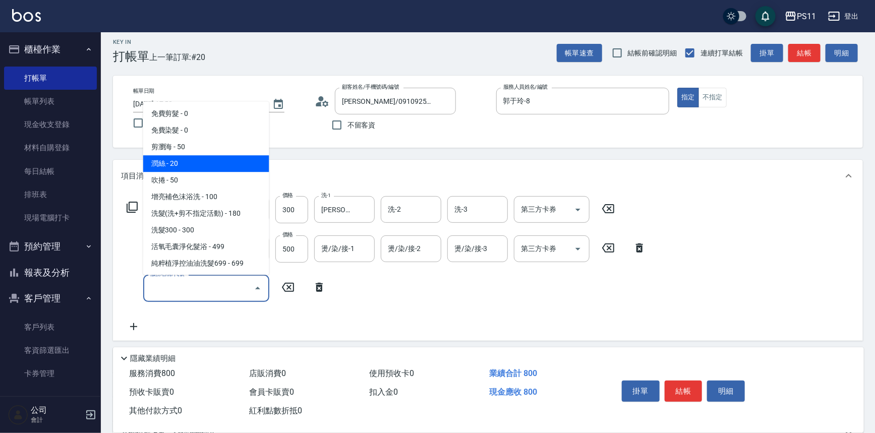
drag, startPoint x: 216, startPoint y: 167, endPoint x: 263, endPoint y: 193, distance: 53.7
click at [220, 170] on span "潤絲 - 20" at bounding box center [206, 164] width 126 height 17
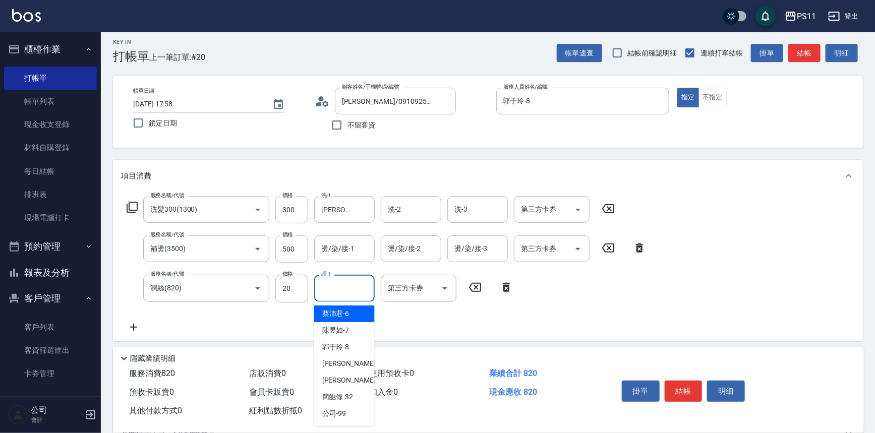
click at [334, 291] on input "護-1" at bounding box center [344, 288] width 51 height 18
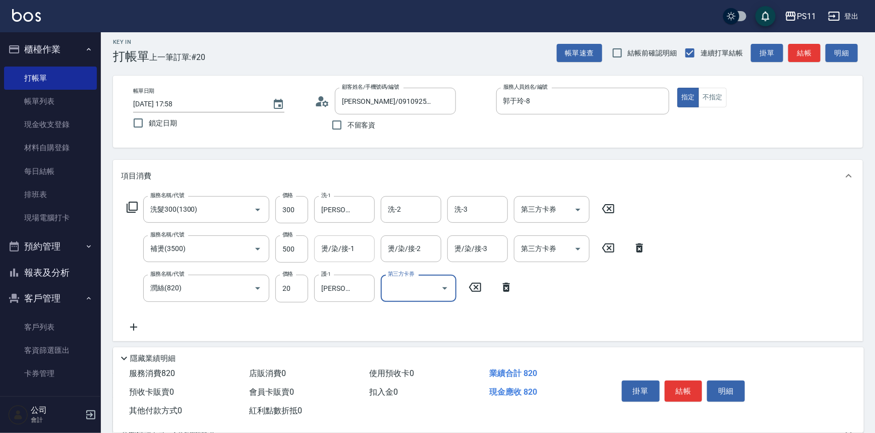
click at [350, 248] on input "燙/染/接-1" at bounding box center [344, 249] width 51 height 18
click at [692, 386] on button "結帳" at bounding box center [683, 391] width 38 height 21
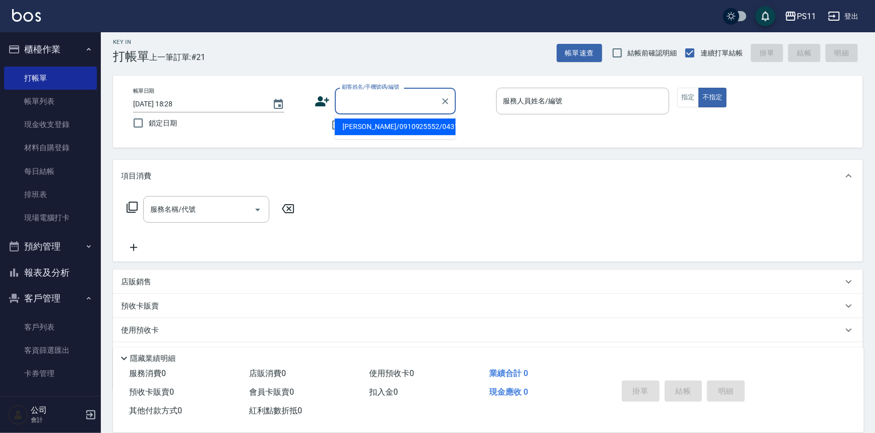
click at [373, 102] on input "顧客姓名/手機號碼/編號" at bounding box center [387, 101] width 97 height 18
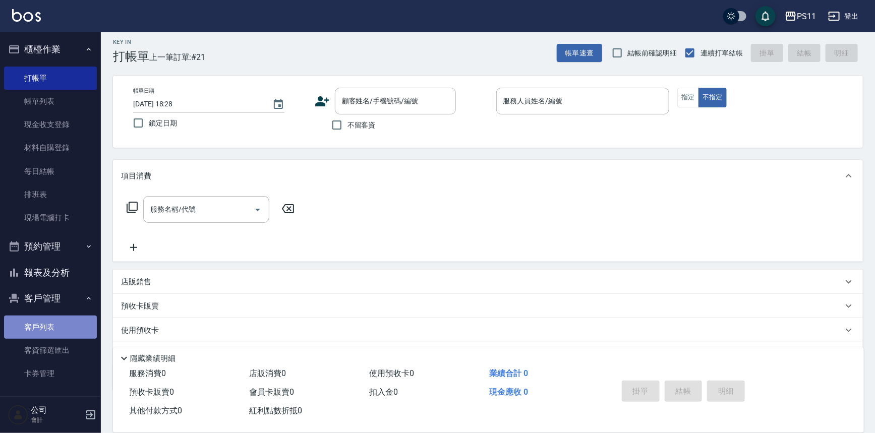
click at [76, 326] on link "客戶列表" at bounding box center [50, 327] width 93 height 23
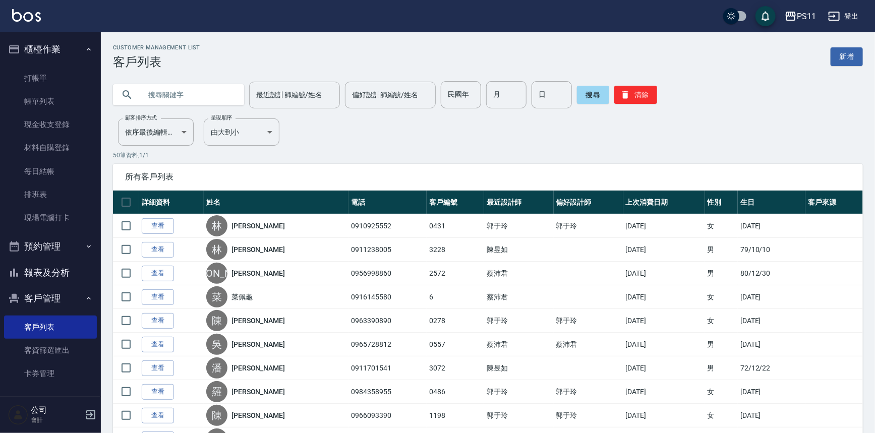
click at [200, 88] on input "text" at bounding box center [188, 94] width 95 height 27
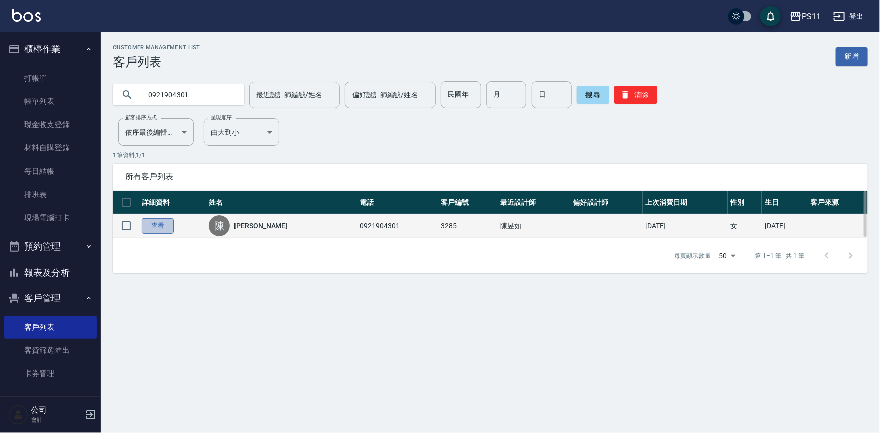
click at [164, 229] on link "查看" at bounding box center [158, 226] width 32 height 16
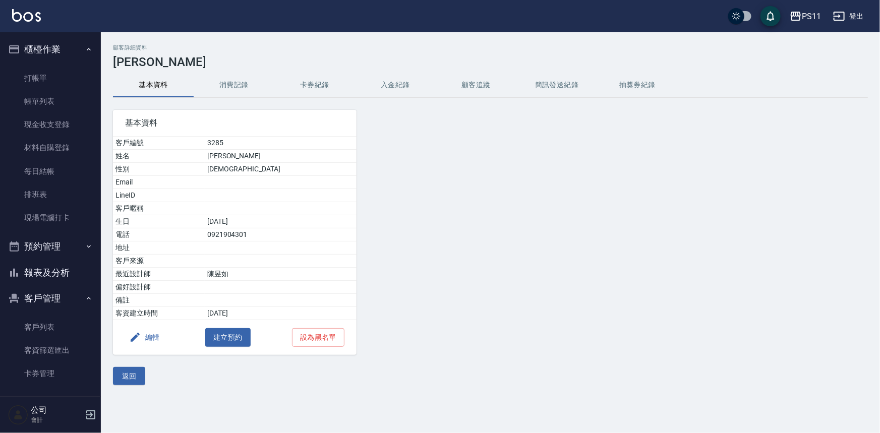
click at [252, 85] on button "消費記錄" at bounding box center [234, 85] width 81 height 24
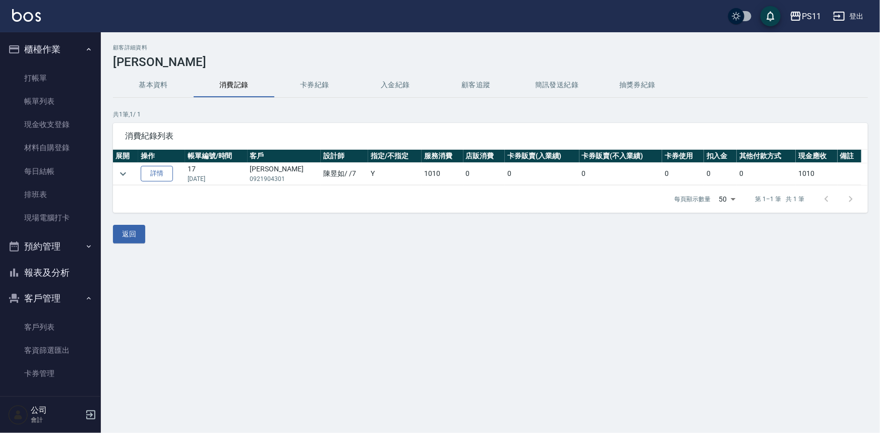
click at [162, 168] on link "詳情" at bounding box center [157, 174] width 32 height 16
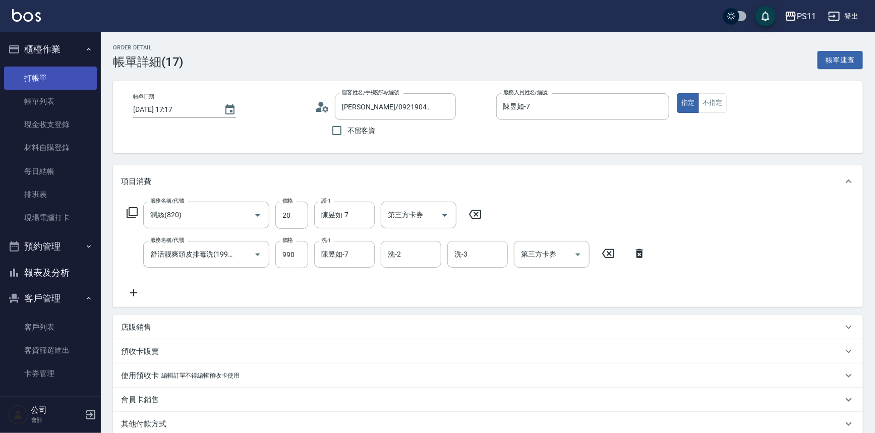
click at [69, 74] on link "打帳單" at bounding box center [50, 78] width 93 height 23
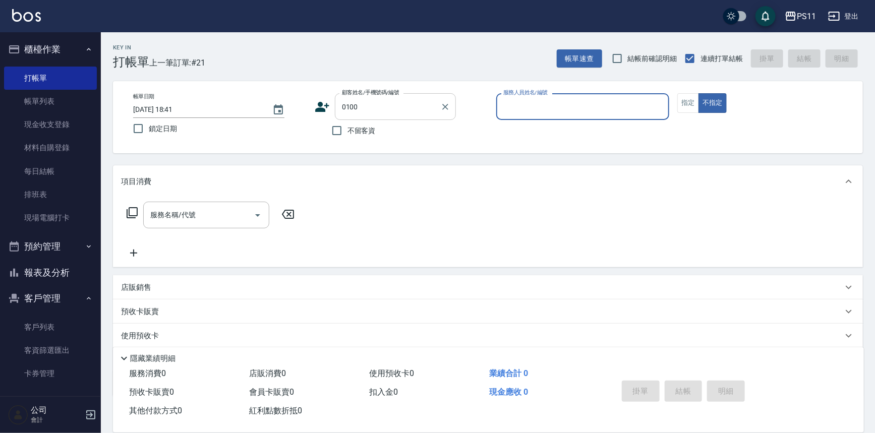
click at [698, 93] on button "不指定" at bounding box center [712, 103] width 28 height 20
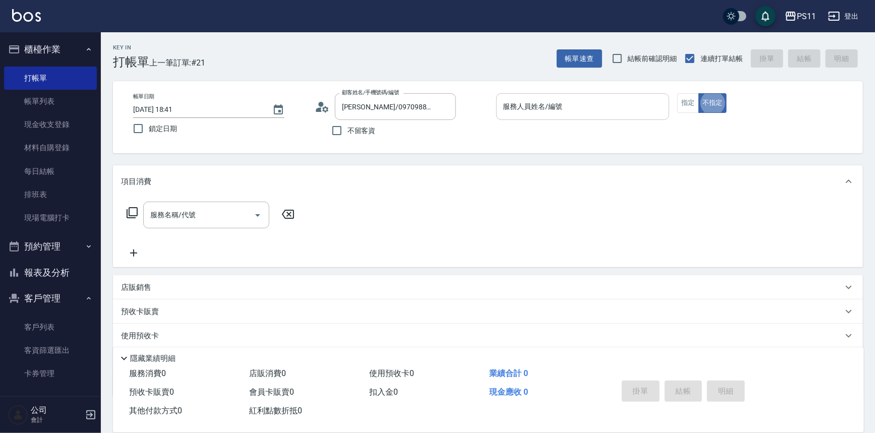
click at [556, 107] on input "服務人員姓名/編號" at bounding box center [583, 107] width 164 height 18
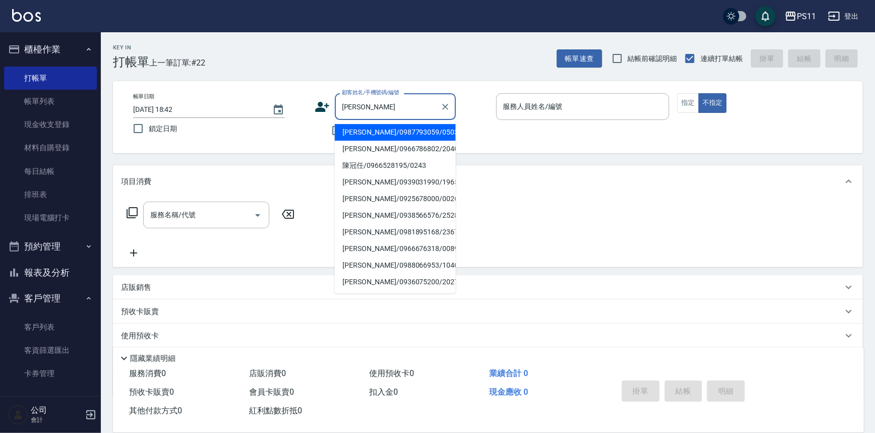
click at [389, 168] on li "陳冠任/0966528195/0243" at bounding box center [395, 165] width 121 height 17
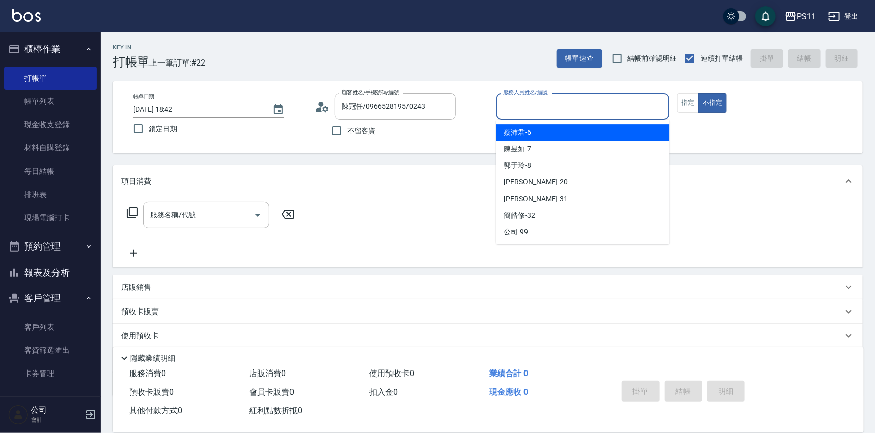
click at [588, 106] on input "服務人員姓名/編號" at bounding box center [583, 107] width 164 height 18
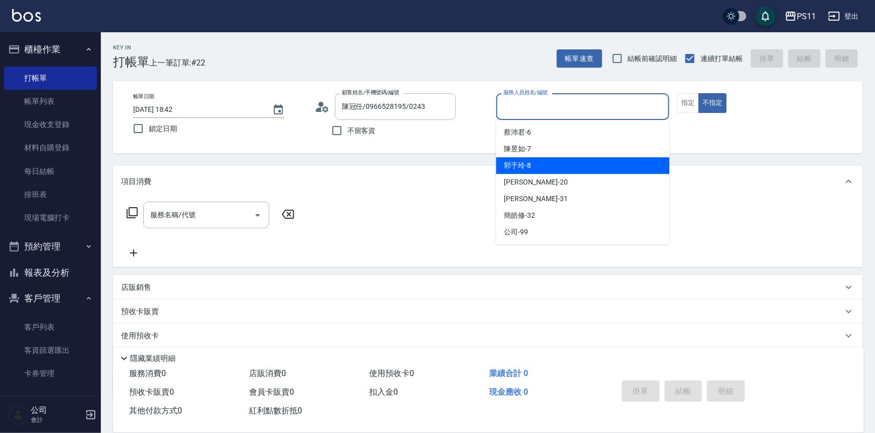
click at [580, 159] on div "郭于玲 -8" at bounding box center [582, 165] width 173 height 17
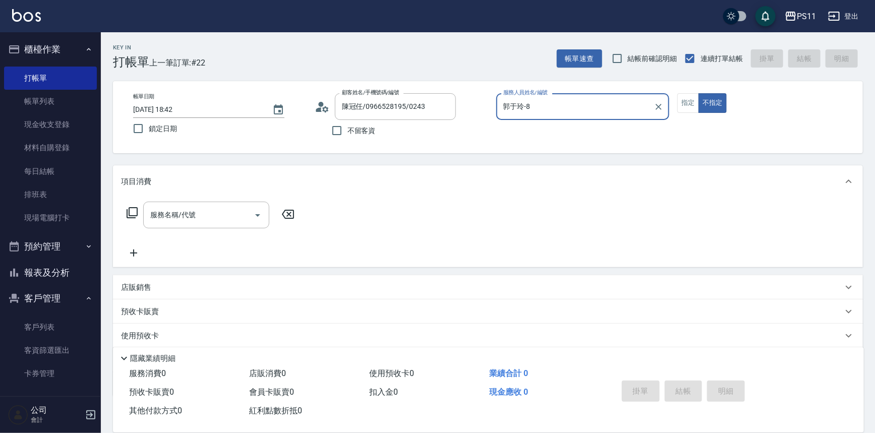
click at [684, 100] on button "指定" at bounding box center [688, 103] width 22 height 20
click at [133, 212] on icon at bounding box center [132, 213] width 12 height 12
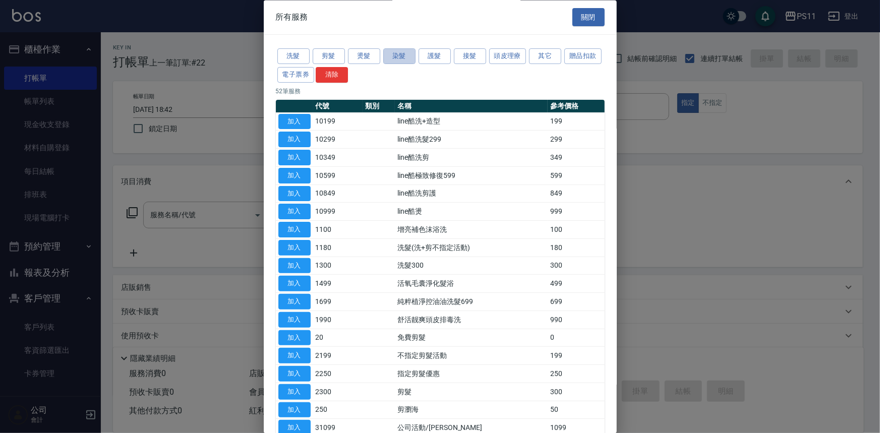
drag, startPoint x: 387, startPoint y: 55, endPoint x: 393, endPoint y: 57, distance: 6.6
click at [387, 55] on button "染髮" at bounding box center [399, 57] width 32 height 16
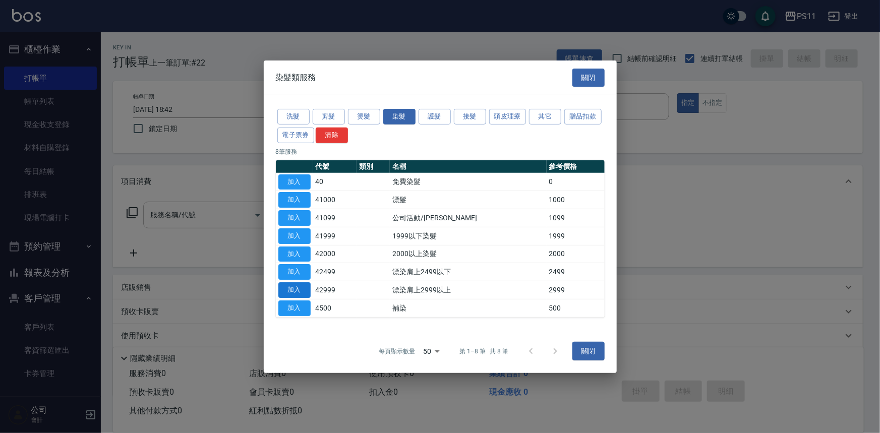
click at [293, 288] on button "加入" at bounding box center [294, 290] width 32 height 16
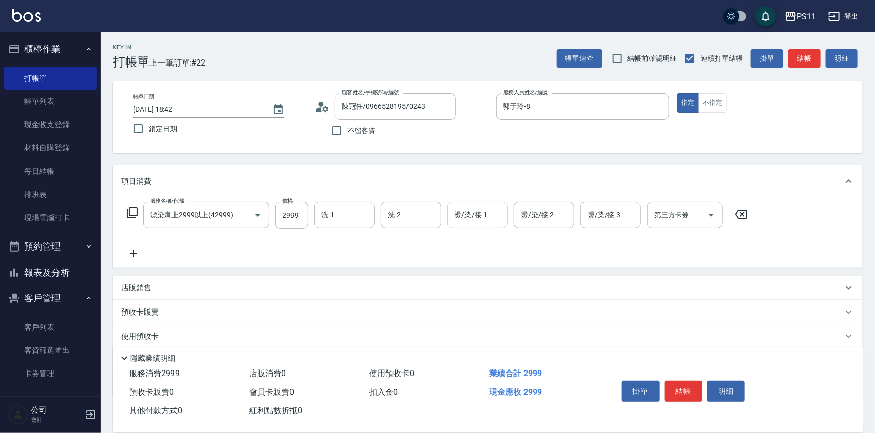
click at [480, 221] on input "燙/染/接-1" at bounding box center [477, 215] width 51 height 18
click at [340, 212] on input "洗-1" at bounding box center [344, 215] width 51 height 18
click at [282, 218] on input "2999" at bounding box center [291, 215] width 33 height 27
click at [142, 255] on icon at bounding box center [133, 253] width 25 height 12
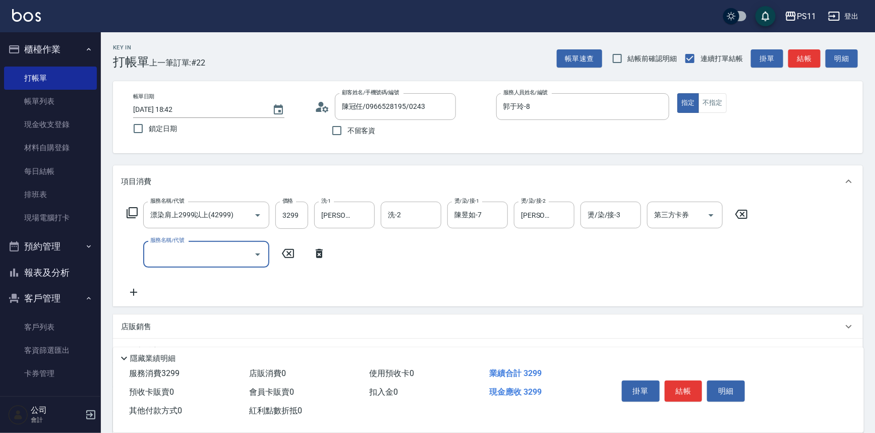
click at [197, 260] on input "服務名稱/代號" at bounding box center [199, 254] width 102 height 18
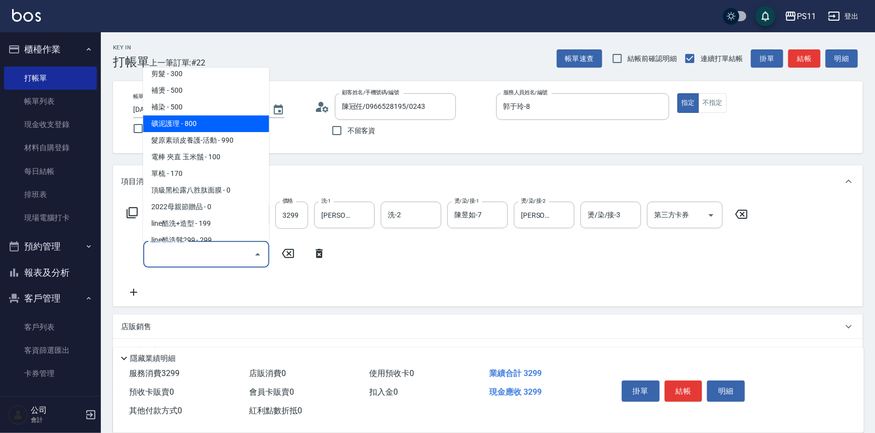
scroll to position [183, 0]
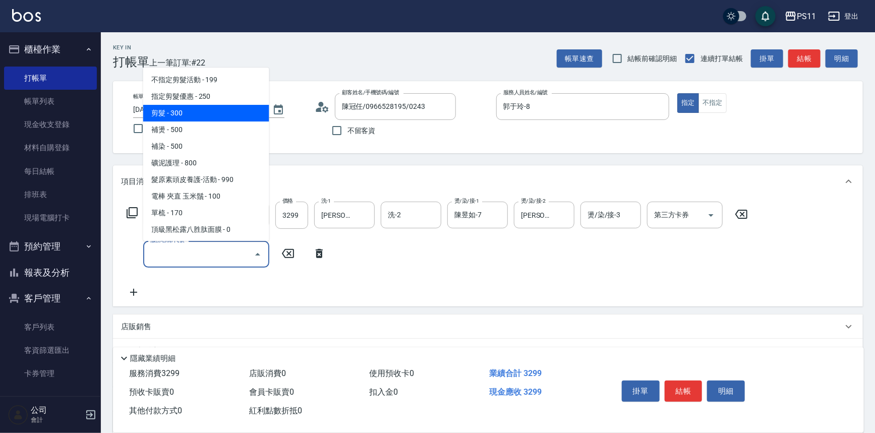
click at [208, 112] on span "剪髮 - 300" at bounding box center [206, 113] width 126 height 17
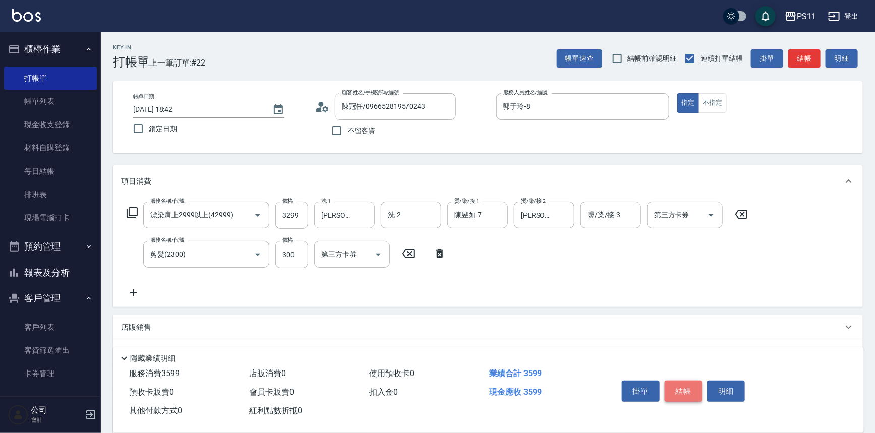
click at [682, 390] on button "結帳" at bounding box center [683, 391] width 38 height 21
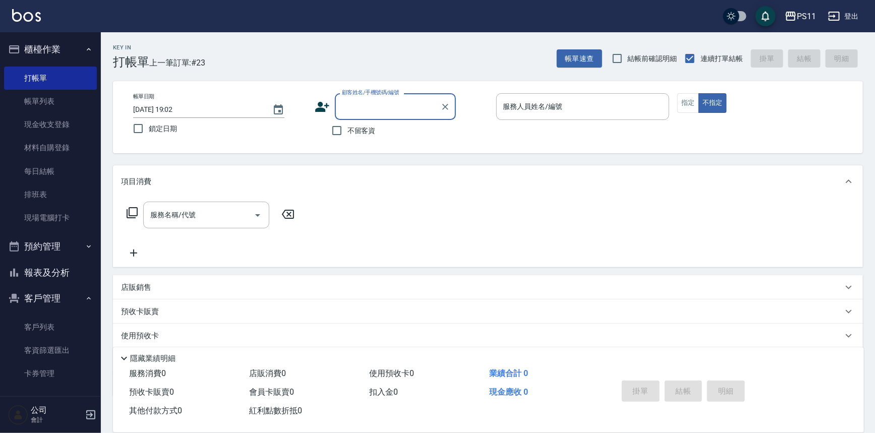
click at [58, 278] on button "報表及分析" at bounding box center [50, 273] width 93 height 26
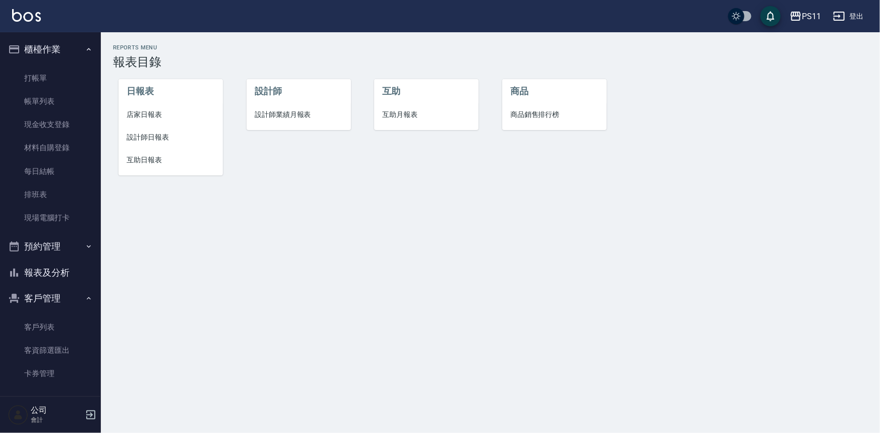
click at [141, 164] on span "互助日報表" at bounding box center [171, 160] width 88 height 11
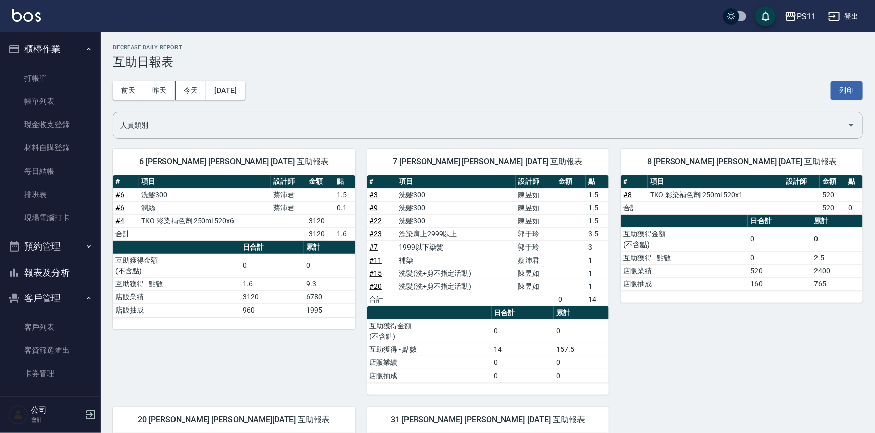
click at [494, 288] on td "洗髮(洗+剪不指定活動)" at bounding box center [455, 286] width 119 height 13
click at [500, 317] on th "日合計" at bounding box center [522, 312] width 63 height 13
click at [755, 319] on div "8 [PERSON_NAME] [PERSON_NAME] [DATE] 互助報表 # 項目 設計師 金額 點 # 8 TKO-彩染補色劑 250ml 520…" at bounding box center [735, 266] width 254 height 258
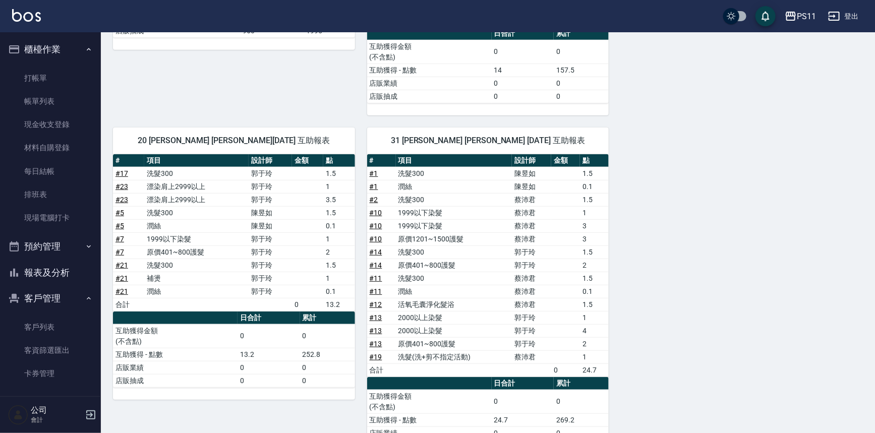
scroll to position [321, 0]
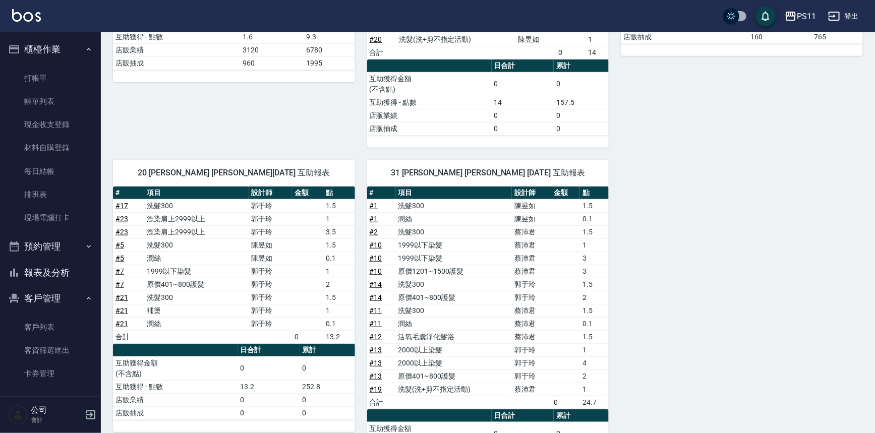
drag, startPoint x: 728, startPoint y: 339, endPoint x: 732, endPoint y: 291, distance: 48.1
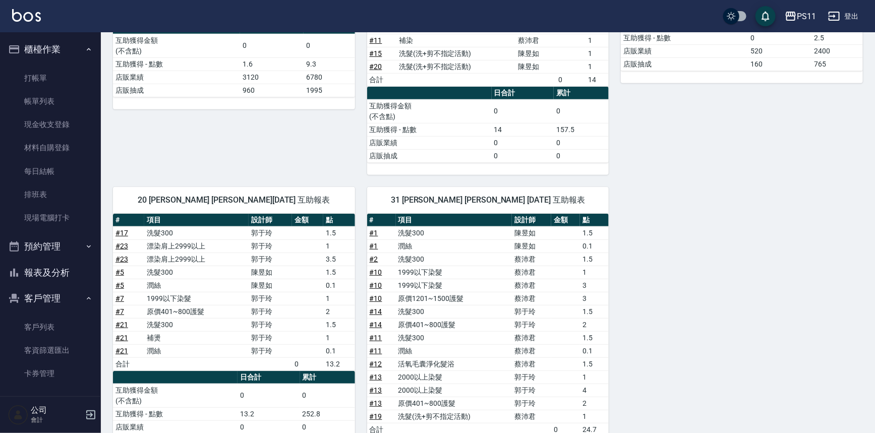
drag, startPoint x: 670, startPoint y: 300, endPoint x: 662, endPoint y: 247, distance: 53.5
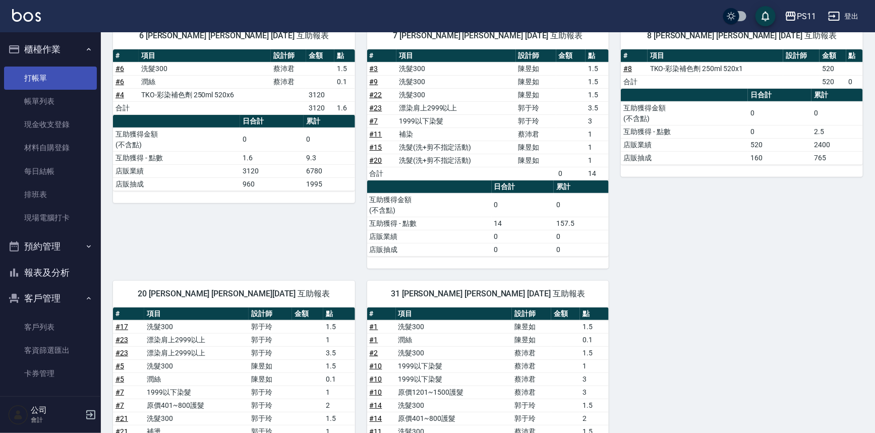
scroll to position [0, 0]
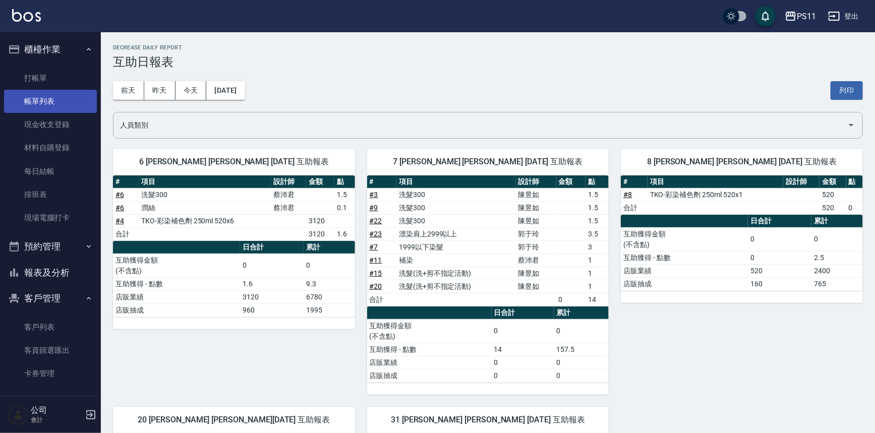
click at [72, 103] on link "帳單列表" at bounding box center [50, 101] width 93 height 23
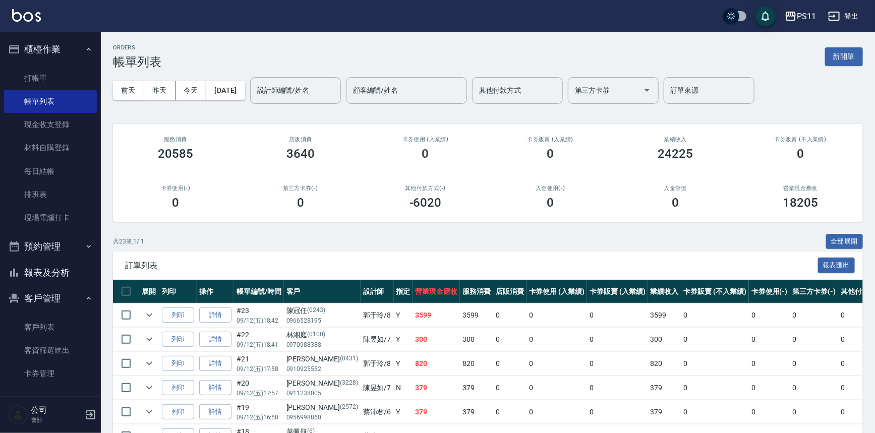
click at [322, 93] on input "設計師編號/姓名" at bounding box center [296, 91] width 82 height 18
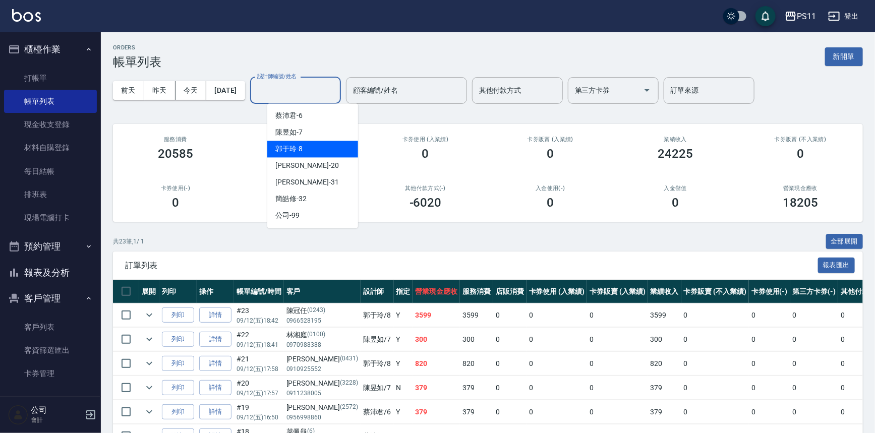
click at [321, 152] on div "郭于玲 -8" at bounding box center [312, 149] width 91 height 17
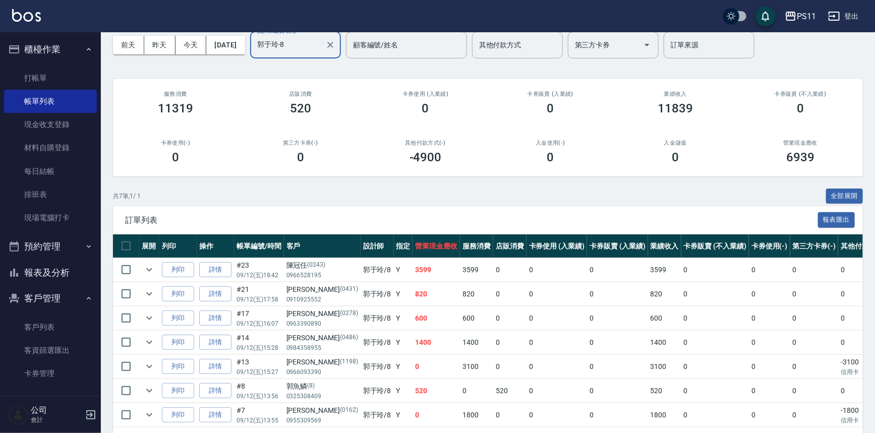
scroll to position [85, 0]
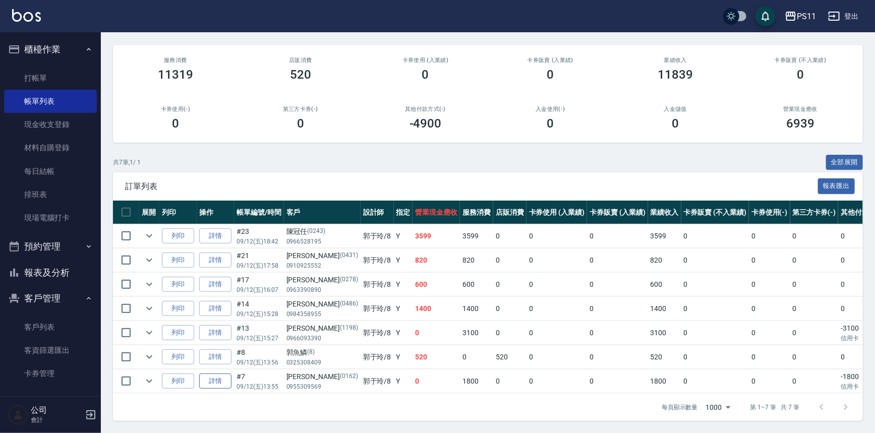
click at [216, 373] on link "詳情" at bounding box center [215, 381] width 32 height 16
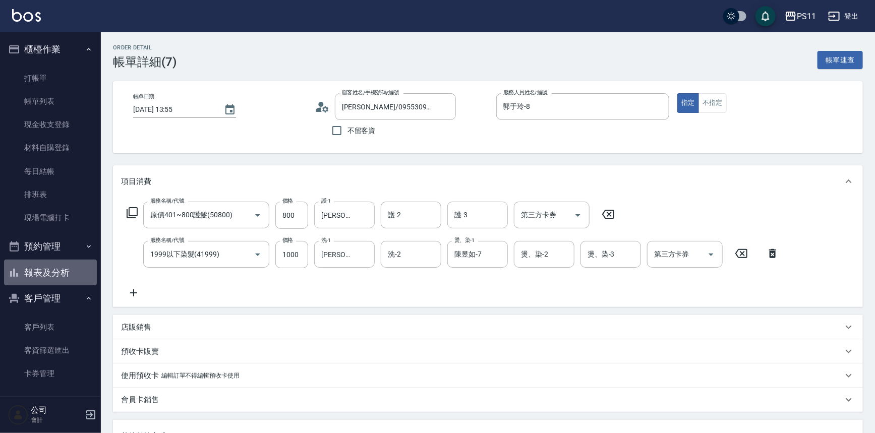
click at [60, 272] on button "報表及分析" at bounding box center [50, 273] width 93 height 26
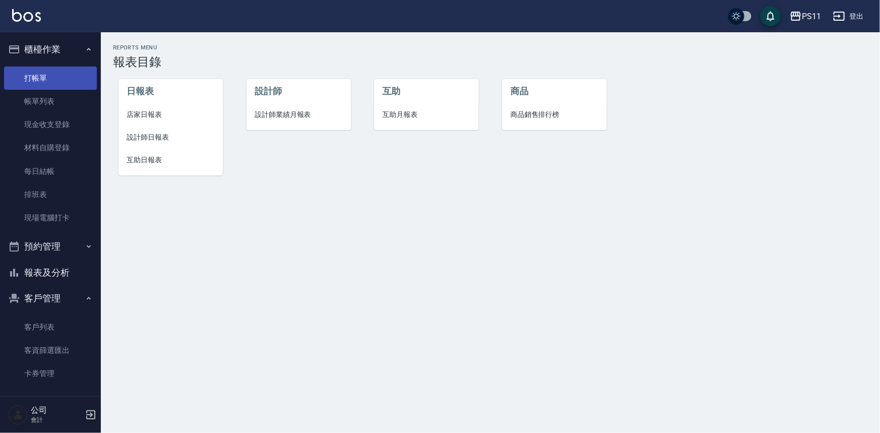
click at [47, 76] on link "打帳單" at bounding box center [50, 78] width 93 height 23
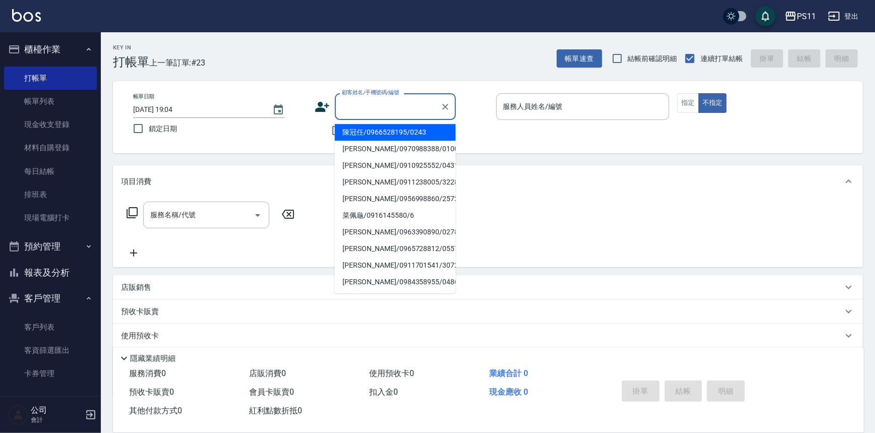
click at [408, 109] on input "顧客姓名/手機號碼/編號" at bounding box center [387, 107] width 97 height 18
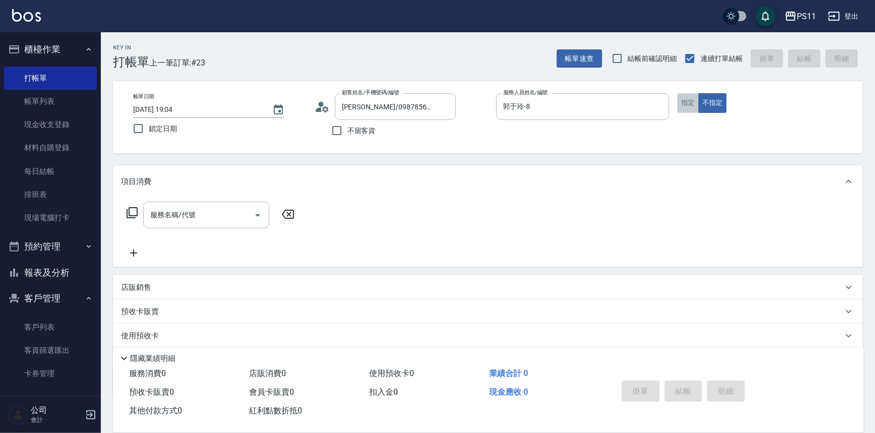
click at [693, 109] on button "指定" at bounding box center [688, 103] width 22 height 20
click at [133, 212] on icon at bounding box center [132, 213] width 12 height 12
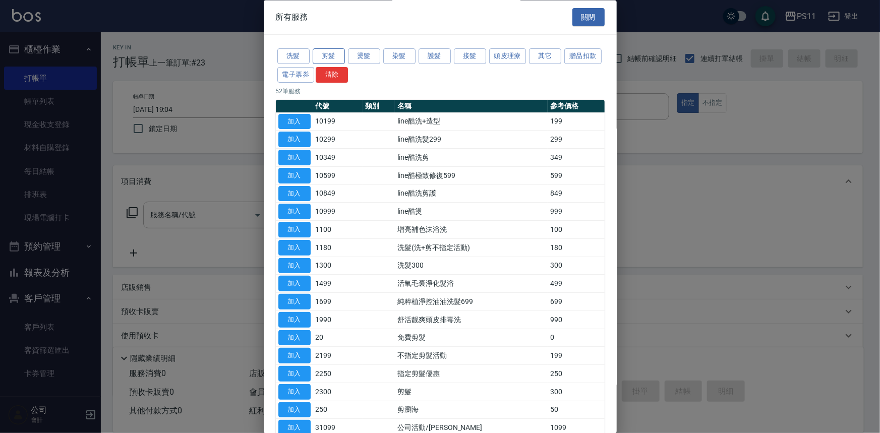
click at [335, 62] on button "剪髮" at bounding box center [329, 57] width 32 height 16
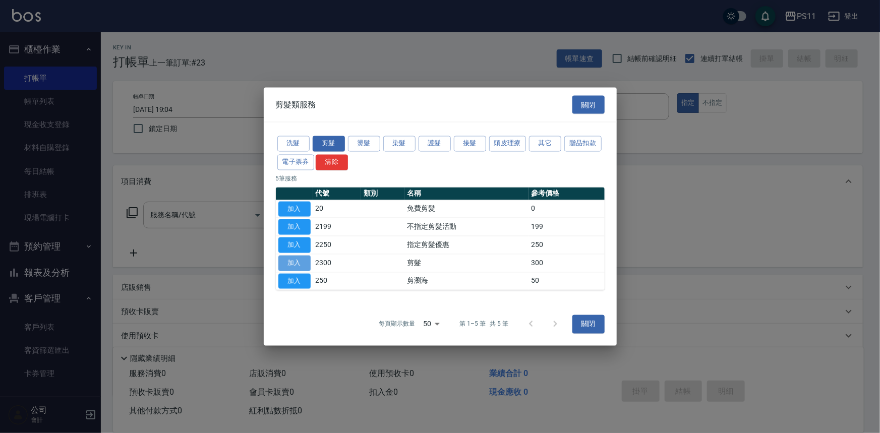
click at [300, 263] on button "加入" at bounding box center [294, 263] width 32 height 16
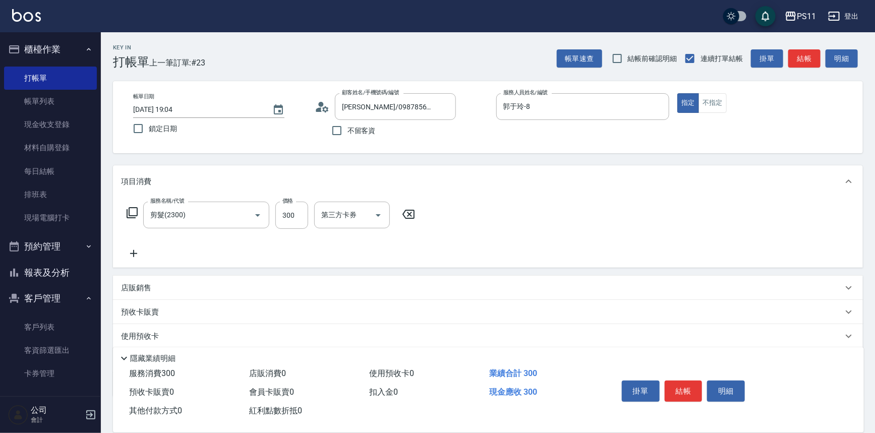
click at [139, 249] on icon at bounding box center [133, 253] width 25 height 12
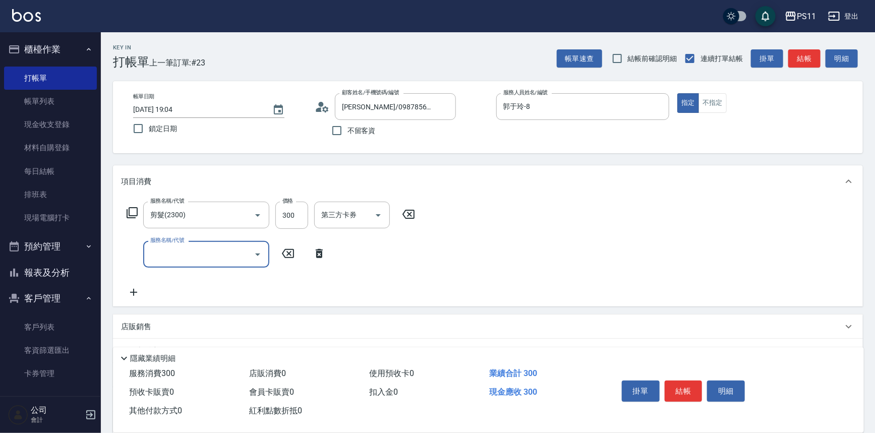
click at [229, 254] on input "服務名稱/代號" at bounding box center [199, 254] width 102 height 18
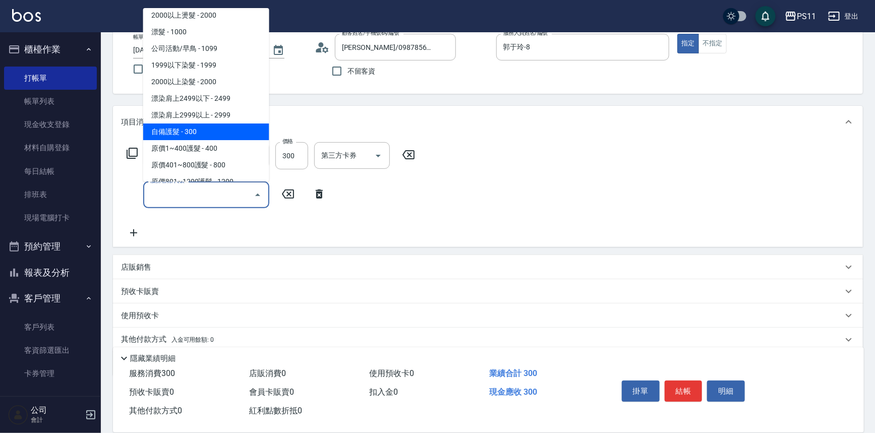
scroll to position [97, 0]
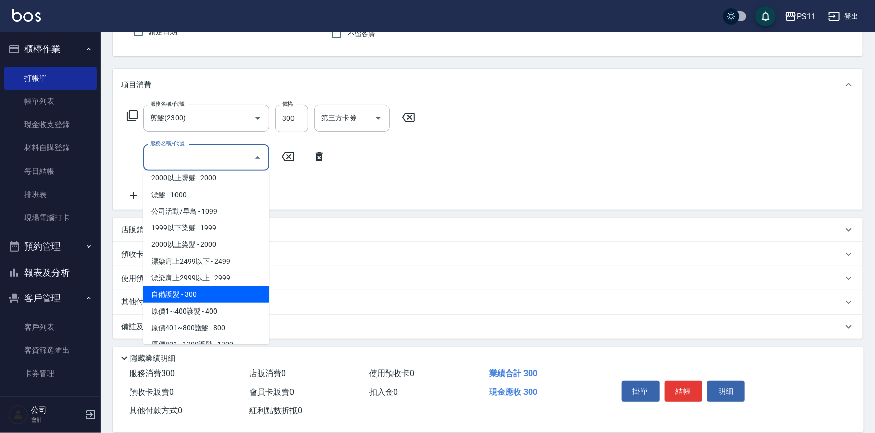
click at [357, 322] on div "備註及來源" at bounding box center [481, 327] width 721 height 11
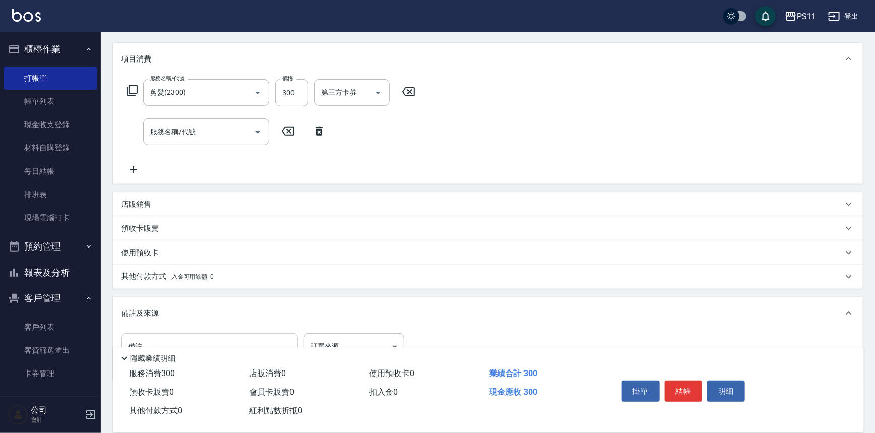
scroll to position [165, 0]
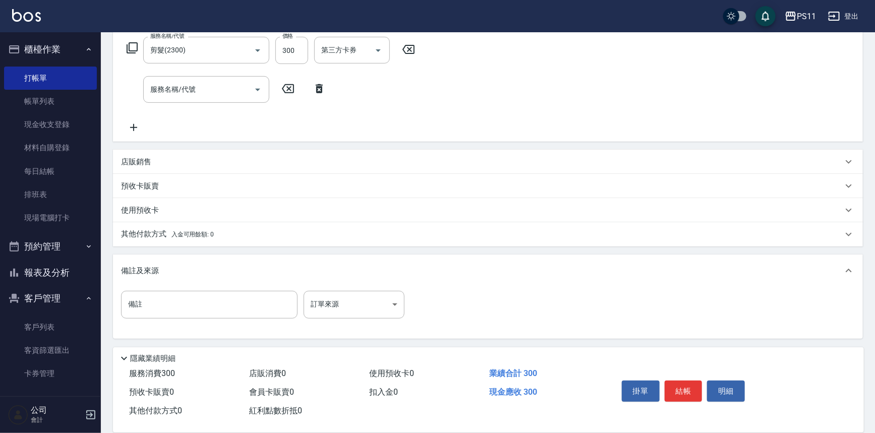
click at [150, 228] on div "其他付款方式 入金可用餘額: 0" at bounding box center [488, 234] width 750 height 24
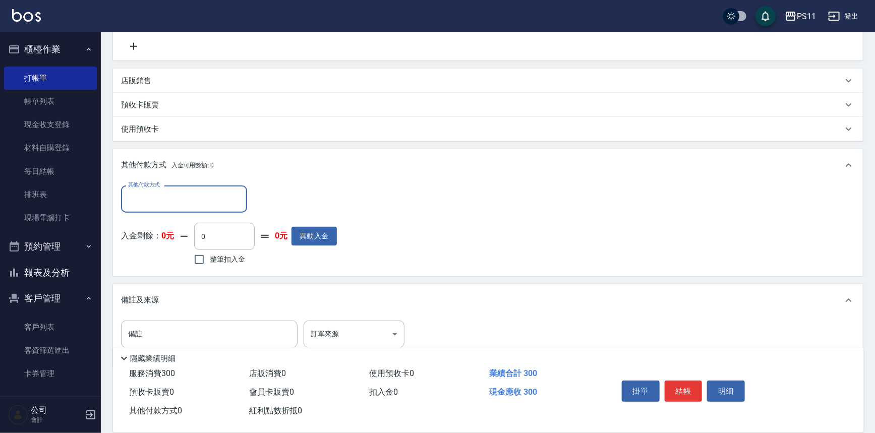
scroll to position [275, 0]
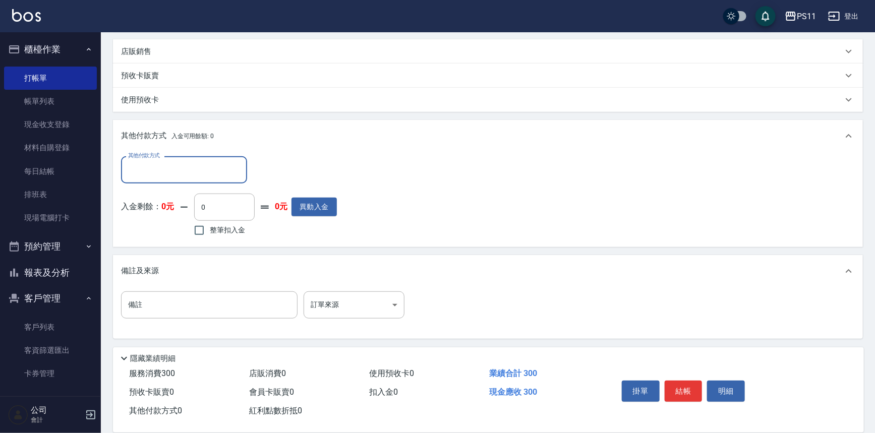
click at [146, 53] on p "店販銷售" at bounding box center [136, 51] width 30 height 11
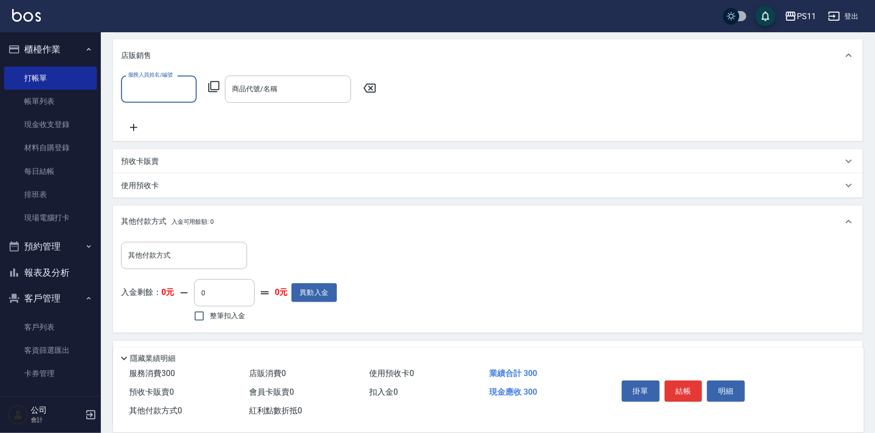
scroll to position [0, 0]
click at [135, 156] on p "預收卡販賣" at bounding box center [140, 161] width 38 height 11
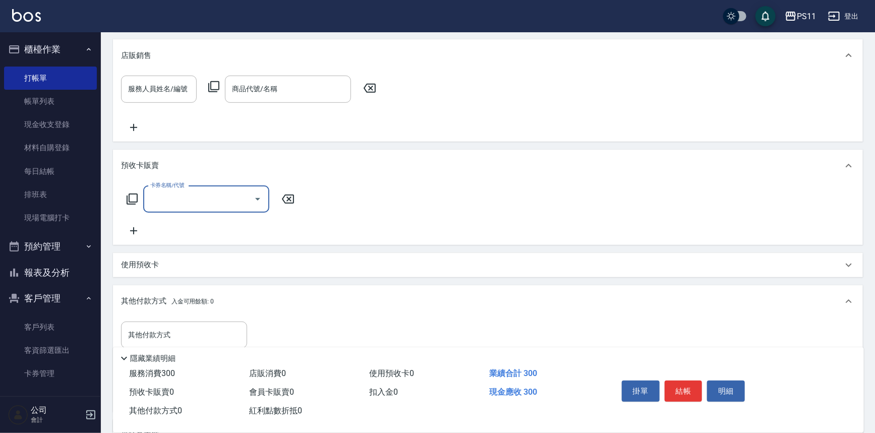
click at [173, 201] on input "卡券名稱/代號" at bounding box center [199, 200] width 102 height 18
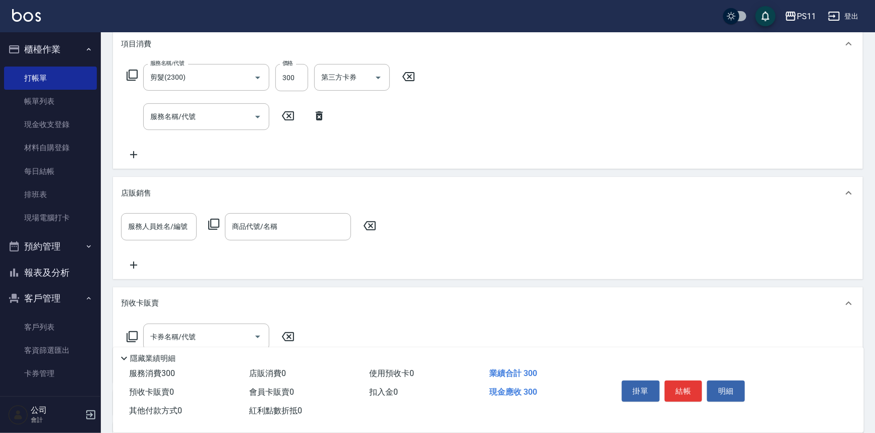
click at [467, 215] on div "服務人員姓名/編號 服務人員姓名/編號 商品代號/名稱 商品代號/名稱" at bounding box center [487, 241] width 733 height 57
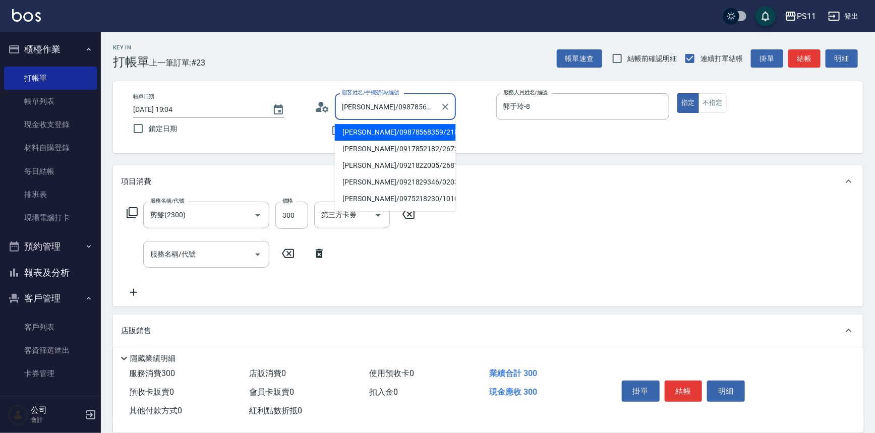
drag, startPoint x: 425, startPoint y: 103, endPoint x: 435, endPoint y: 106, distance: 9.9
click at [425, 104] on input "[PERSON_NAME]/09878568359/2182" at bounding box center [387, 107] width 97 height 18
click at [446, 107] on icon "Clear" at bounding box center [445, 107] width 6 height 6
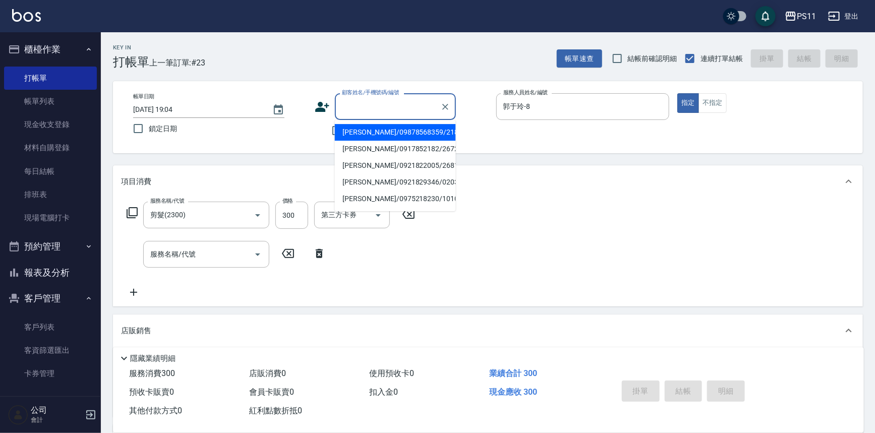
click at [419, 106] on input "顧客姓名/手機號碼/編號" at bounding box center [387, 107] width 97 height 18
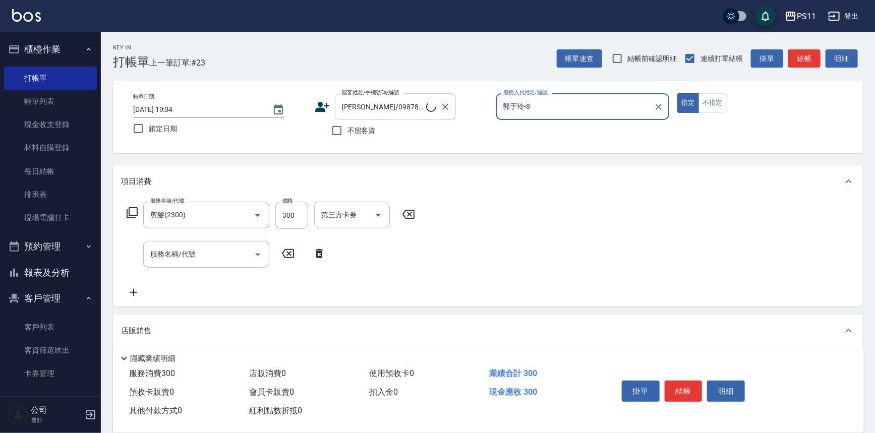
click at [443, 106] on icon "Clear" at bounding box center [445, 107] width 10 height 10
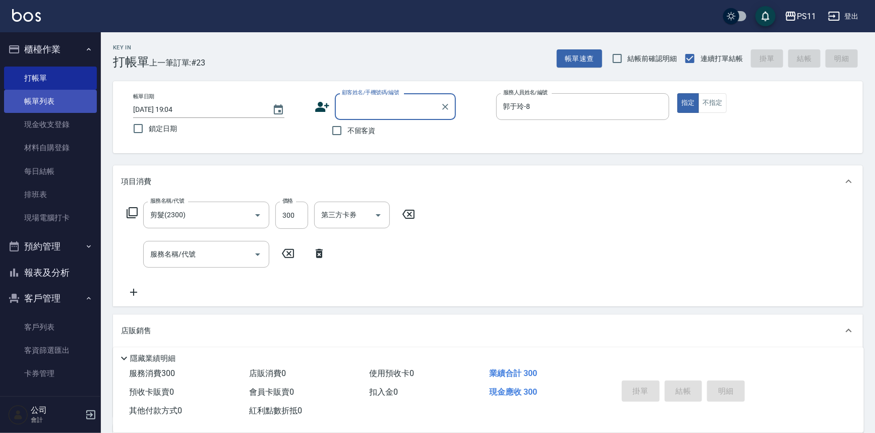
click at [54, 100] on link "帳單列表" at bounding box center [50, 101] width 93 height 23
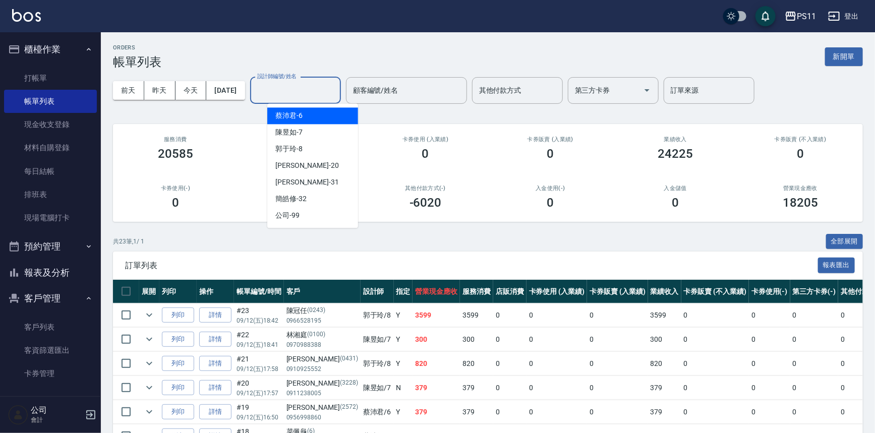
click at [305, 84] on input "設計師編號/姓名" at bounding box center [296, 91] width 82 height 18
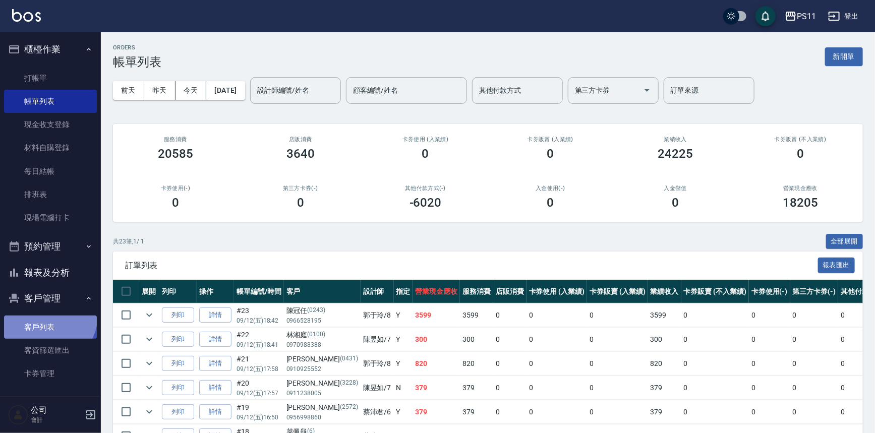
click at [43, 316] on link "客戶列表" at bounding box center [50, 327] width 93 height 23
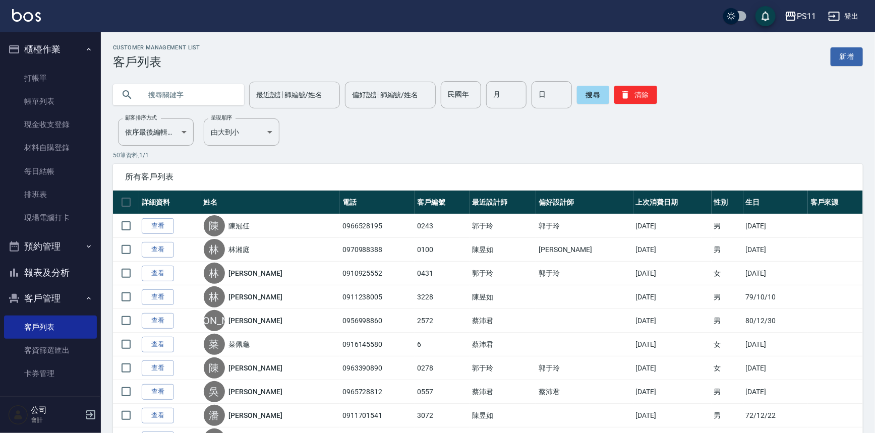
click at [193, 99] on input "text" at bounding box center [188, 94] width 95 height 27
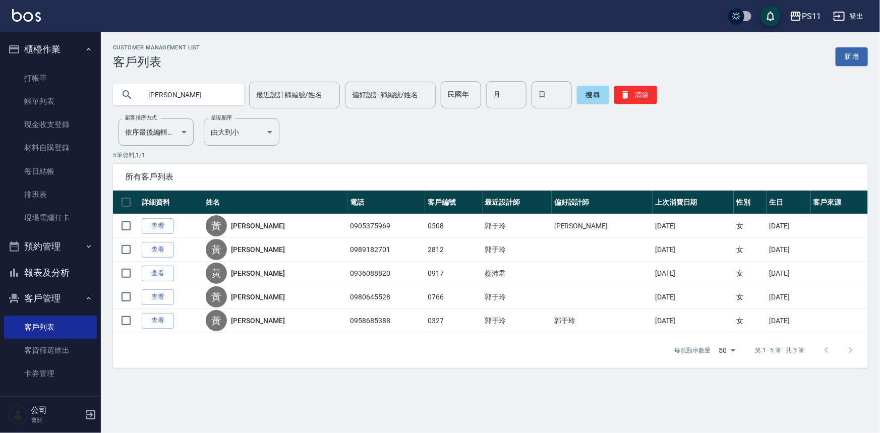
click at [42, 66] on ul "打帳單 帳單列表 現金收支登錄 材料自購登錄 每日結帳 排班表 現場電腦打卡" at bounding box center [50, 148] width 93 height 171
click at [42, 70] on link "打帳單" at bounding box center [50, 78] width 93 height 23
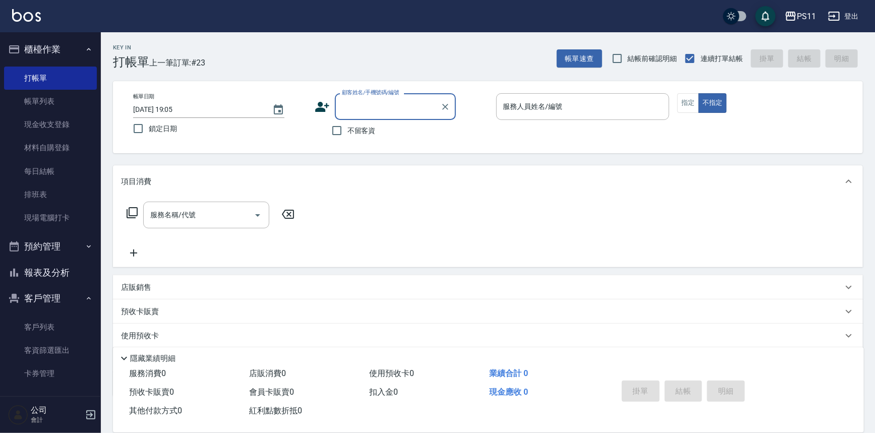
click at [388, 113] on input "顧客姓名/手機號碼/編號" at bounding box center [387, 107] width 97 height 18
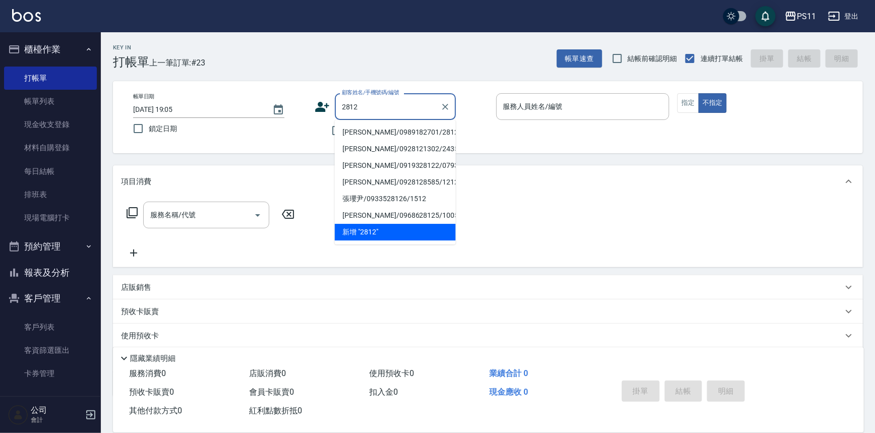
click at [385, 127] on li "[PERSON_NAME]/0989182701/2812" at bounding box center [395, 132] width 121 height 17
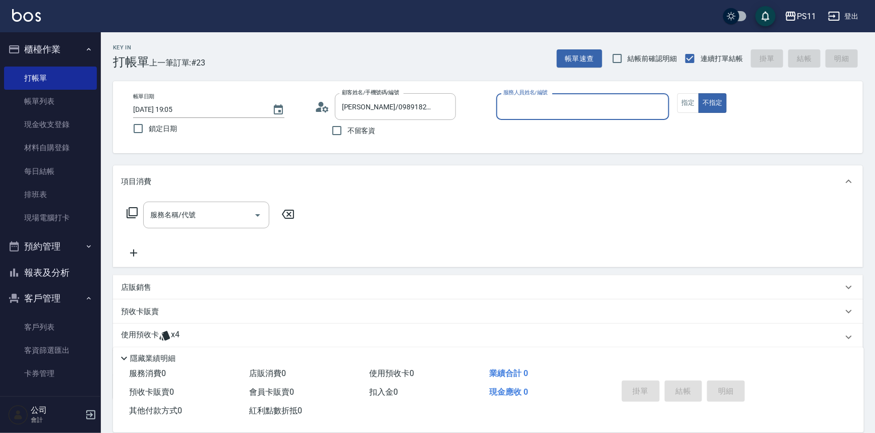
click at [565, 100] on input "服務人員姓名/編號" at bounding box center [583, 107] width 164 height 18
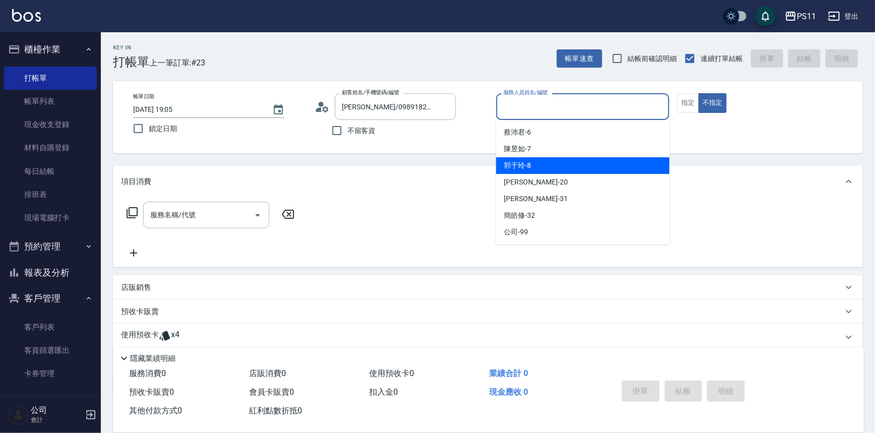
click at [546, 161] on div "郭于玲 -8" at bounding box center [582, 165] width 173 height 17
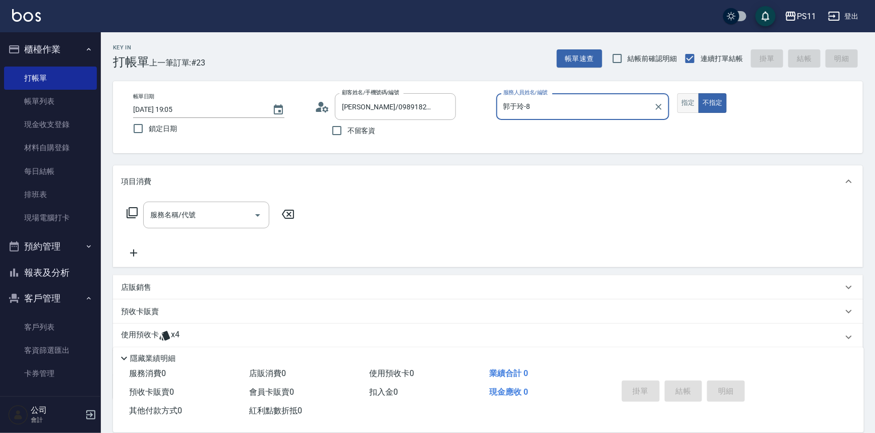
click at [683, 99] on button "指定" at bounding box center [688, 103] width 22 height 20
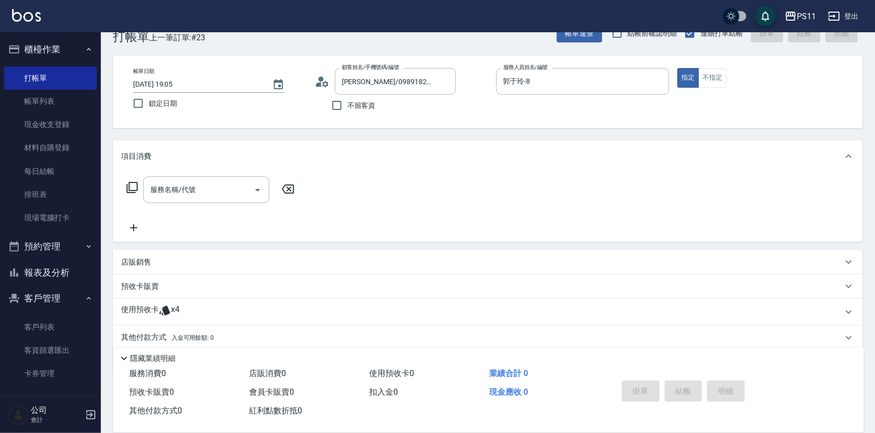
scroll to position [60, 0]
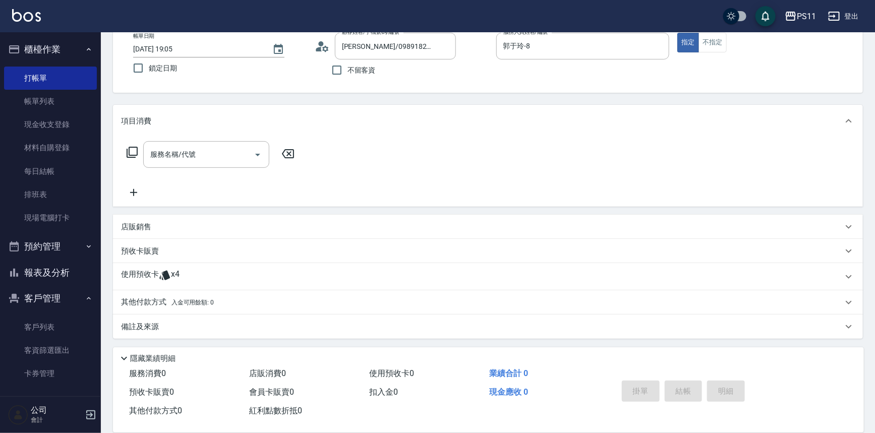
click at [147, 266] on div "使用預收卡 x4" at bounding box center [488, 276] width 750 height 27
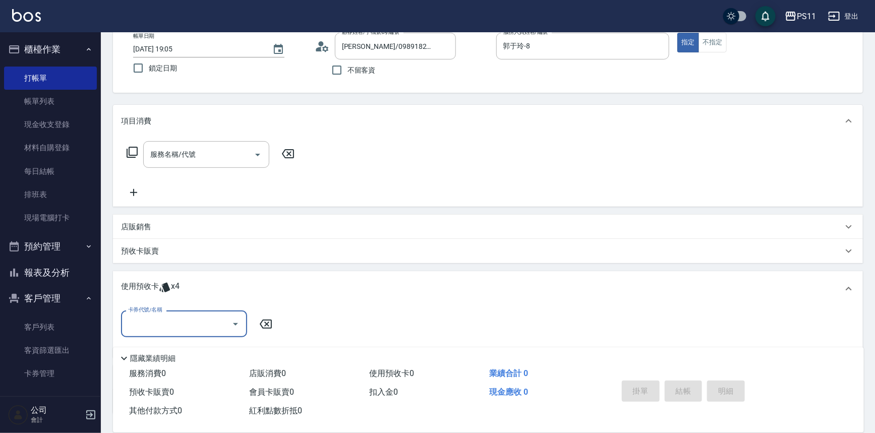
scroll to position [0, 0]
click at [158, 323] on input "卡券代號/名稱" at bounding box center [177, 324] width 102 height 18
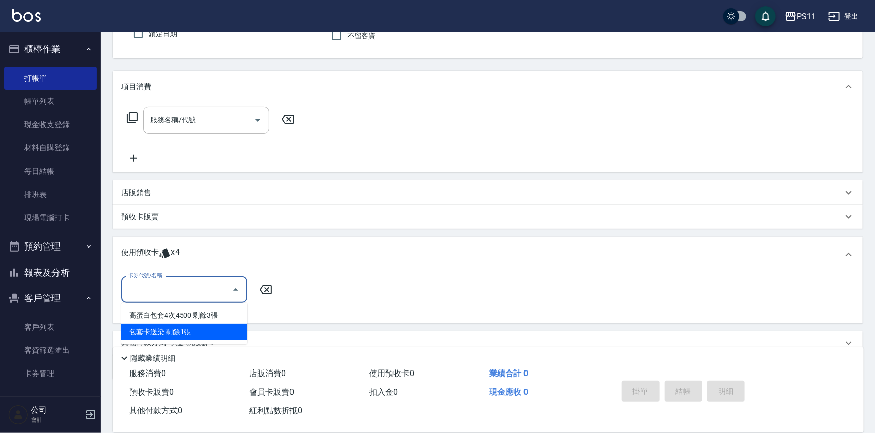
scroll to position [136, 0]
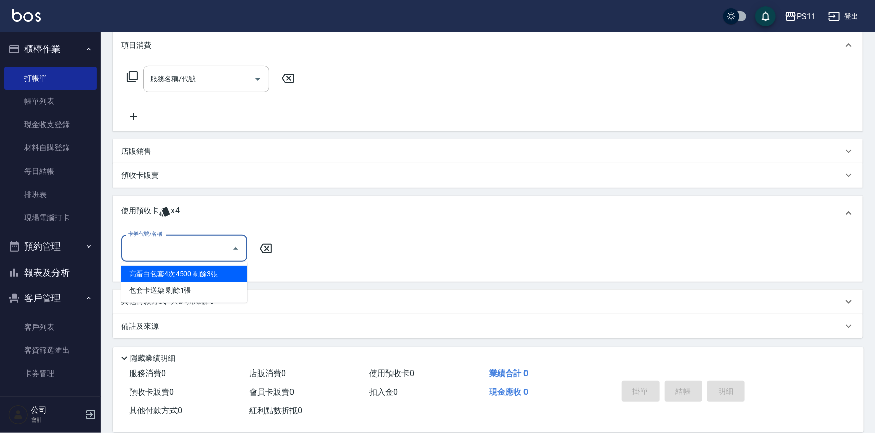
click at [209, 275] on div "高蛋白包套4次4500 剩餘3張" at bounding box center [184, 274] width 126 height 17
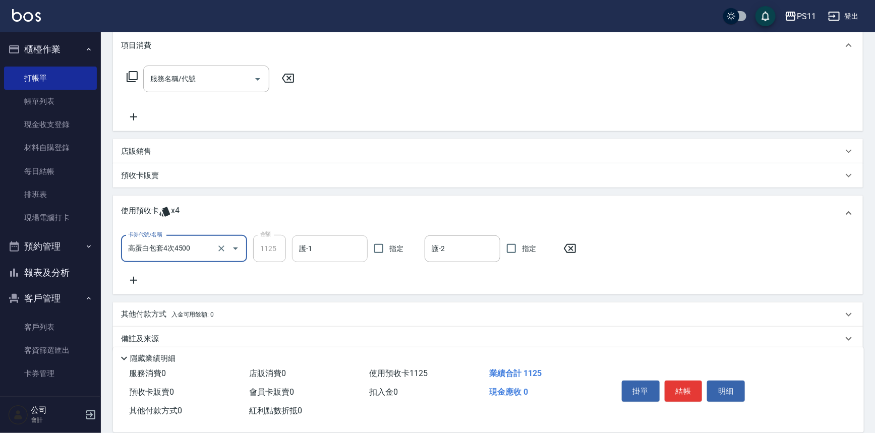
click at [328, 237] on div "護-1" at bounding box center [330, 248] width 76 height 27
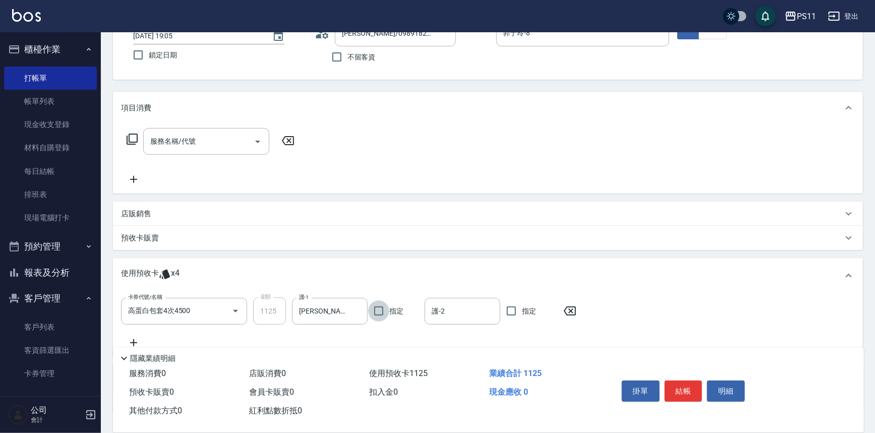
scroll to position [0, 0]
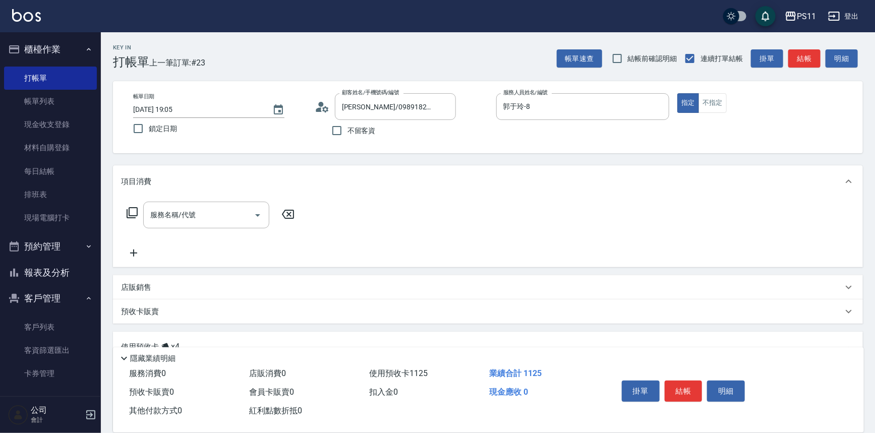
click at [130, 212] on icon at bounding box center [132, 213] width 12 height 12
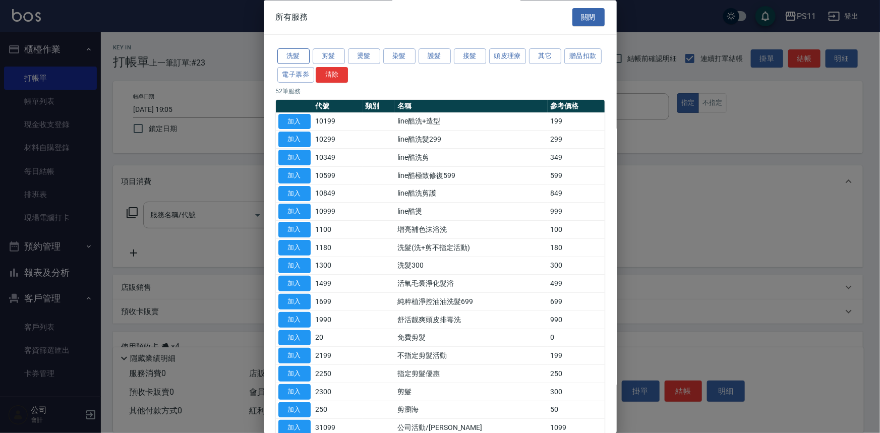
click at [294, 59] on button "洗髮" at bounding box center [293, 57] width 32 height 16
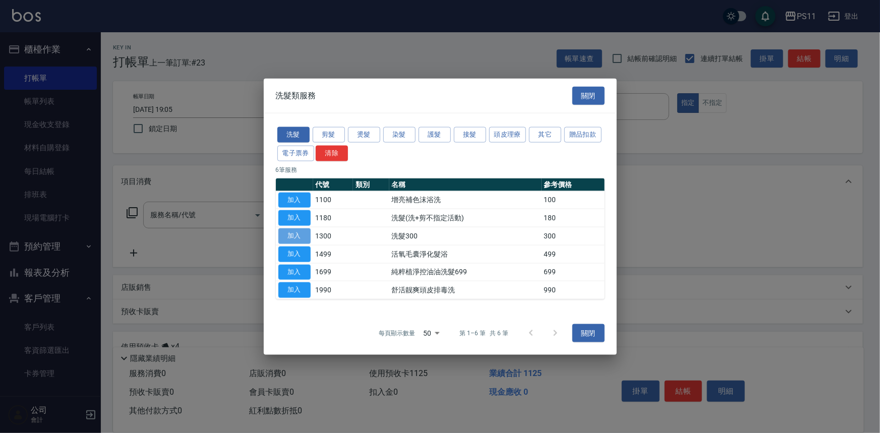
click at [305, 234] on button "加入" at bounding box center [294, 236] width 32 height 16
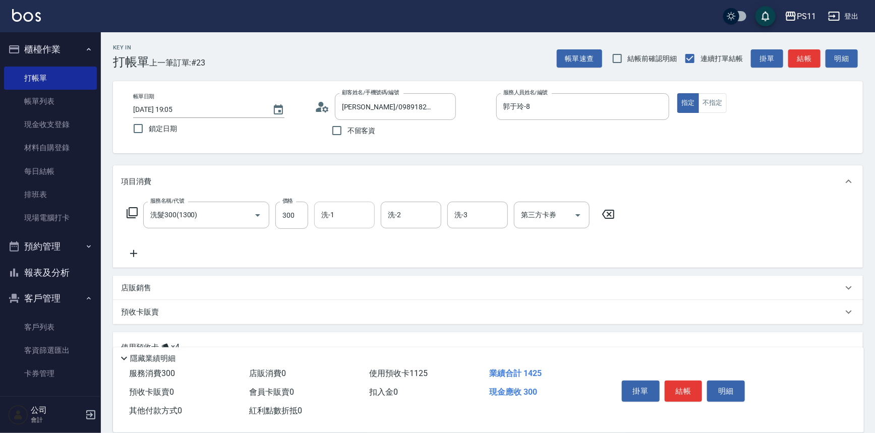
click at [352, 215] on input "洗-1" at bounding box center [344, 215] width 51 height 18
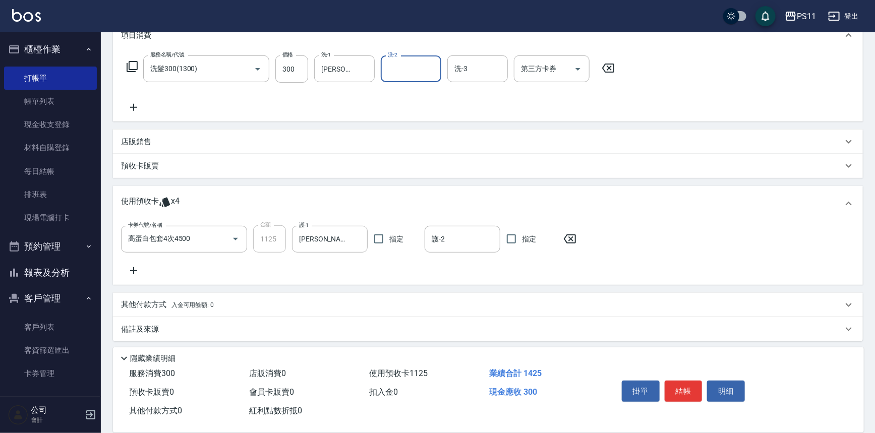
scroll to position [149, 0]
click at [689, 381] on button "結帳" at bounding box center [683, 391] width 38 height 21
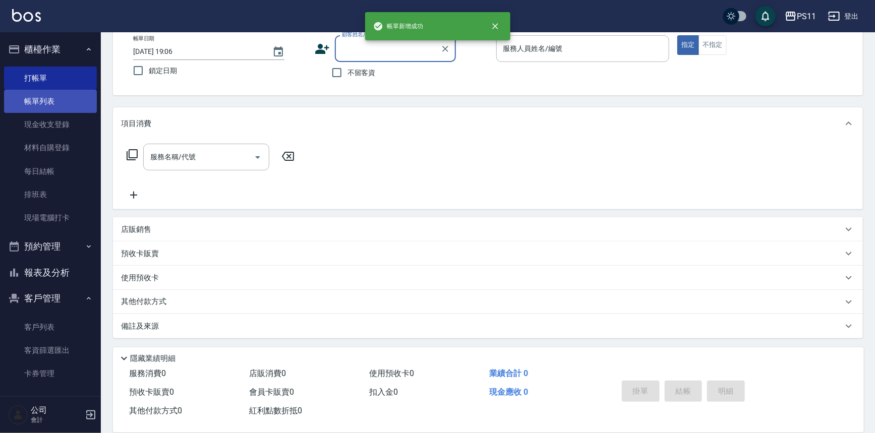
scroll to position [0, 0]
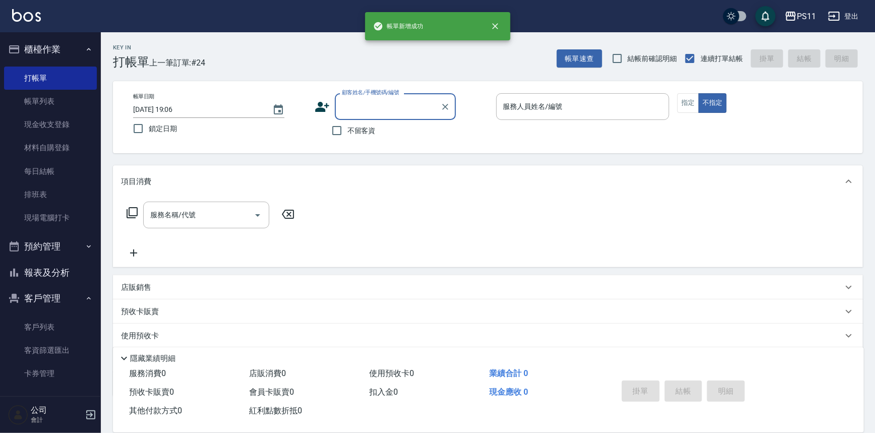
drag, startPoint x: 413, startPoint y: 110, endPoint x: 424, endPoint y: 106, distance: 11.3
click at [416, 106] on input "顧客姓名/手機號碼/編號" at bounding box center [387, 107] width 97 height 18
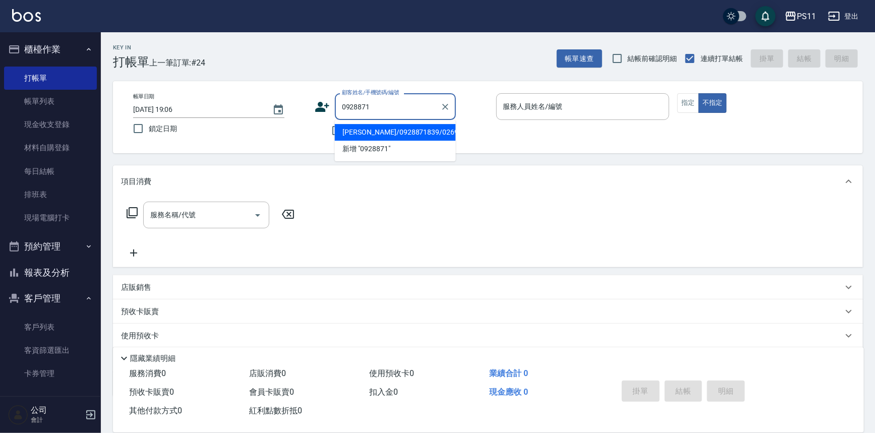
click at [353, 130] on li "[PERSON_NAME]/0928871839/0269" at bounding box center [395, 132] width 121 height 17
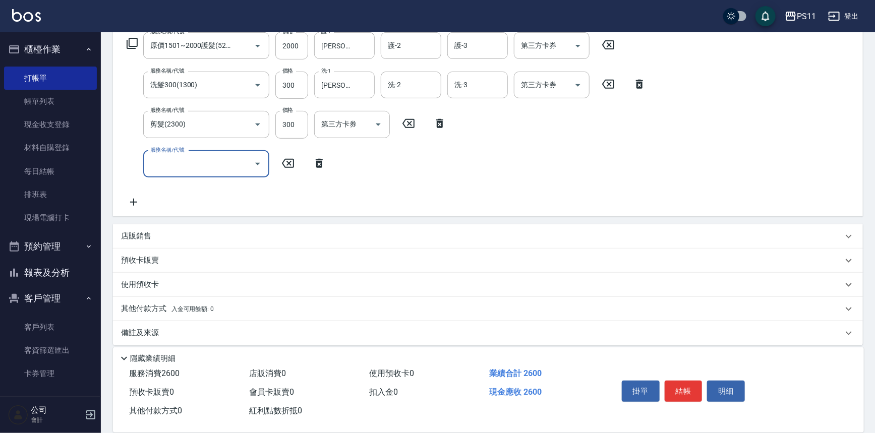
scroll to position [176, 0]
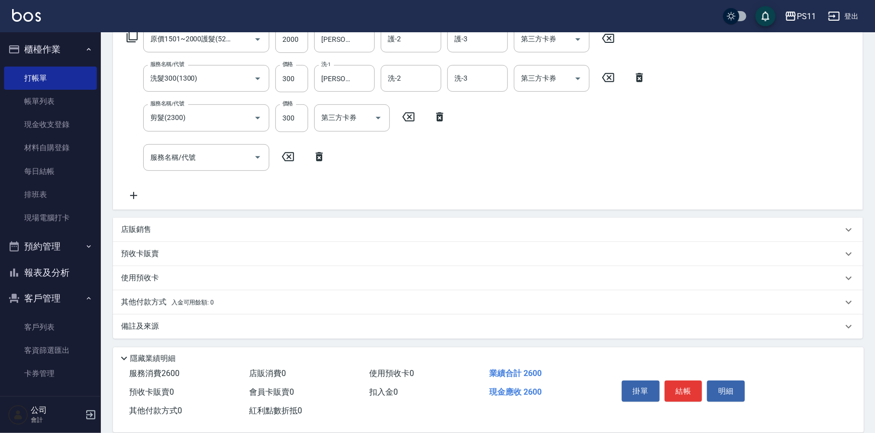
click at [143, 300] on p "其他付款方式 入金可用餘額: 0" at bounding box center [167, 302] width 93 height 11
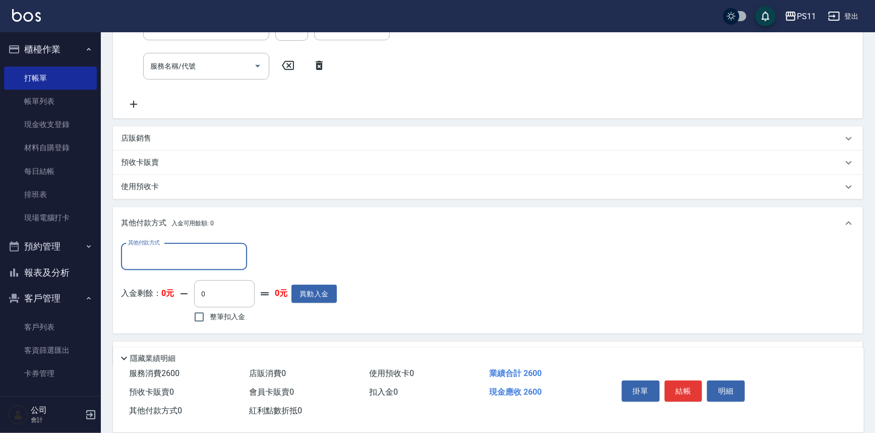
scroll to position [267, 0]
click at [170, 252] on input "其他付款方式" at bounding box center [184, 257] width 117 height 18
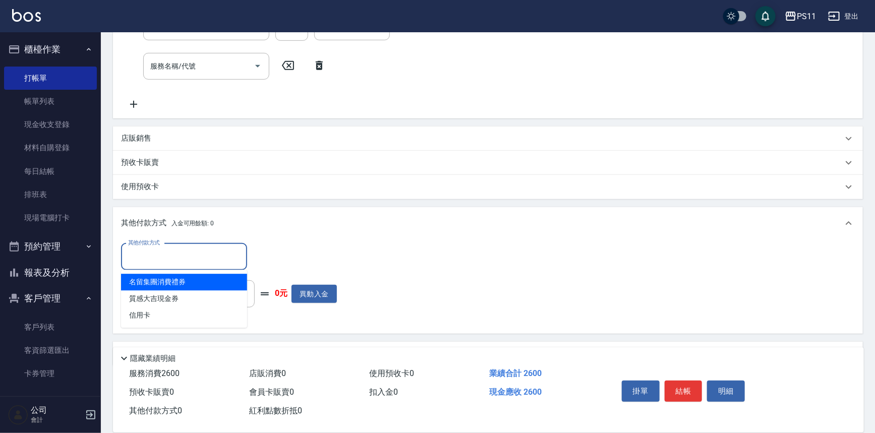
click at [136, 137] on p "店販銷售" at bounding box center [136, 138] width 30 height 11
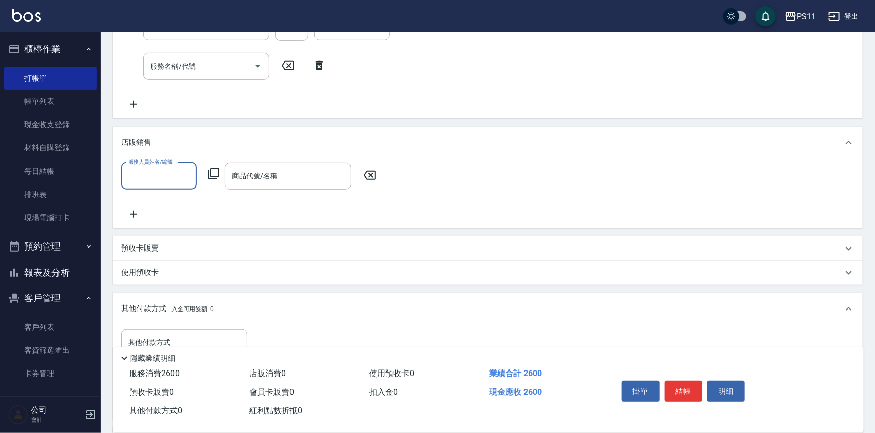
scroll to position [0, 0]
click at [158, 183] on input "服務人員姓名/編號" at bounding box center [159, 176] width 67 height 18
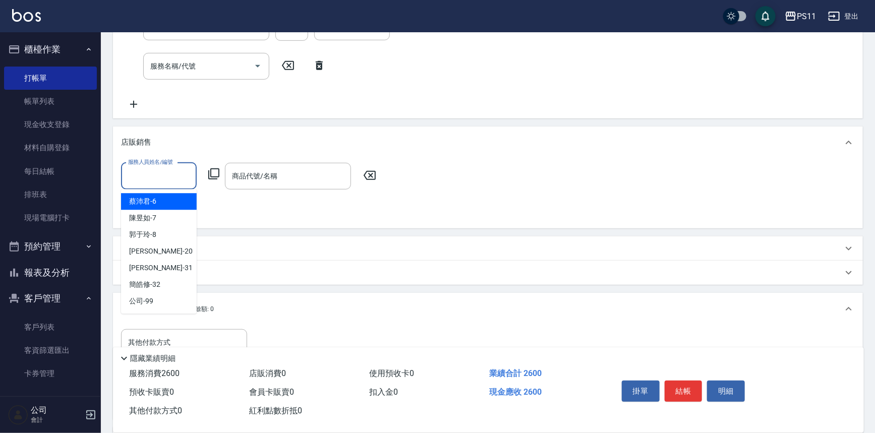
click at [165, 207] on div "[PERSON_NAME]6" at bounding box center [159, 201] width 76 height 17
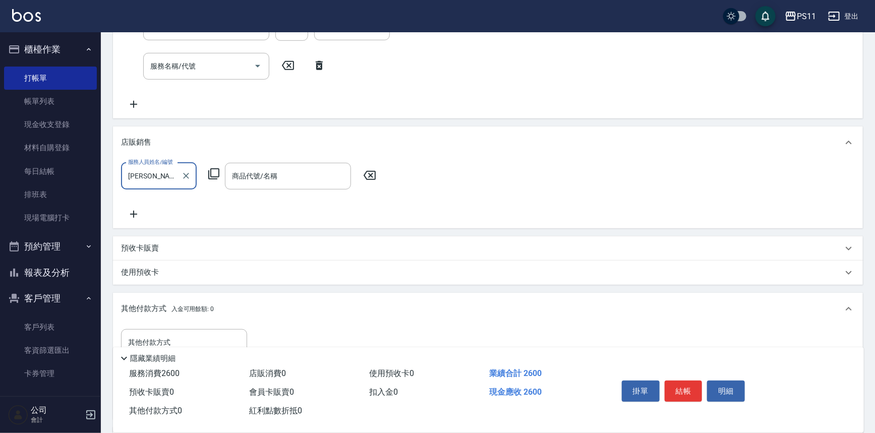
click at [210, 174] on icon at bounding box center [214, 174] width 12 height 12
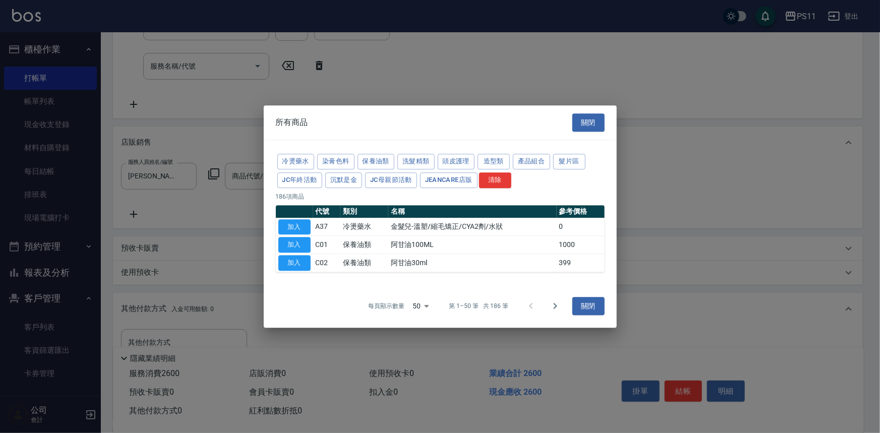
click at [378, 153] on div "冷燙藥水 染膏色料 保養油類 洗髮精類 頭皮護理 造型類 產品組合 髮片區 JC年終活動 沉默是金 JC母親節活動 JeanCare店販 清除" at bounding box center [440, 170] width 329 height 37
click at [378, 156] on button "保養油類" at bounding box center [375, 162] width 37 height 16
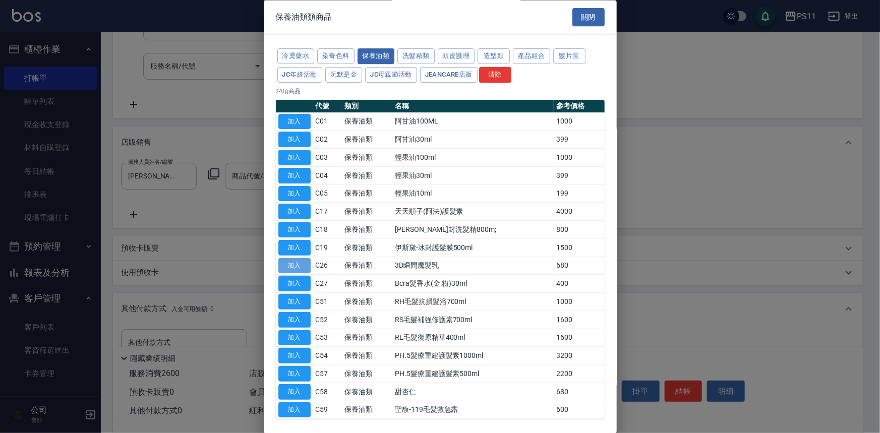
click at [305, 260] on button "加入" at bounding box center [294, 266] width 32 height 16
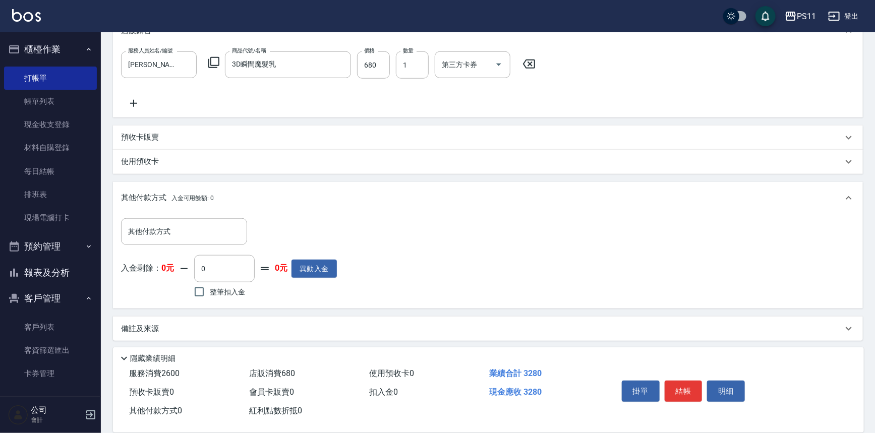
scroll to position [381, 0]
click at [181, 229] on input "其他付款方式" at bounding box center [184, 230] width 117 height 18
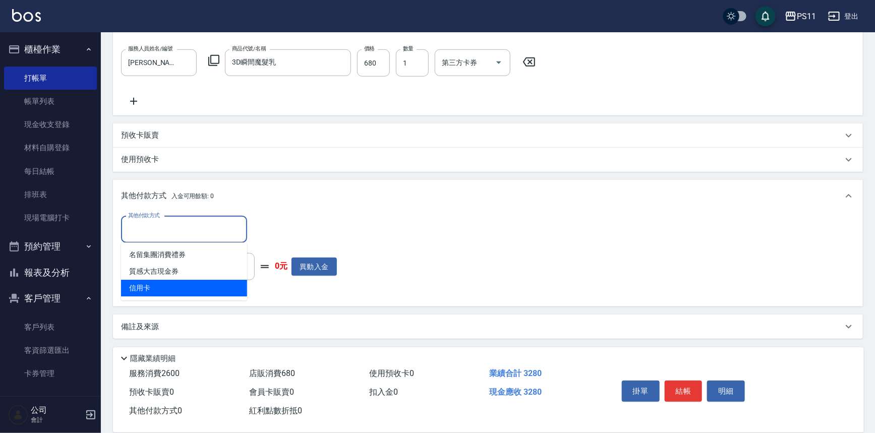
drag, startPoint x: 199, startPoint y: 288, endPoint x: 201, endPoint y: 251, distance: 37.9
click at [199, 287] on span "信用卡" at bounding box center [184, 288] width 126 height 17
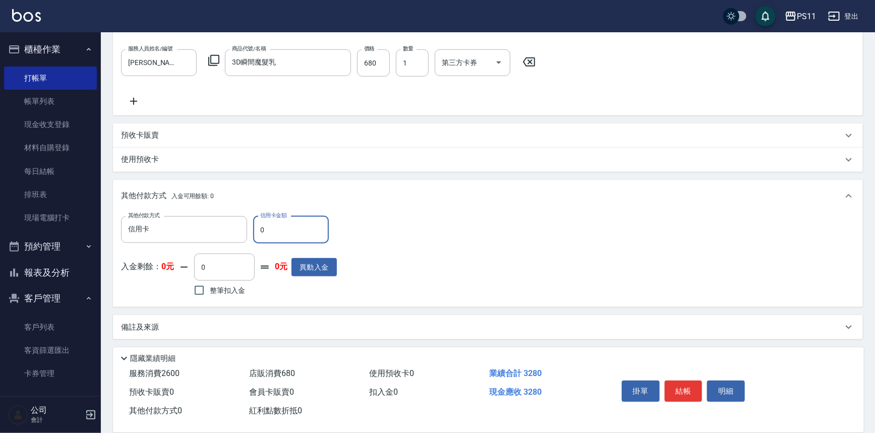
drag, startPoint x: 277, startPoint y: 227, endPoint x: 249, endPoint y: 229, distance: 27.8
click at [254, 229] on input "0" at bounding box center [291, 229] width 76 height 27
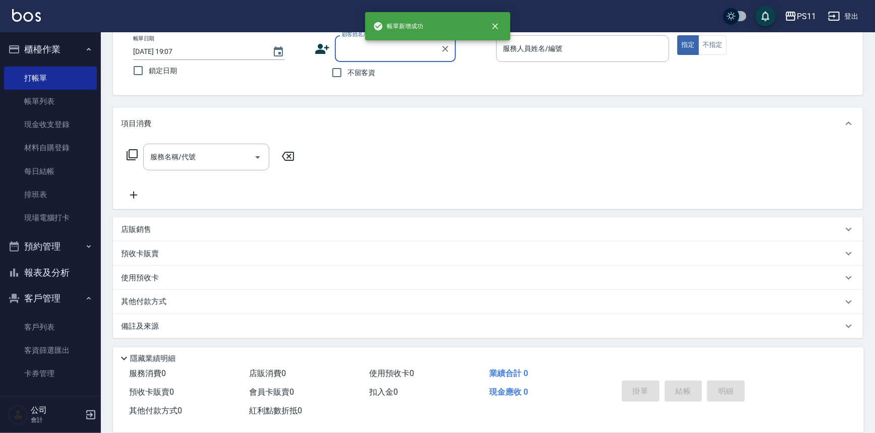
scroll to position [0, 0]
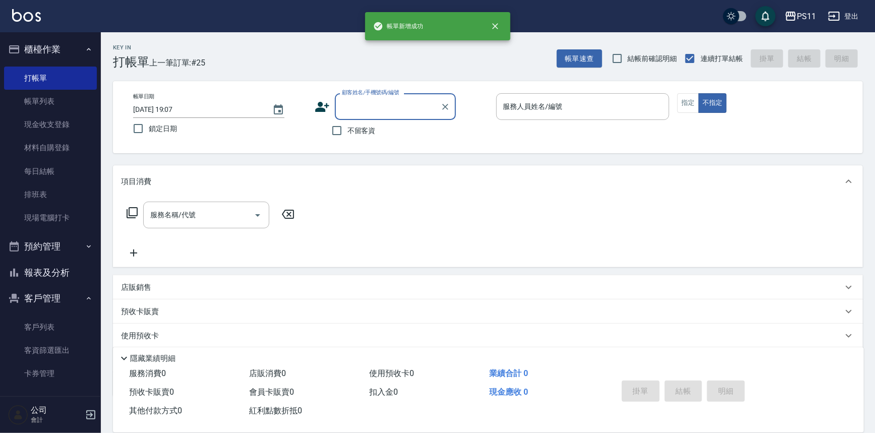
click at [25, 268] on button "報表及分析" at bounding box center [50, 273] width 93 height 26
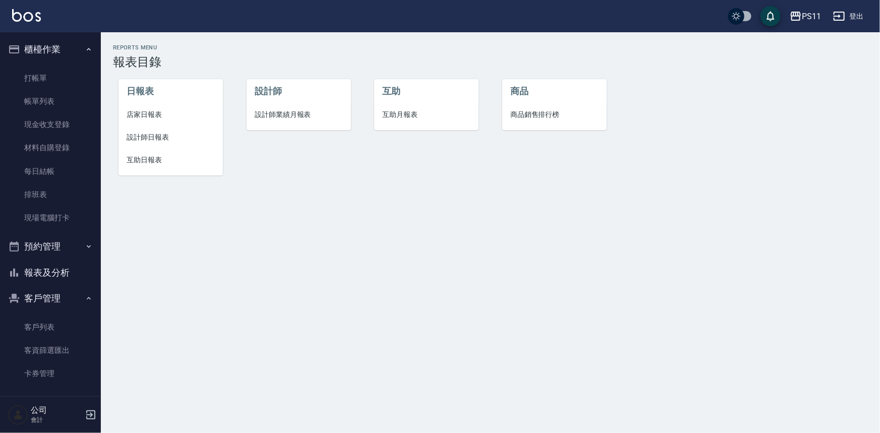
click at [141, 141] on span "設計師日報表" at bounding box center [171, 137] width 88 height 11
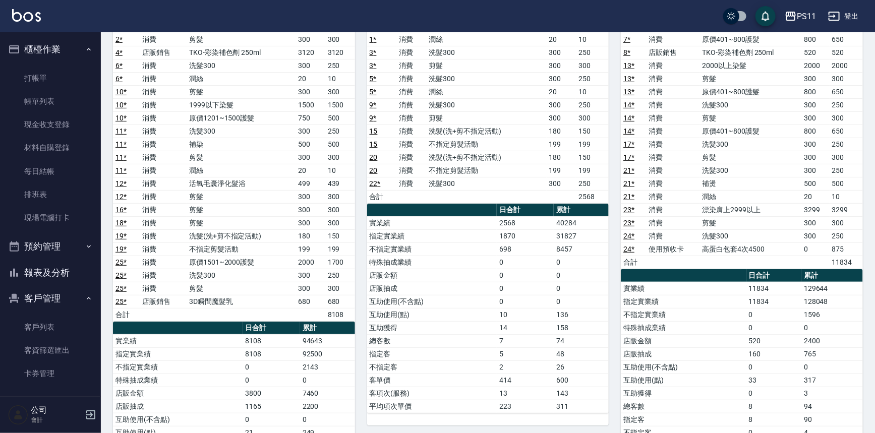
scroll to position [137, 0]
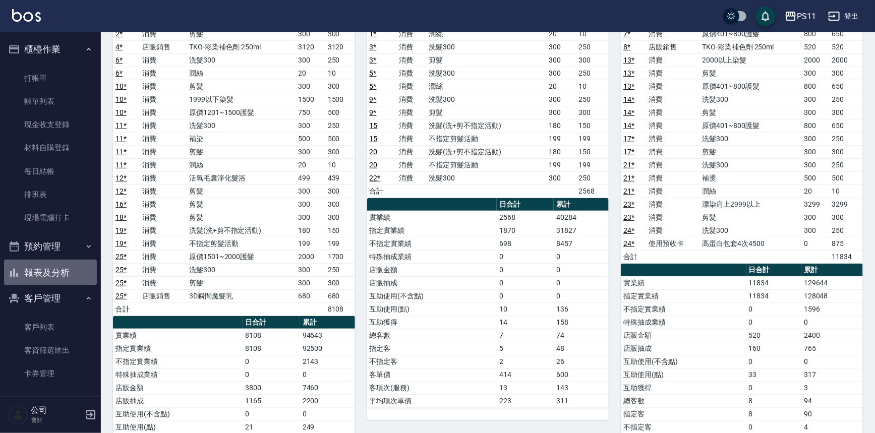
click at [64, 268] on button "報表及分析" at bounding box center [50, 273] width 93 height 26
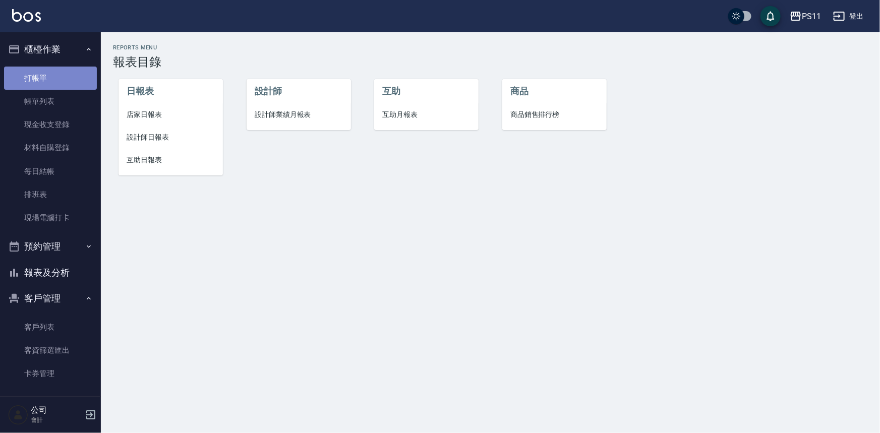
click at [51, 80] on link "打帳單" at bounding box center [50, 78] width 93 height 23
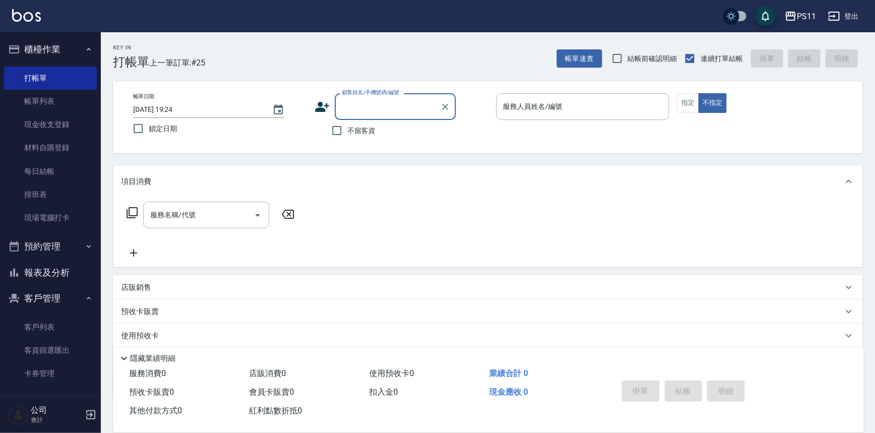
click at [374, 110] on input "顧客姓名/手機號碼/編號" at bounding box center [387, 107] width 97 height 18
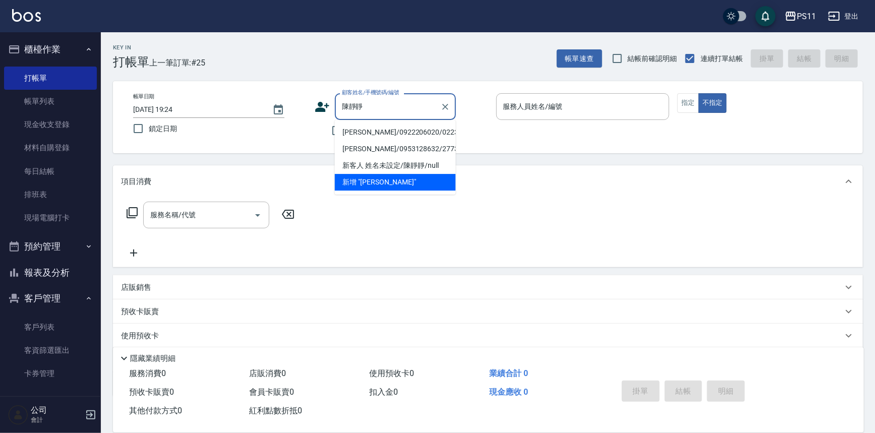
click at [376, 157] on li "新客人 姓名未設定/陳靜靜/null" at bounding box center [395, 165] width 121 height 17
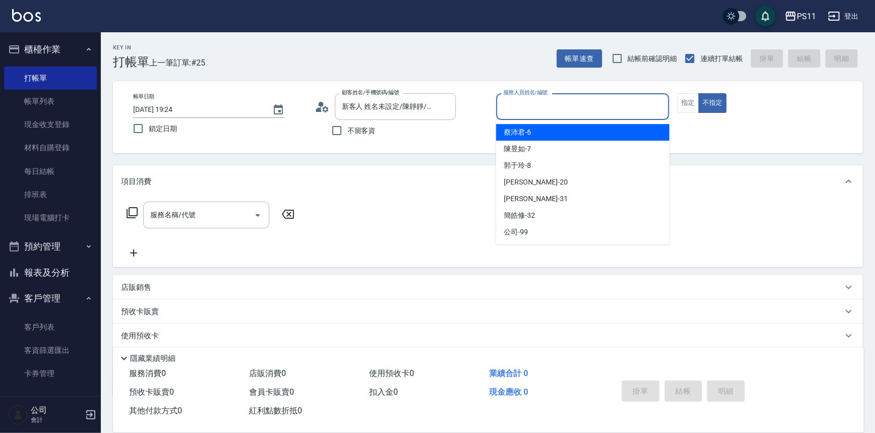
click at [625, 110] on input "服務人員姓名/編號" at bounding box center [583, 107] width 164 height 18
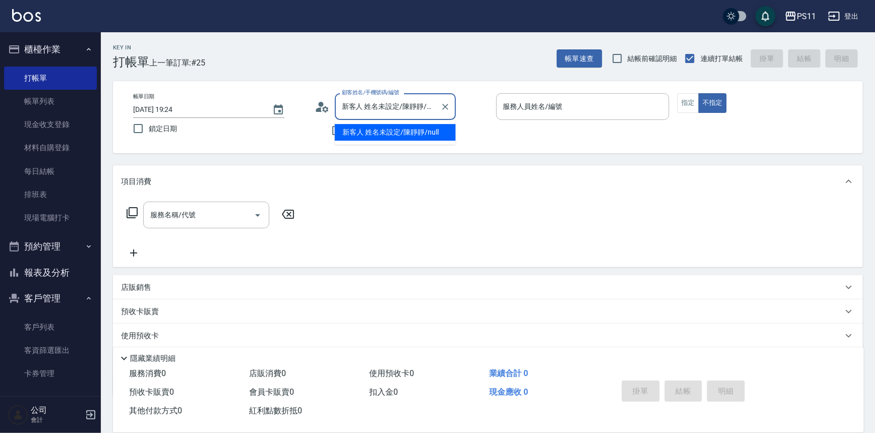
click at [403, 107] on input "新客人 姓名未設定/陳靜靜/null" at bounding box center [387, 107] width 97 height 18
click at [444, 107] on icon "Clear" at bounding box center [445, 107] width 6 height 6
click at [387, 107] on input "顧客姓名/手機號碼/編號" at bounding box center [387, 107] width 97 height 18
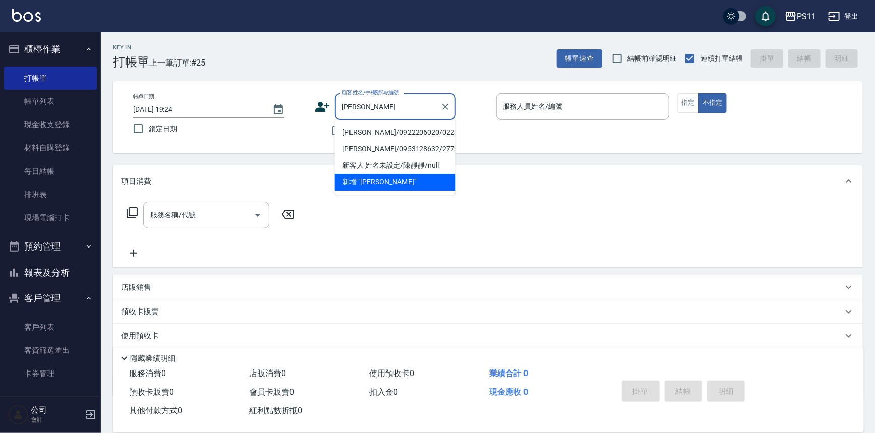
click at [373, 127] on li "[PERSON_NAME]/0922206020/0223" at bounding box center [395, 132] width 121 height 17
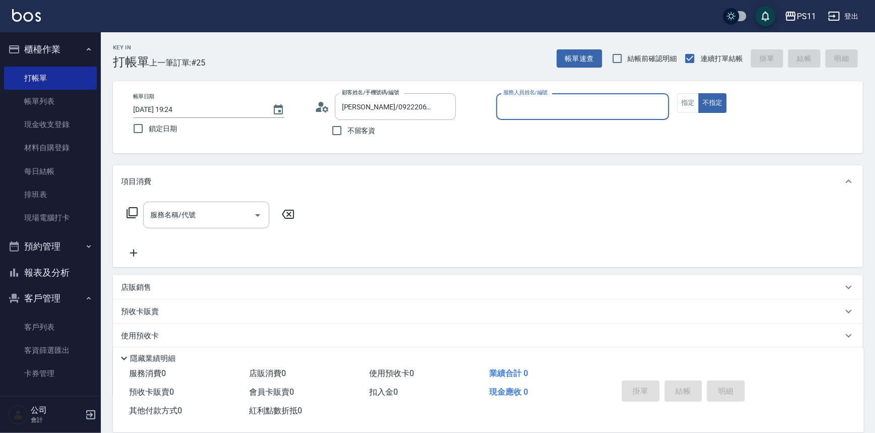
click at [600, 106] on input "服務人員姓名/編號" at bounding box center [583, 107] width 164 height 18
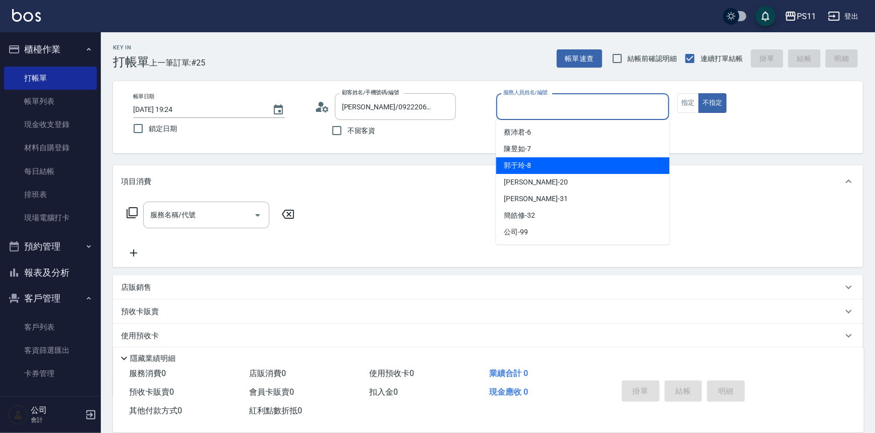
click at [597, 157] on div "郭于玲 -8" at bounding box center [582, 165] width 173 height 17
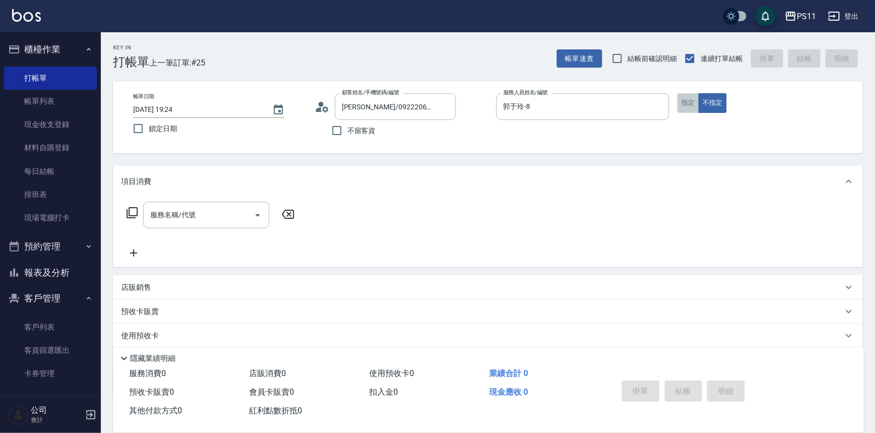
click at [682, 94] on button "指定" at bounding box center [688, 103] width 22 height 20
click at [135, 216] on icon at bounding box center [132, 213] width 12 height 12
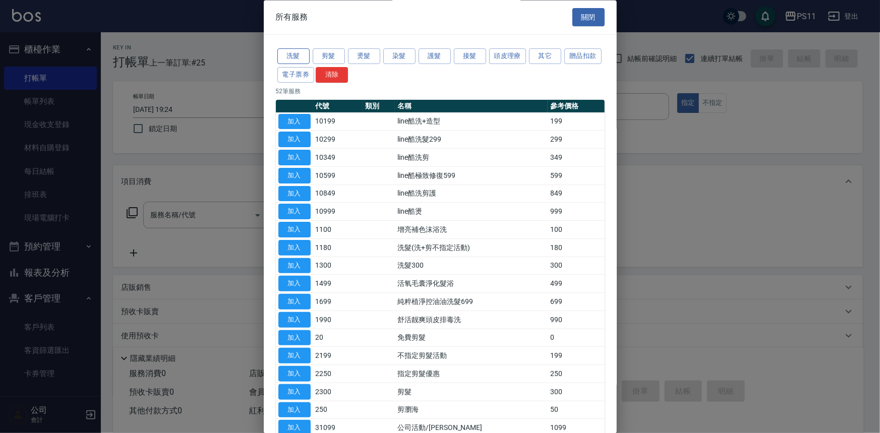
click at [288, 54] on button "洗髮" at bounding box center [293, 57] width 32 height 16
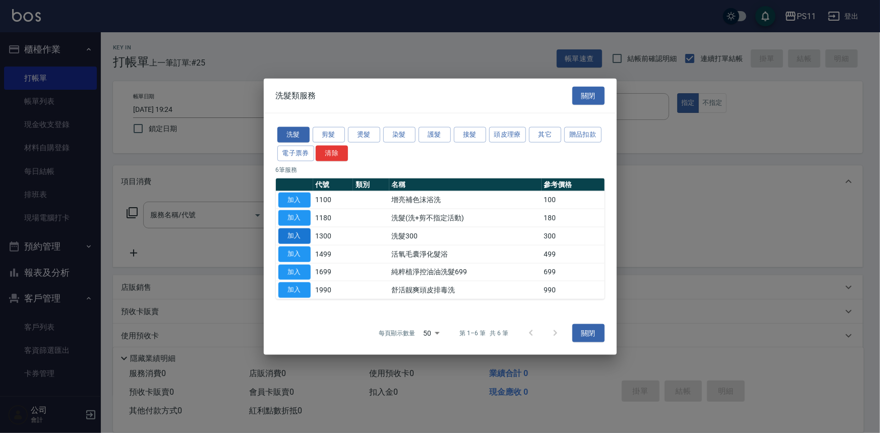
click at [298, 240] on button "加入" at bounding box center [294, 236] width 32 height 16
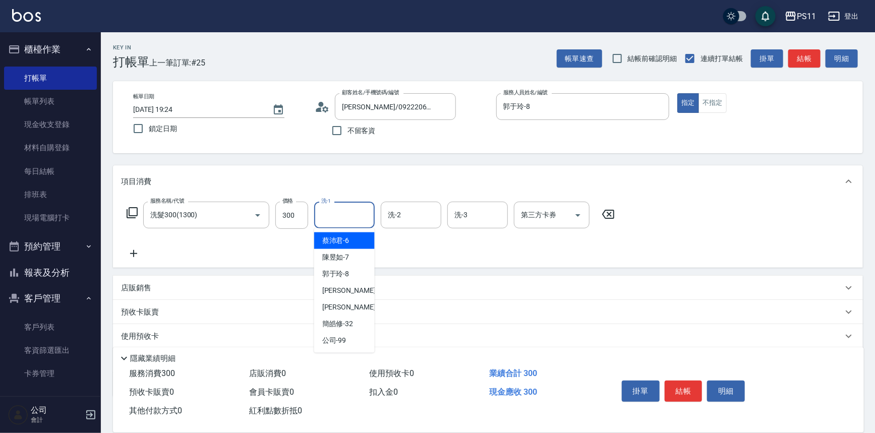
click at [348, 217] on input "洗-1" at bounding box center [344, 215] width 51 height 18
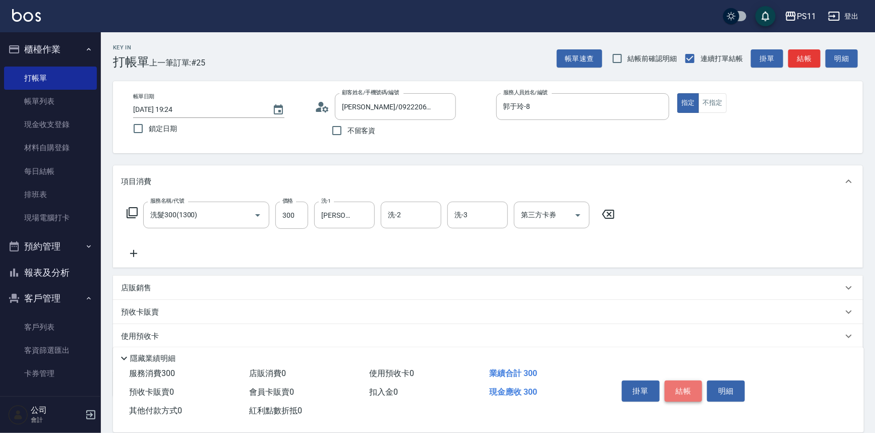
click at [674, 381] on button "結帳" at bounding box center [683, 391] width 38 height 21
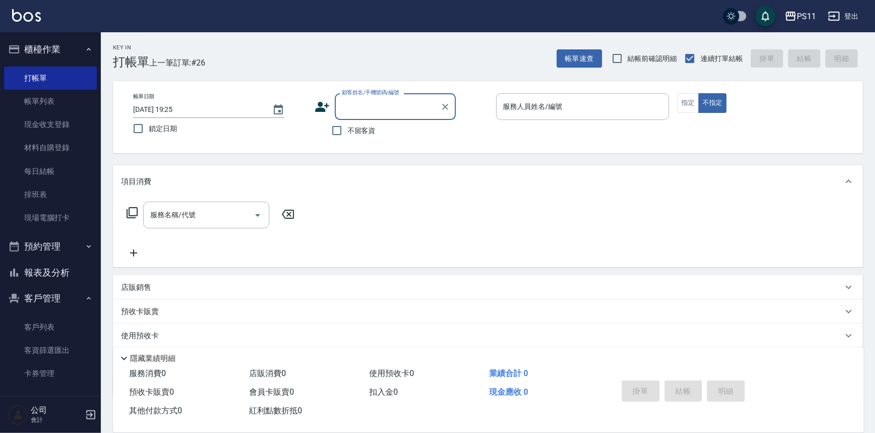
click at [71, 287] on button "客戶管理" at bounding box center [50, 298] width 93 height 26
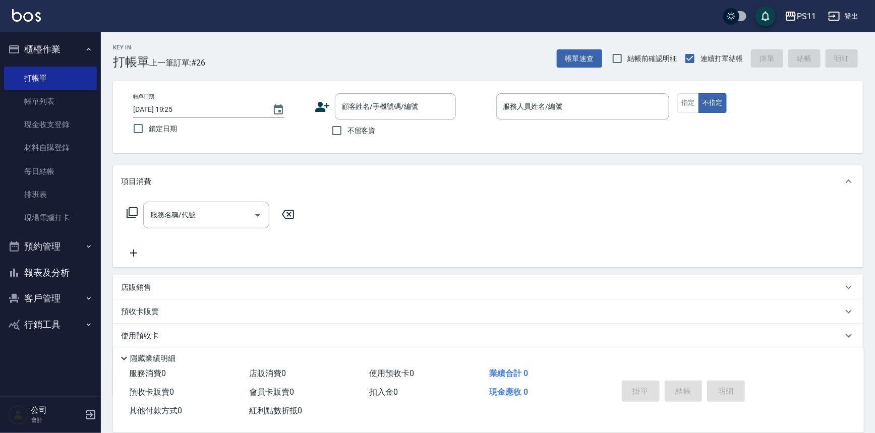
click at [68, 271] on button "報表及分析" at bounding box center [50, 273] width 93 height 26
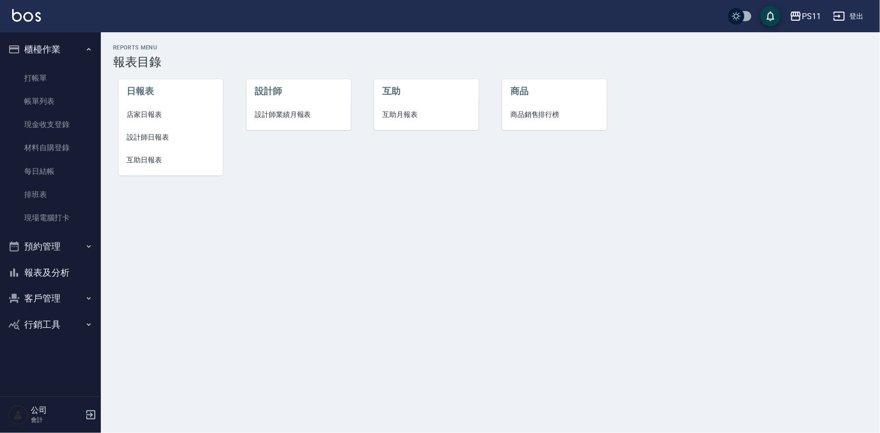
click at [156, 134] on span "設計師日報表" at bounding box center [171, 137] width 88 height 11
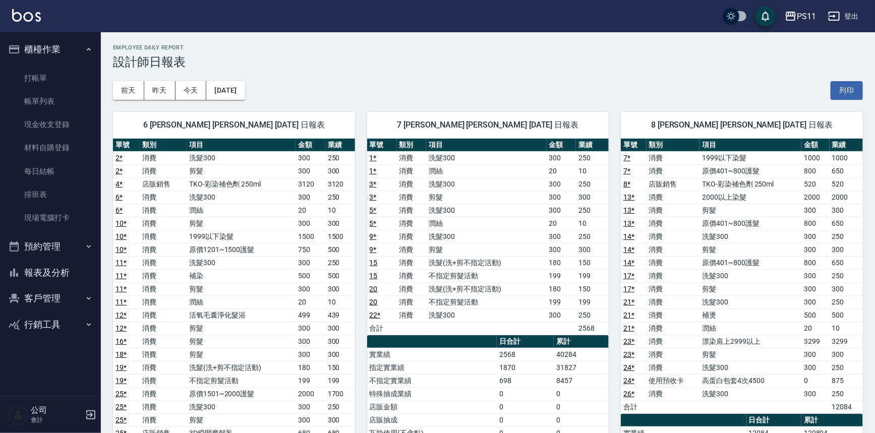
click at [618, 230] on div "8 [PERSON_NAME] [PERSON_NAME] [DATE] 日報表 單號 類別 項目 金額 業績 7 * 消費 1999以下染髮 1000 10…" at bounding box center [735, 387] width 254 height 575
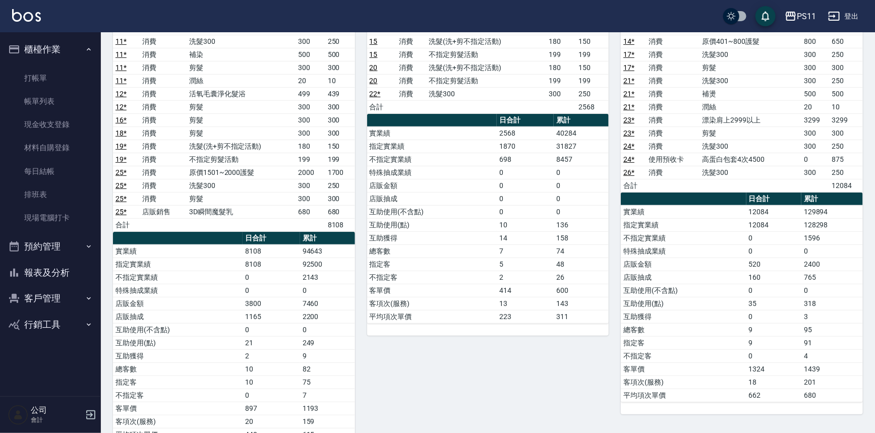
scroll to position [205, 0]
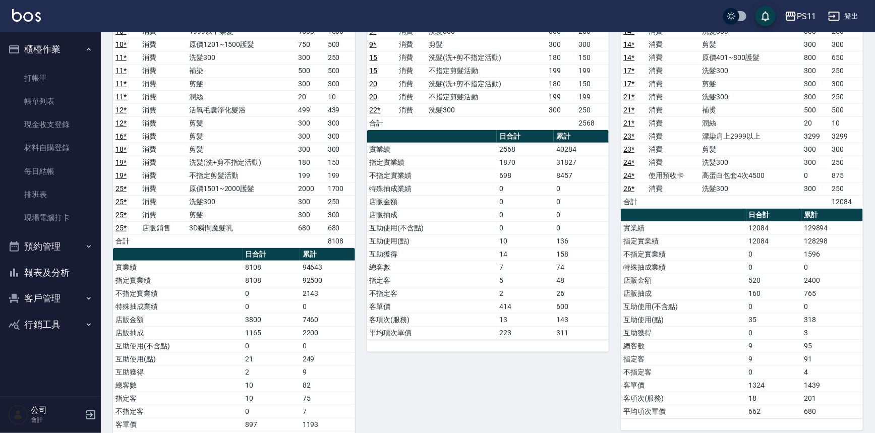
click at [687, 268] on td "特殊抽成業績" at bounding box center [682, 267] width 125 height 13
click at [39, 67] on link "打帳單" at bounding box center [50, 78] width 93 height 23
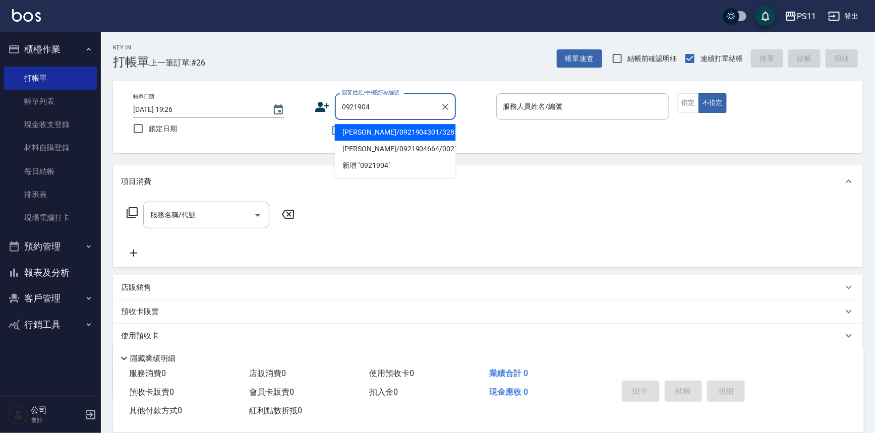
click at [431, 130] on li "[PERSON_NAME]/0921904301/3285" at bounding box center [395, 132] width 121 height 17
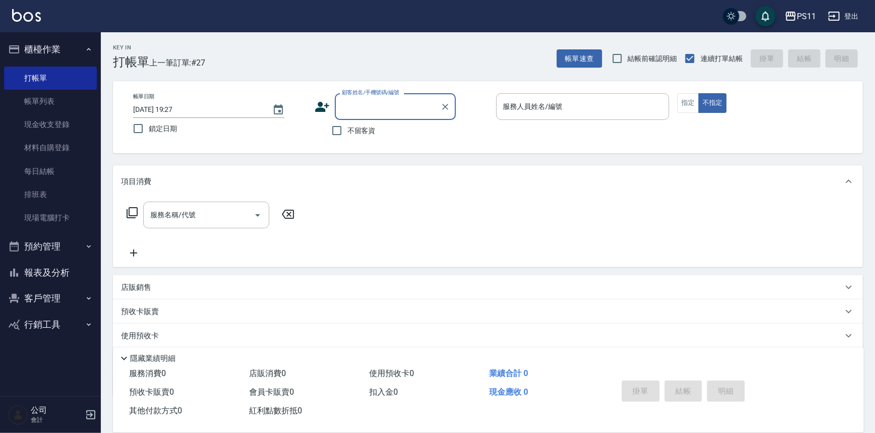
click at [365, 103] on input "顧客姓名/手機號碼/編號" at bounding box center [387, 107] width 97 height 18
click at [56, 292] on button "客戶管理" at bounding box center [50, 298] width 93 height 26
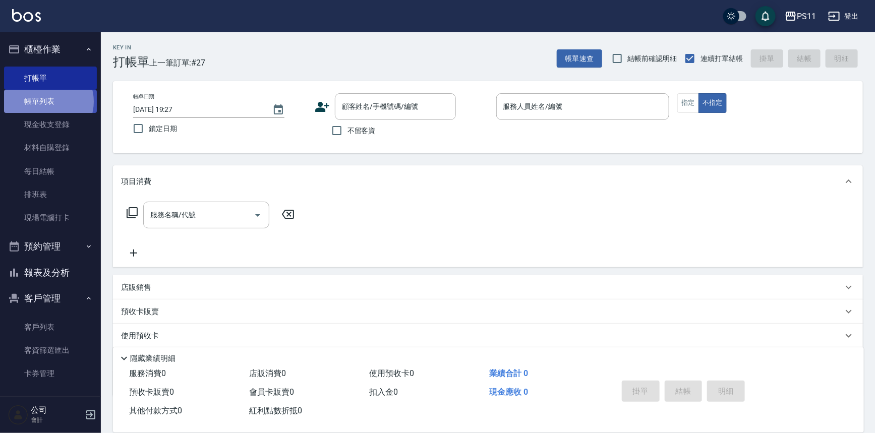
click at [46, 101] on link "帳單列表" at bounding box center [50, 101] width 93 height 23
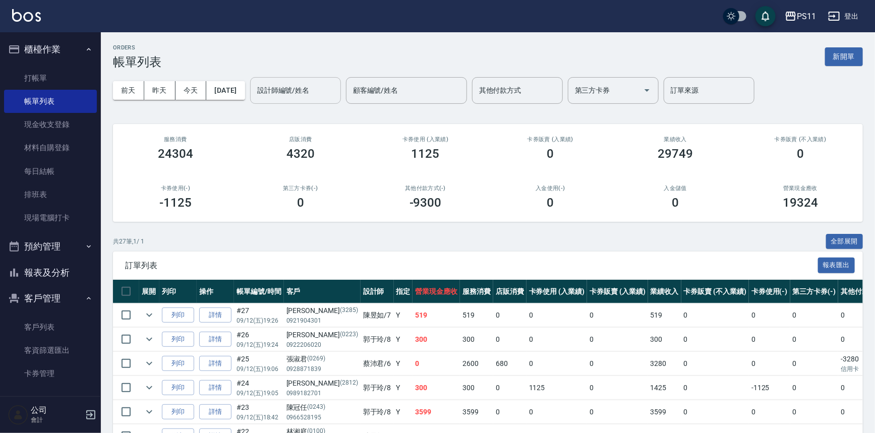
click at [303, 94] on input "設計師編號/姓名" at bounding box center [296, 91] width 82 height 18
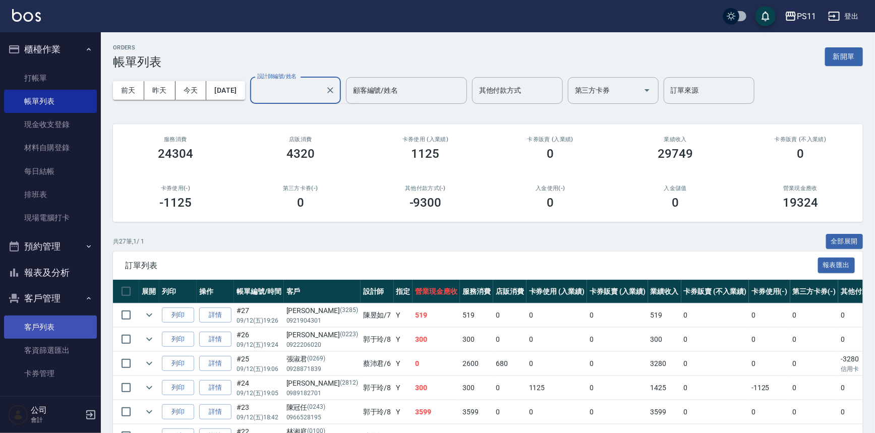
click at [52, 330] on link "客戶列表" at bounding box center [50, 327] width 93 height 23
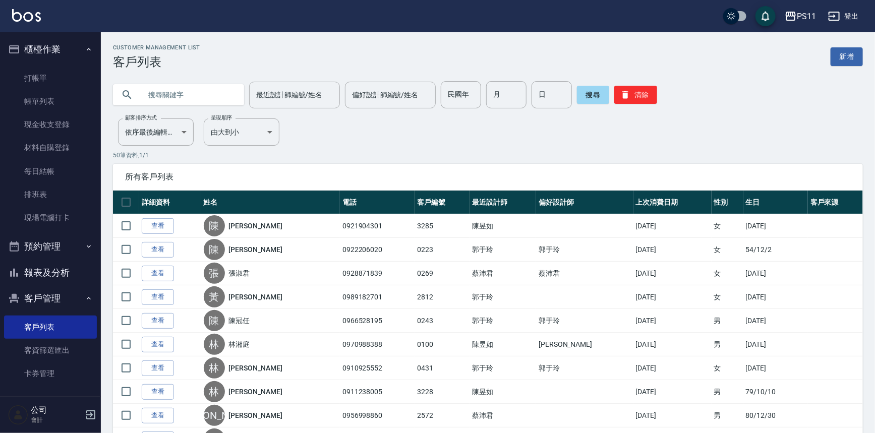
click at [216, 87] on input "text" at bounding box center [188, 94] width 95 height 27
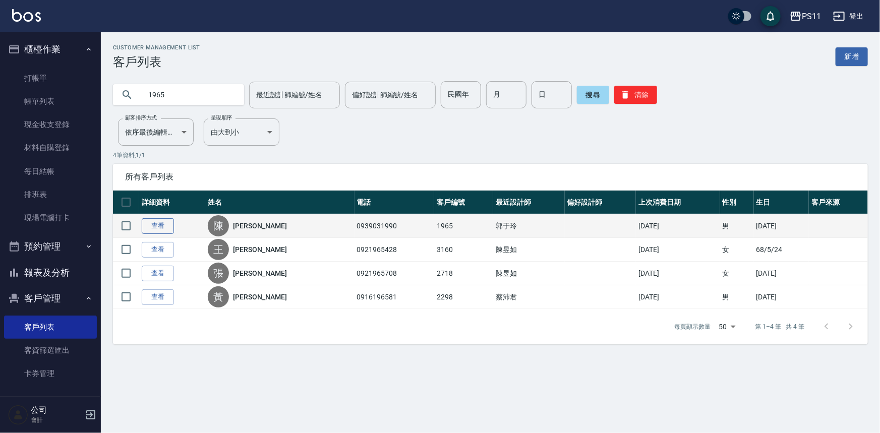
click at [164, 222] on link "查看" at bounding box center [158, 226] width 32 height 16
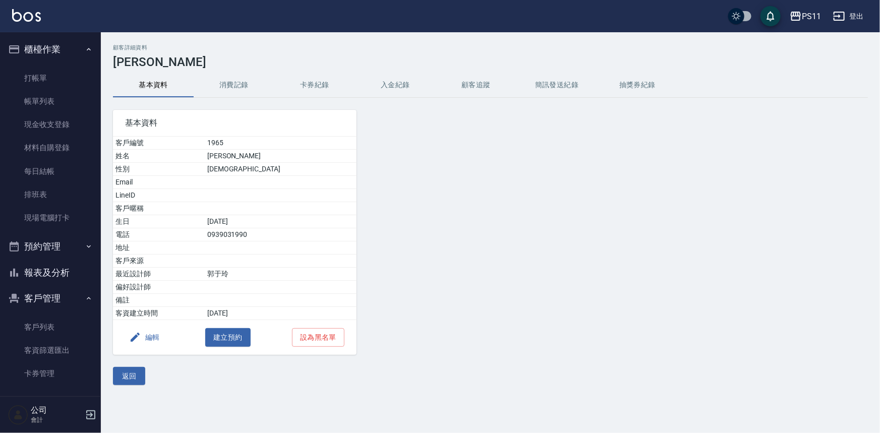
click at [232, 95] on button "消費記錄" at bounding box center [234, 85] width 81 height 24
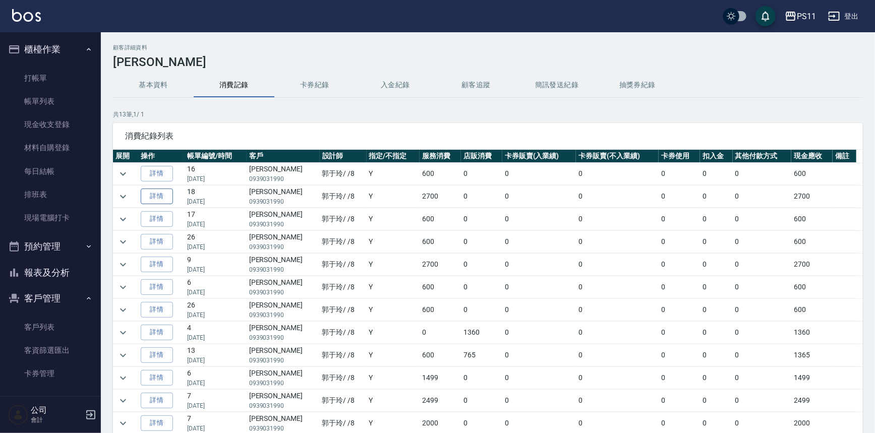
click at [167, 198] on link "詳情" at bounding box center [157, 197] width 32 height 16
click at [76, 79] on link "打帳單" at bounding box center [50, 78] width 93 height 23
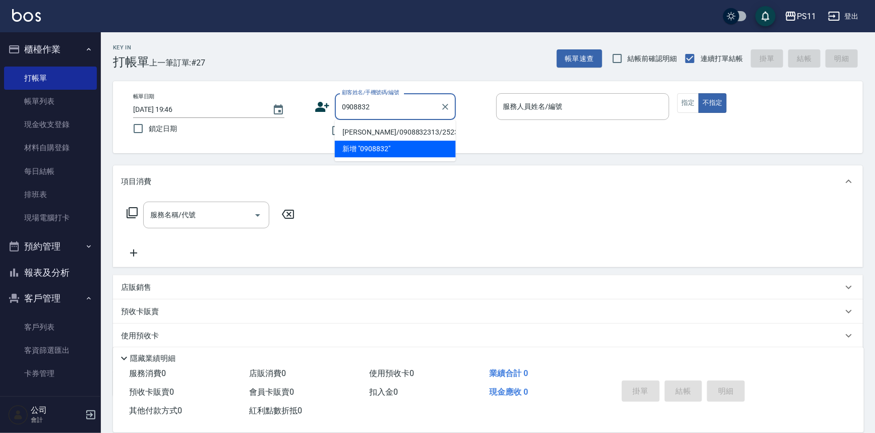
click at [422, 134] on li "[PERSON_NAME]/0908832313/2523" at bounding box center [395, 132] width 121 height 17
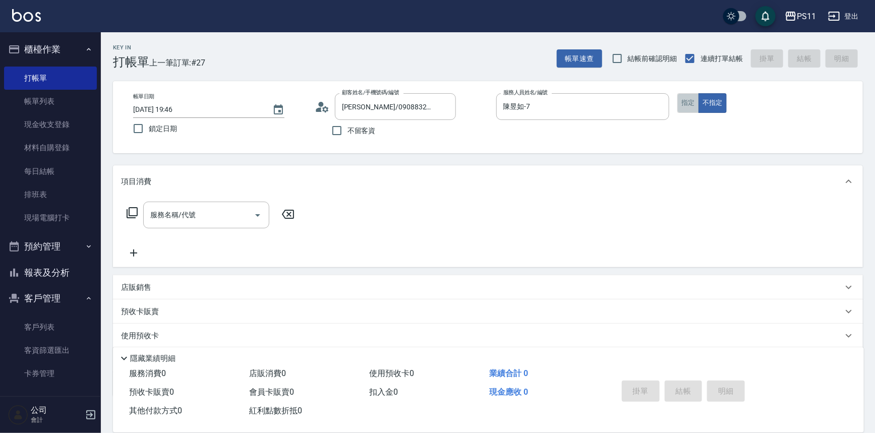
click at [697, 104] on button "指定" at bounding box center [688, 103] width 22 height 20
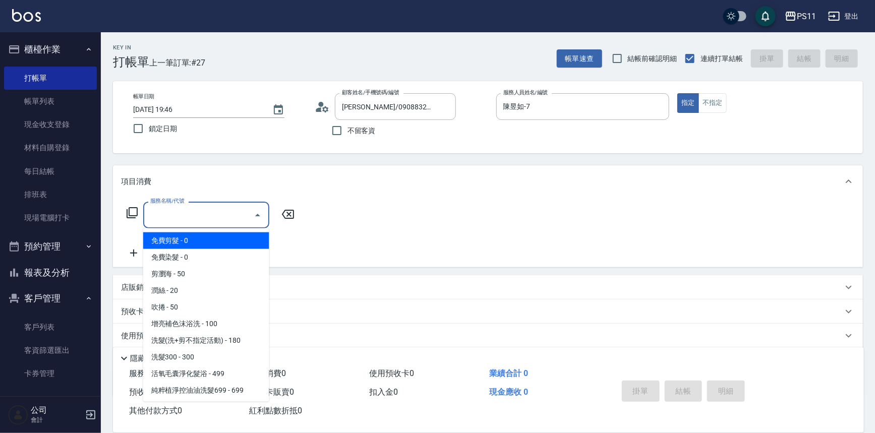
click at [207, 222] on input "服務名稱/代號" at bounding box center [199, 215] width 102 height 18
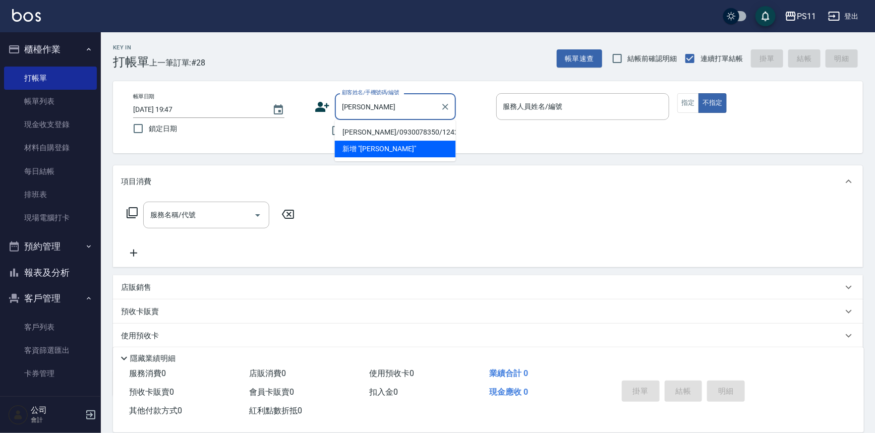
click at [376, 133] on li "[PERSON_NAME]/0930078350/1242" at bounding box center [395, 132] width 121 height 17
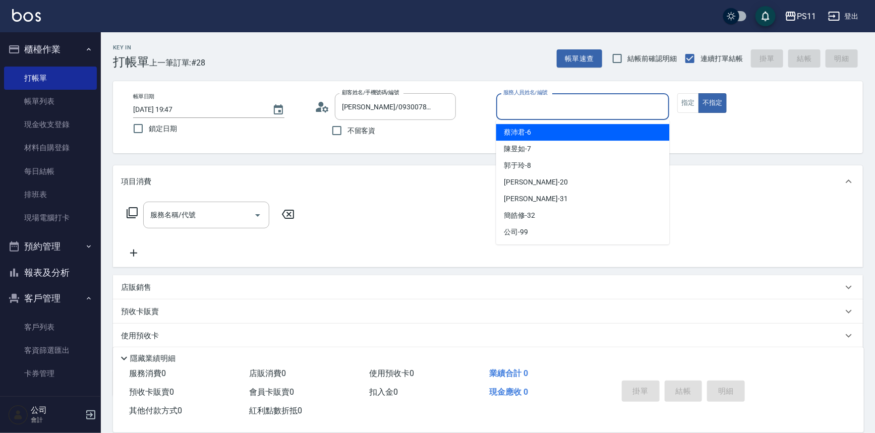
click at [572, 108] on input "服務人員姓名/編號" at bounding box center [583, 107] width 164 height 18
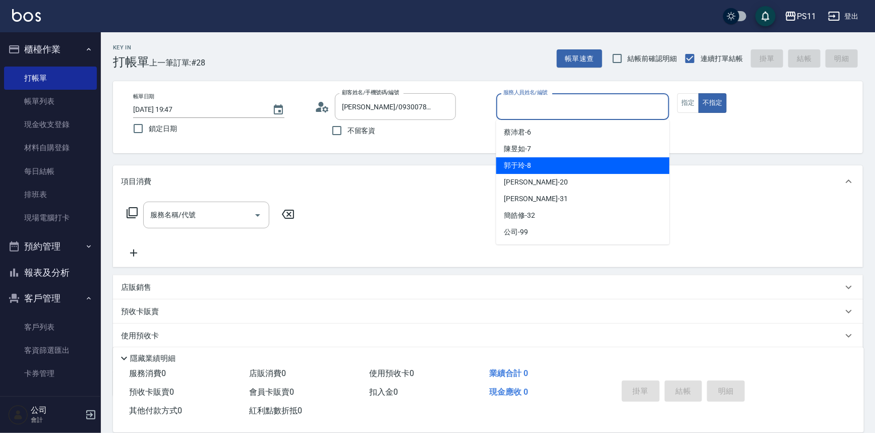
click at [559, 167] on div "郭于玲 -8" at bounding box center [582, 165] width 173 height 17
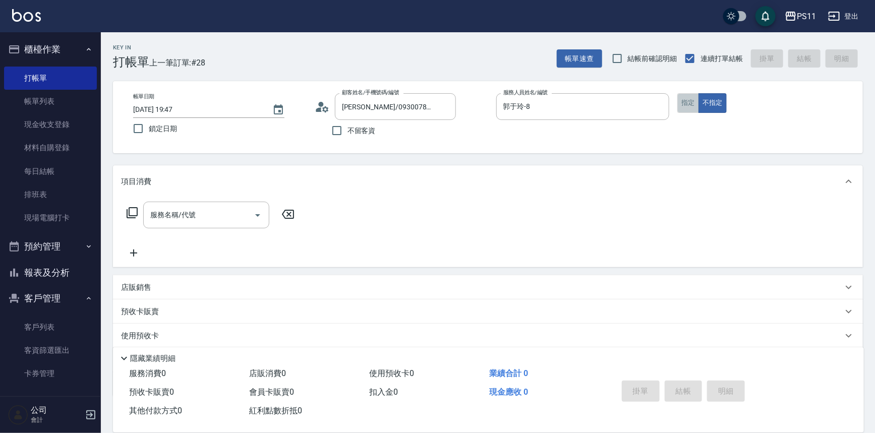
click at [695, 109] on button "指定" at bounding box center [688, 103] width 22 height 20
click at [135, 210] on icon at bounding box center [132, 213] width 12 height 12
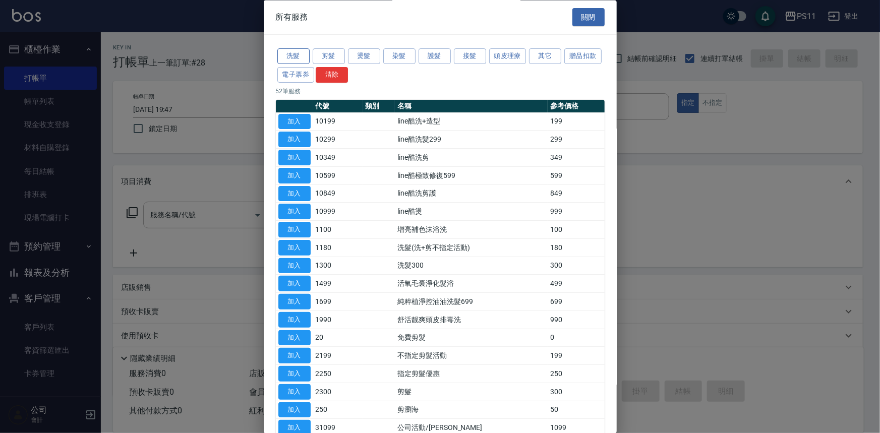
click at [304, 59] on button "洗髮" at bounding box center [293, 57] width 32 height 16
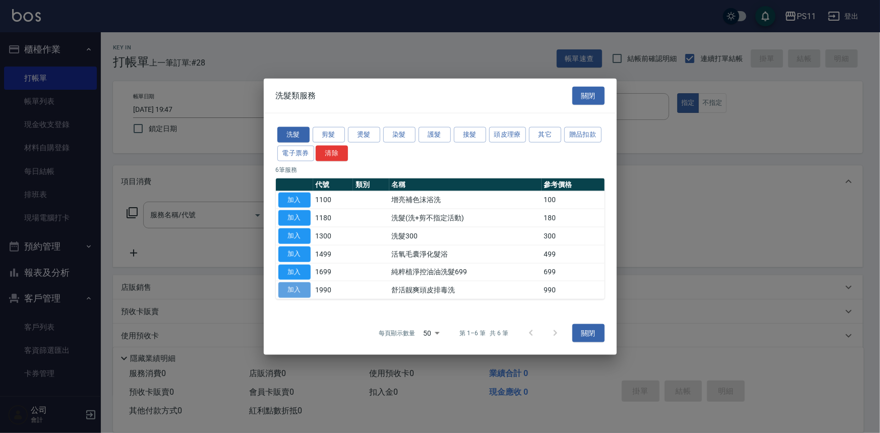
click at [295, 292] on button "加入" at bounding box center [294, 290] width 32 height 16
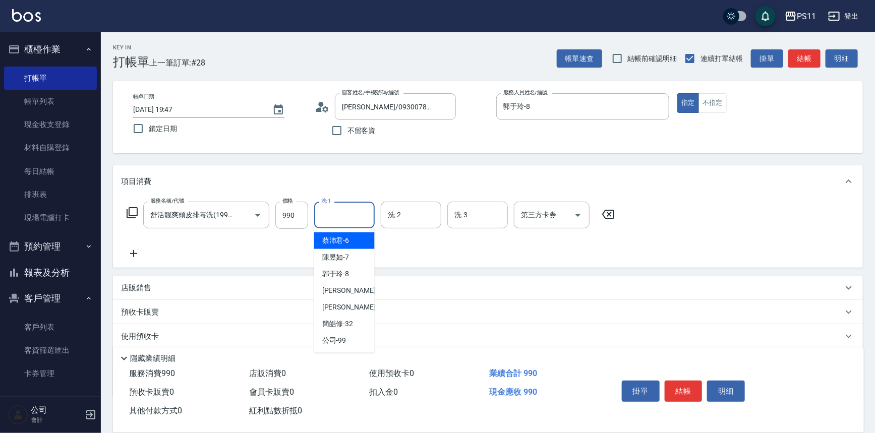
click at [327, 220] on input "洗-1" at bounding box center [344, 215] width 51 height 18
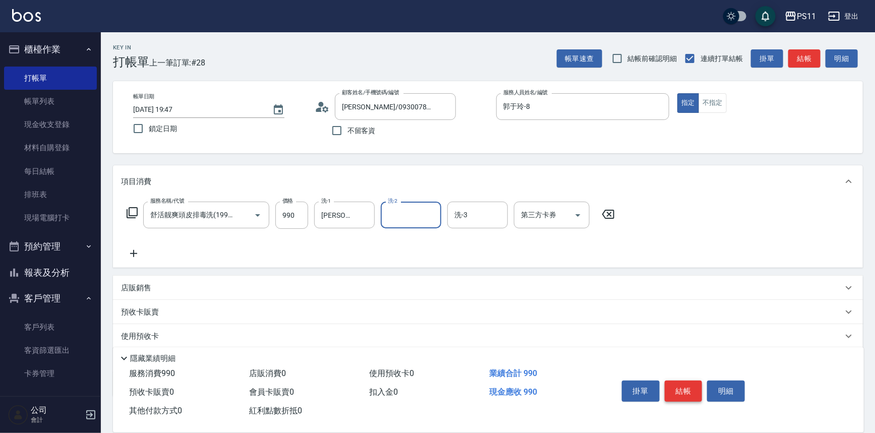
click at [682, 387] on button "結帳" at bounding box center [683, 391] width 38 height 21
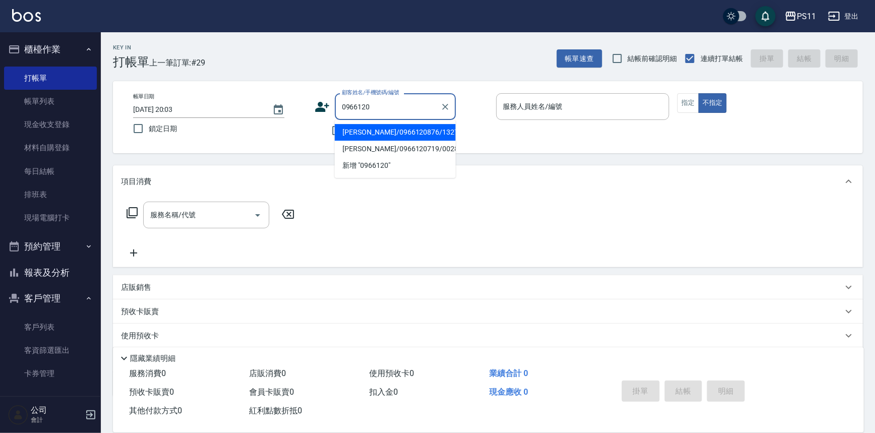
click at [408, 136] on li "[PERSON_NAME]/0966120876/1327" at bounding box center [395, 132] width 121 height 17
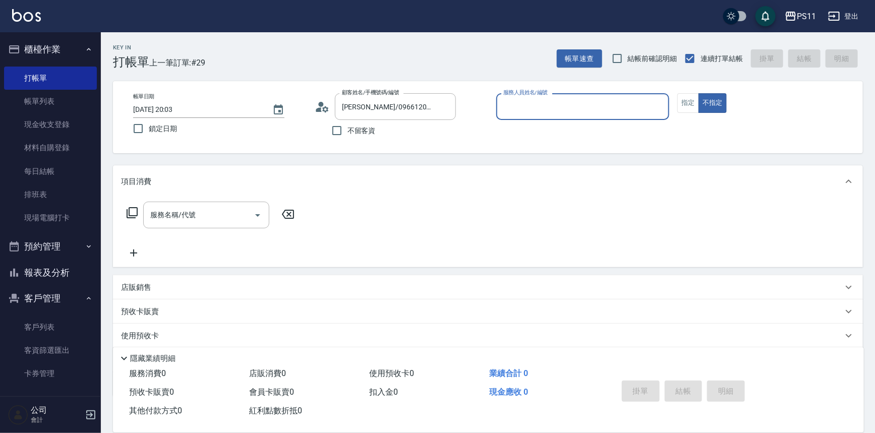
click at [558, 115] on input "服務人員姓名/編號" at bounding box center [583, 107] width 164 height 18
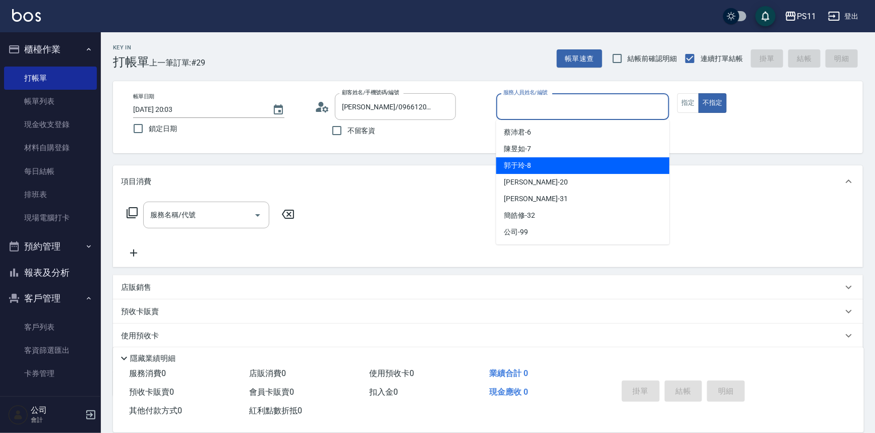
click at [559, 161] on div "郭于玲 -8" at bounding box center [582, 165] width 173 height 17
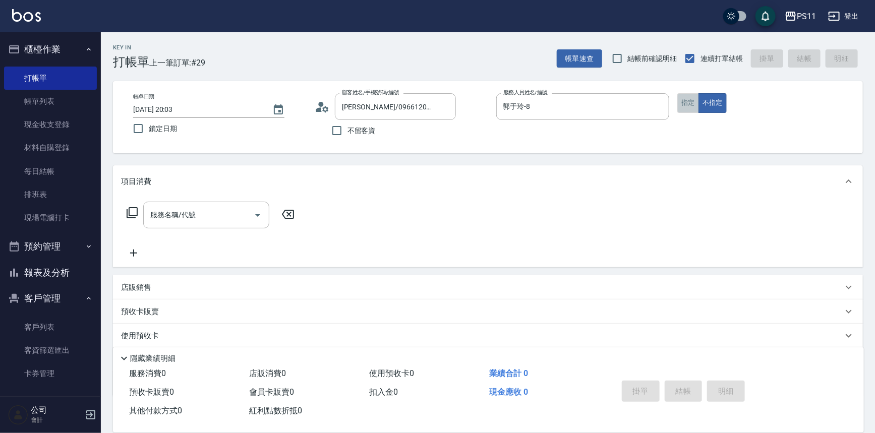
drag, startPoint x: 683, startPoint y: 109, endPoint x: 681, endPoint y: 101, distance: 8.3
click at [684, 108] on button "指定" at bounding box center [688, 103] width 22 height 20
click at [133, 207] on icon at bounding box center [132, 212] width 11 height 11
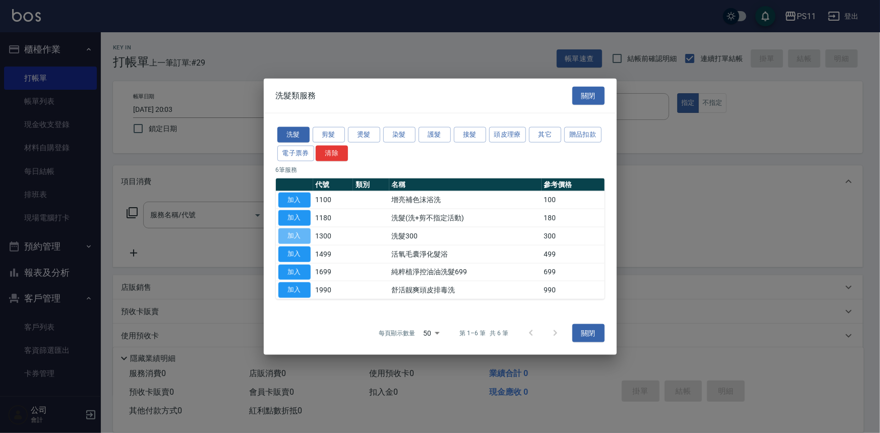
click at [298, 234] on button "加入" at bounding box center [294, 236] width 32 height 16
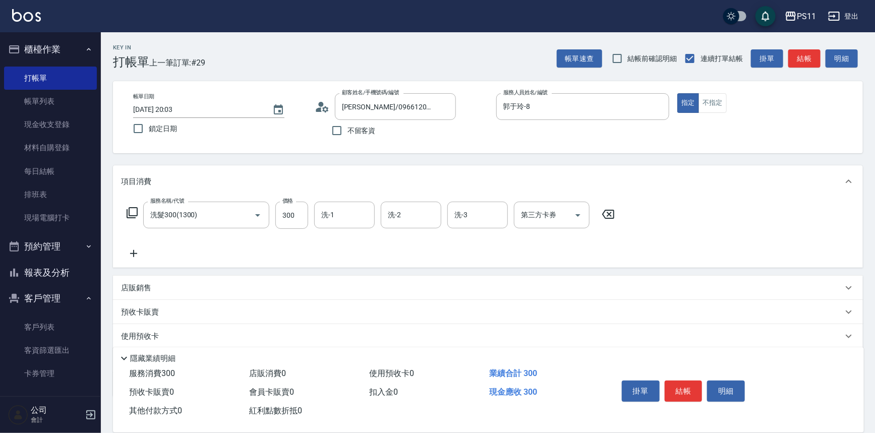
click at [336, 221] on input "洗-1" at bounding box center [344, 215] width 51 height 18
click at [134, 252] on icon at bounding box center [133, 253] width 25 height 12
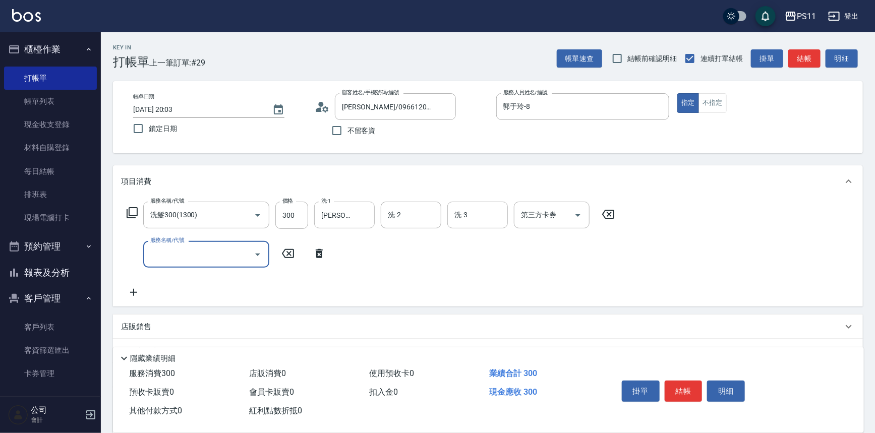
click at [166, 254] on input "服務名稱/代號" at bounding box center [199, 254] width 102 height 18
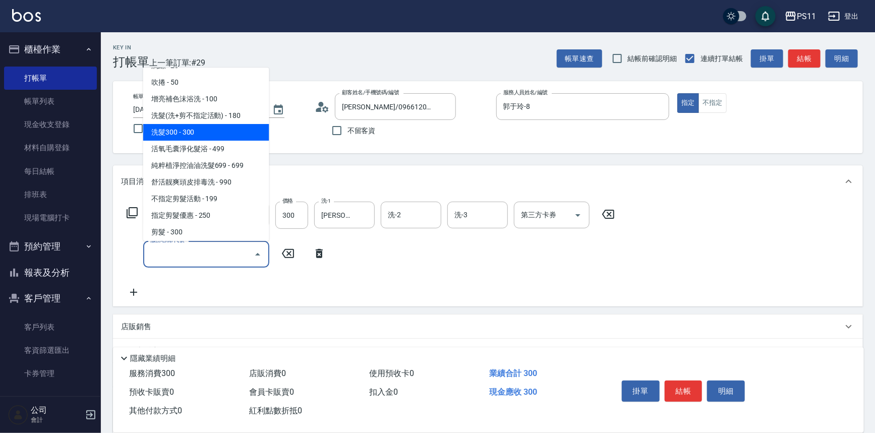
scroll to position [137, 0]
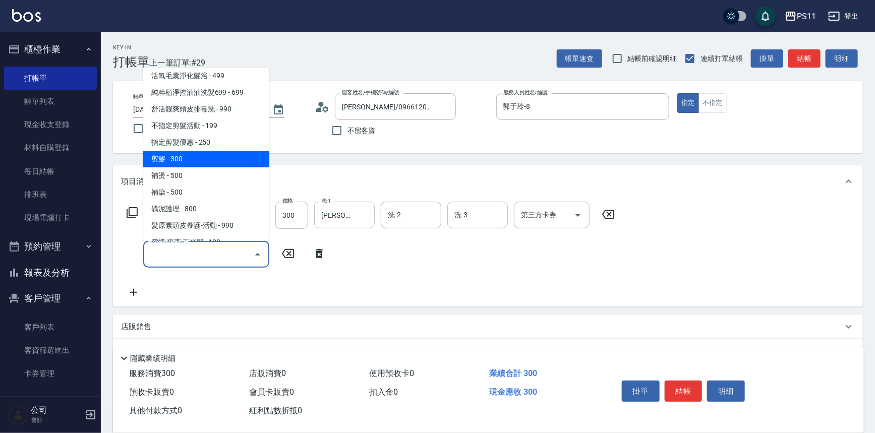
drag, startPoint x: 210, startPoint y: 166, endPoint x: 312, endPoint y: 183, distance: 103.7
click at [210, 165] on span "剪髮 - 300" at bounding box center [206, 159] width 126 height 17
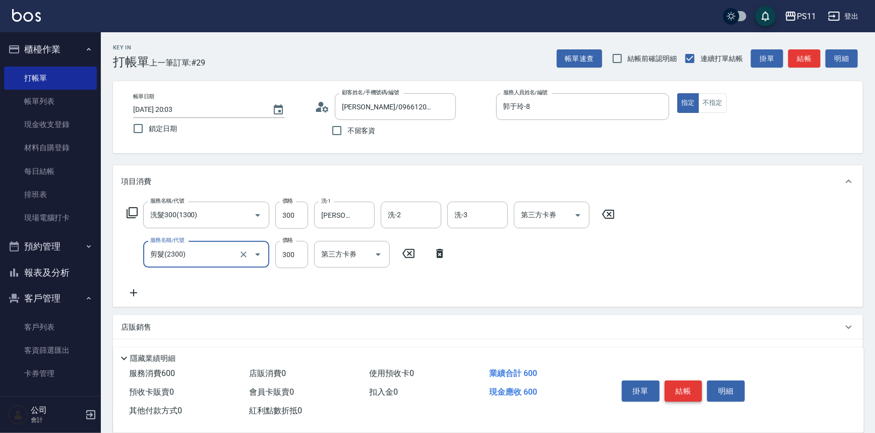
click at [681, 388] on button "結帳" at bounding box center [683, 391] width 38 height 21
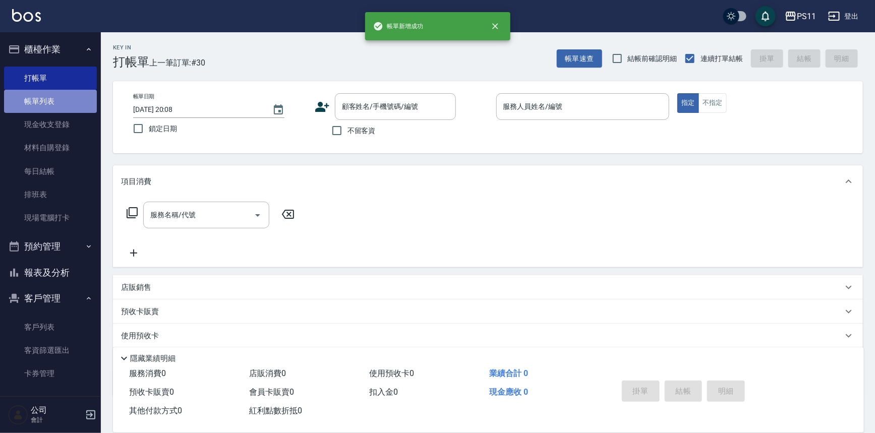
click at [64, 98] on link "帳單列表" at bounding box center [50, 101] width 93 height 23
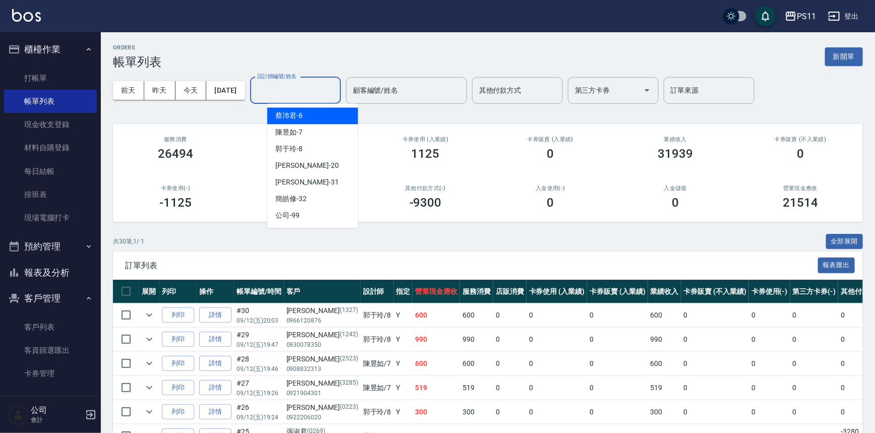
click at [307, 89] on input "設計師編號/姓名" at bounding box center [296, 91] width 82 height 18
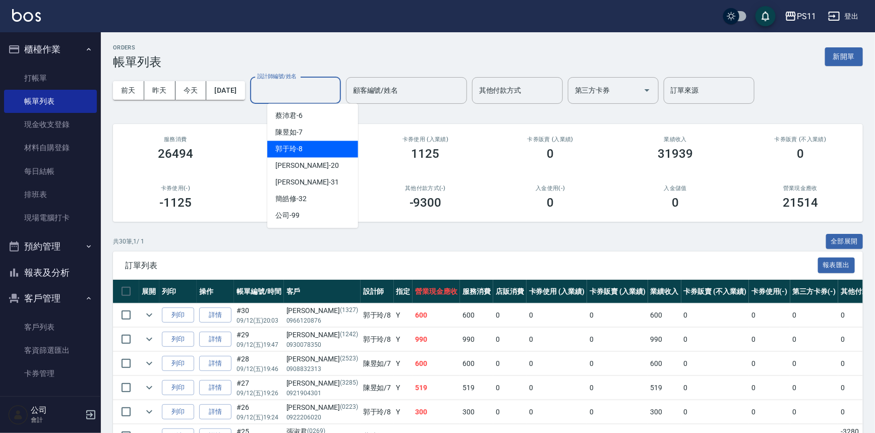
click at [317, 150] on div "郭于玲 -8" at bounding box center [312, 149] width 91 height 17
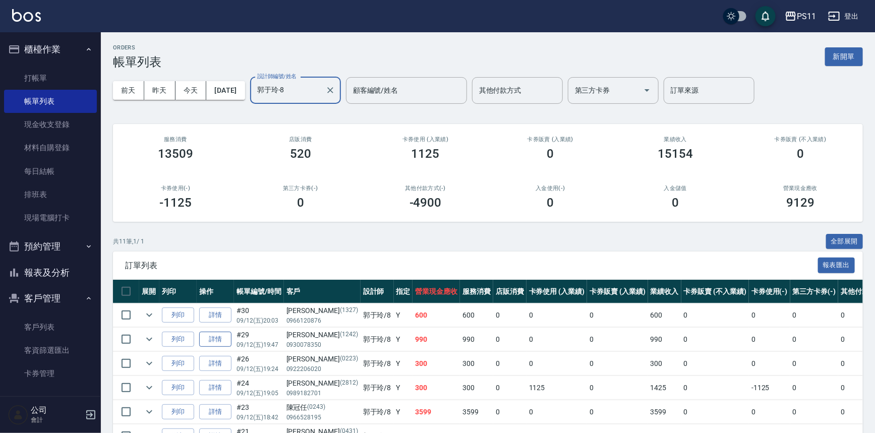
click at [217, 339] on link "詳情" at bounding box center [215, 340] width 32 height 16
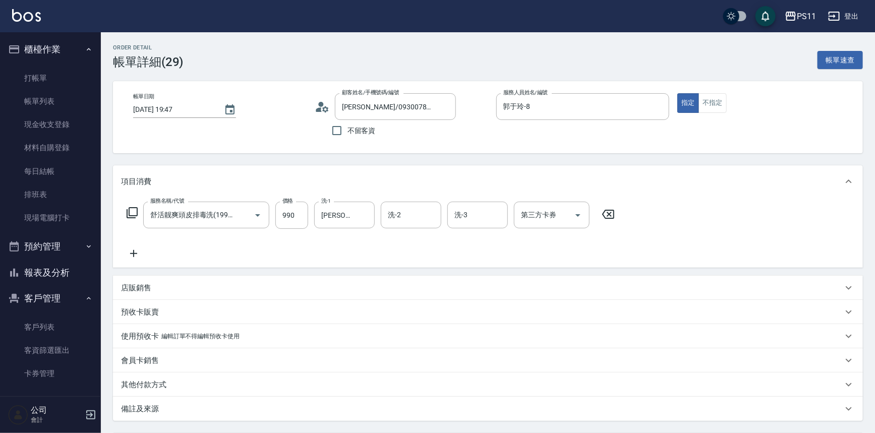
click at [450, 267] on div "服務名稱/代號 舒活靓爽頭皮排毒洗(1990) 服務名稱/代號 價格 990 價格 洗-1 [PERSON_NAME]-31 洗-1 洗-2 洗-2 洗-3 …" at bounding box center [488, 233] width 750 height 70
click at [407, 217] on input "洗-2" at bounding box center [410, 215] width 51 height 18
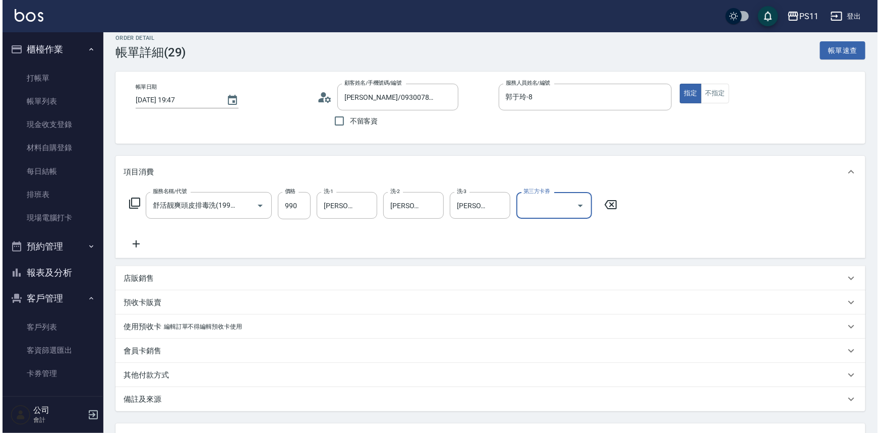
scroll to position [95, 0]
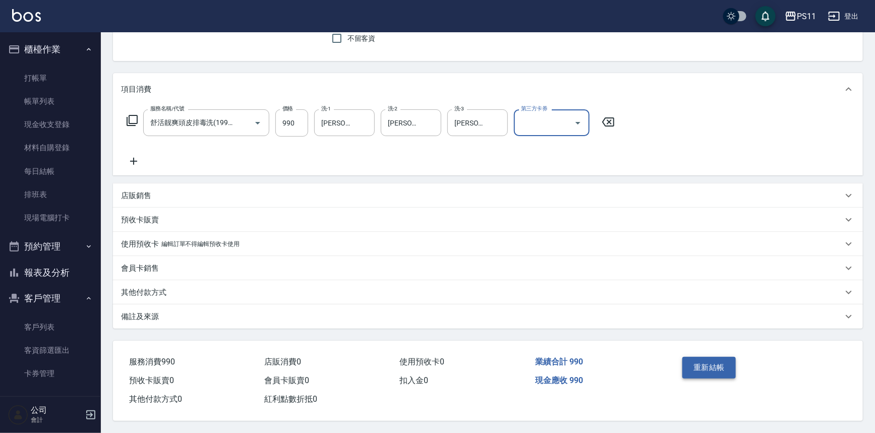
click at [695, 360] on button "重新結帳" at bounding box center [708, 367] width 53 height 21
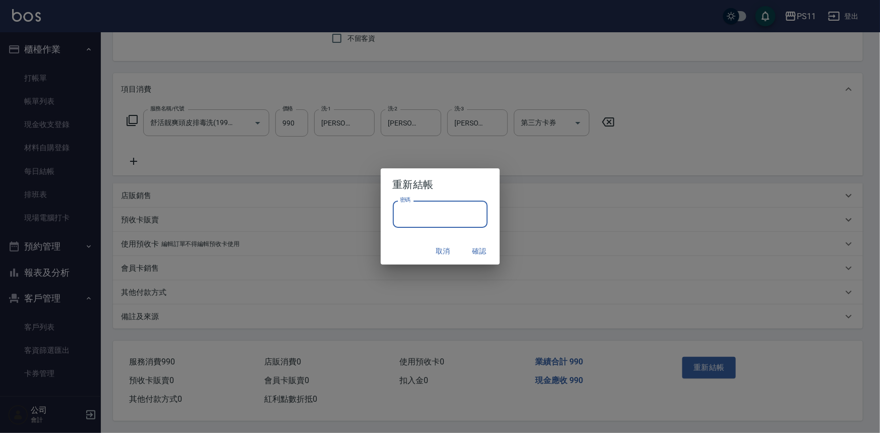
click at [423, 212] on input "密碼" at bounding box center [440, 214] width 95 height 27
click at [402, 214] on input "********" at bounding box center [440, 214] width 95 height 27
click at [418, 214] on input "********" at bounding box center [440, 214] width 95 height 27
drag, startPoint x: 410, startPoint y: 215, endPoint x: 385, endPoint y: 216, distance: 25.2
click at [373, 219] on div "重新結帳 密碼 ******** 密碼 取消 確認" at bounding box center [440, 216] width 880 height 433
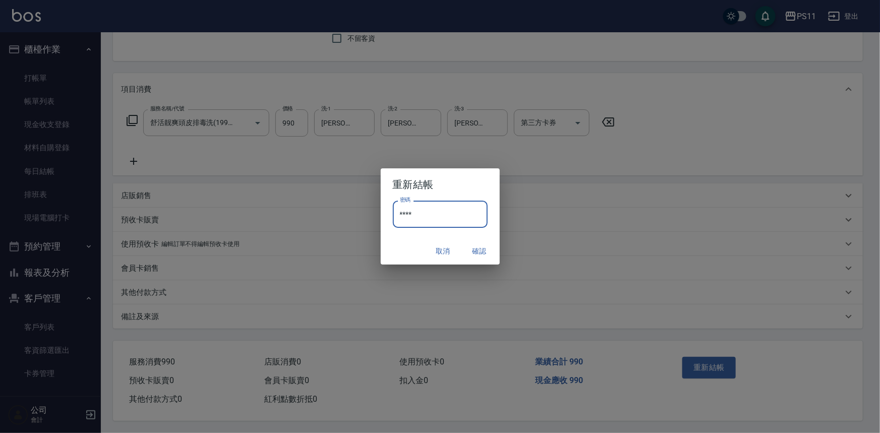
click at [457, 217] on input "****" at bounding box center [440, 214] width 95 height 27
click at [482, 245] on button "確認" at bounding box center [479, 251] width 32 height 19
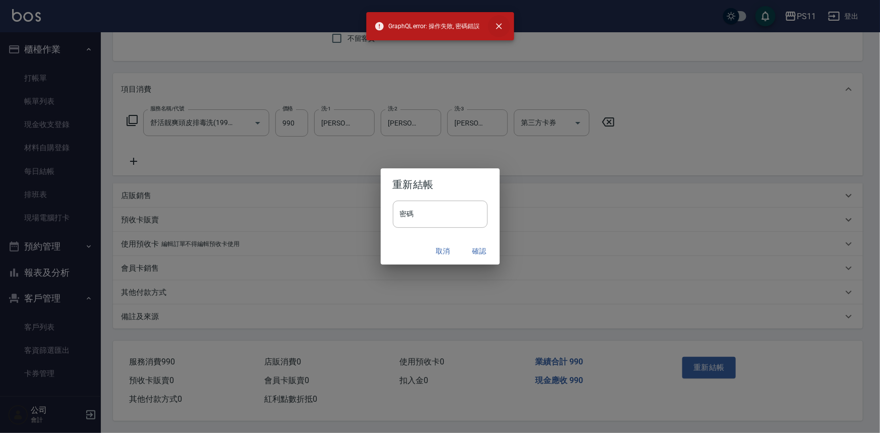
click at [504, 24] on icon "close" at bounding box center [498, 26] width 10 height 10
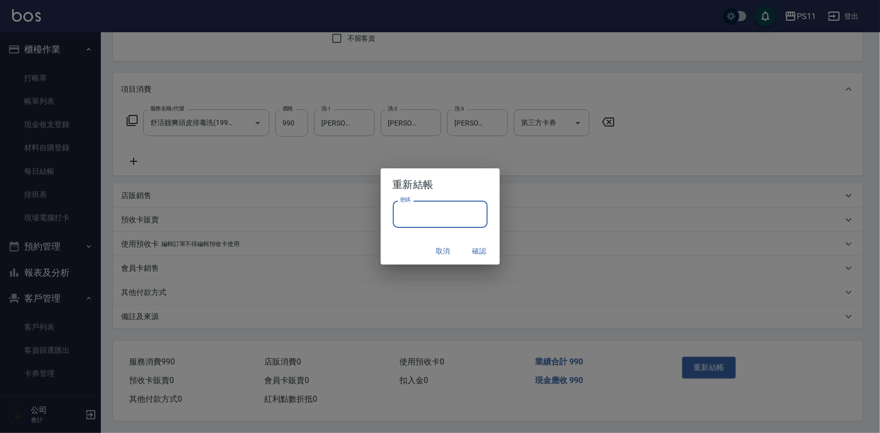
click at [430, 205] on input "密碼" at bounding box center [440, 214] width 95 height 27
drag, startPoint x: 412, startPoint y: 214, endPoint x: 370, endPoint y: 209, distance: 41.6
click at [370, 209] on div "重新結帳 密碼 ******** 密碼 取消 確認" at bounding box center [440, 216] width 880 height 433
click at [465, 248] on button "確認" at bounding box center [479, 251] width 32 height 19
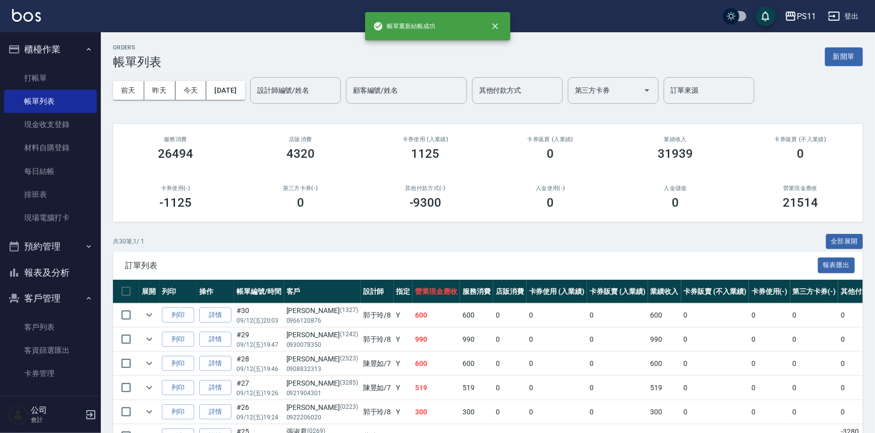
click at [82, 272] on button "報表及分析" at bounding box center [50, 273] width 93 height 26
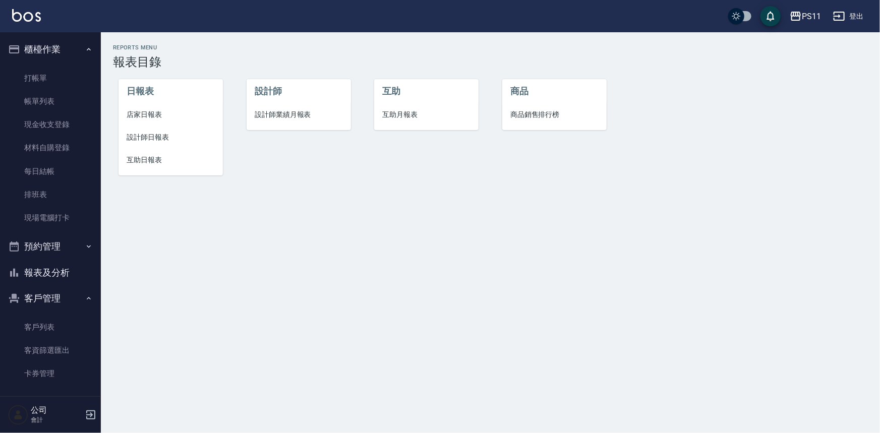
click at [161, 160] on span "互助日報表" at bounding box center [171, 160] width 88 height 11
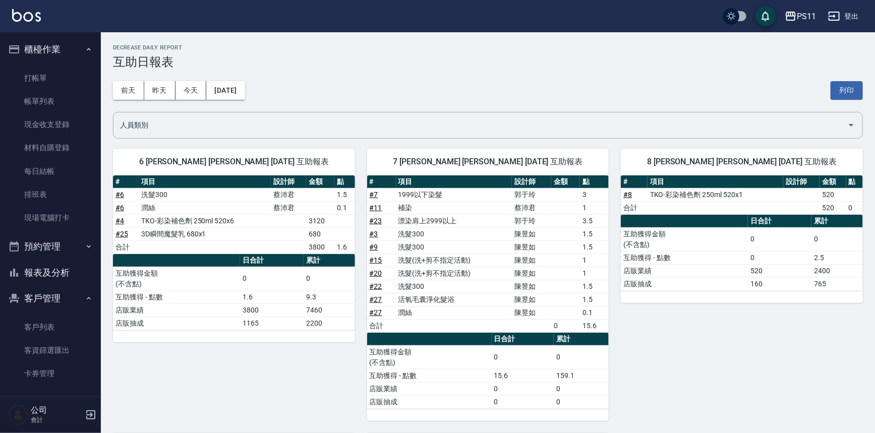
click at [518, 220] on td "郭于玲" at bounding box center [531, 220] width 39 height 13
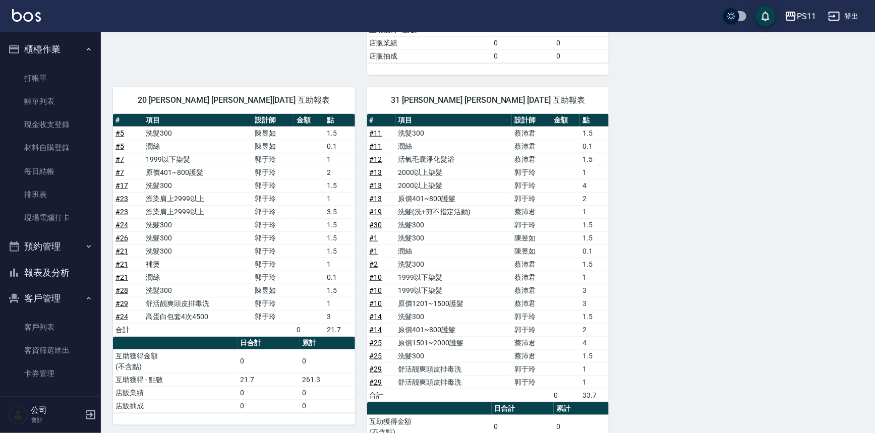
scroll to position [412, 0]
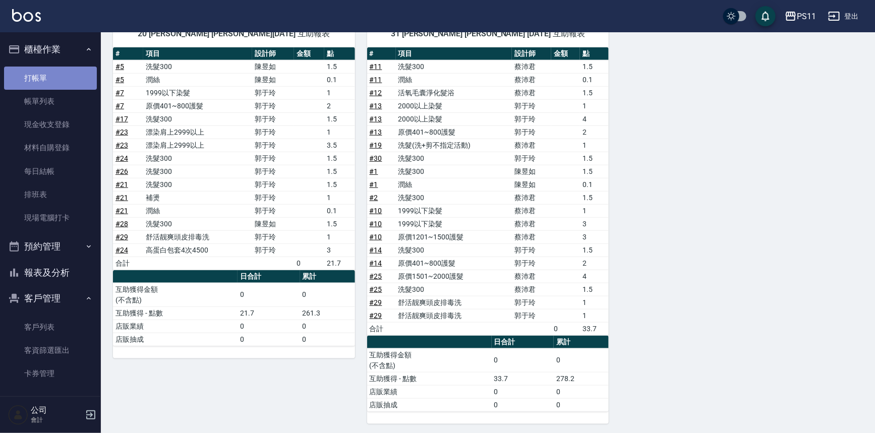
click at [51, 80] on link "打帳單" at bounding box center [50, 78] width 93 height 23
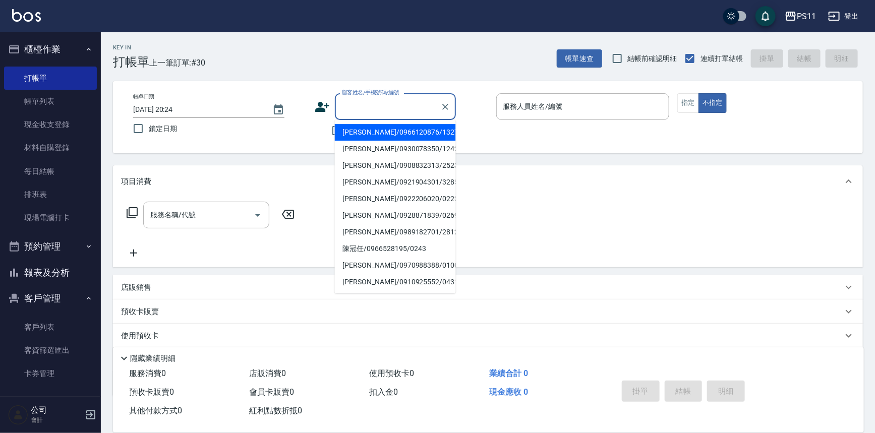
click at [395, 110] on input "顧客姓名/手機號碼/編號" at bounding box center [387, 107] width 97 height 18
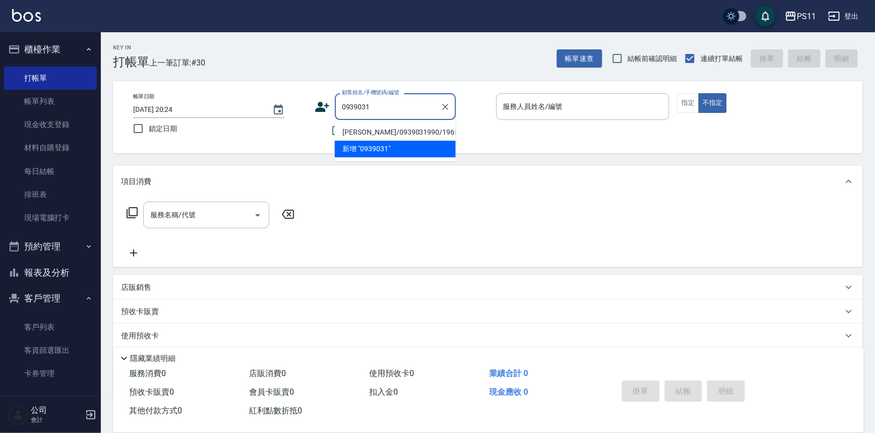
click at [382, 128] on li "[PERSON_NAME]/0939031990/1965" at bounding box center [395, 132] width 121 height 17
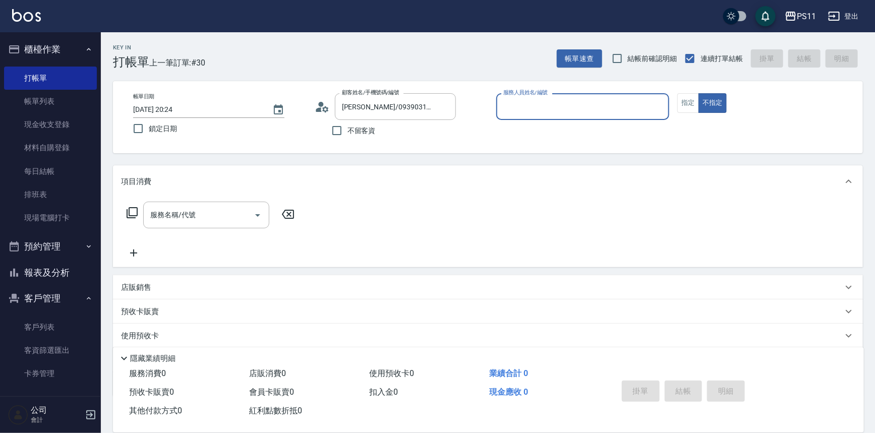
click at [589, 116] on div "服務人員姓名/編號" at bounding box center [582, 106] width 173 height 27
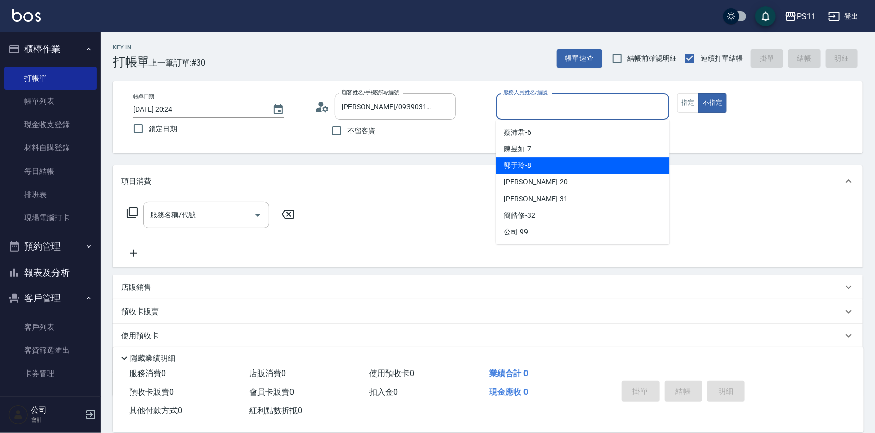
click at [570, 167] on div "郭于玲 -8" at bounding box center [582, 165] width 173 height 17
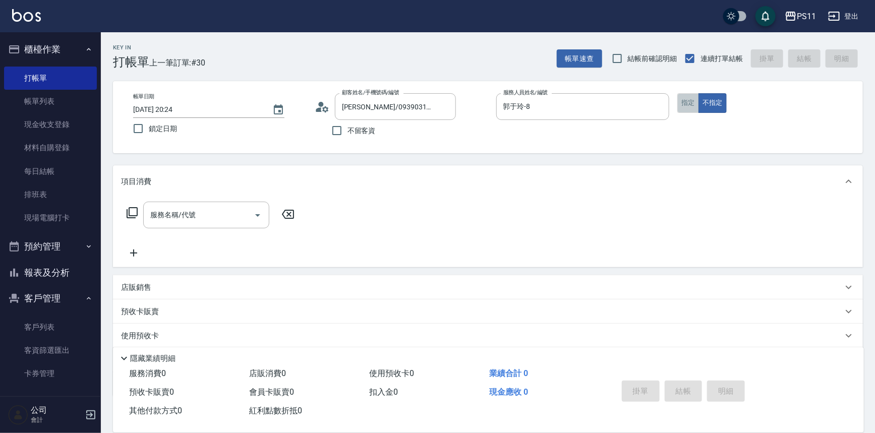
click at [686, 103] on button "指定" at bounding box center [688, 103] width 22 height 20
click at [132, 207] on icon at bounding box center [132, 213] width 12 height 12
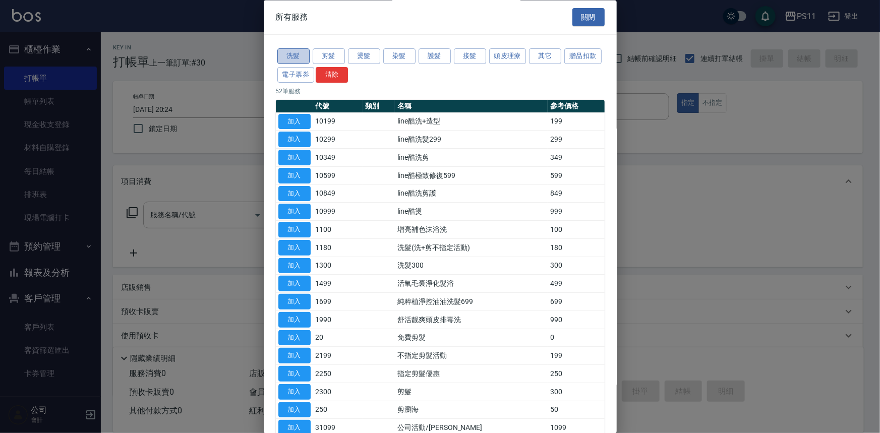
click at [291, 53] on button "洗髮" at bounding box center [293, 57] width 32 height 16
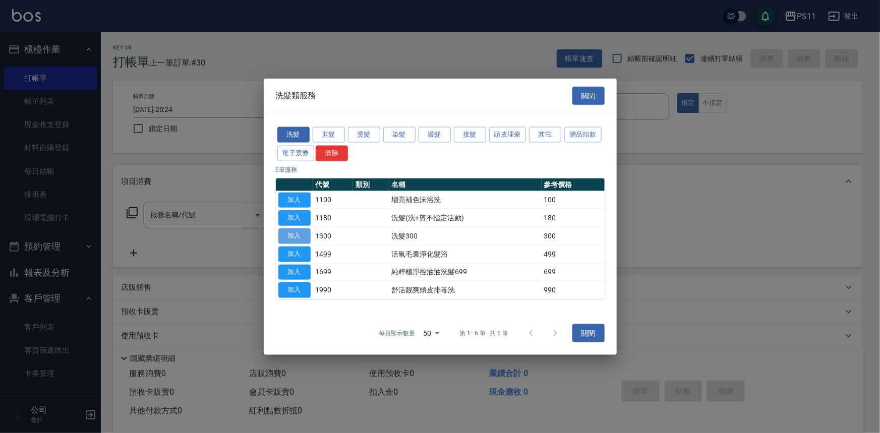
click at [291, 237] on button "加入" at bounding box center [294, 236] width 32 height 16
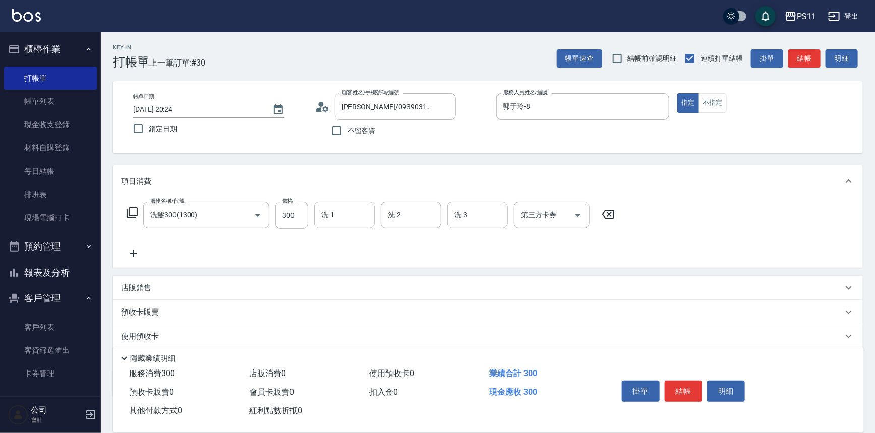
drag, startPoint x: 366, startPoint y: 210, endPoint x: 376, endPoint y: 213, distance: 9.4
click at [366, 216] on input "洗-1" at bounding box center [344, 215] width 51 height 18
click at [136, 254] on icon at bounding box center [133, 253] width 7 height 7
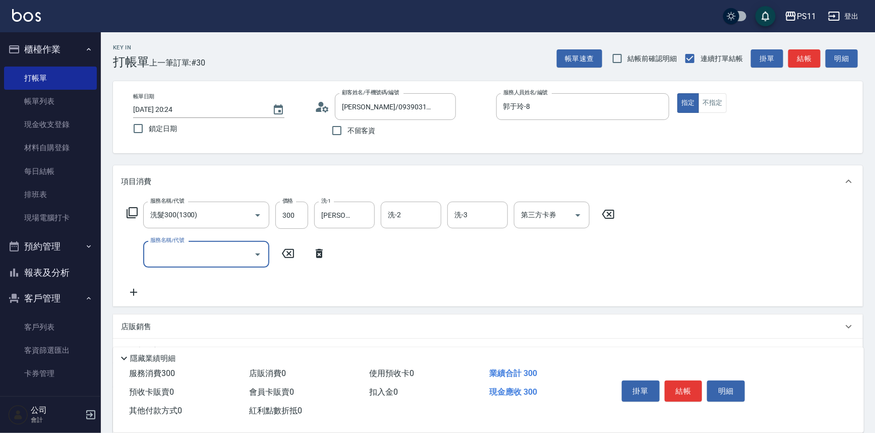
click at [197, 254] on input "服務名稱/代號" at bounding box center [199, 254] width 102 height 18
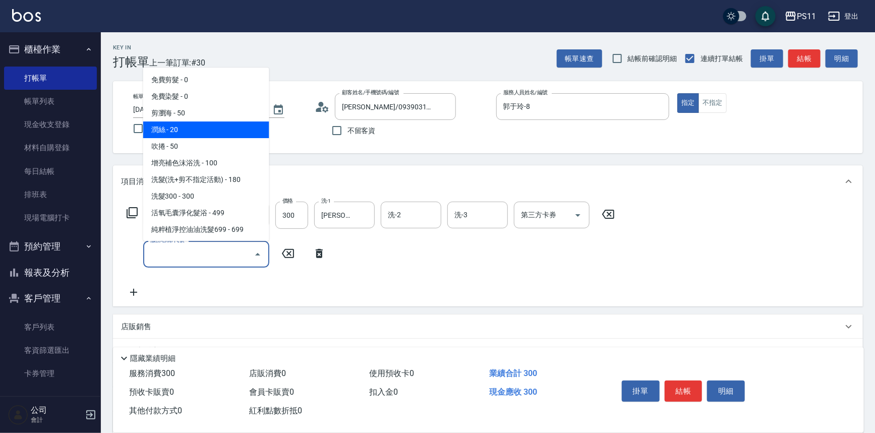
scroll to position [137, 0]
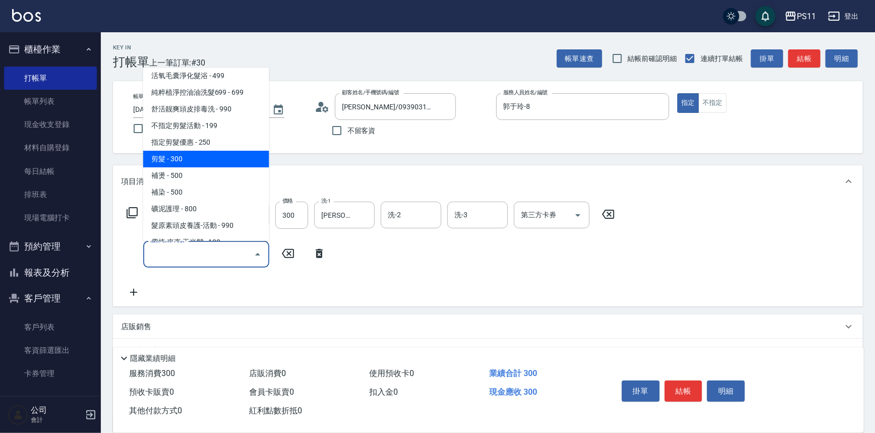
click at [200, 151] on span "剪髮 - 300" at bounding box center [206, 159] width 126 height 17
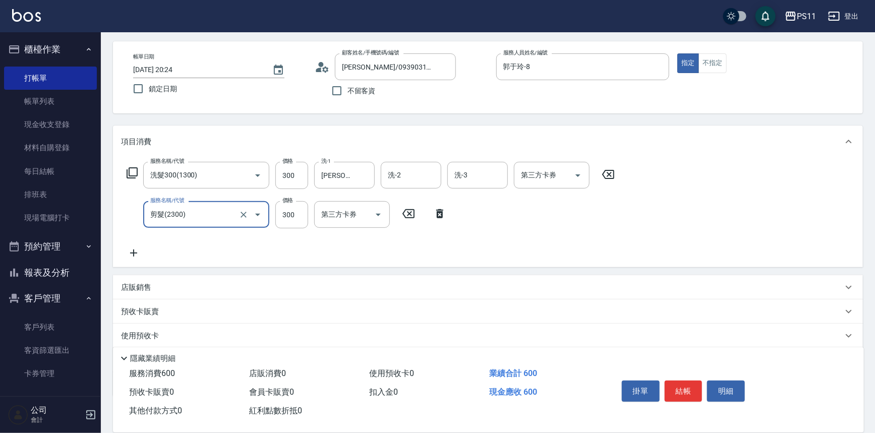
scroll to position [97, 0]
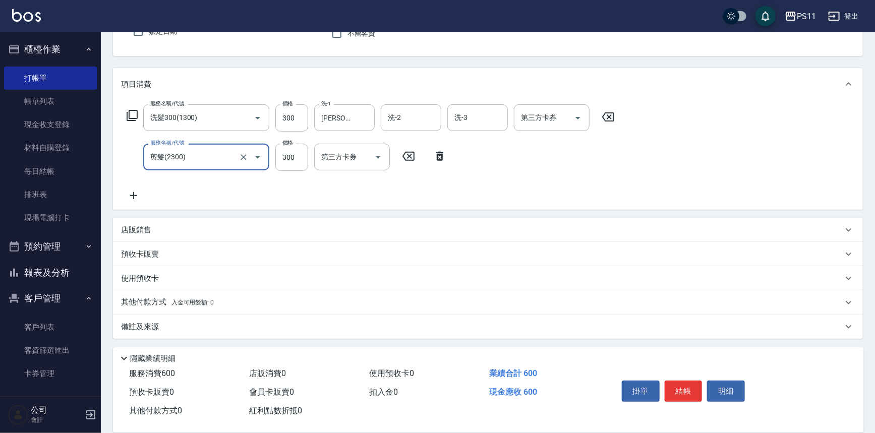
click at [136, 201] on icon at bounding box center [133, 196] width 25 height 12
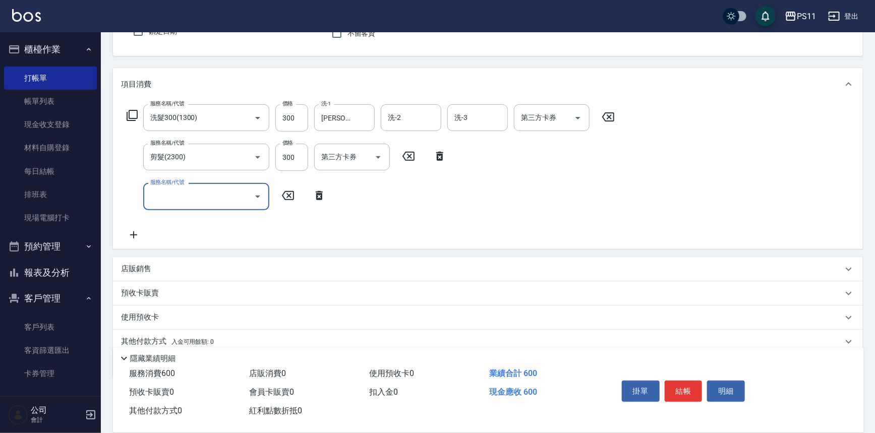
click at [182, 202] on input "服務名稱/代號" at bounding box center [199, 197] width 102 height 18
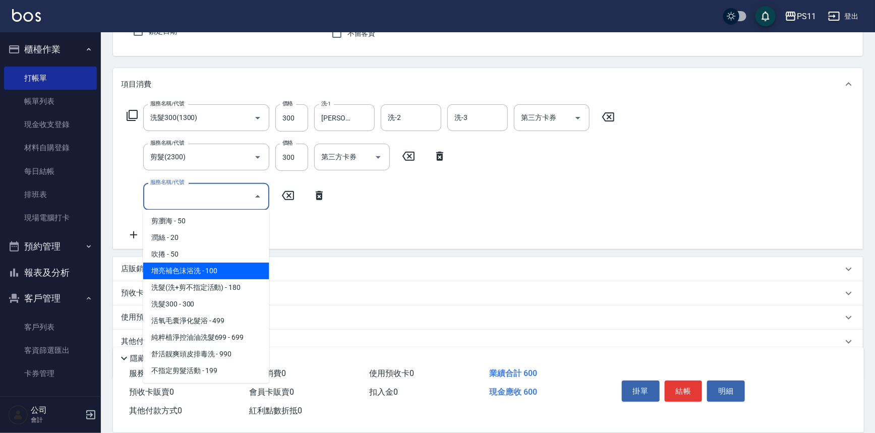
scroll to position [91, 0]
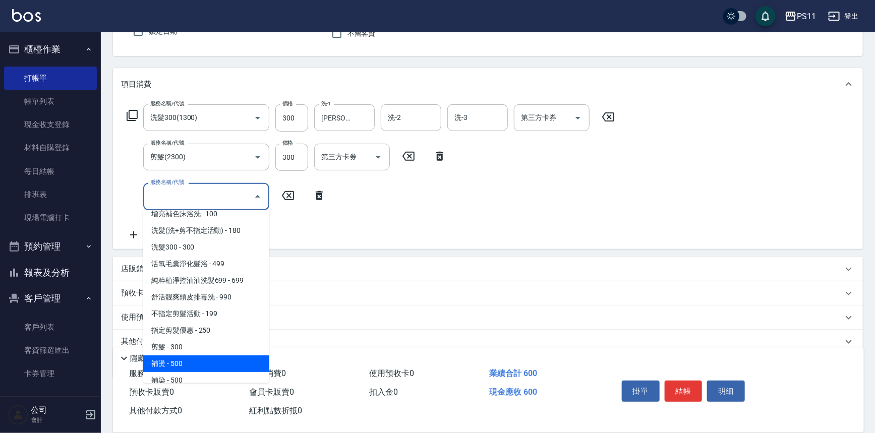
click at [225, 361] on span "補燙 - 500" at bounding box center [206, 363] width 126 height 17
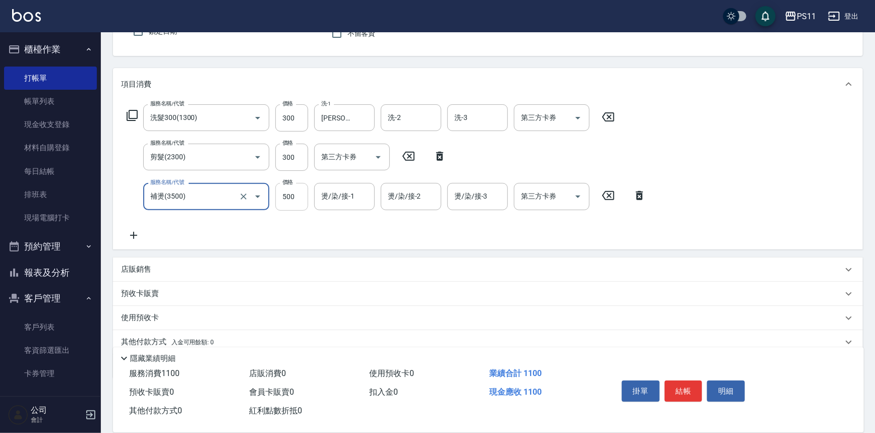
click at [280, 188] on input "500" at bounding box center [291, 196] width 33 height 27
click at [123, 235] on icon at bounding box center [133, 235] width 25 height 12
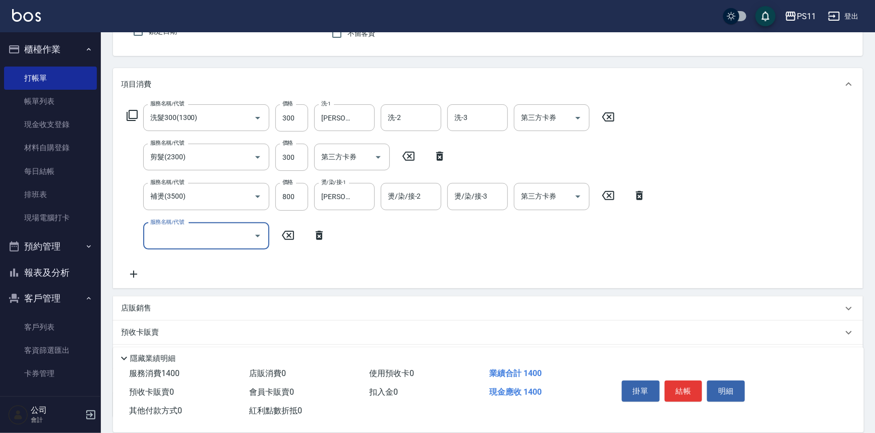
click at [155, 233] on input "服務名稱/代號" at bounding box center [199, 236] width 102 height 18
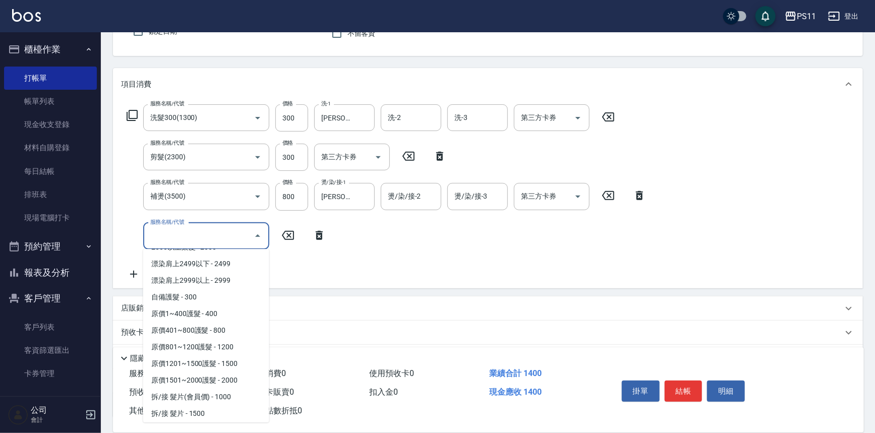
scroll to position [641, 0]
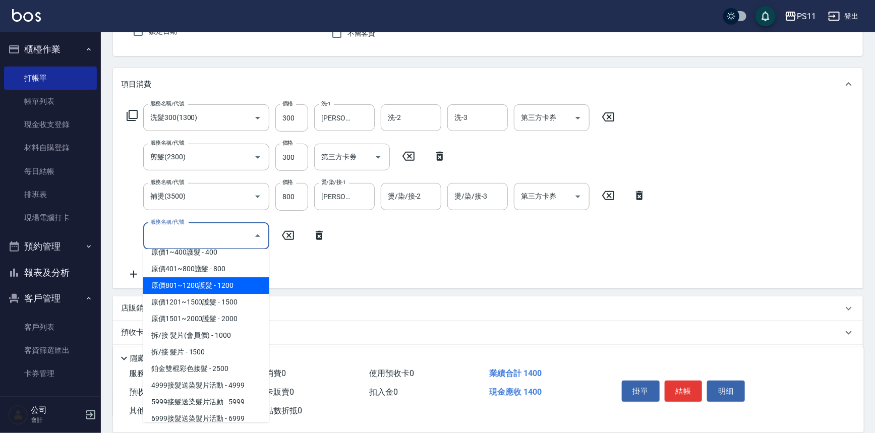
click at [223, 285] on span "原價801~1200護髮 - 1200" at bounding box center [206, 285] width 126 height 17
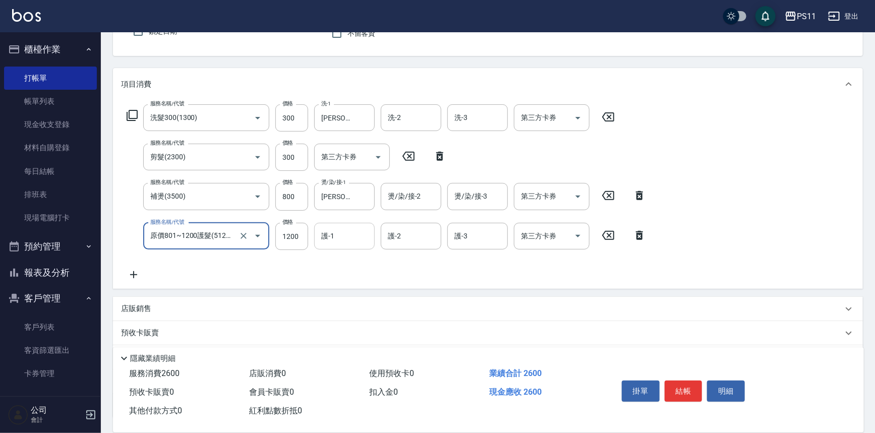
click at [343, 239] on input "護-1" at bounding box center [344, 236] width 51 height 18
click at [685, 377] on div "掛單 結帳 明細" at bounding box center [683, 393] width 132 height 32
click at [682, 382] on button "結帳" at bounding box center [683, 391] width 38 height 21
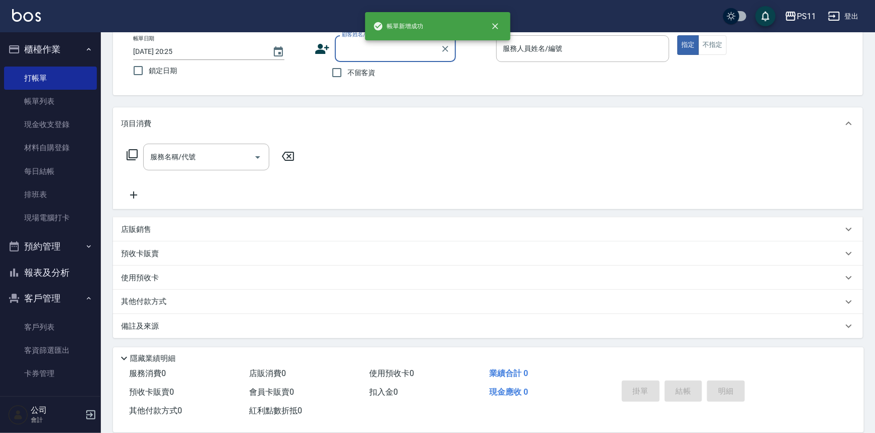
scroll to position [57, 0]
click at [45, 271] on button "報表及分析" at bounding box center [50, 273] width 93 height 26
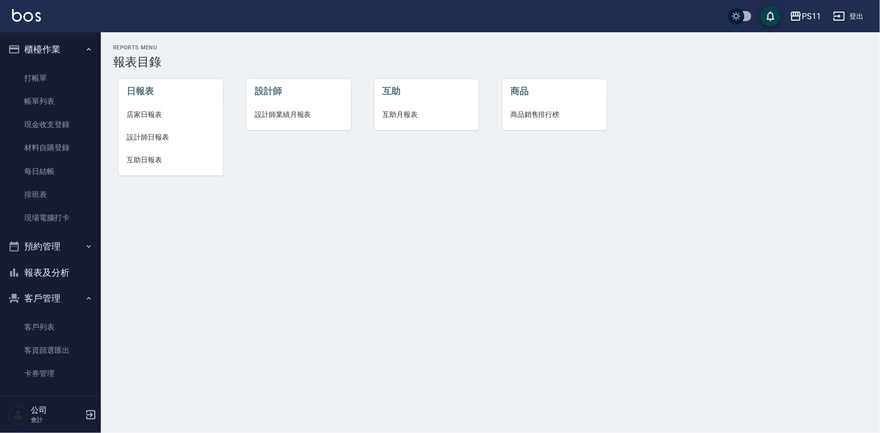
click at [161, 132] on span "設計師日報表" at bounding box center [171, 137] width 88 height 11
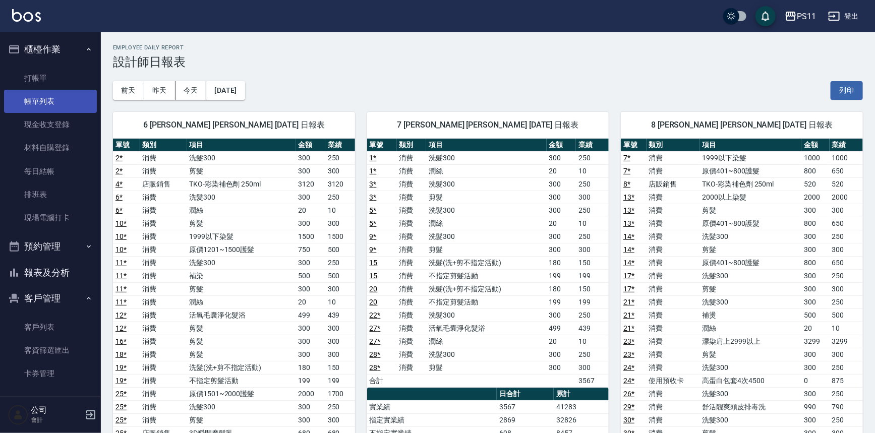
click at [63, 94] on link "帳單列表" at bounding box center [50, 101] width 93 height 23
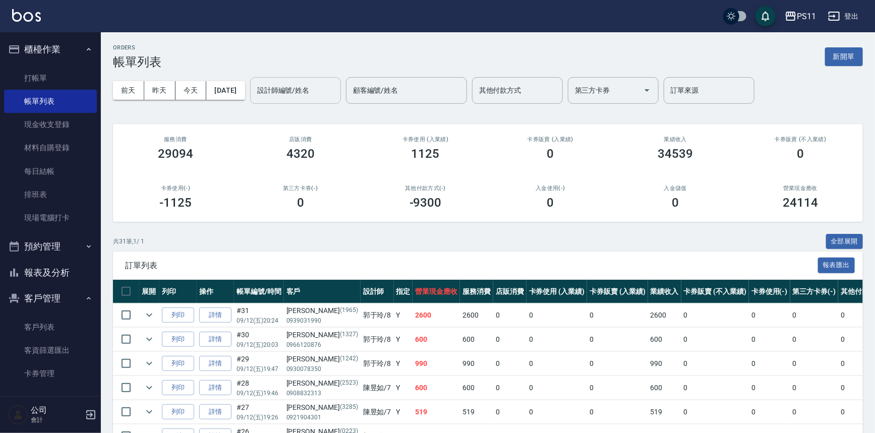
click at [327, 90] on input "設計師編號/姓名" at bounding box center [296, 91] width 82 height 18
click at [349, 239] on div "共 12 筆, 1 / 1 全部展開" at bounding box center [488, 242] width 750 height 16
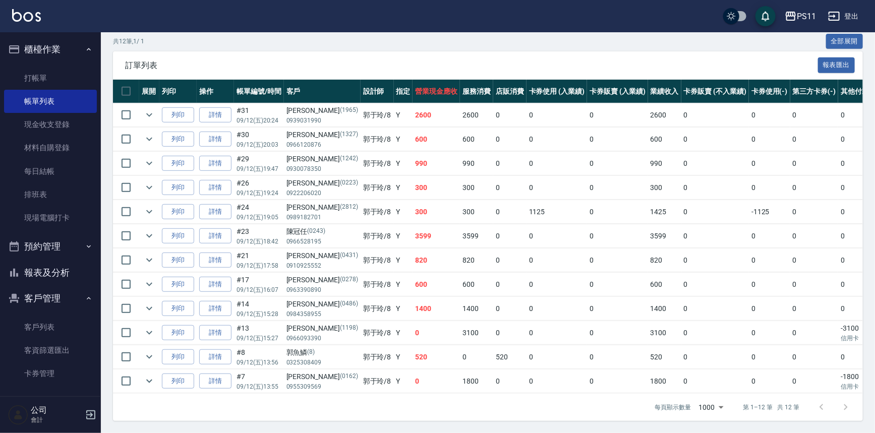
click at [313, 45] on div "共 12 筆, 1 / 1 全部展開 訂單列表 報表匯出 展開 列印 操作 帳單編號/時間 客戶 設計師 指定 營業現金應收 服務消費 店販消費 卡券使用 (…" at bounding box center [488, 228] width 750 height 388
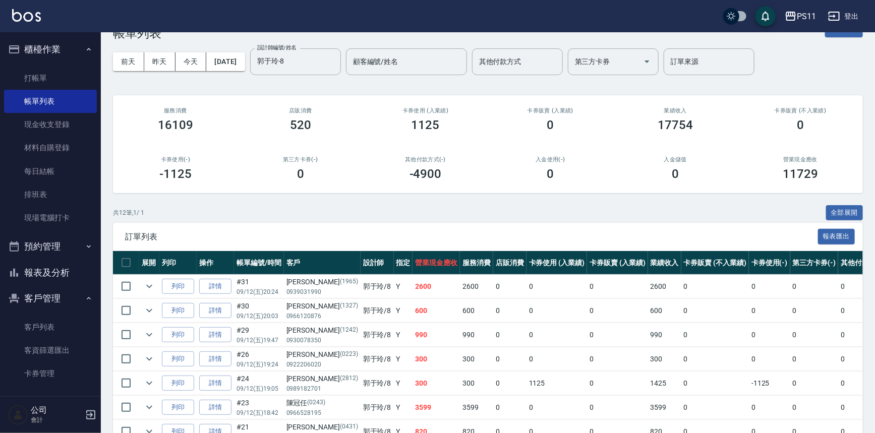
scroll to position [0, 0]
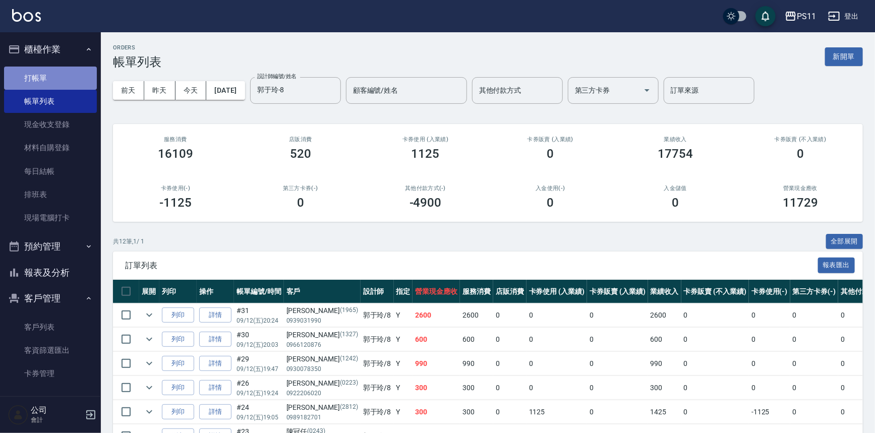
click at [59, 80] on link "打帳單" at bounding box center [50, 78] width 93 height 23
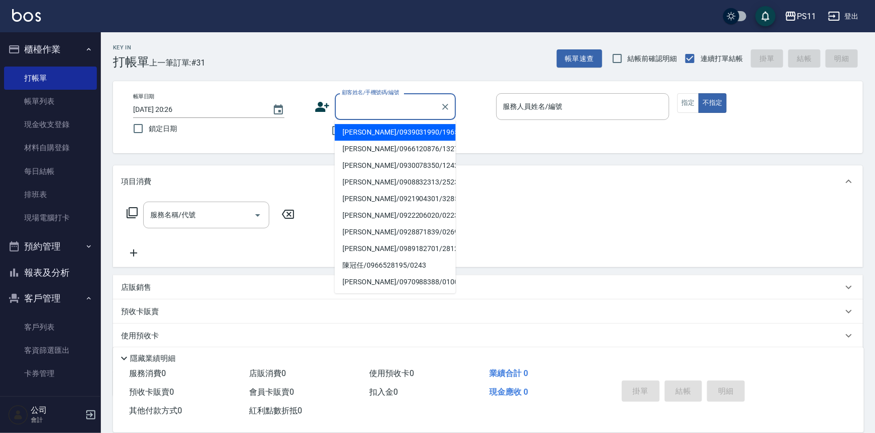
drag, startPoint x: 399, startPoint y: 110, endPoint x: 238, endPoint y: 85, distance: 162.3
click at [393, 113] on input "顧客姓名/手機號碼/編號" at bounding box center [387, 107] width 97 height 18
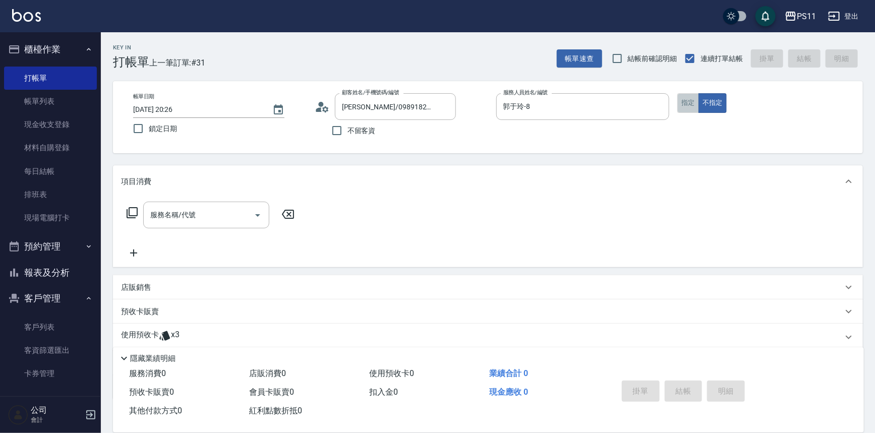
click at [683, 106] on button "指定" at bounding box center [688, 103] width 22 height 20
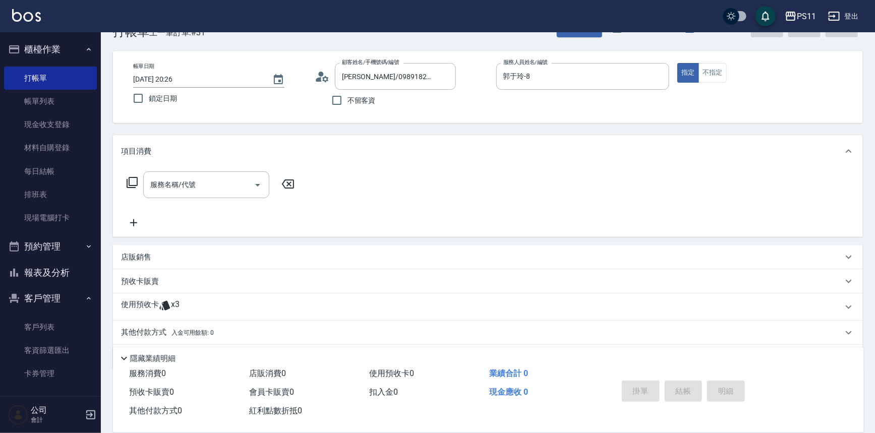
scroll to position [60, 0]
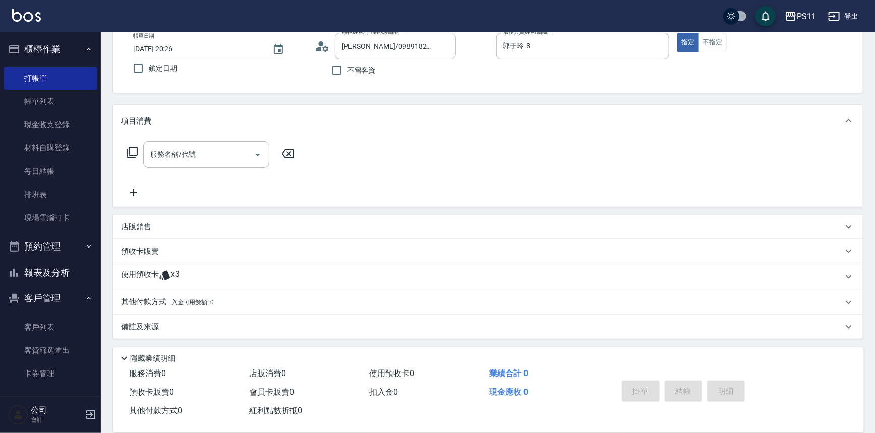
click at [162, 277] on icon at bounding box center [165, 275] width 12 height 12
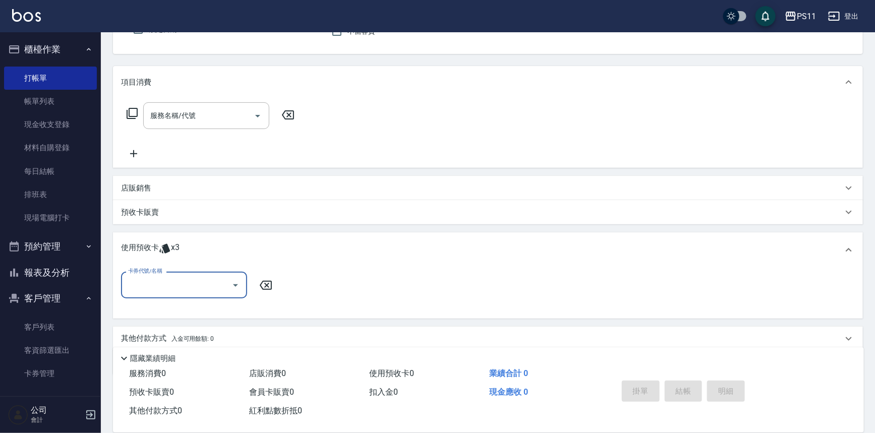
scroll to position [136, 0]
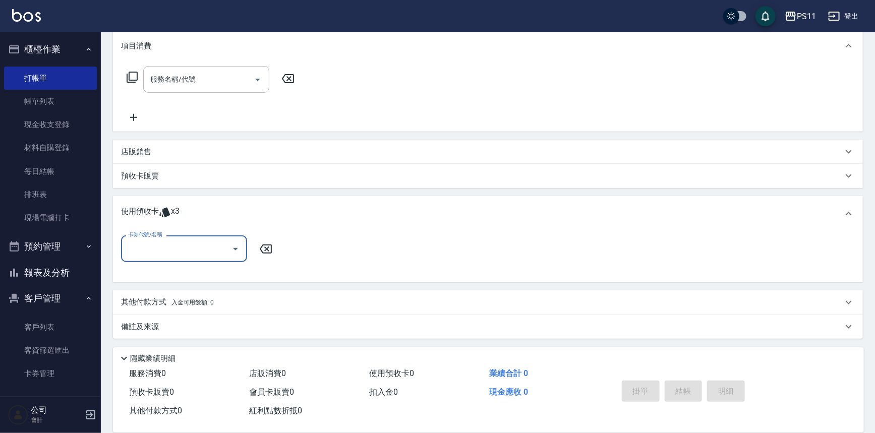
click at [190, 251] on input "卡券代號/名稱" at bounding box center [177, 249] width 102 height 18
click at [204, 272] on div "高蛋白包套4次4500 剩餘2張" at bounding box center [184, 274] width 126 height 17
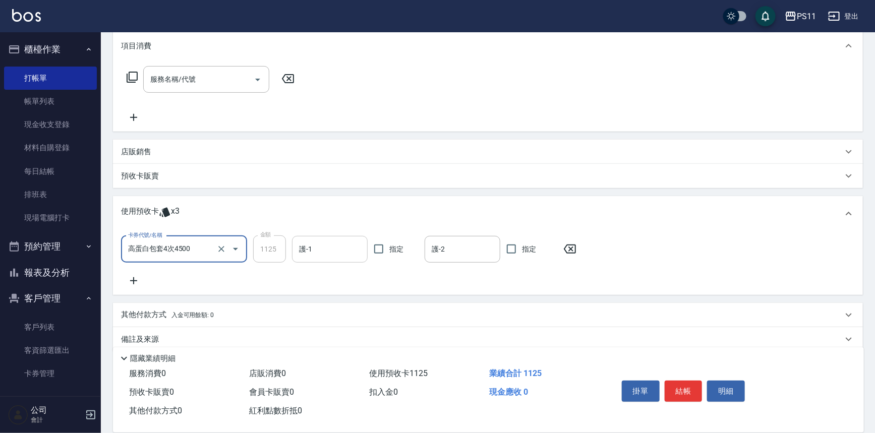
click at [342, 252] on input "護-1" at bounding box center [329, 249] width 67 height 18
click at [317, 231] on div "卡券代號/名稱 高蛋白包套4次4500 卡券代號/名稱 金額 1125 金額 護-1 護-1 指定 護-2 護-2 指定" at bounding box center [488, 263] width 750 height 64
click at [321, 245] on input "護-1" at bounding box center [329, 249] width 67 height 18
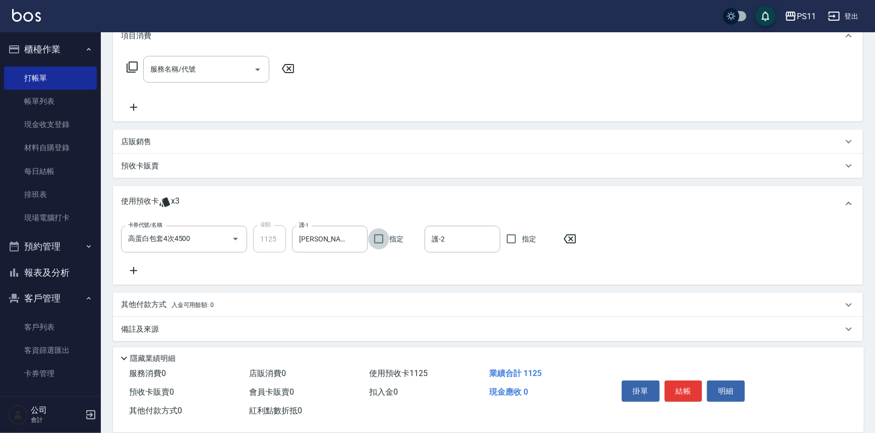
scroll to position [148, 0]
click at [136, 269] on icon at bounding box center [133, 268] width 25 height 12
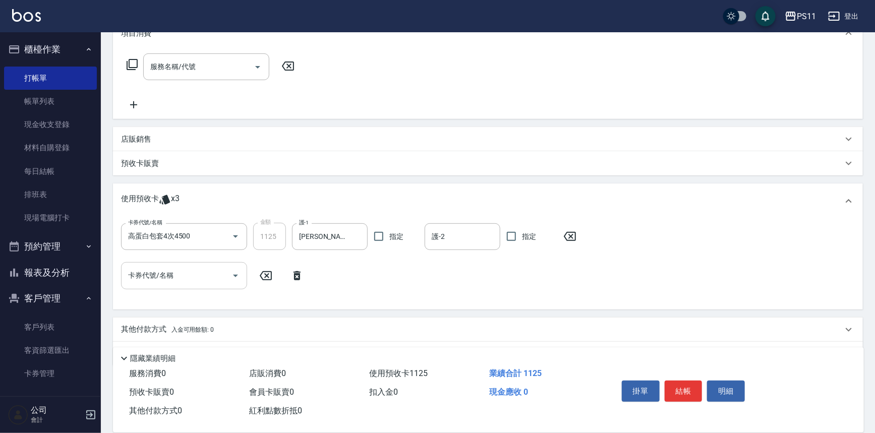
click at [151, 272] on input "卡券代號/名稱" at bounding box center [177, 276] width 102 height 18
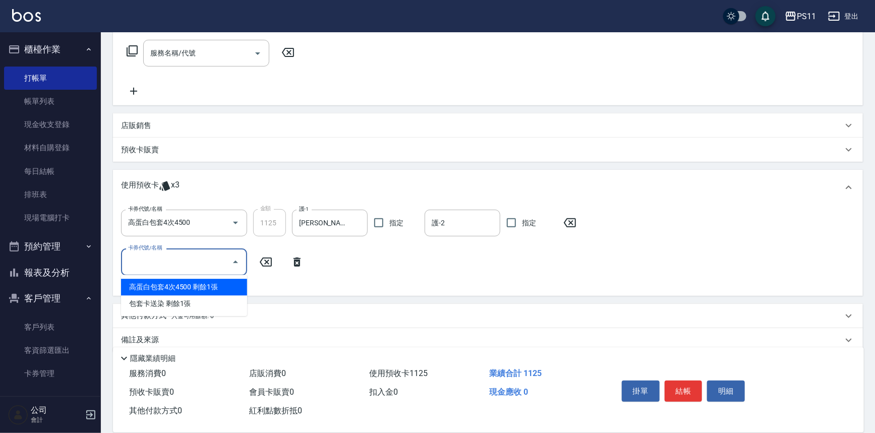
scroll to position [129, 0]
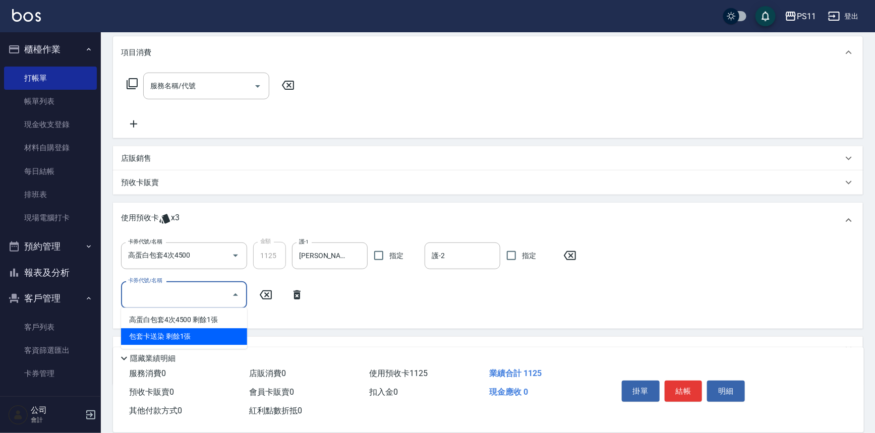
click at [185, 333] on div "包套卡送染 剩餘1張" at bounding box center [184, 336] width 126 height 17
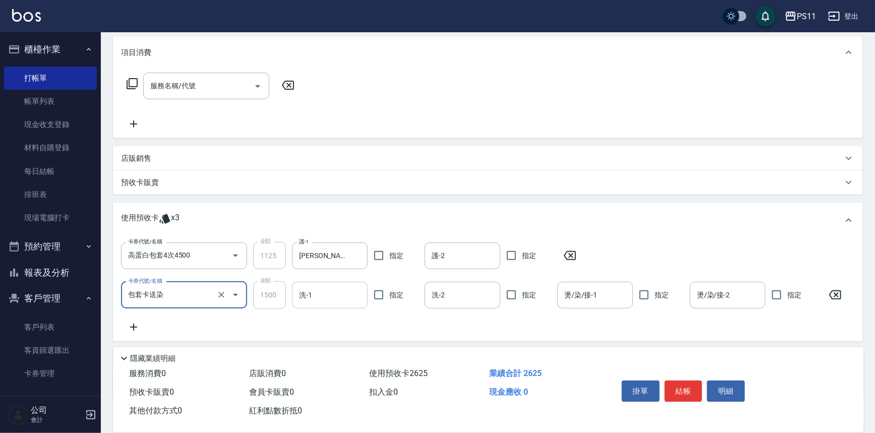
click at [328, 294] on input "洗-1" at bounding box center [329, 295] width 67 height 18
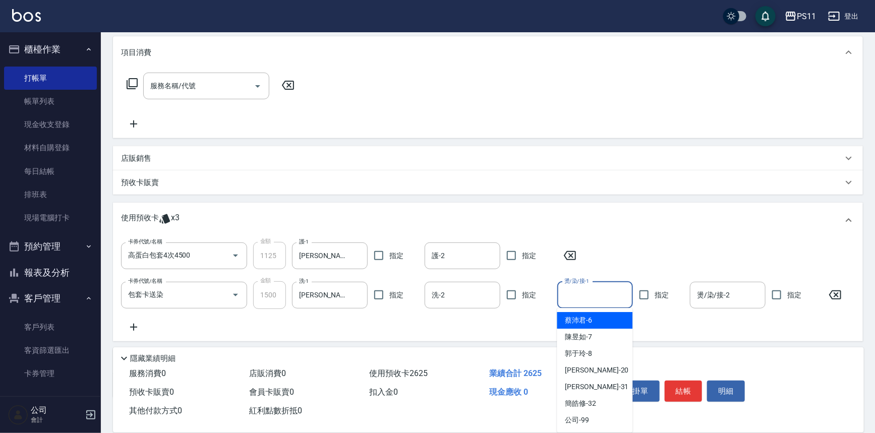
click at [599, 301] on input "燙/染/接-1" at bounding box center [594, 295] width 67 height 18
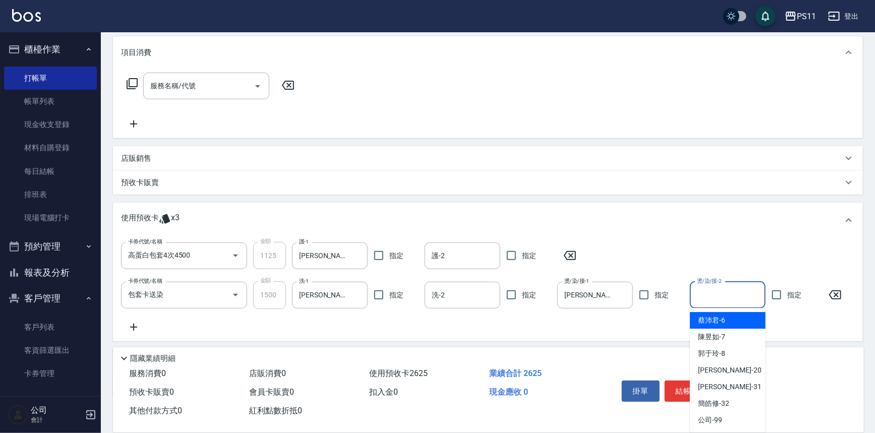
drag, startPoint x: 727, startPoint y: 300, endPoint x: 721, endPoint y: 313, distance: 13.8
click at [726, 300] on input "燙/染/接-2" at bounding box center [727, 295] width 67 height 18
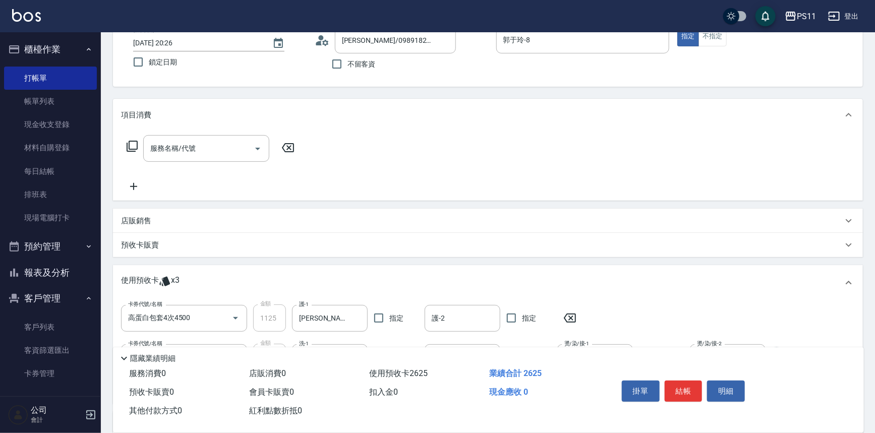
scroll to position [0, 0]
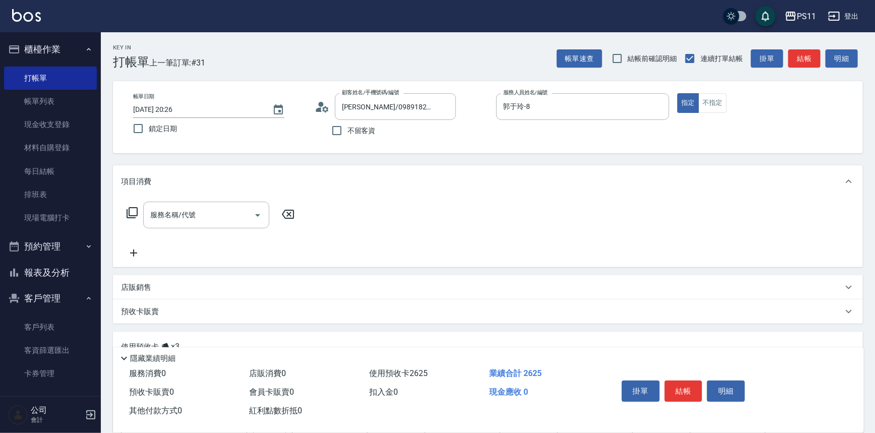
click at [136, 214] on icon at bounding box center [132, 213] width 12 height 12
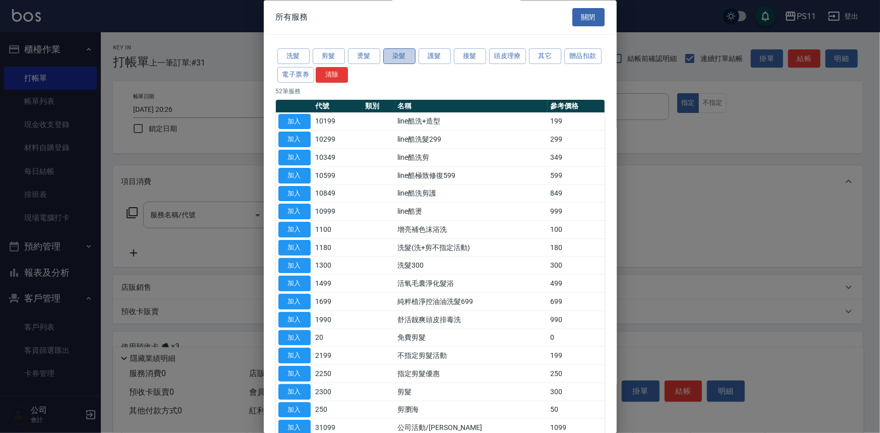
click at [407, 62] on button "染髮" at bounding box center [399, 57] width 32 height 16
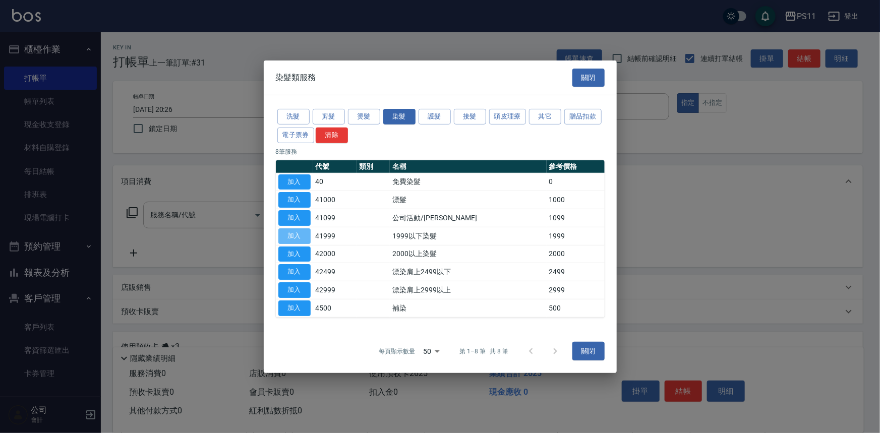
click at [301, 235] on button "加入" at bounding box center [294, 236] width 32 height 16
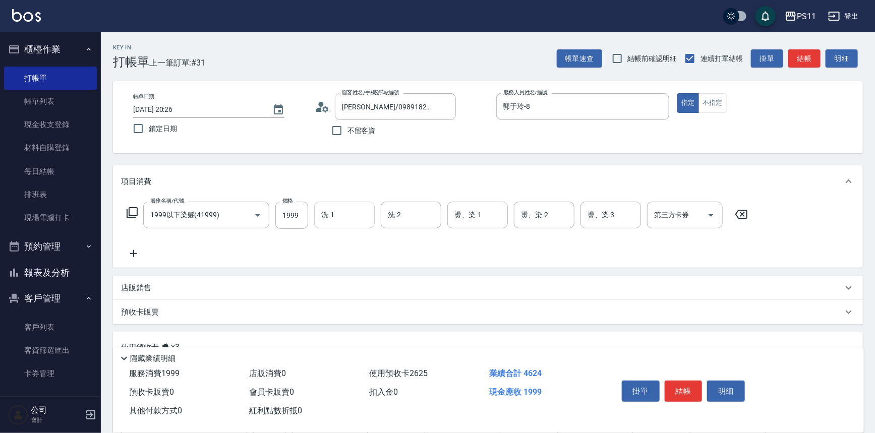
click at [351, 213] on input "洗-1" at bounding box center [344, 215] width 51 height 18
click at [135, 255] on icon at bounding box center [133, 253] width 25 height 12
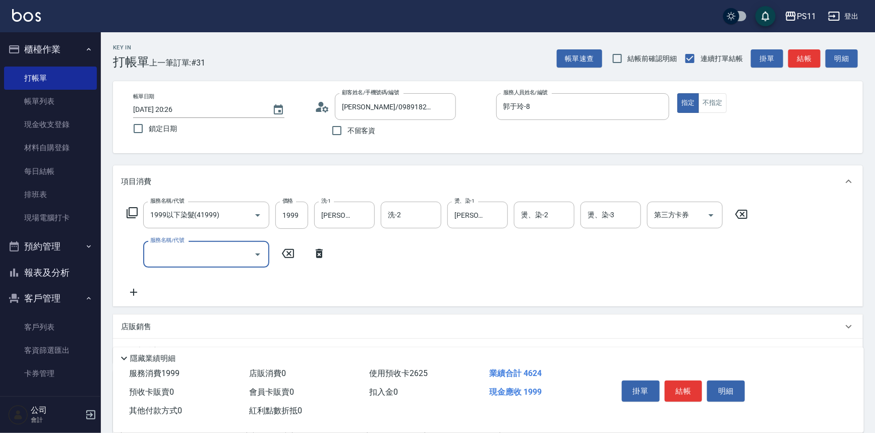
click at [162, 258] on input "服務名稱/代號" at bounding box center [199, 254] width 102 height 18
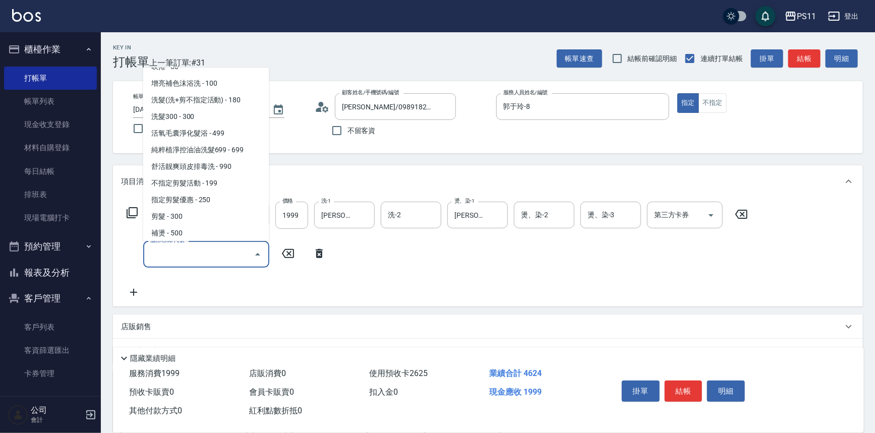
scroll to position [137, 0]
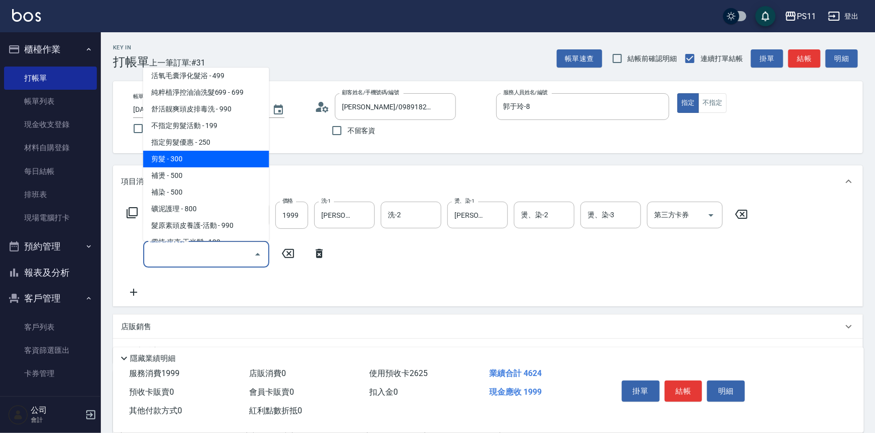
click at [205, 157] on span "剪髮 - 300" at bounding box center [206, 159] width 126 height 17
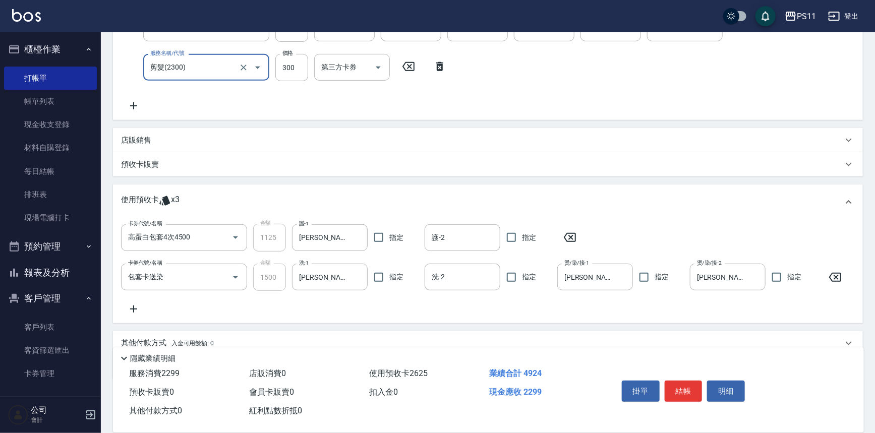
scroll to position [97, 0]
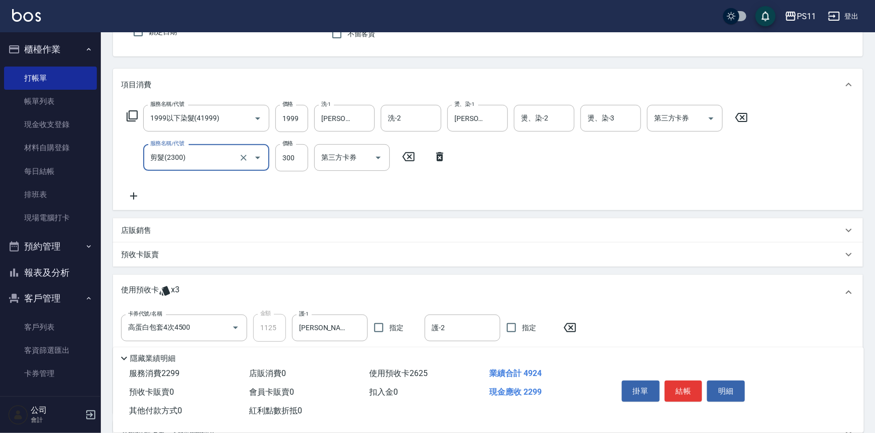
click at [126, 225] on p "店販銷售" at bounding box center [136, 230] width 30 height 11
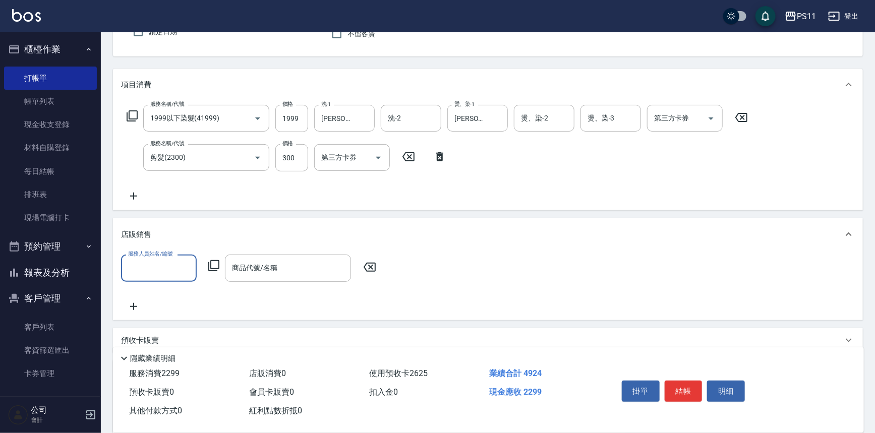
scroll to position [0, 0]
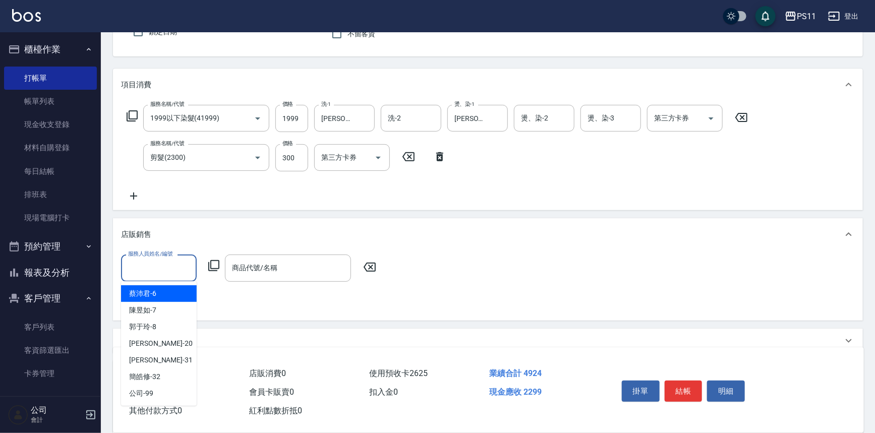
click at [170, 262] on input "服務人員姓名/編號" at bounding box center [159, 268] width 67 height 18
click at [165, 323] on div "郭于玲 -8" at bounding box center [159, 327] width 76 height 17
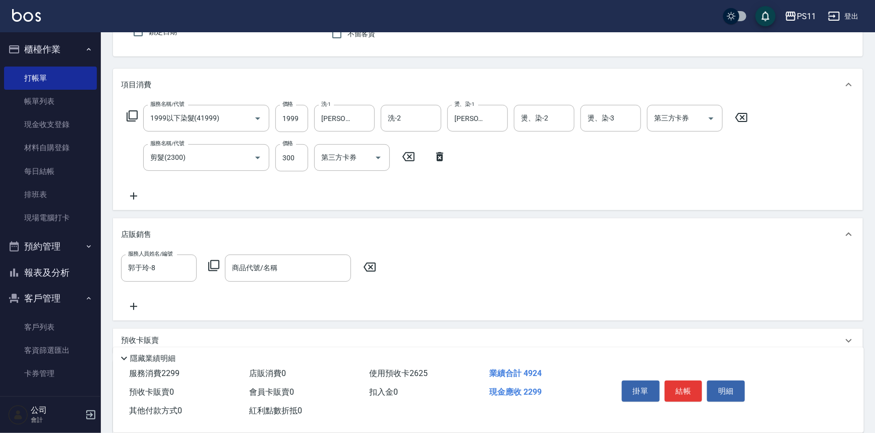
click at [214, 267] on icon at bounding box center [214, 266] width 12 height 12
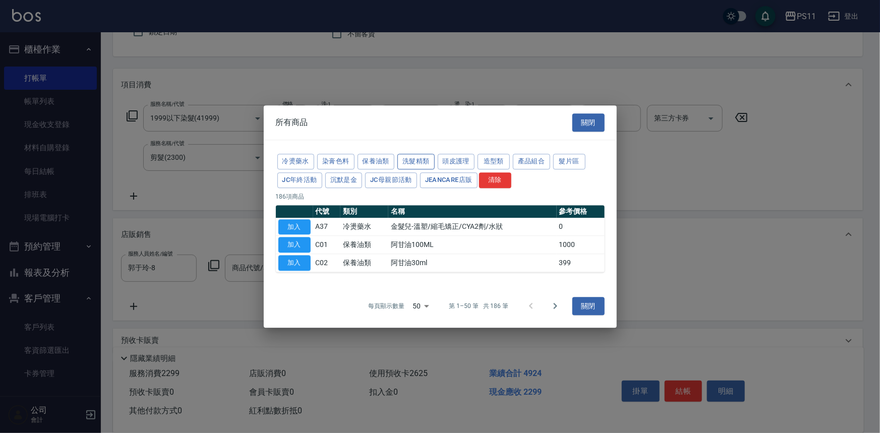
click at [415, 157] on button "洗髮精類" at bounding box center [415, 162] width 37 height 16
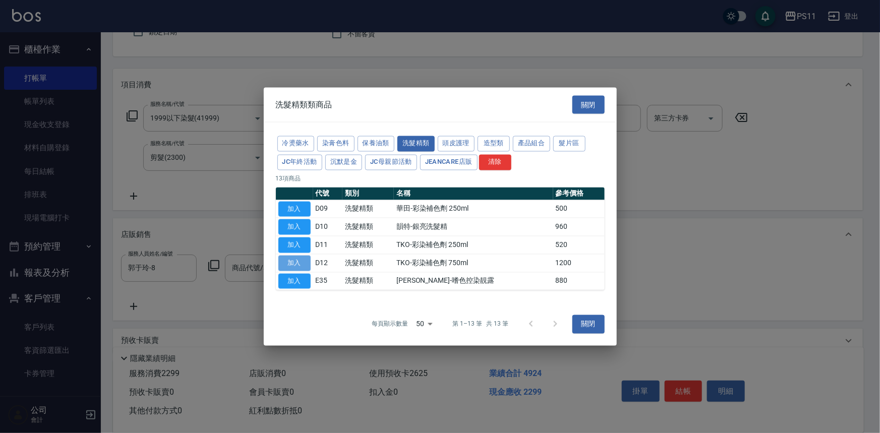
click at [302, 258] on button "加入" at bounding box center [294, 263] width 32 height 16
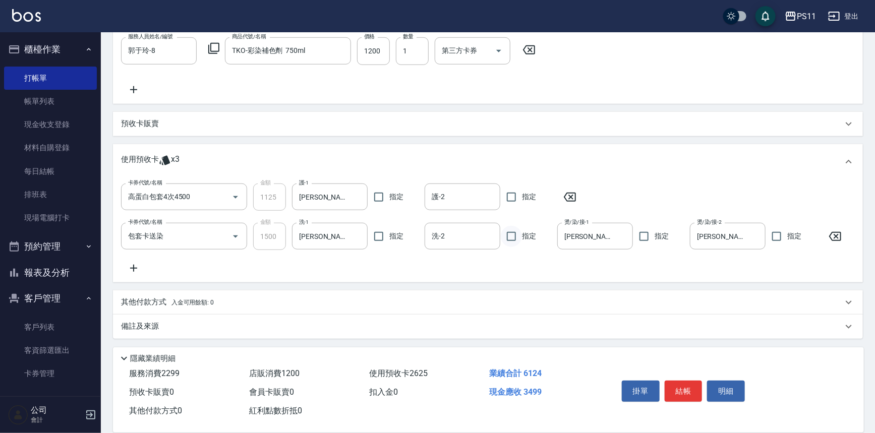
scroll to position [321, 0]
drag, startPoint x: 168, startPoint y: 301, endPoint x: 194, endPoint y: 301, distance: 25.7
click at [168, 301] on p "其他付款方式 入金可用餘額: 0" at bounding box center [167, 301] width 93 height 11
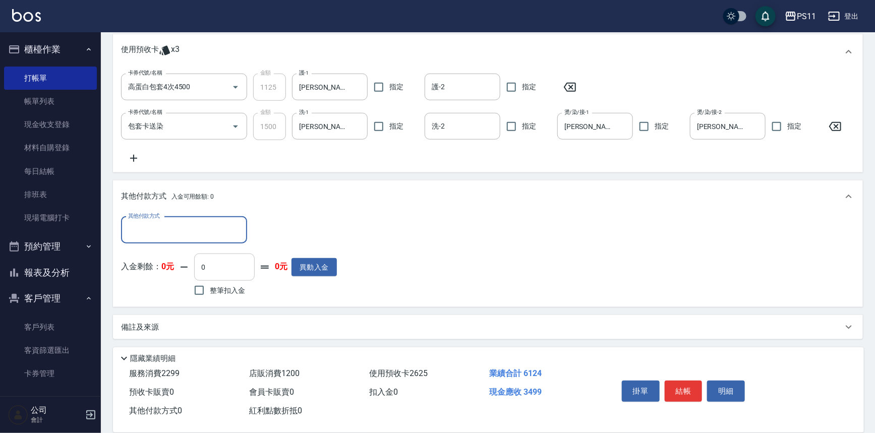
scroll to position [431, 0]
click at [205, 220] on input "其他付款方式" at bounding box center [184, 229] width 117 height 18
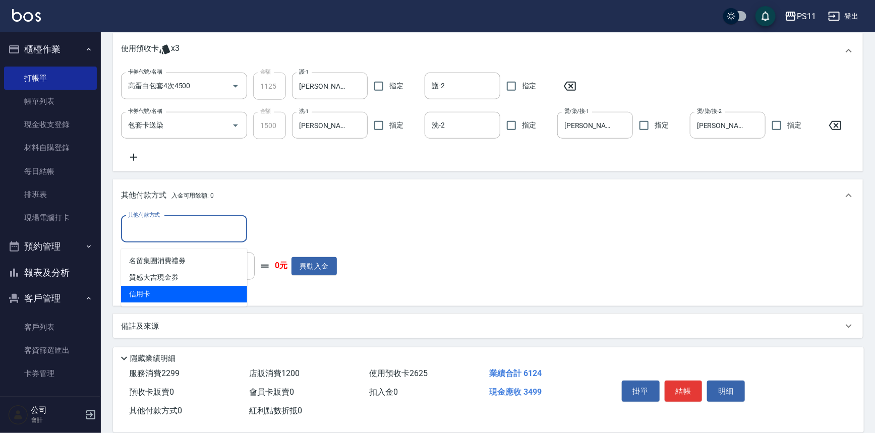
drag, startPoint x: 204, startPoint y: 283, endPoint x: 249, endPoint y: 272, distance: 46.6
click at [205, 286] on span "信用卡" at bounding box center [184, 294] width 126 height 17
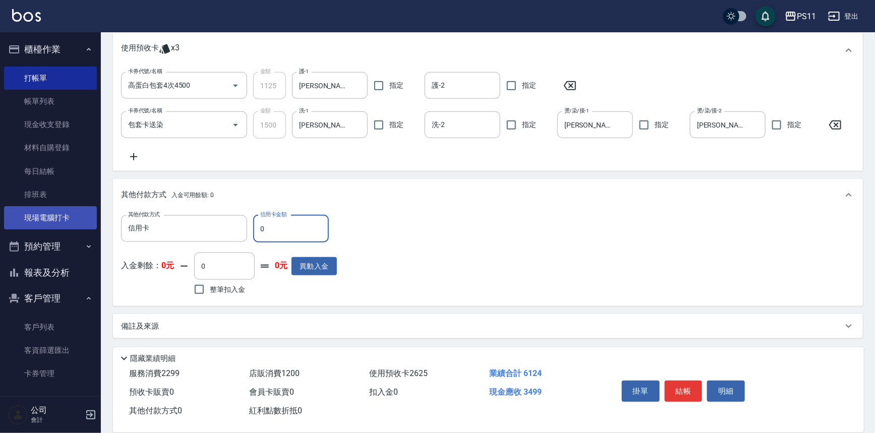
drag, startPoint x: 304, startPoint y: 243, endPoint x: 53, endPoint y: 229, distance: 250.9
click at [53, 229] on div "PS11 登出 櫃檯作業 打帳單 帳單列表 現金收支登錄 材料自購登錄 每日結帳 排班表 現場電腦打卡 預約管理 預約管理 單日預約紀錄 單週預約紀錄 報表及…" at bounding box center [437, 4] width 875 height 858
drag, startPoint x: 286, startPoint y: 227, endPoint x: 141, endPoint y: 231, distance: 144.7
click at [141, 231] on div "其他付款方式 信用卡 其他付款方式 信用卡金額 331 信用卡金額" at bounding box center [229, 228] width 216 height 27
click at [690, 388] on button "結帳" at bounding box center [683, 391] width 38 height 21
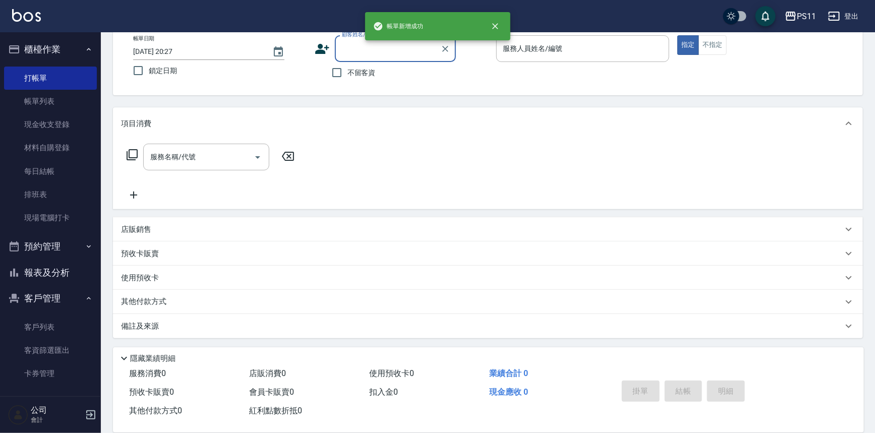
scroll to position [0, 0]
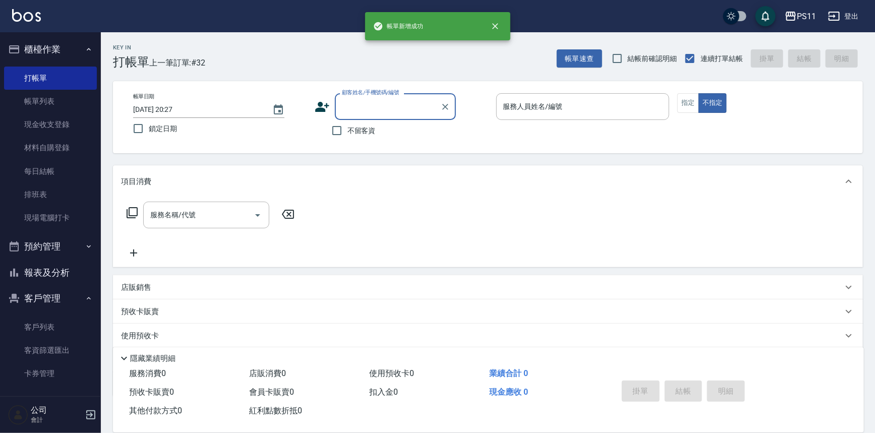
click at [69, 273] on button "報表及分析" at bounding box center [50, 273] width 93 height 26
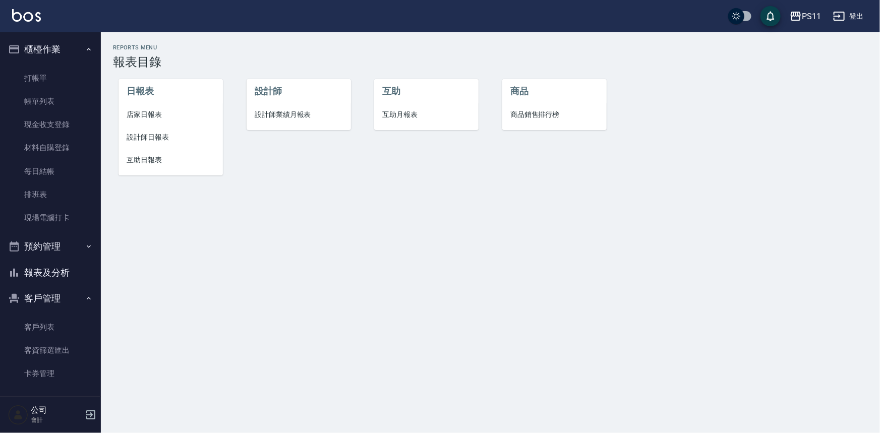
click at [162, 135] on span "設計師日報表" at bounding box center [171, 137] width 88 height 11
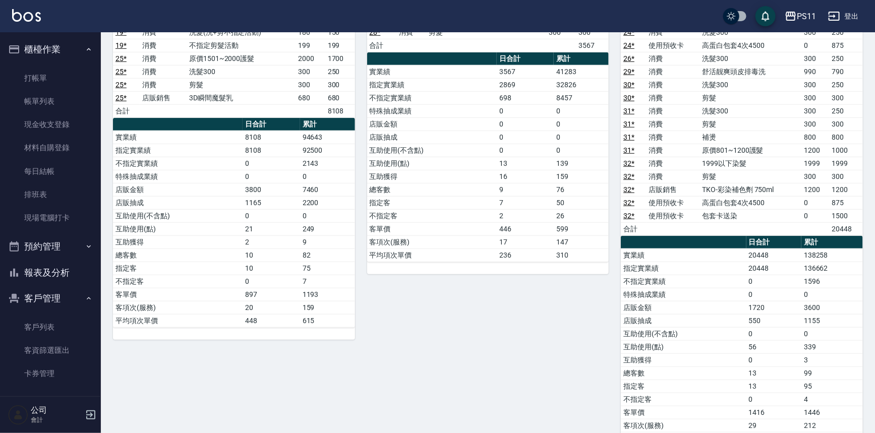
scroll to position [321, 0]
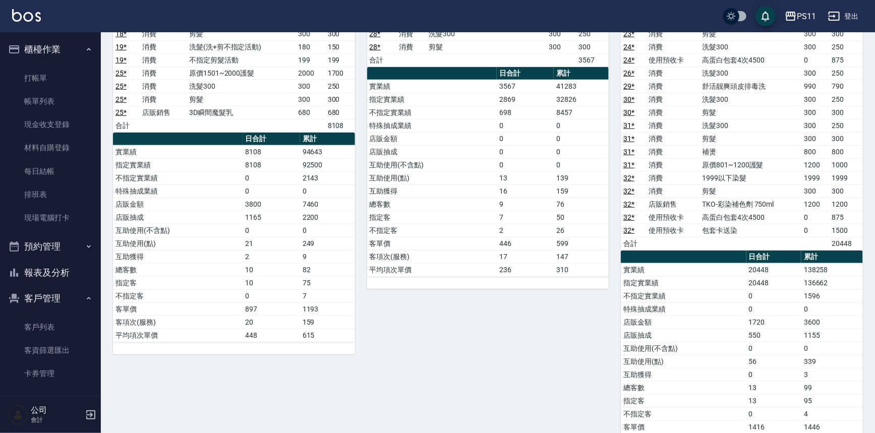
click at [473, 263] on td "平均項次單價" at bounding box center [432, 269] width 130 height 13
click at [54, 270] on button "報表及分析" at bounding box center [50, 273] width 93 height 26
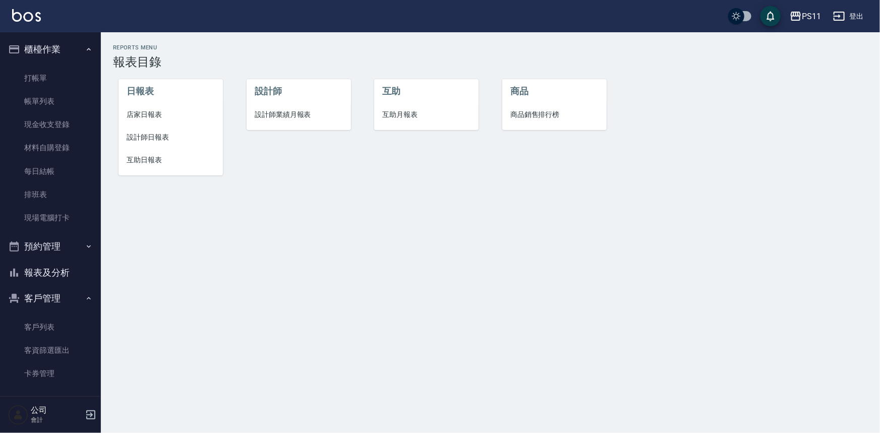
click at [152, 165] on span "互助日報表" at bounding box center [171, 160] width 88 height 11
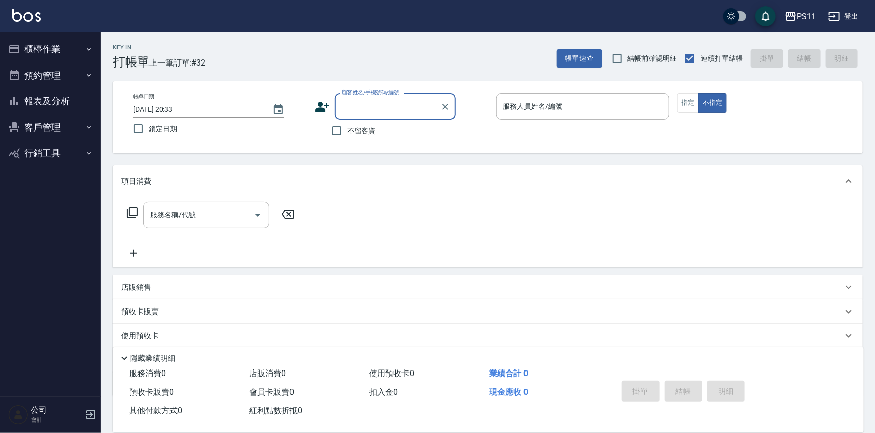
click at [39, 100] on button "報表及分析" at bounding box center [50, 101] width 93 height 26
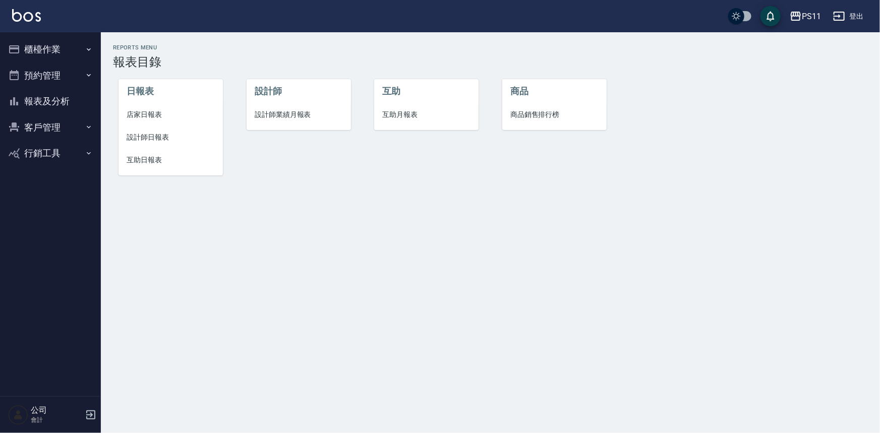
click at [152, 120] on li "店家日報表" at bounding box center [170, 114] width 104 height 23
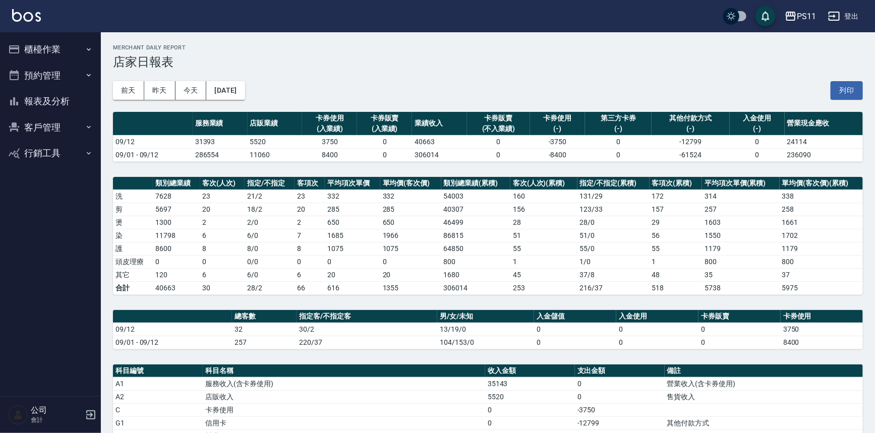
click at [60, 104] on button "報表及分析" at bounding box center [50, 101] width 93 height 26
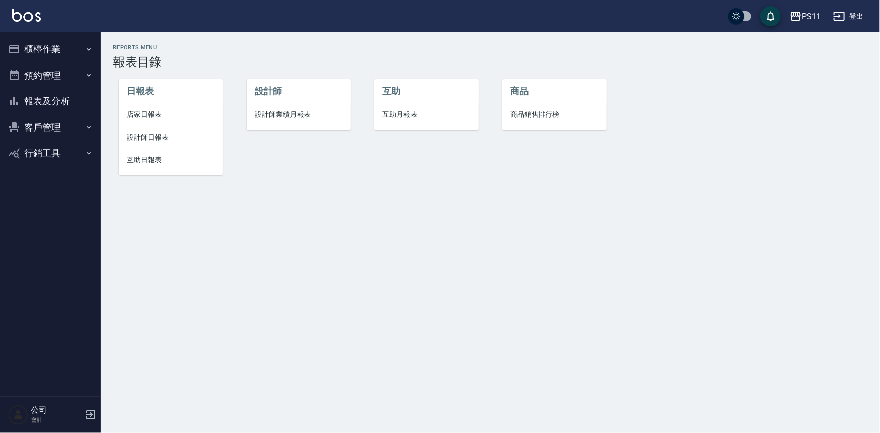
click at [143, 144] on li "設計師日報表" at bounding box center [170, 137] width 104 height 23
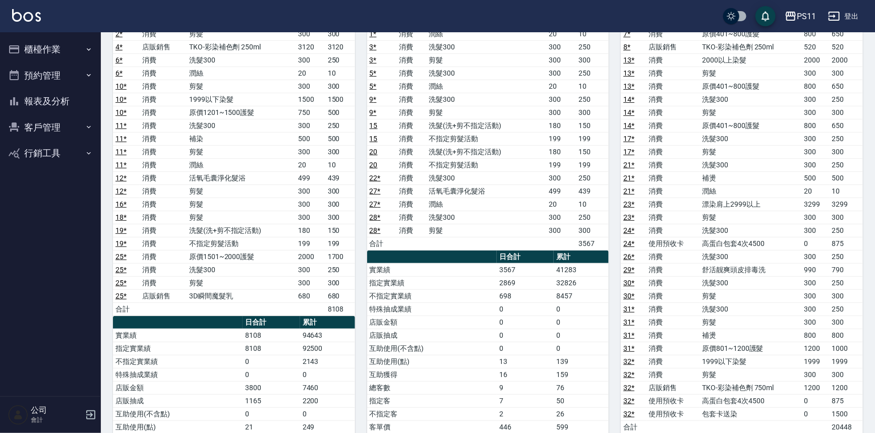
scroll to position [183, 0]
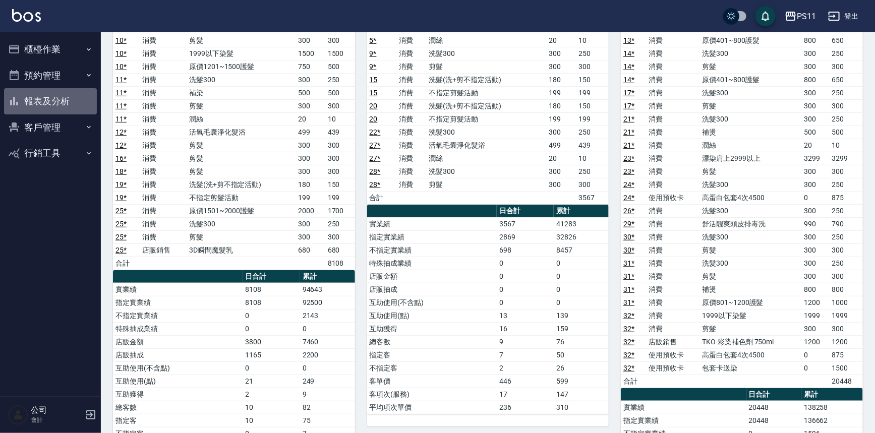
click at [41, 108] on button "報表及分析" at bounding box center [50, 101] width 93 height 26
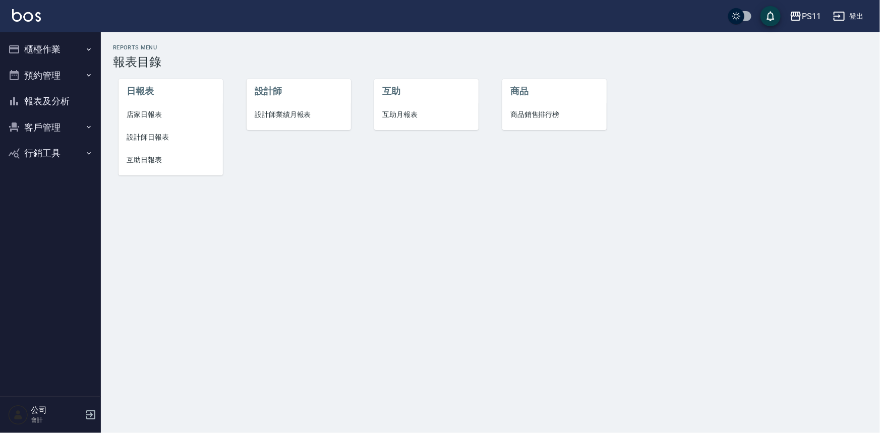
click at [152, 164] on span "互助日報表" at bounding box center [171, 160] width 88 height 11
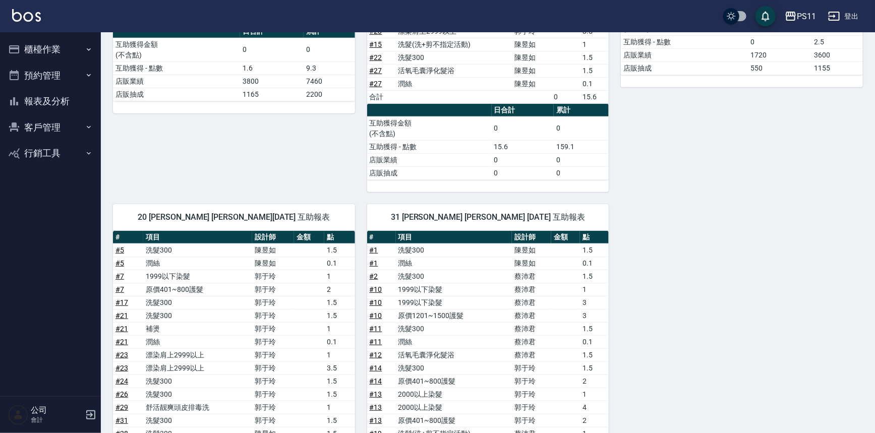
scroll to position [91, 0]
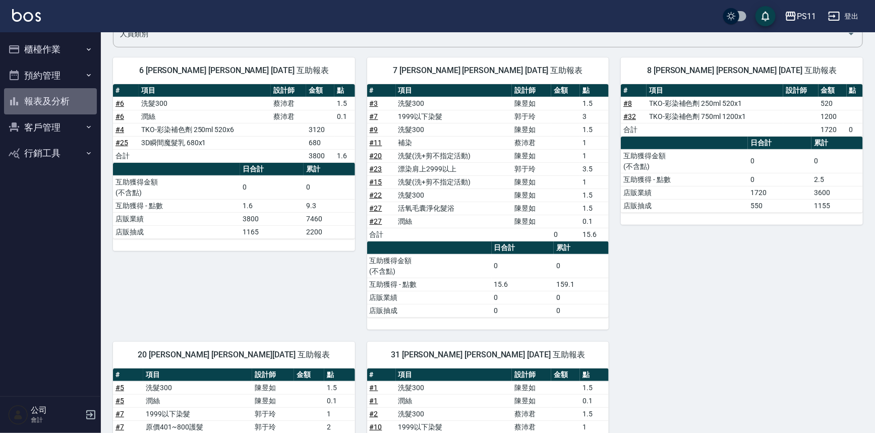
click at [45, 102] on button "報表及分析" at bounding box center [50, 101] width 93 height 26
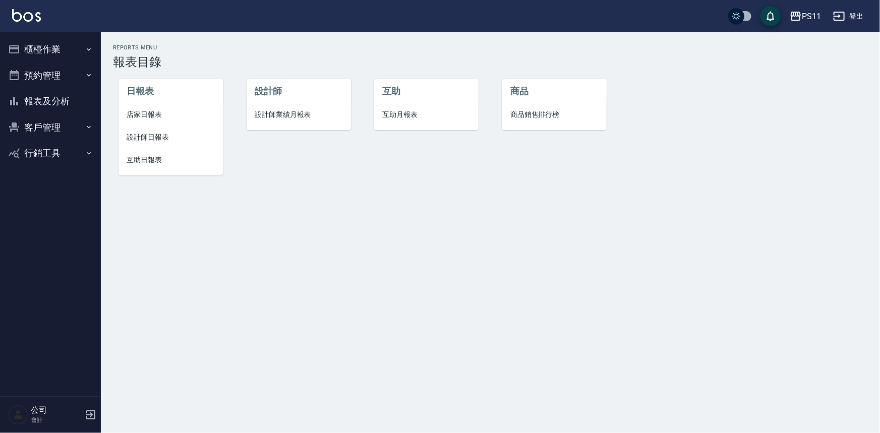
click at [141, 116] on span "店家日報表" at bounding box center [171, 114] width 88 height 11
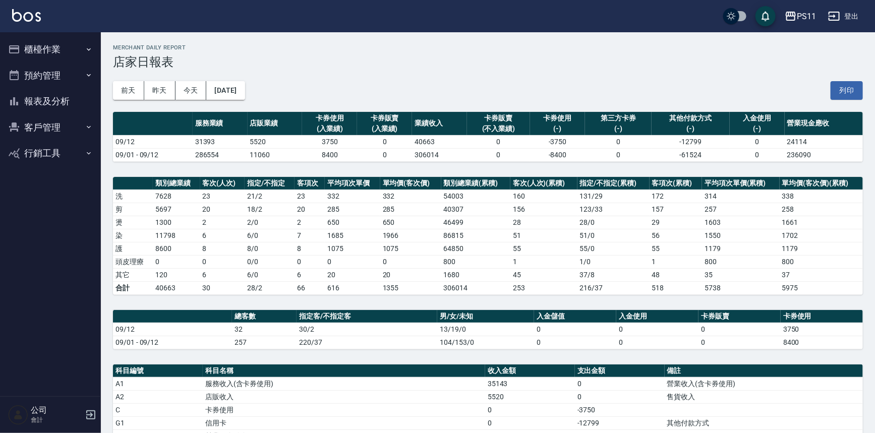
scroll to position [45, 0]
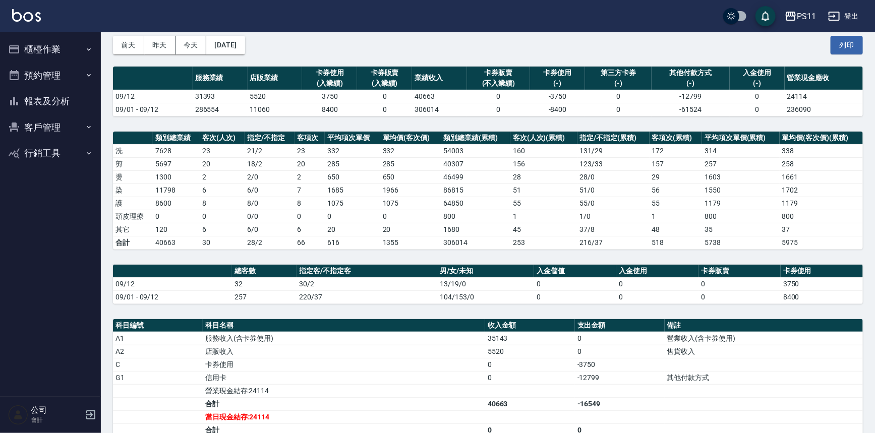
click at [39, 109] on button "報表及分析" at bounding box center [50, 101] width 93 height 26
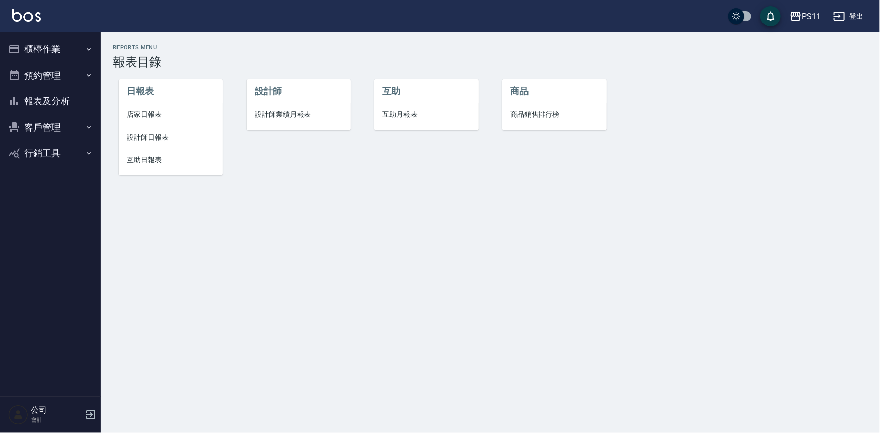
click at [158, 158] on span "互助日報表" at bounding box center [171, 160] width 88 height 11
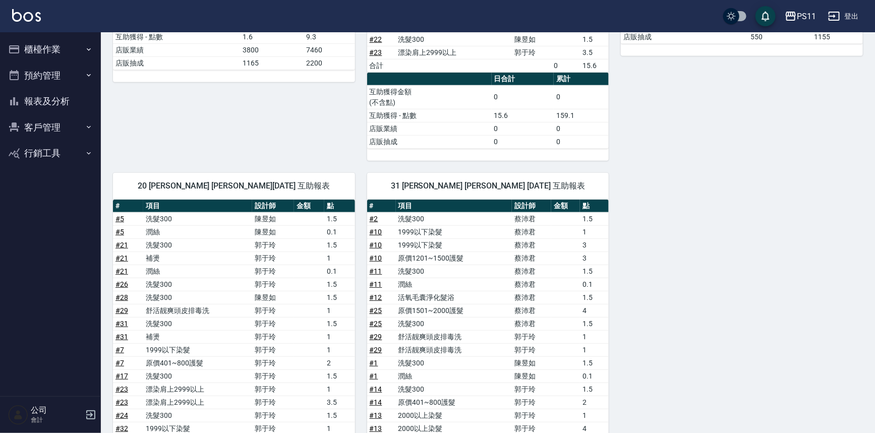
scroll to position [183, 0]
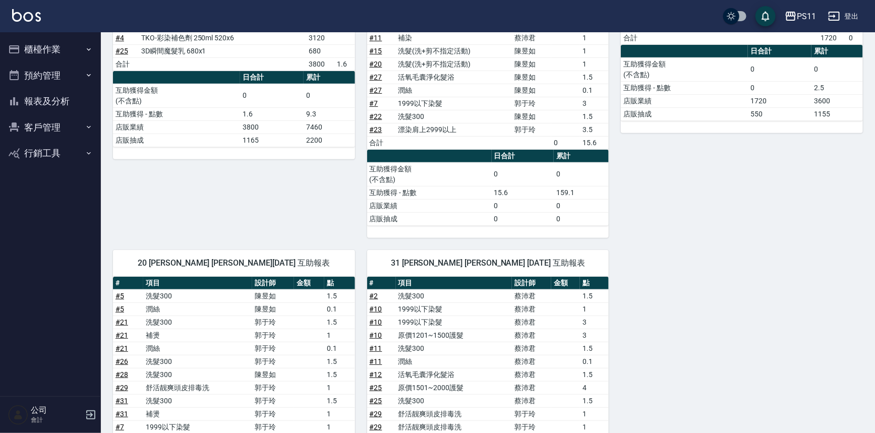
drag, startPoint x: 54, startPoint y: 96, endPoint x: 57, endPoint y: 92, distance: 5.5
click at [53, 96] on button "報表及分析" at bounding box center [50, 101] width 93 height 26
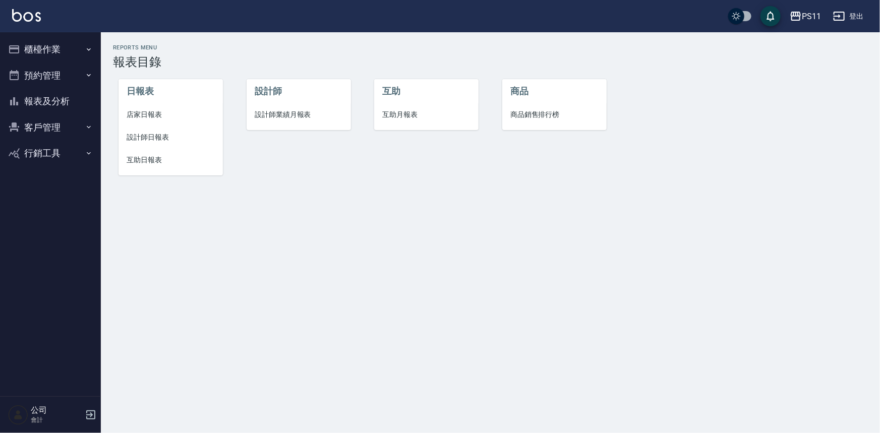
click at [157, 109] on span "店家日報表" at bounding box center [171, 114] width 88 height 11
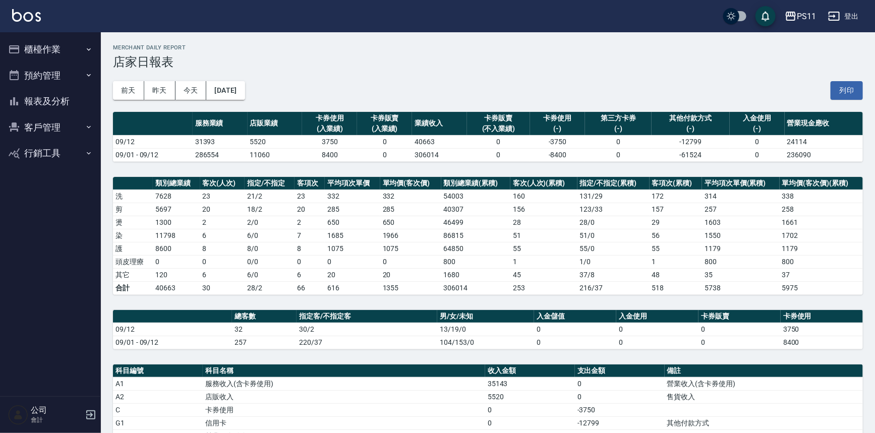
click at [56, 58] on button "櫃檯作業" at bounding box center [50, 49] width 93 height 26
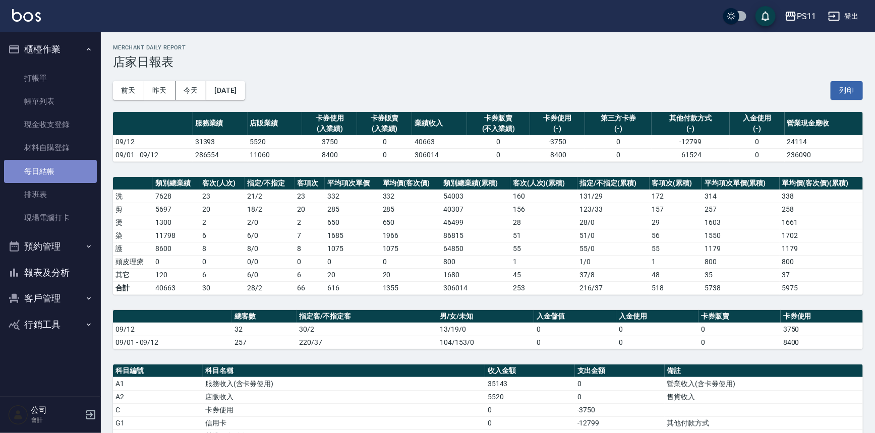
click at [65, 178] on link "每日結帳" at bounding box center [50, 171] width 93 height 23
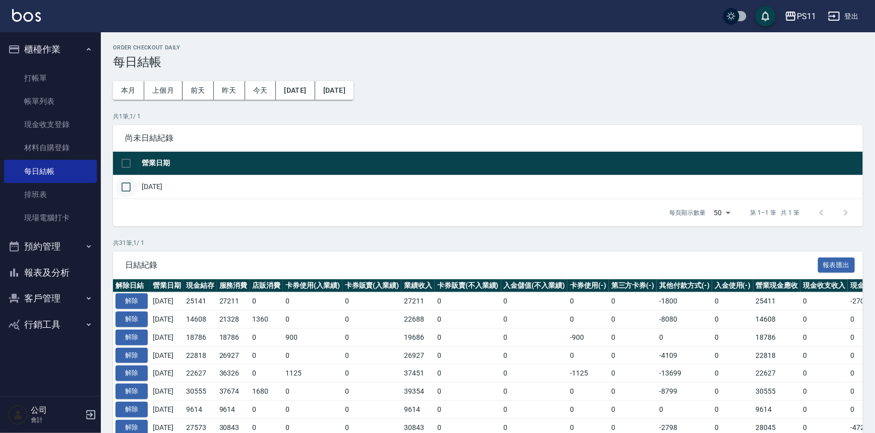
click at [124, 186] on input "checkbox" at bounding box center [125, 186] width 21 height 21
checkbox input "true"
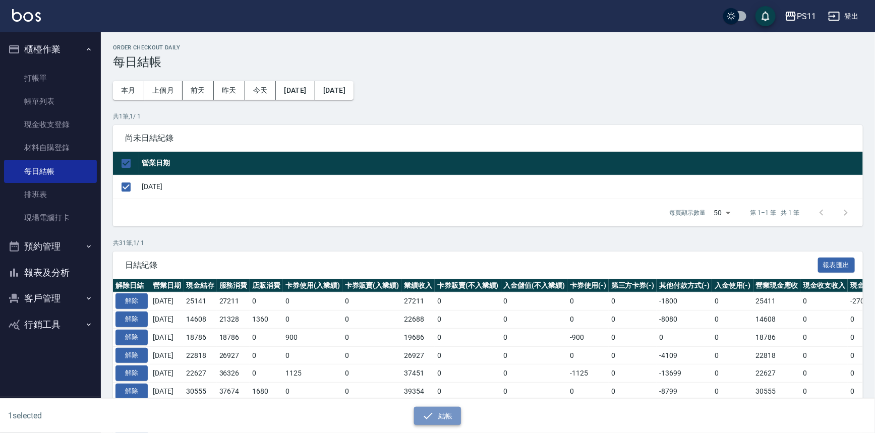
click at [429, 411] on icon "button" at bounding box center [428, 416] width 12 height 12
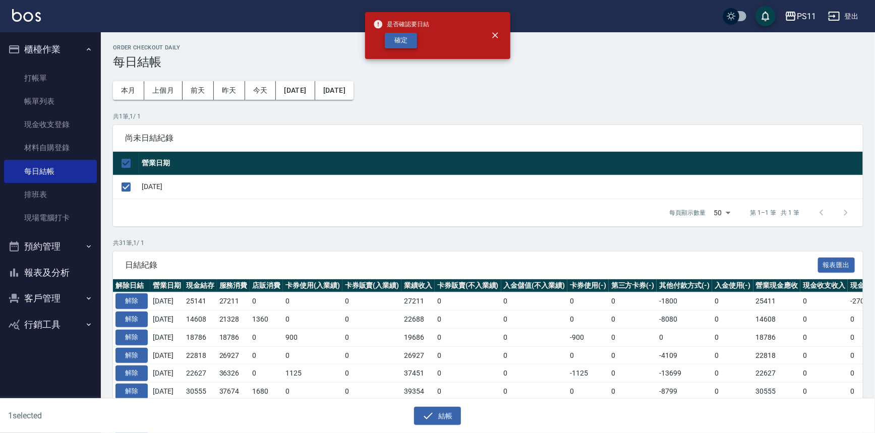
click at [400, 38] on button "確定" at bounding box center [401, 41] width 32 height 16
checkbox input "false"
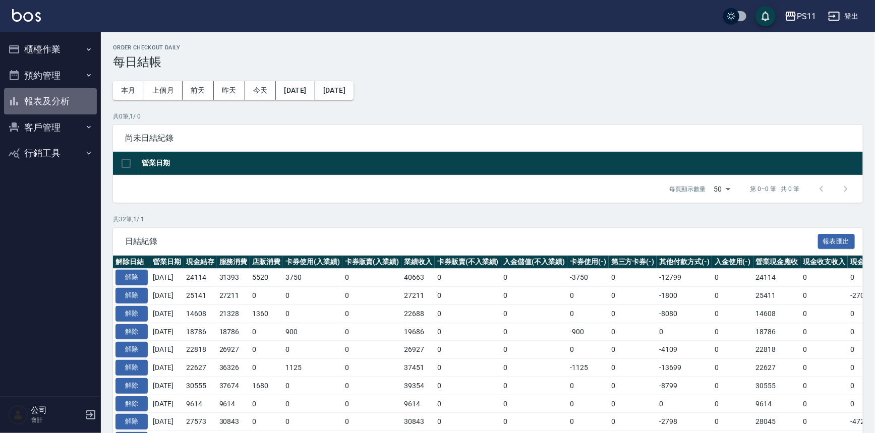
click at [75, 109] on button "報表及分析" at bounding box center [50, 101] width 93 height 26
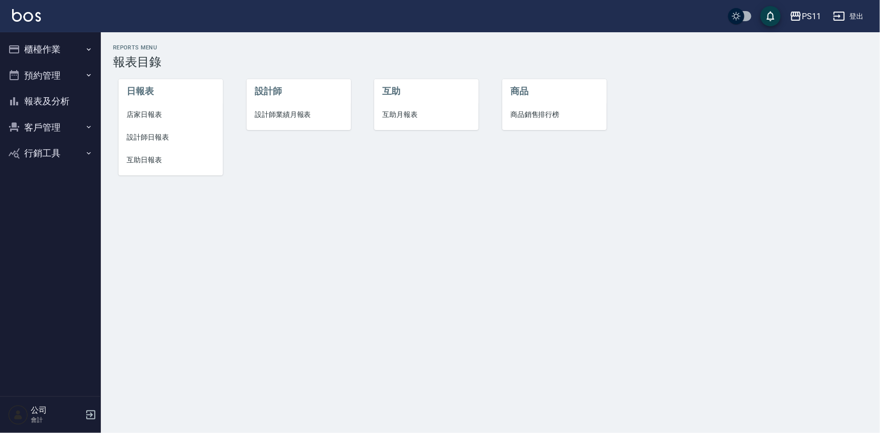
click at [156, 133] on span "設計師日報表" at bounding box center [171, 137] width 88 height 11
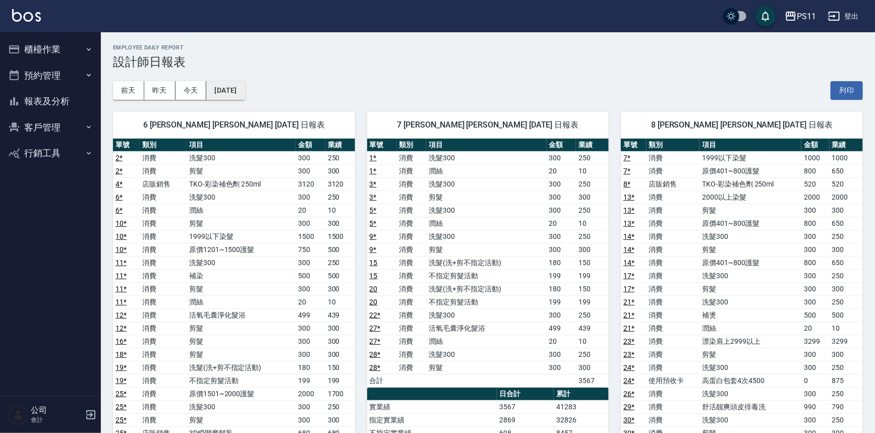
click at [244, 89] on button "[DATE]" at bounding box center [225, 90] width 38 height 19
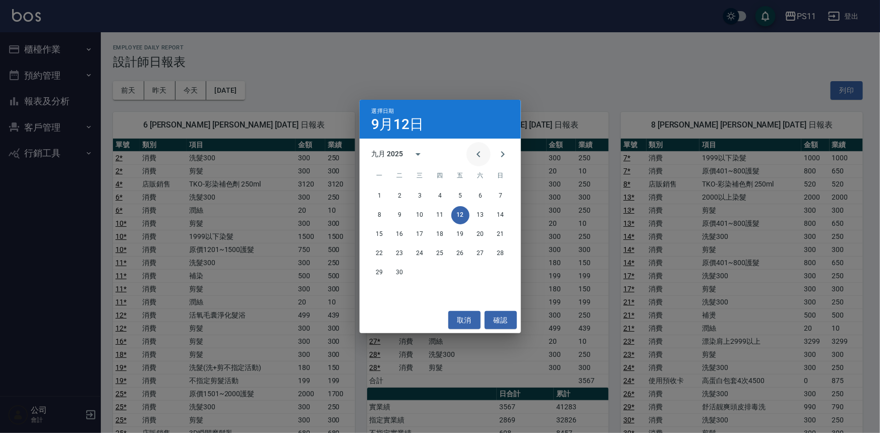
click at [470, 153] on button "Previous month" at bounding box center [478, 154] width 24 height 24
click at [406, 237] on button "12" at bounding box center [400, 234] width 18 height 18
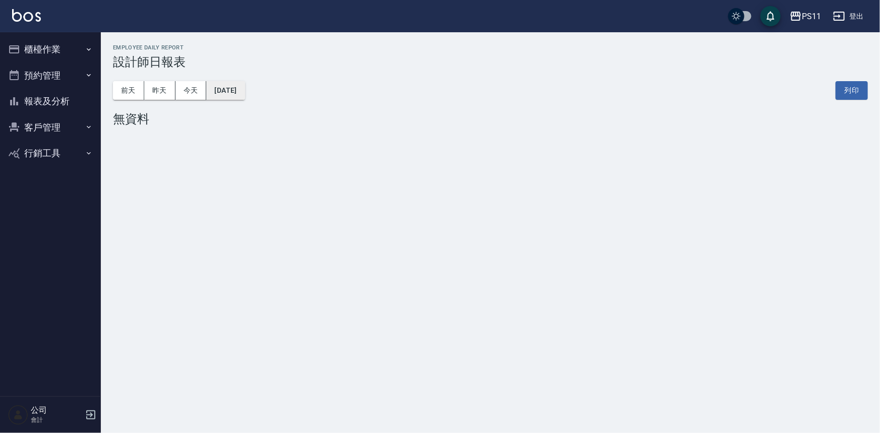
click at [235, 95] on button "2025/08/12" at bounding box center [225, 90] width 38 height 19
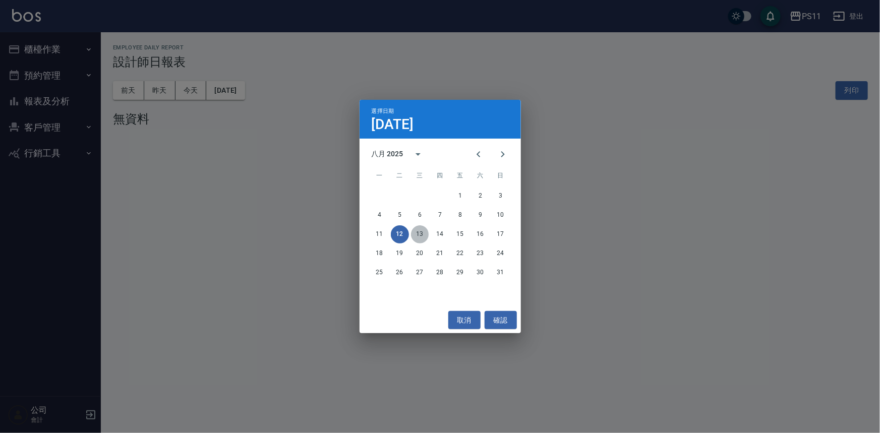
click at [420, 236] on button "13" at bounding box center [420, 234] width 18 height 18
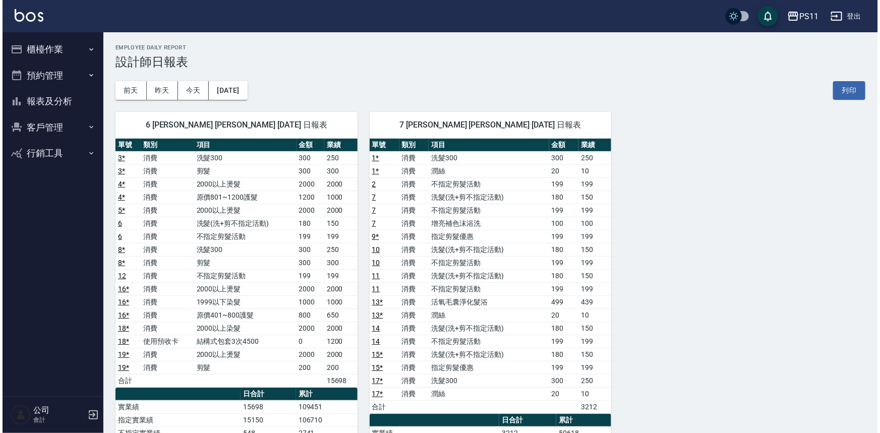
scroll to position [45, 0]
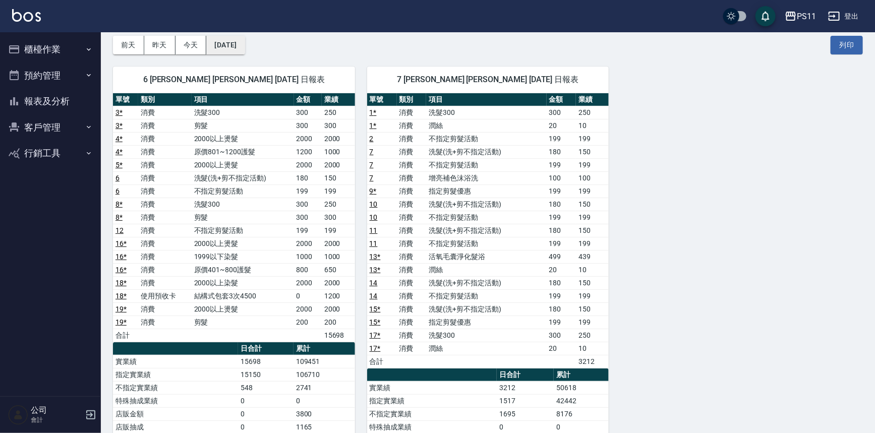
click at [237, 49] on button "2025/08/13" at bounding box center [225, 45] width 38 height 19
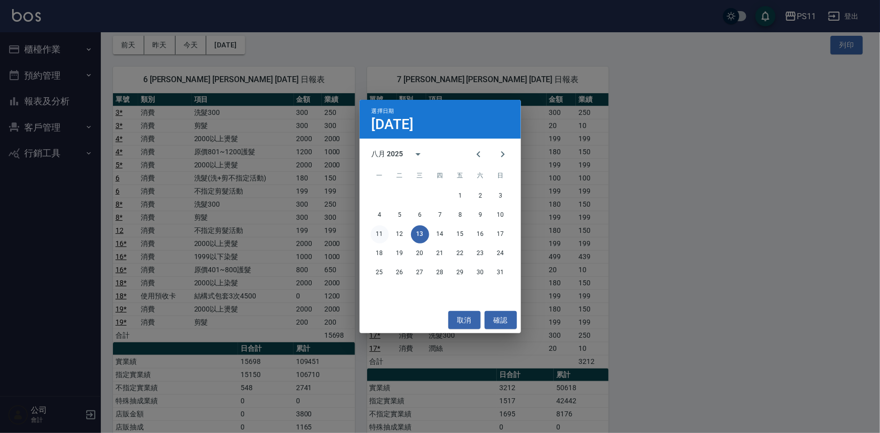
click at [383, 231] on button "11" at bounding box center [379, 234] width 18 height 18
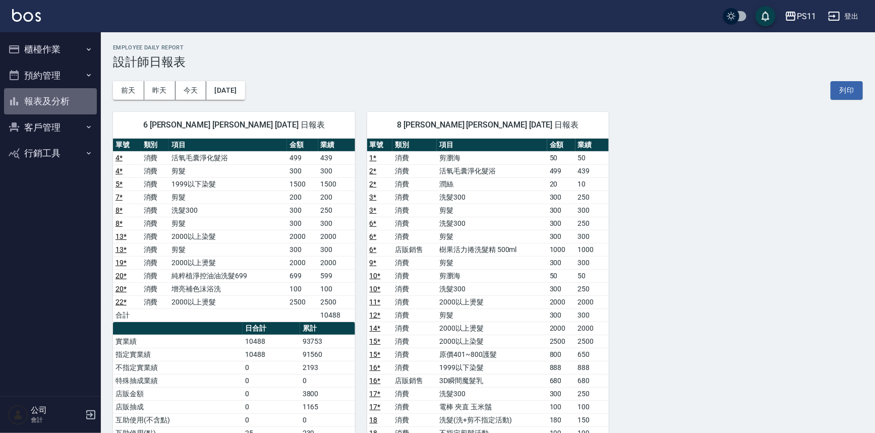
click at [56, 107] on button "報表及分析" at bounding box center [50, 101] width 93 height 26
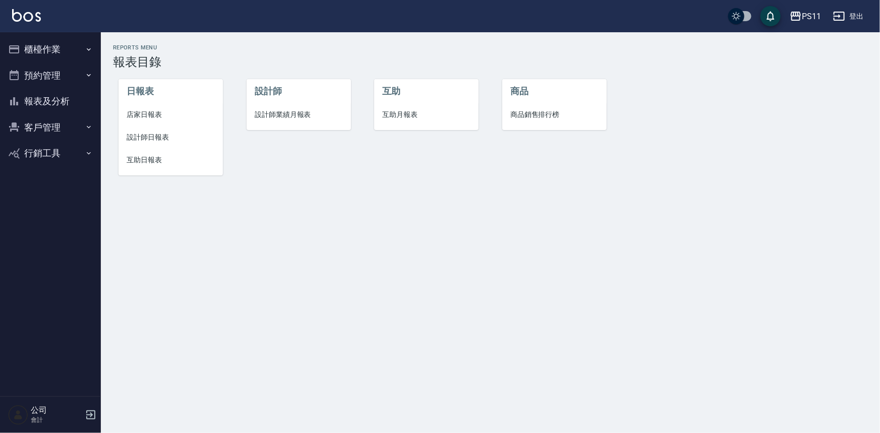
click at [155, 131] on li "設計師日報表" at bounding box center [170, 137] width 104 height 23
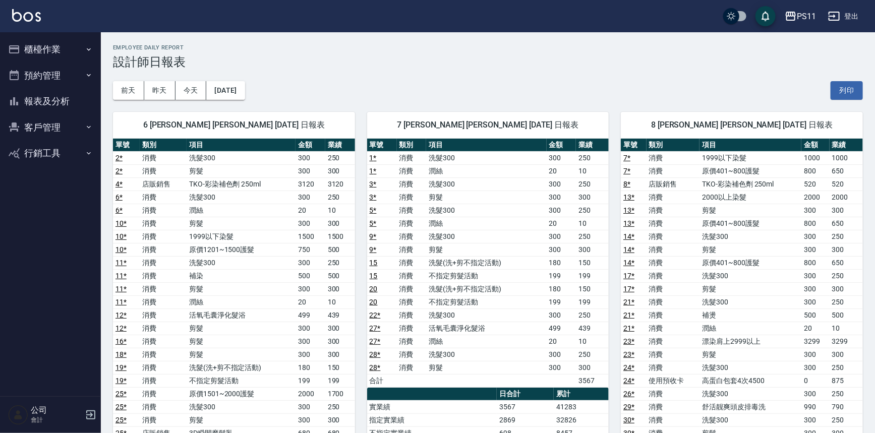
scroll to position [183, 0]
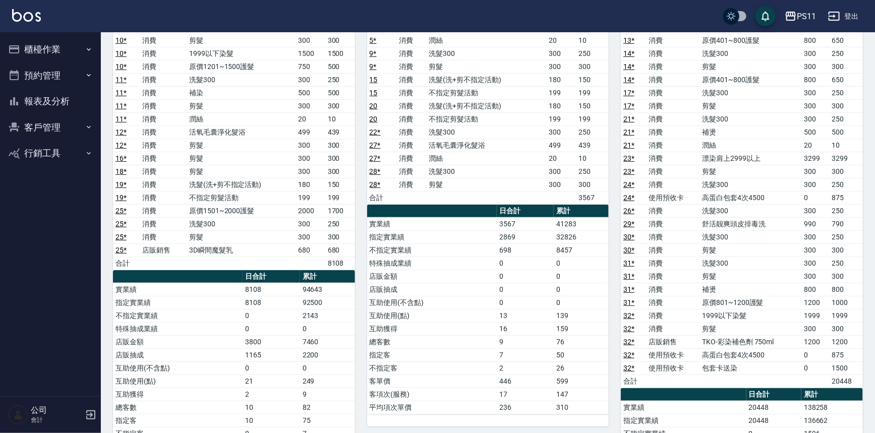
click at [68, 106] on button "報表及分析" at bounding box center [50, 101] width 93 height 26
